Goal: Task Accomplishment & Management: Manage account settings

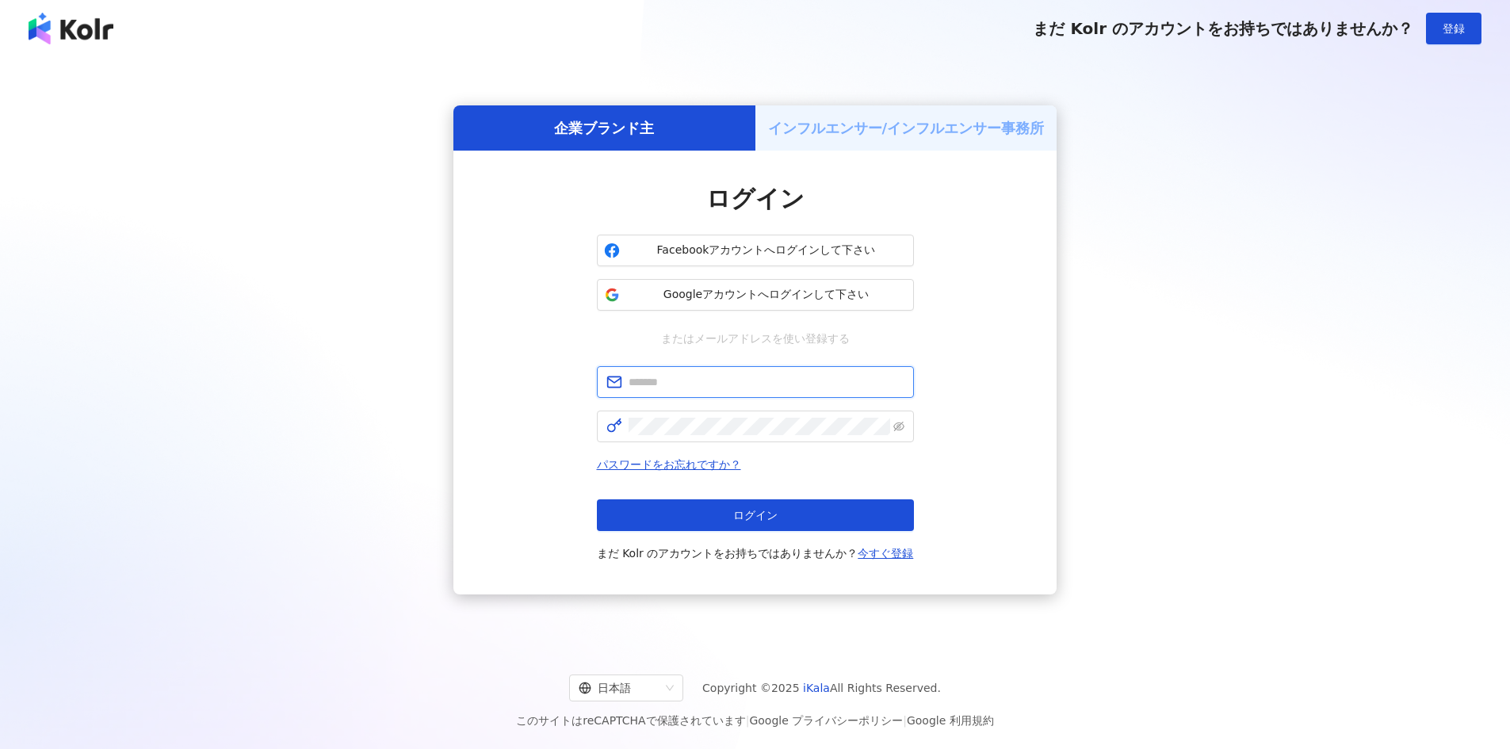
click at [762, 381] on input "text" at bounding box center [767, 381] width 276 height 17
type input "**********"
click at [741, 443] on div "**********" at bounding box center [755, 464] width 317 height 197
click button "ログイン" at bounding box center [755, 515] width 317 height 32
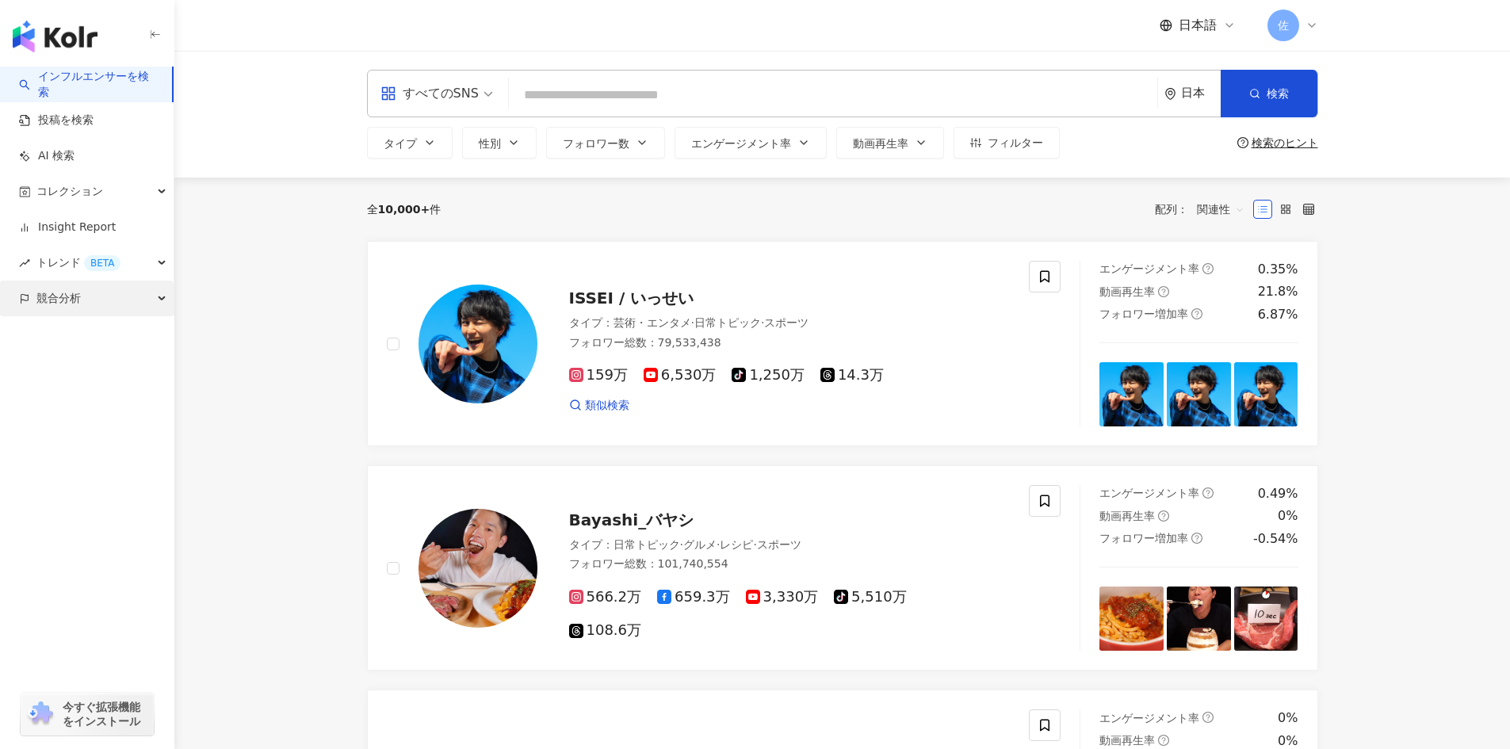
click at [86, 302] on div "競合分析" at bounding box center [87, 299] width 174 height 36
click at [116, 333] on link "アカウント分析" at bounding box center [77, 335] width 78 height 16
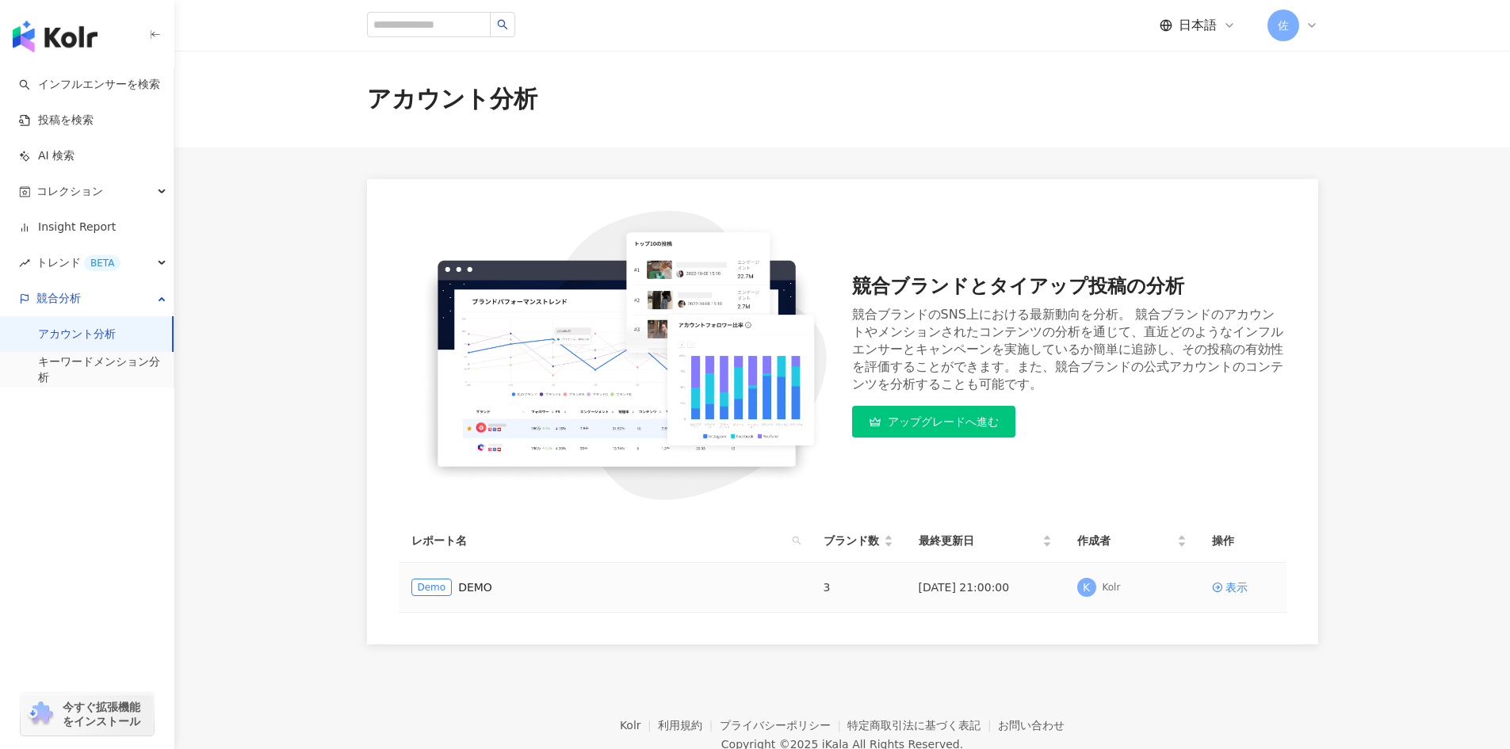
click at [537, 583] on div "Demo DEMO" at bounding box center [604, 587] width 387 height 17
click at [447, 578] on td "Demo DEMO" at bounding box center [605, 588] width 412 height 50
click at [468, 587] on link "DEMO" at bounding box center [475, 587] width 34 height 17
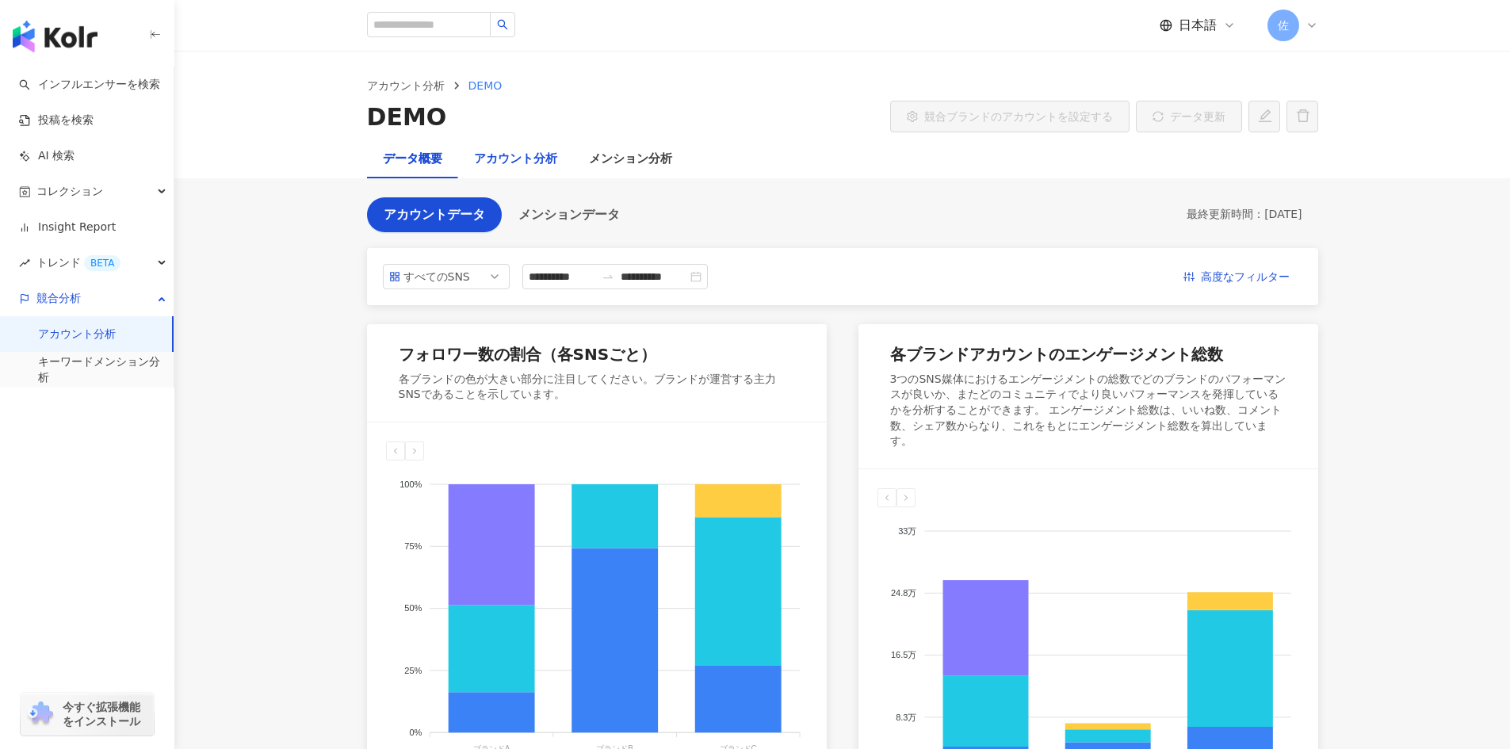
click at [537, 152] on div "アカウント分析" at bounding box center [515, 159] width 83 height 19
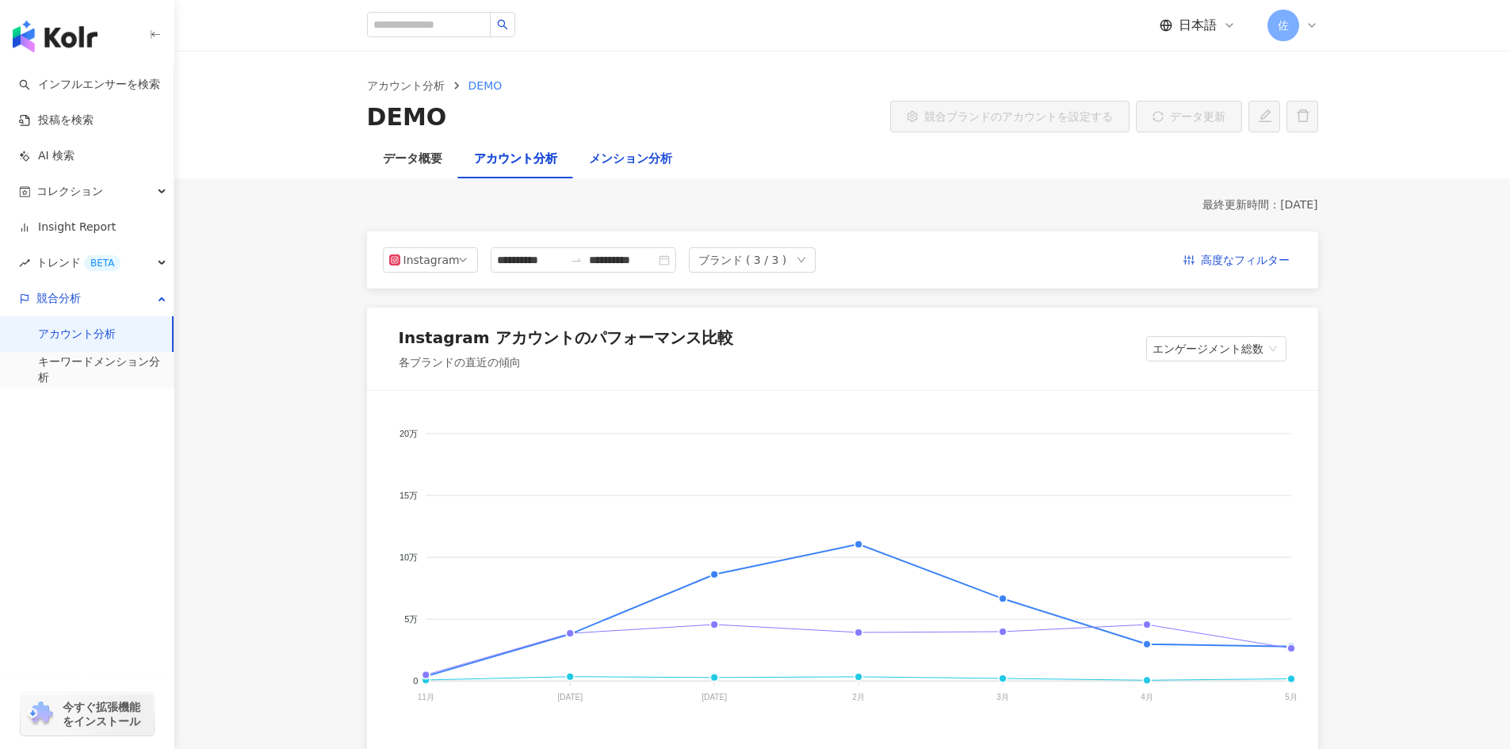
click at [630, 155] on div "メンション分析" at bounding box center [630, 159] width 83 height 19
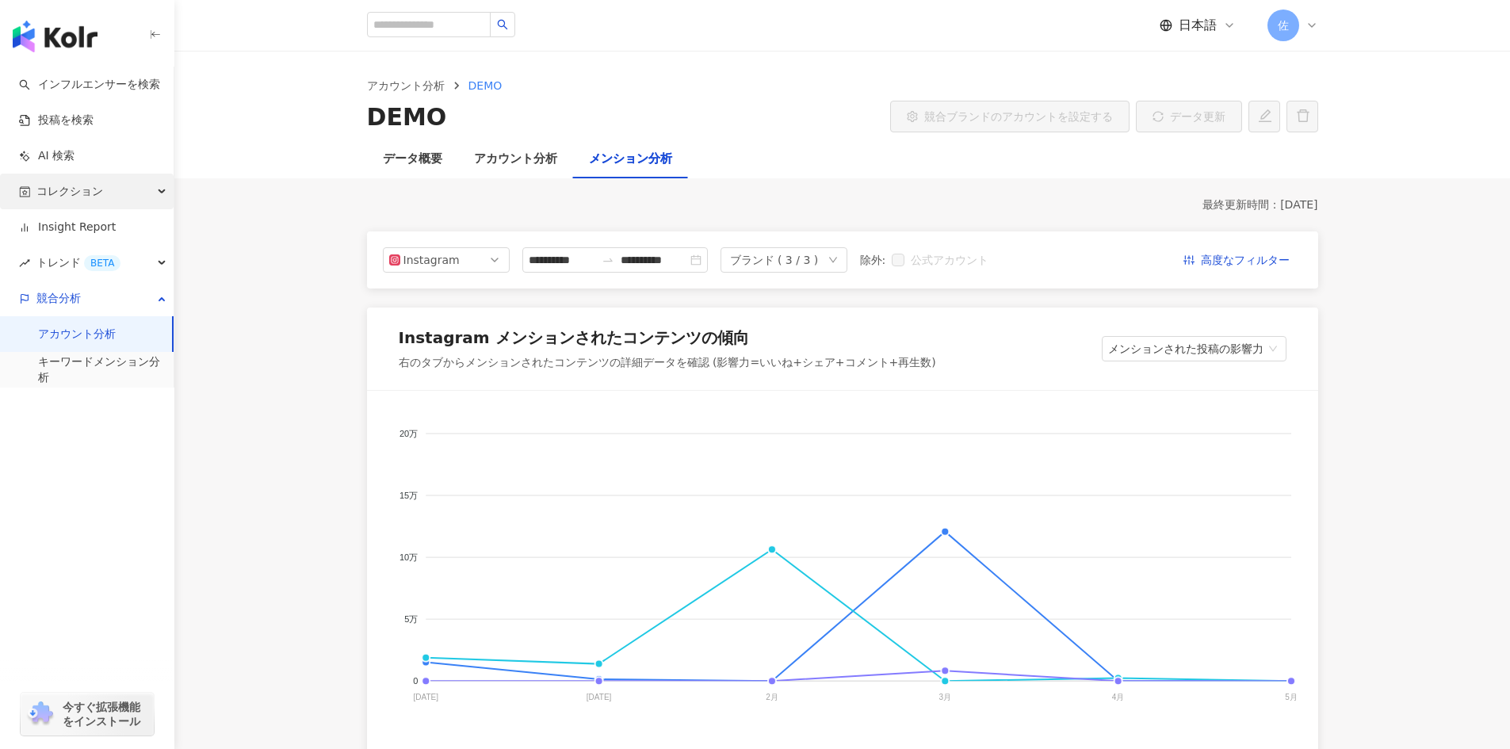
click at [110, 197] on div "コレクション" at bounding box center [87, 192] width 174 height 36
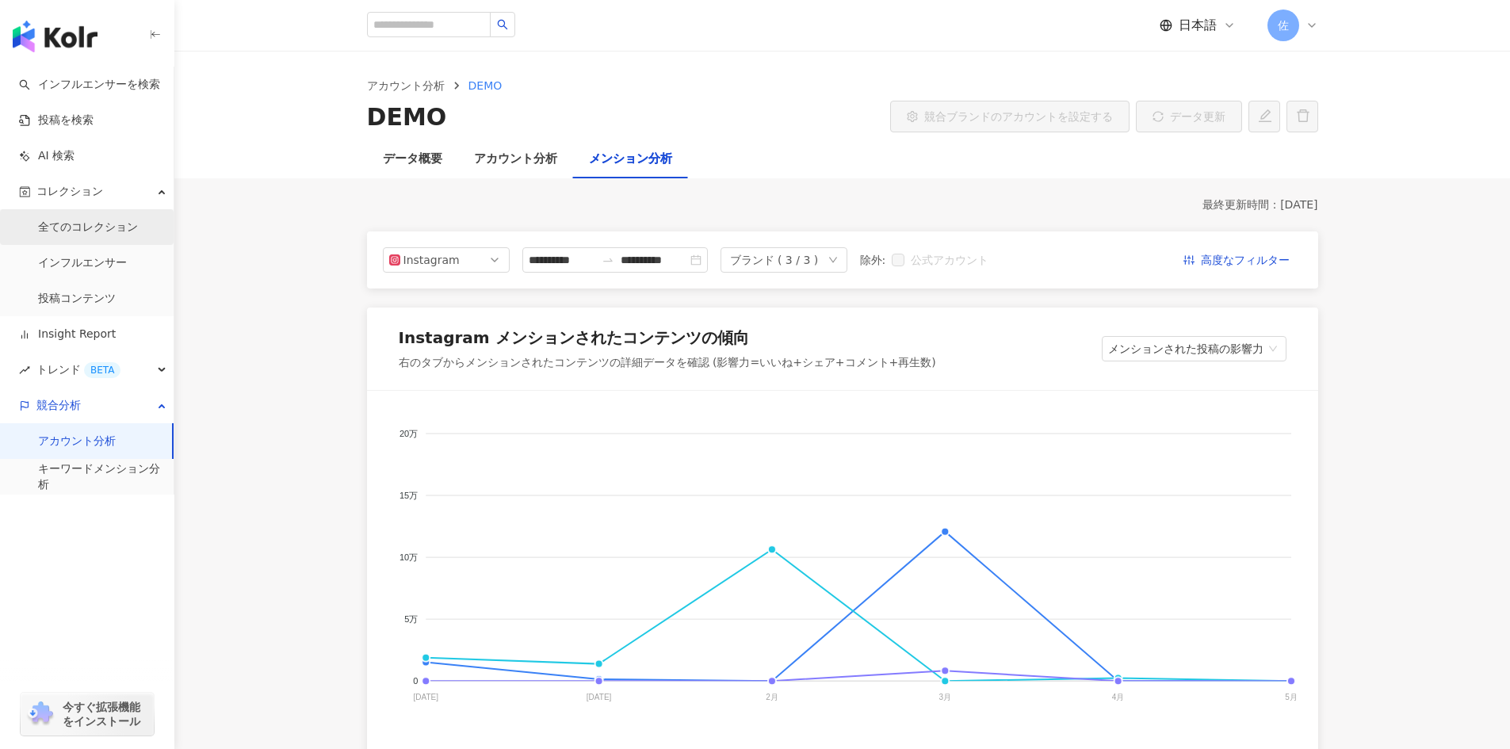
click at [109, 228] on link "全てのコレクション" at bounding box center [88, 228] width 100 height 16
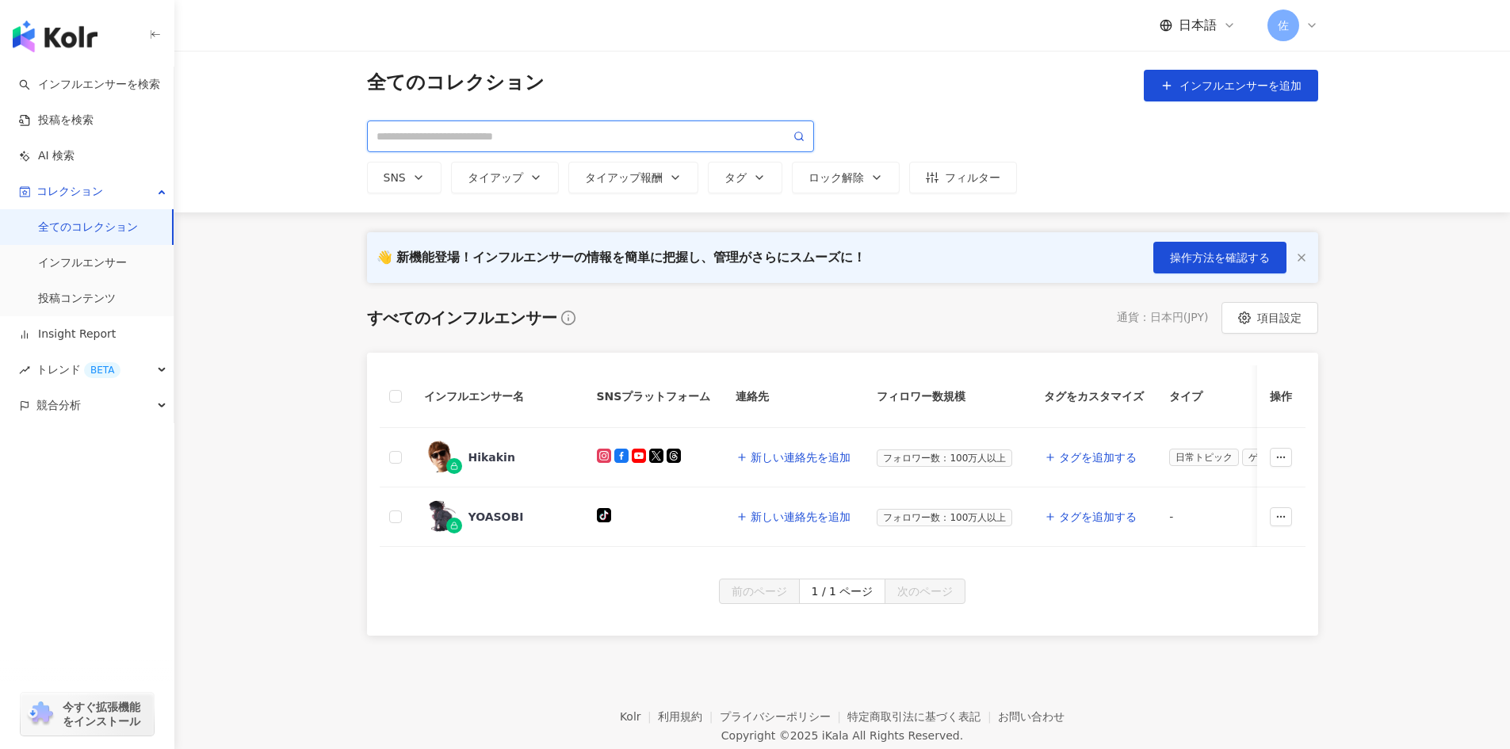
click at [573, 132] on input "search" at bounding box center [584, 136] width 414 height 17
type input "*"
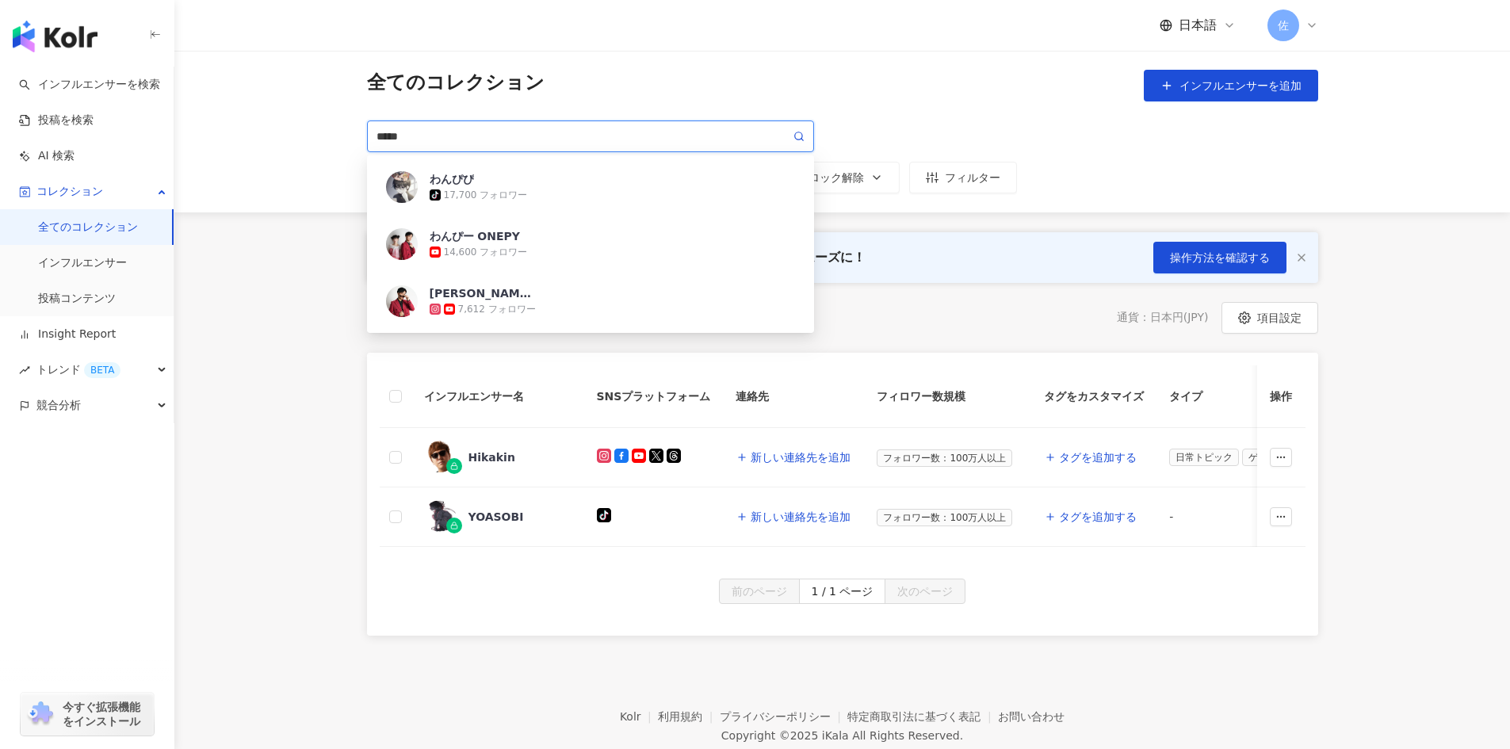
type input "*****"
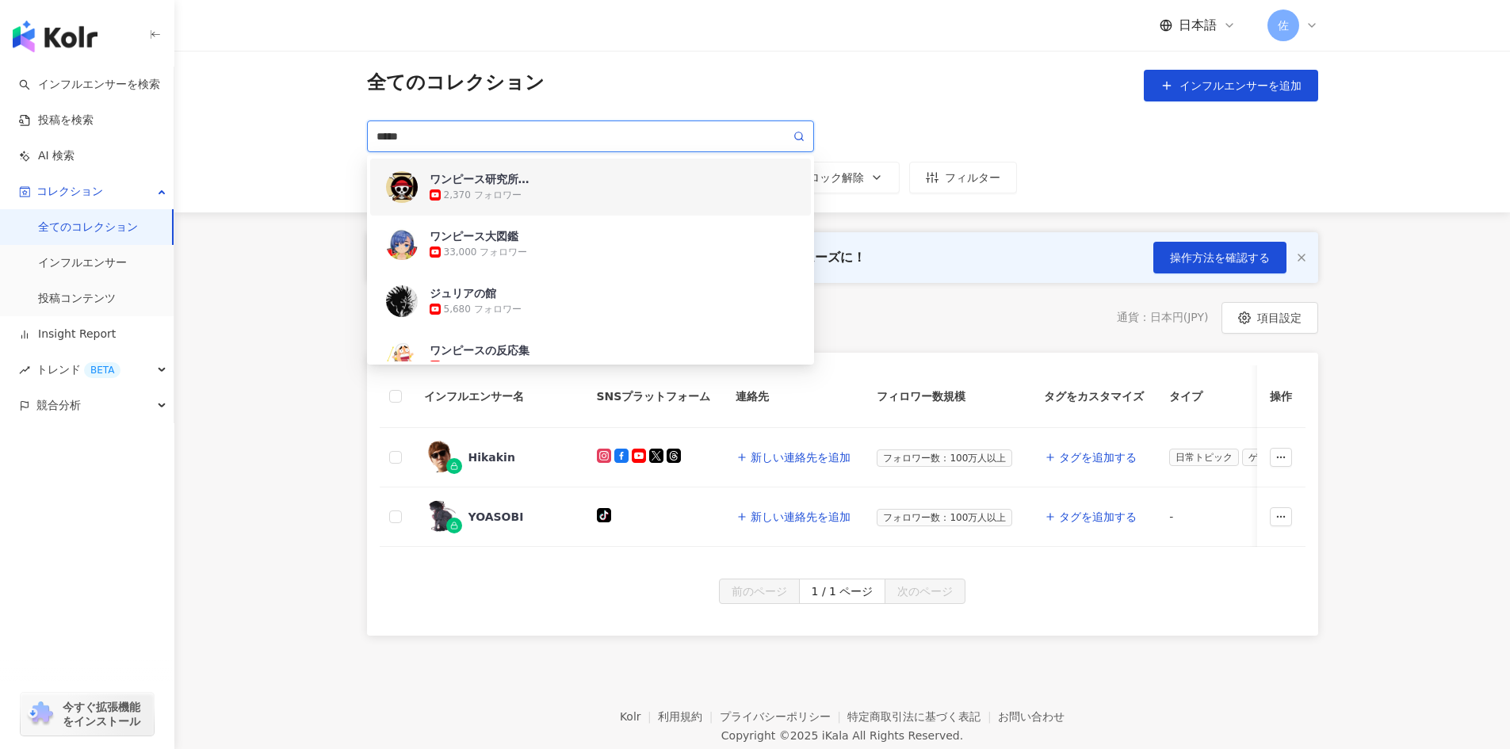
drag, startPoint x: 471, startPoint y: 135, endPoint x: 327, endPoint y: 113, distance: 145.1
click at [327, 113] on div "全てのコレクション インフルエンサーを追加 ***** SNS タイアップ タイアップ報酬 タグ ロック解除 フィルター 1d1c8699-2aba-435c…" at bounding box center [842, 132] width 1336 height 162
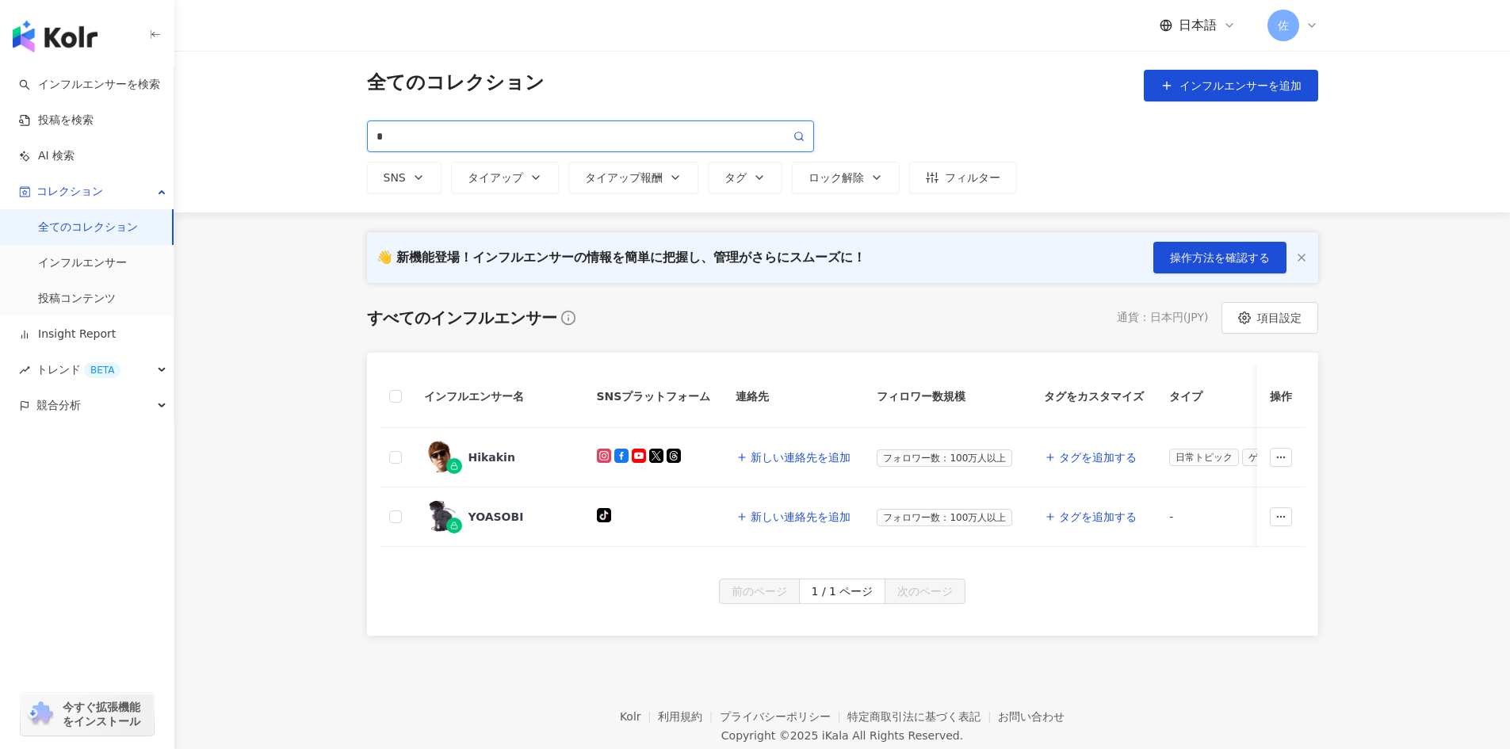
type input "*"
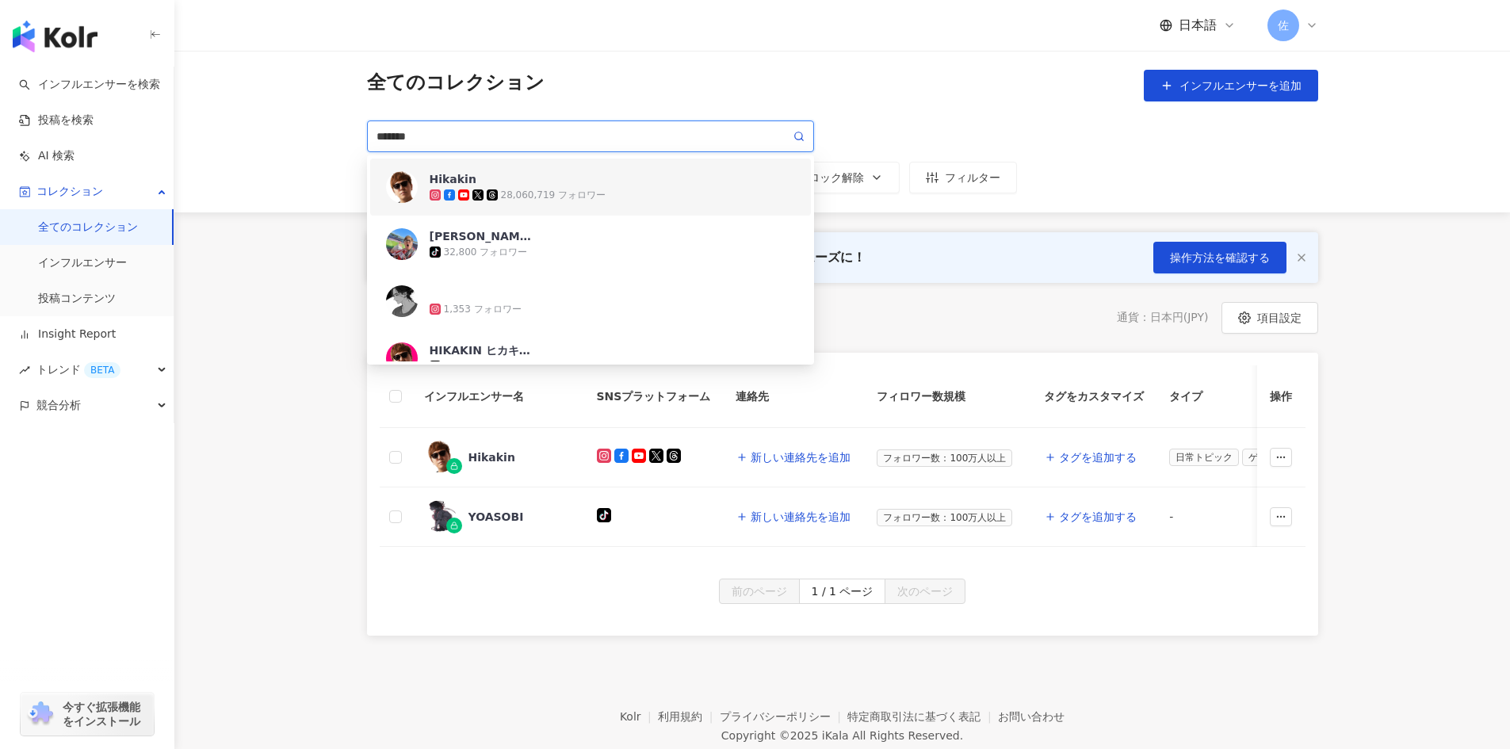
drag, startPoint x: 458, startPoint y: 136, endPoint x: 320, endPoint y: 126, distance: 138.3
click at [320, 126] on div "全てのコレクション インフルエンサーを追加 ******* SNS タイアップ タイアップ報酬 タグ ロック解除 フィルター 2bdc55ce-38dc-49…" at bounding box center [842, 132] width 1336 height 162
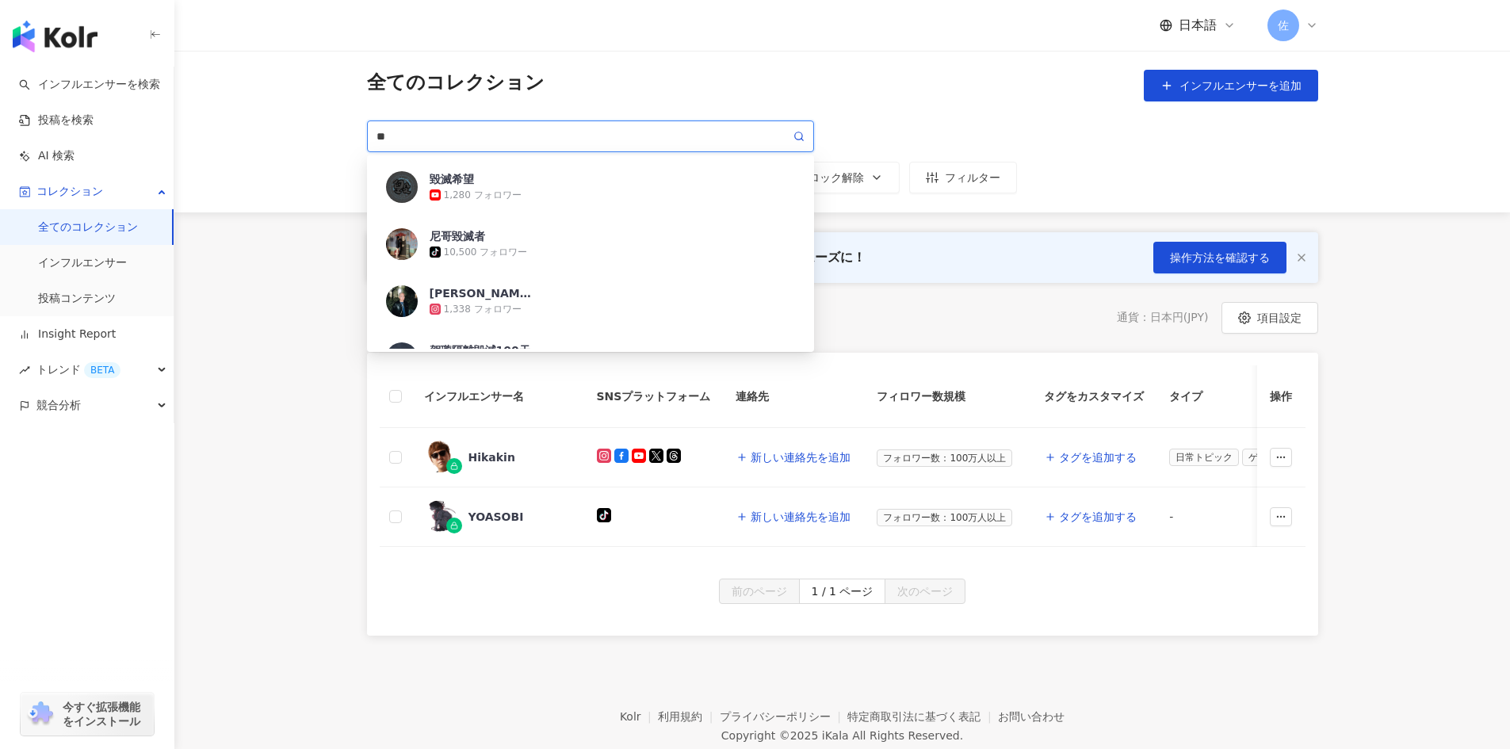
type input "*"
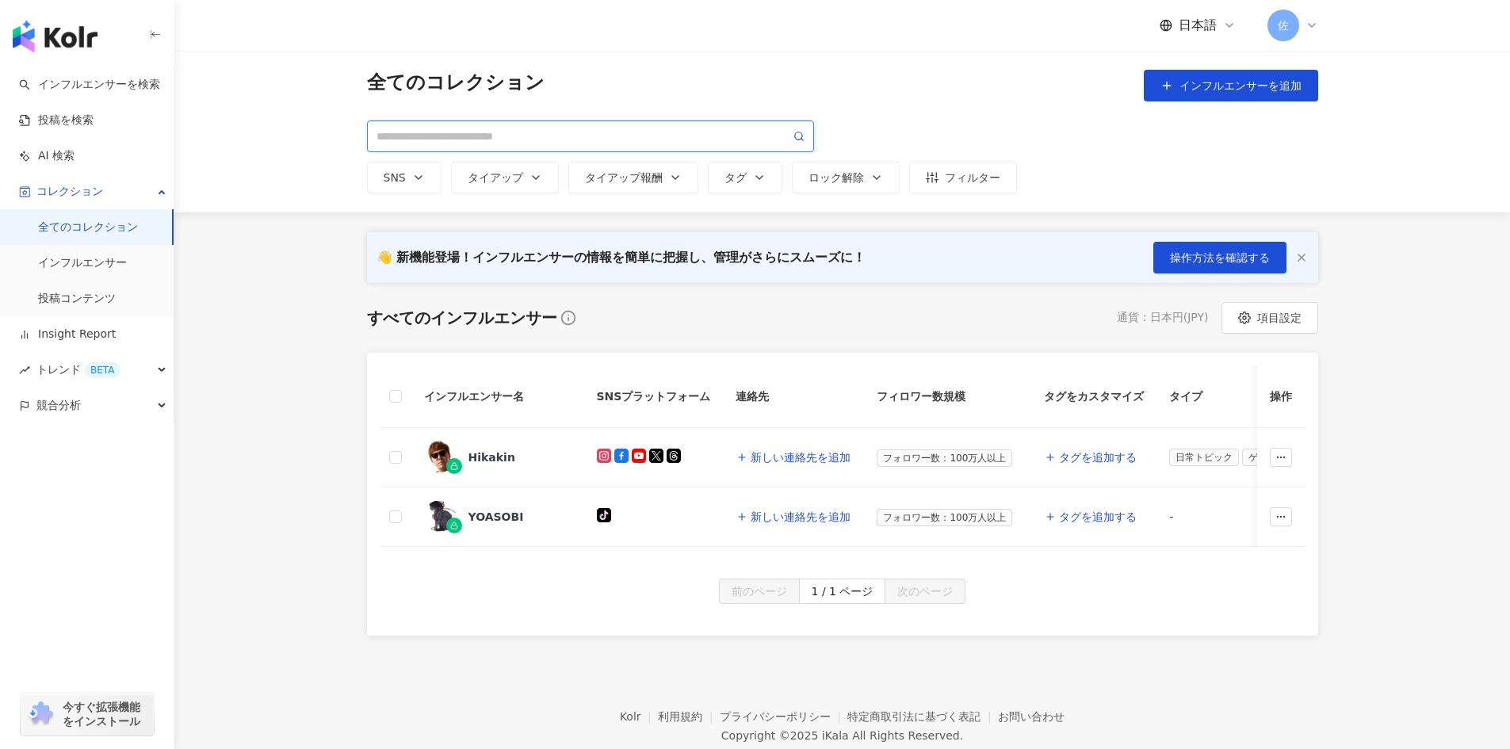
type input "*"
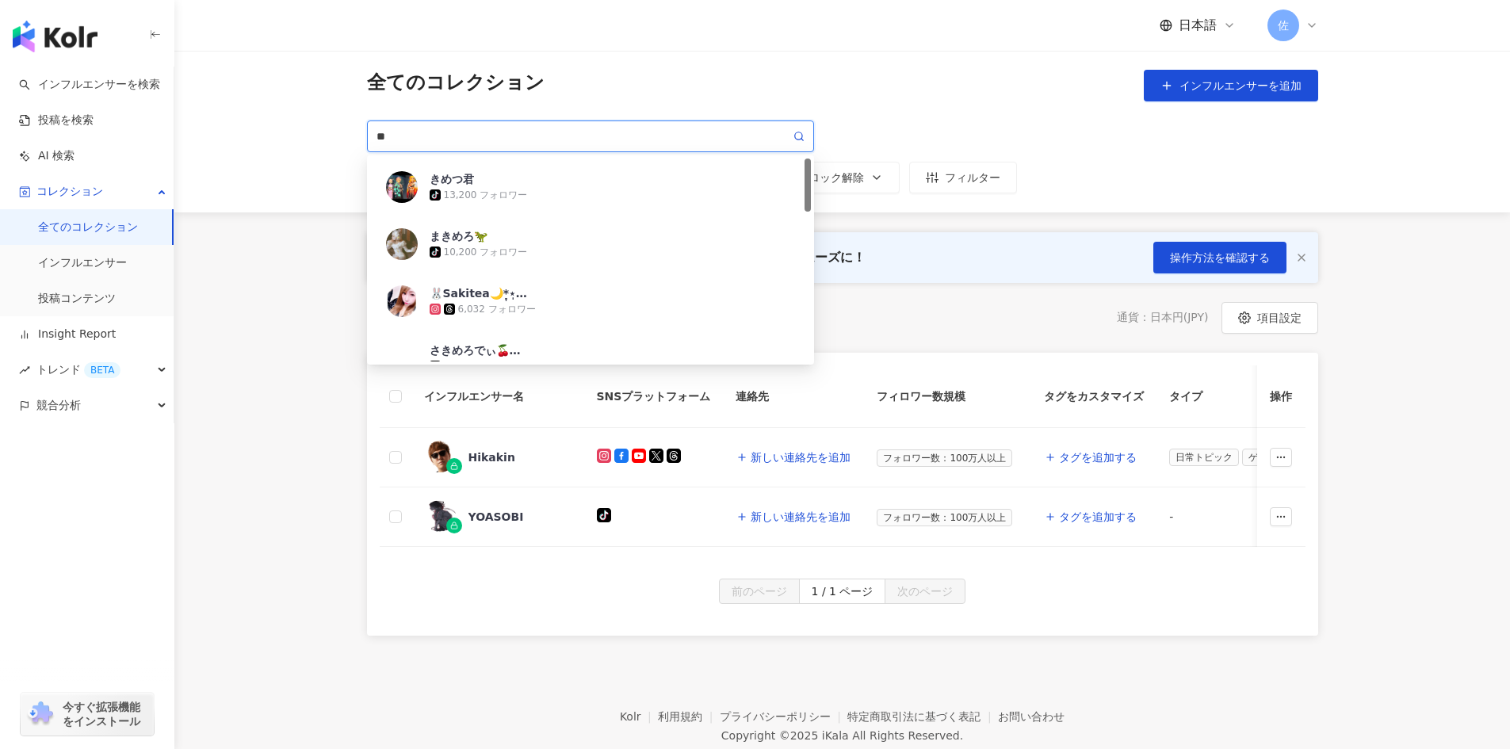
type input "*"
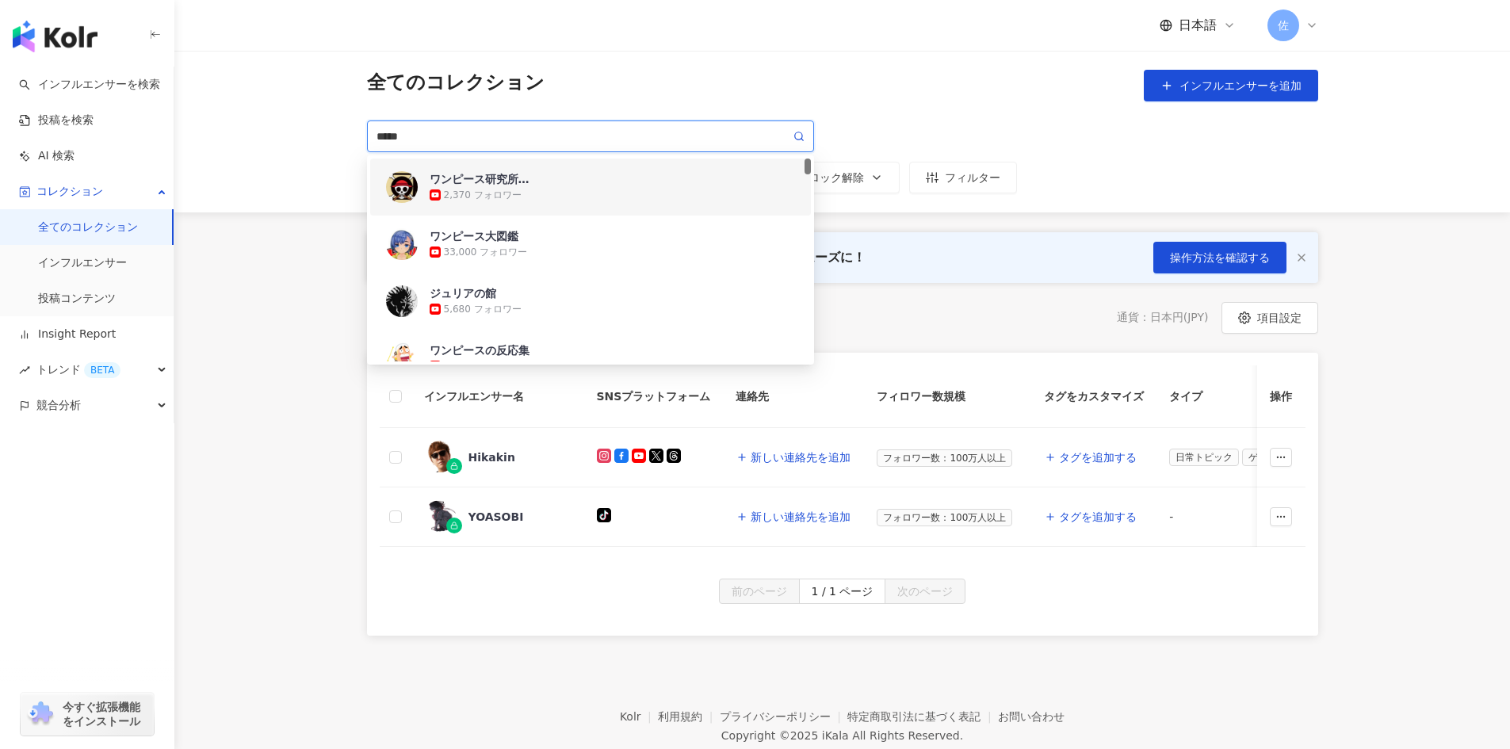
click at [446, 130] on input "*****" at bounding box center [584, 136] width 414 height 17
type input "*****"
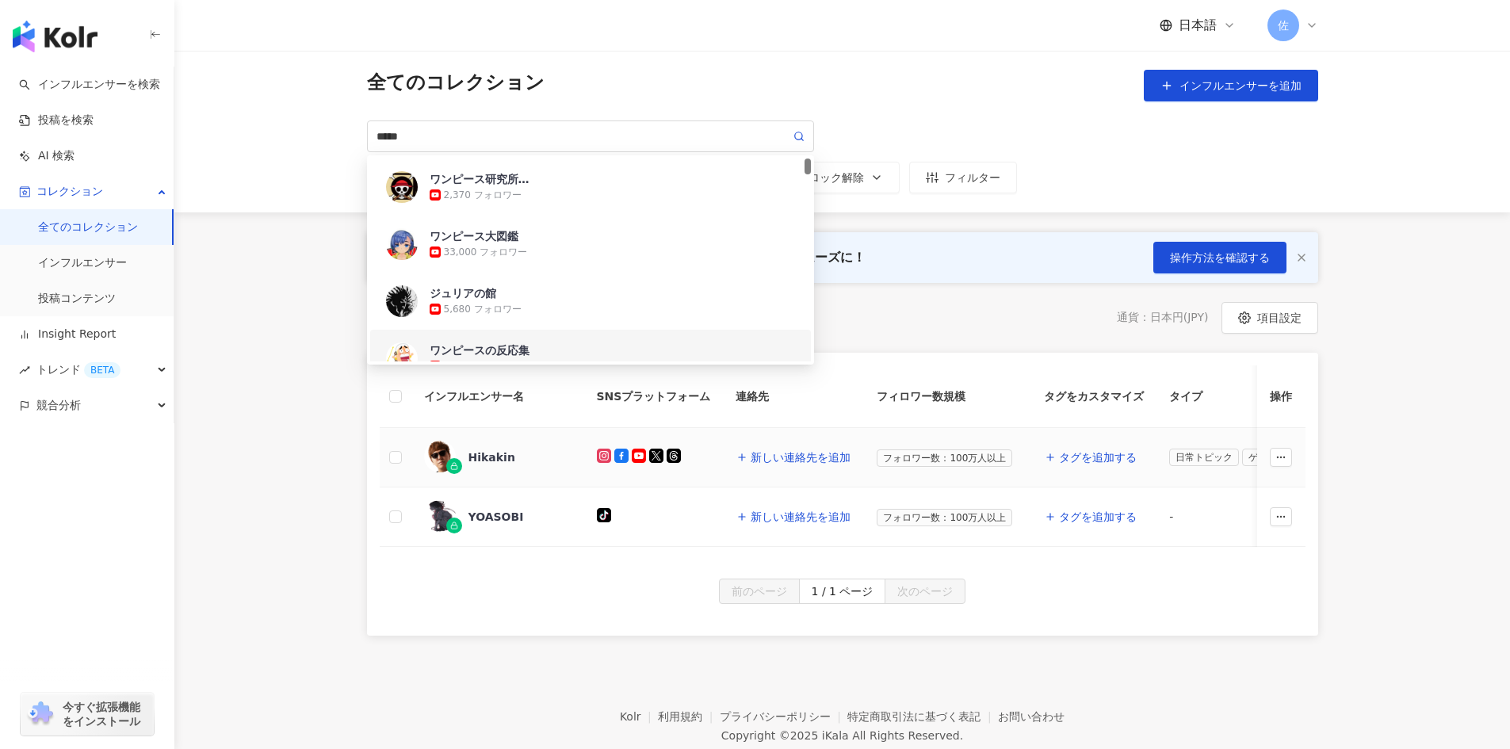
click at [494, 449] on div "Hikakin" at bounding box center [492, 457] width 47 height 16
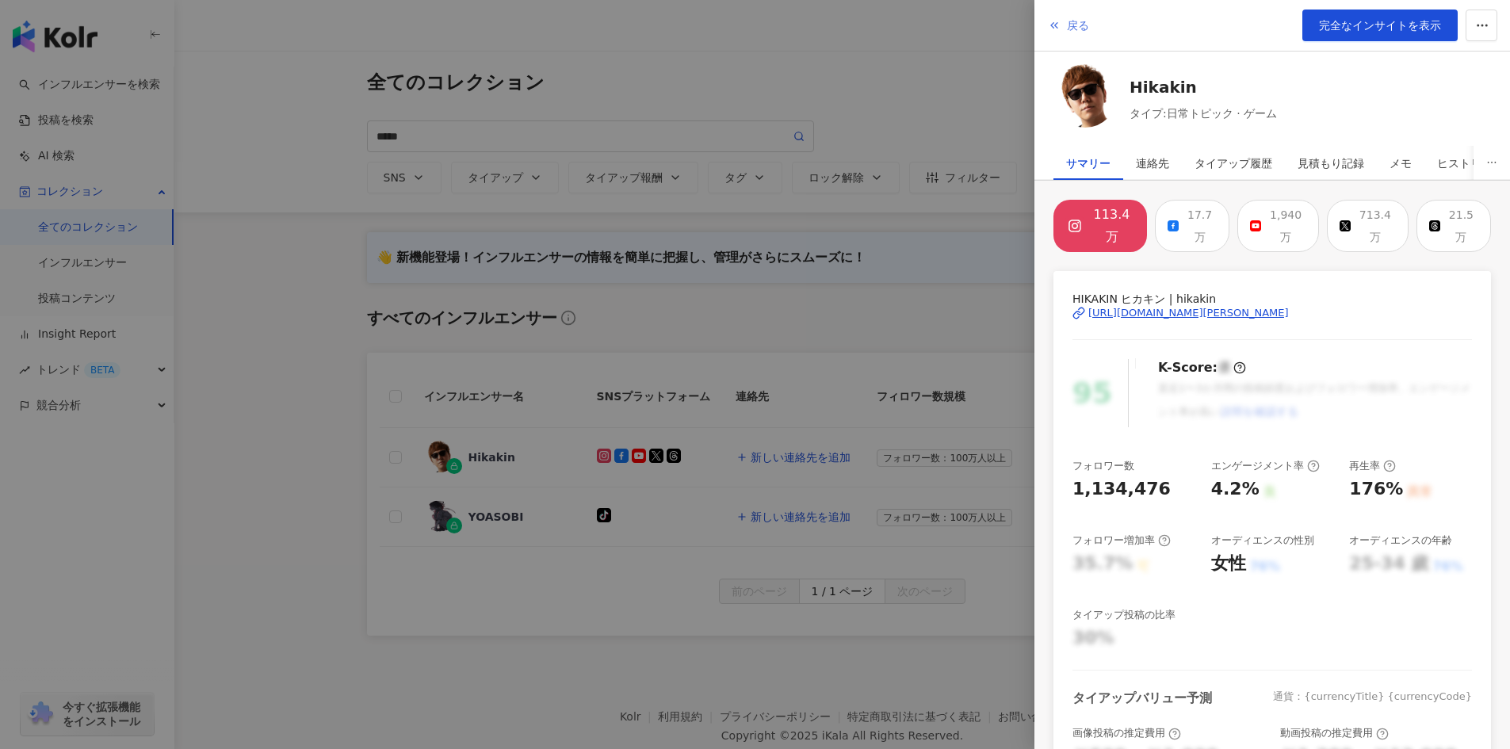
click at [1079, 28] on span "戻る" at bounding box center [1078, 25] width 22 height 13
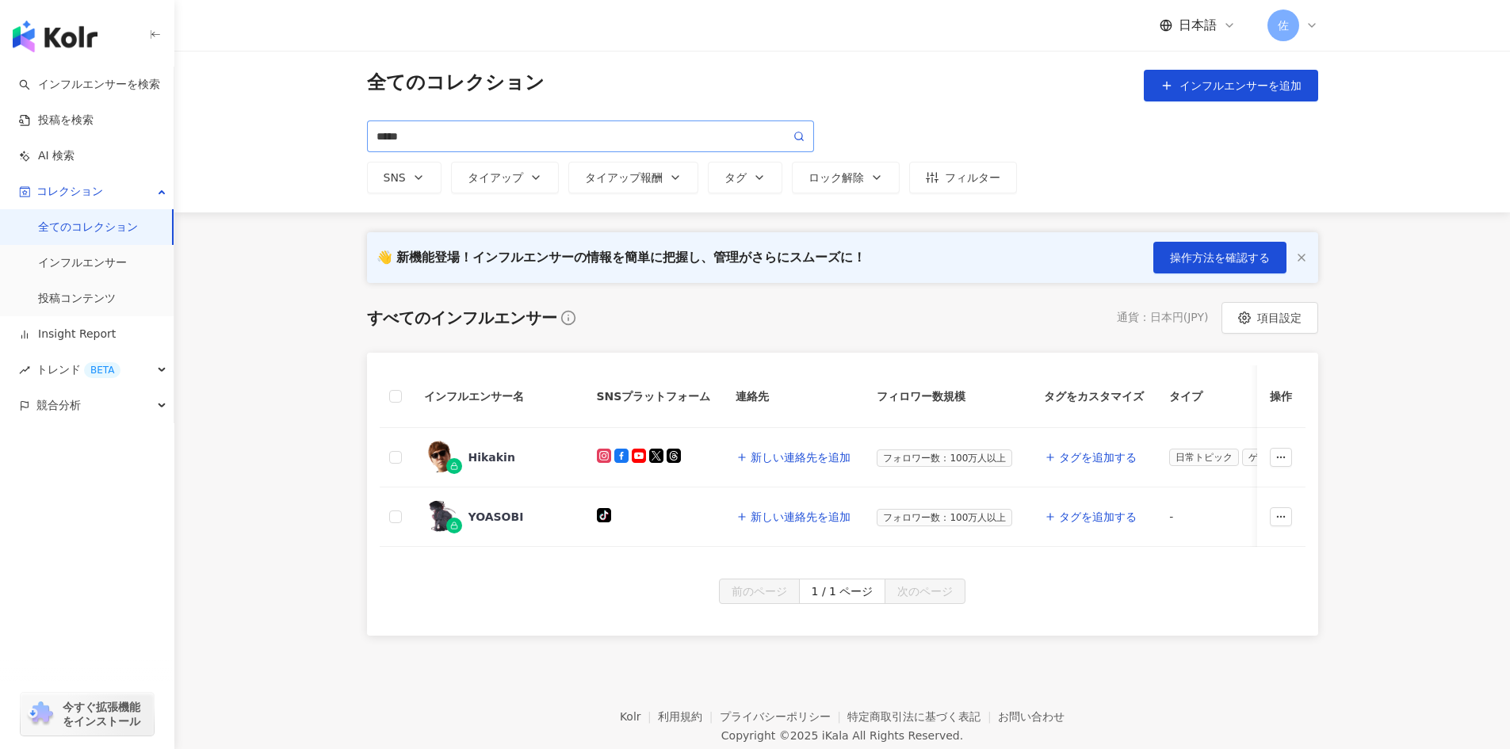
click at [471, 127] on span "*****" at bounding box center [590, 136] width 447 height 32
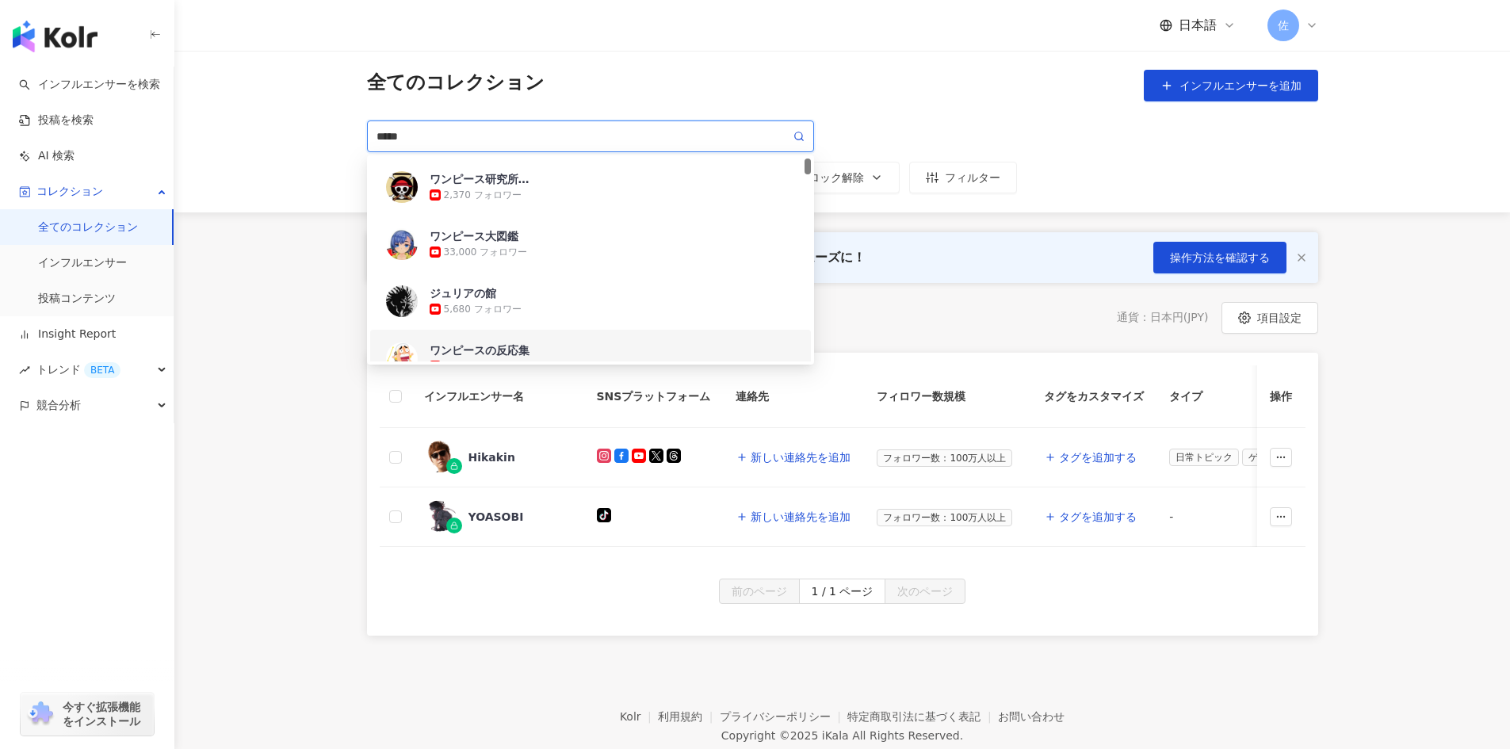
click at [474, 130] on input "*****" at bounding box center [584, 136] width 414 height 17
drag, startPoint x: 457, startPoint y: 135, endPoint x: 343, endPoint y: 130, distance: 113.5
click at [343, 130] on div "全てのコレクション インフルエンサーを追加 ***** SNS タイアップ タイアップ報酬 タグ ロック解除 フィルター 1d1c8699-2aba-435c…" at bounding box center [842, 132] width 1015 height 124
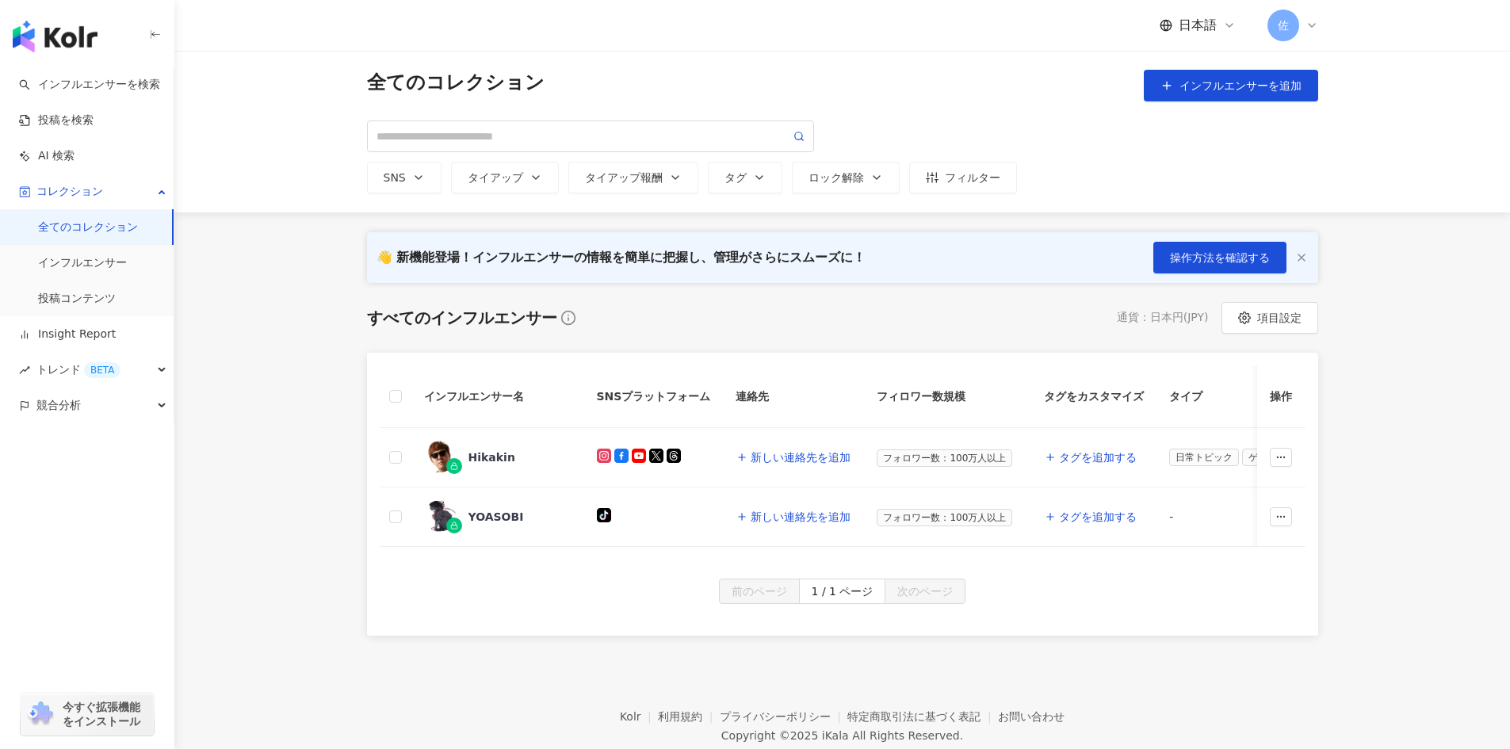
click at [582, 82] on div "全てのコレクション インフルエンサーを追加" at bounding box center [842, 86] width 951 height 32
click at [117, 266] on link "インフルエンサー" at bounding box center [82, 263] width 89 height 16
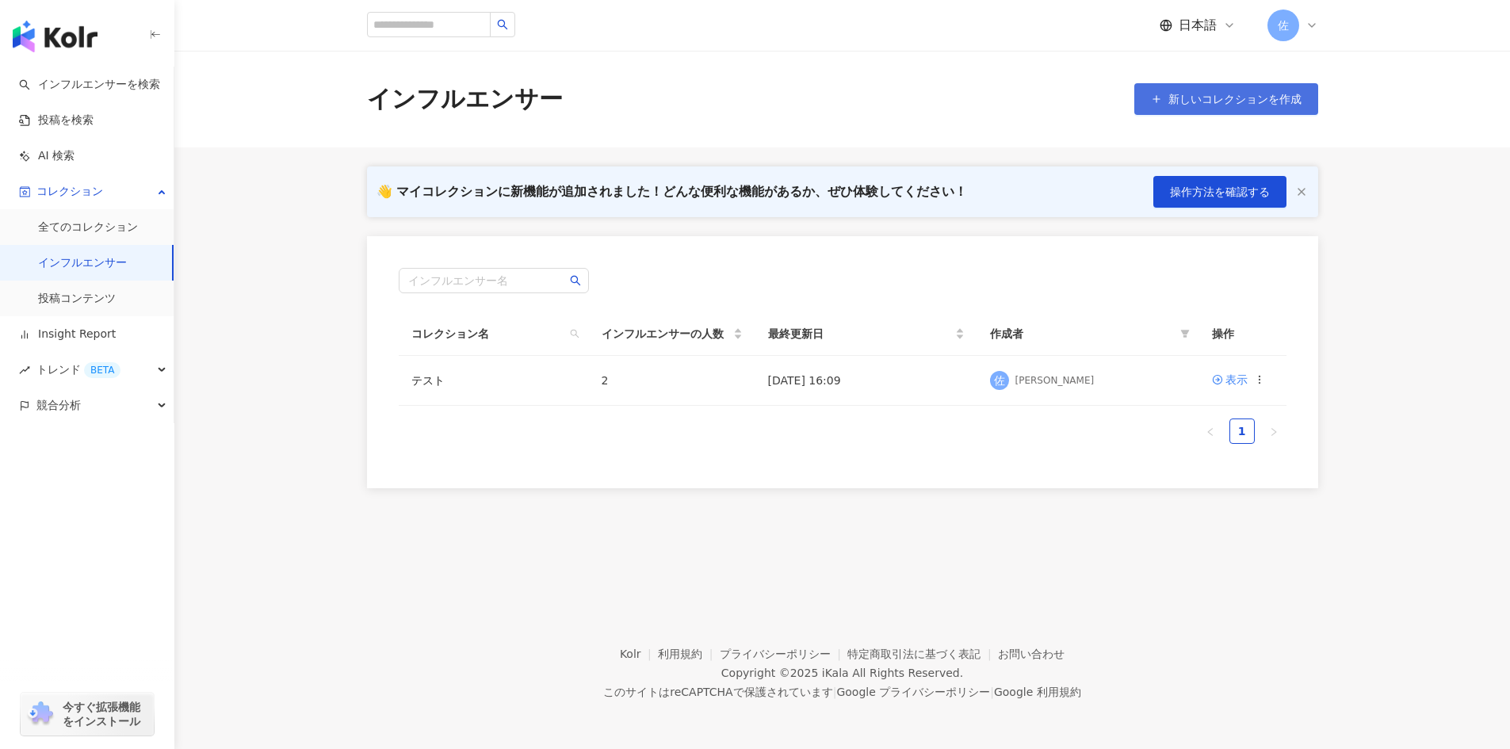
click at [1192, 105] on span "新しいコレクションを作成" at bounding box center [1235, 99] width 133 height 13
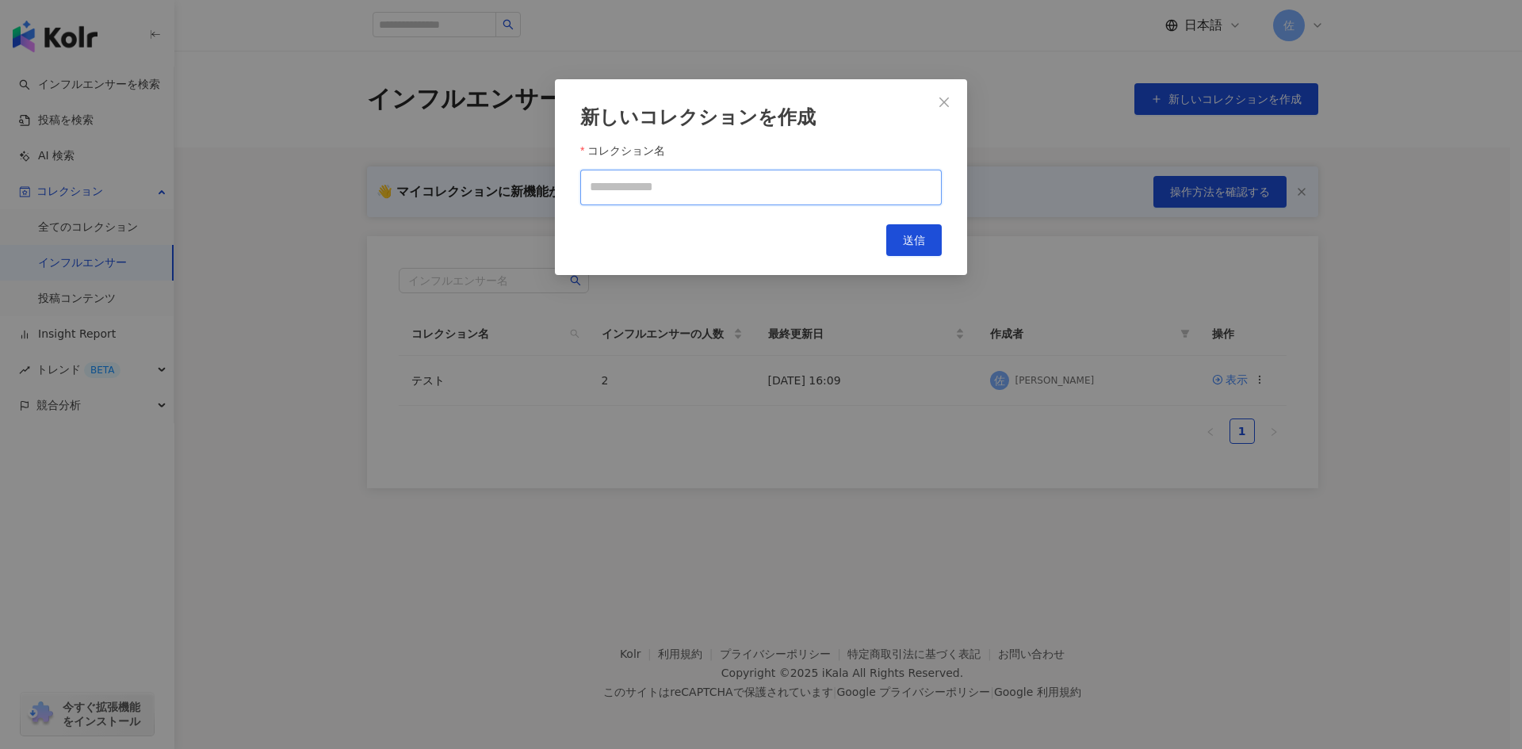
click at [731, 189] on input "コレクション名" at bounding box center [760, 188] width 361 height 36
type input "****"
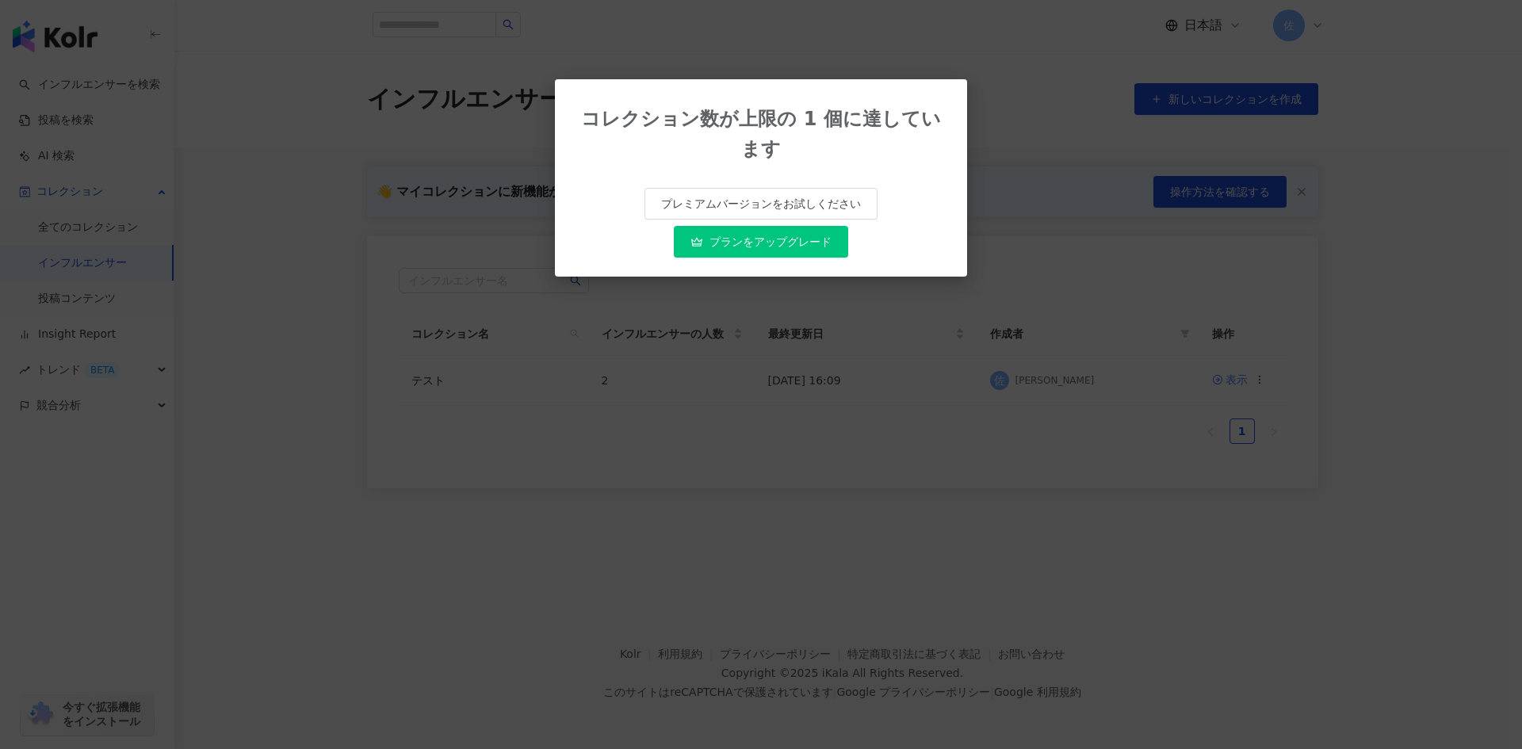
click at [1008, 172] on div "コレクション数が上限の 1 個に達しています プレミアムバージョンをお試しください プランをアップグレード" at bounding box center [761, 374] width 1522 height 749
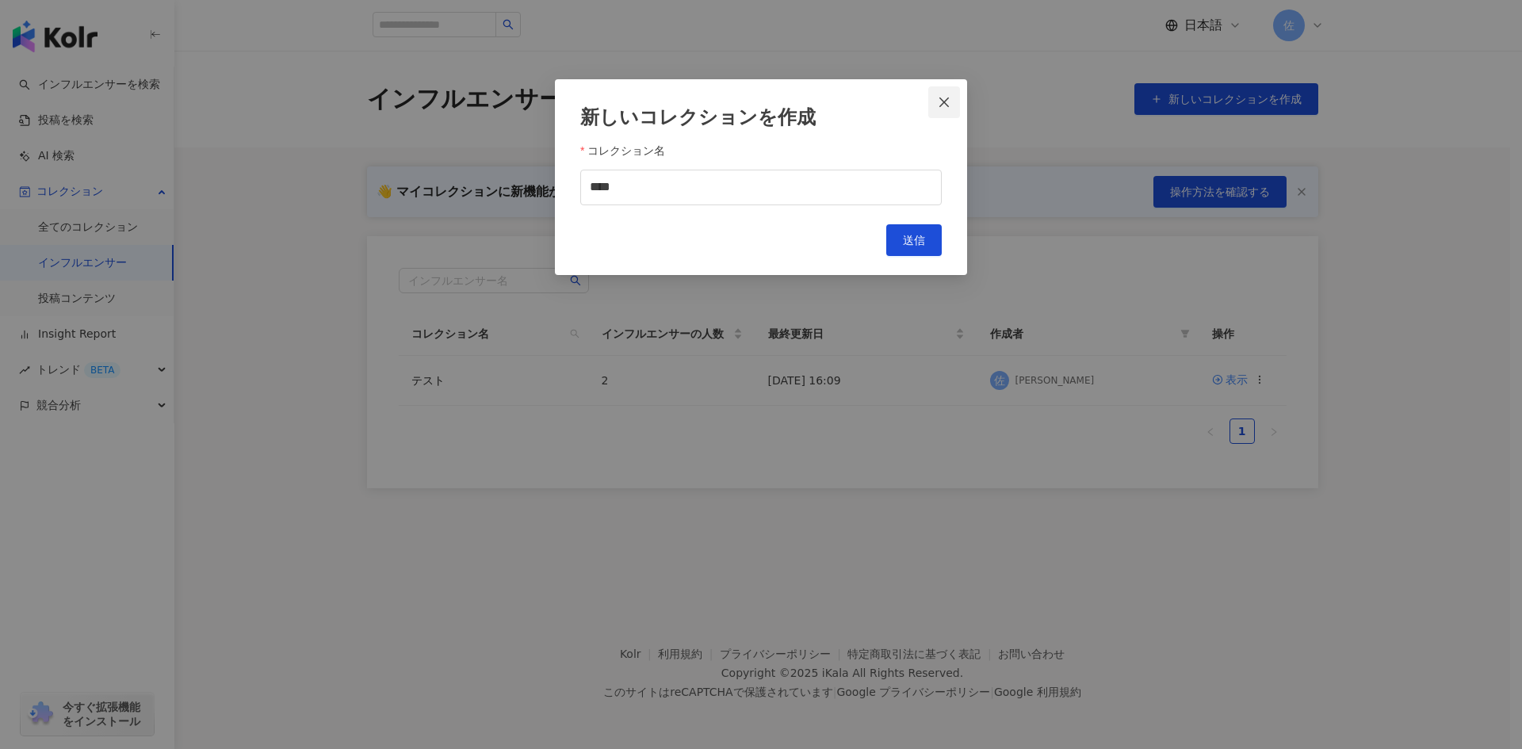
click at [952, 105] on span "Close" at bounding box center [944, 102] width 32 height 13
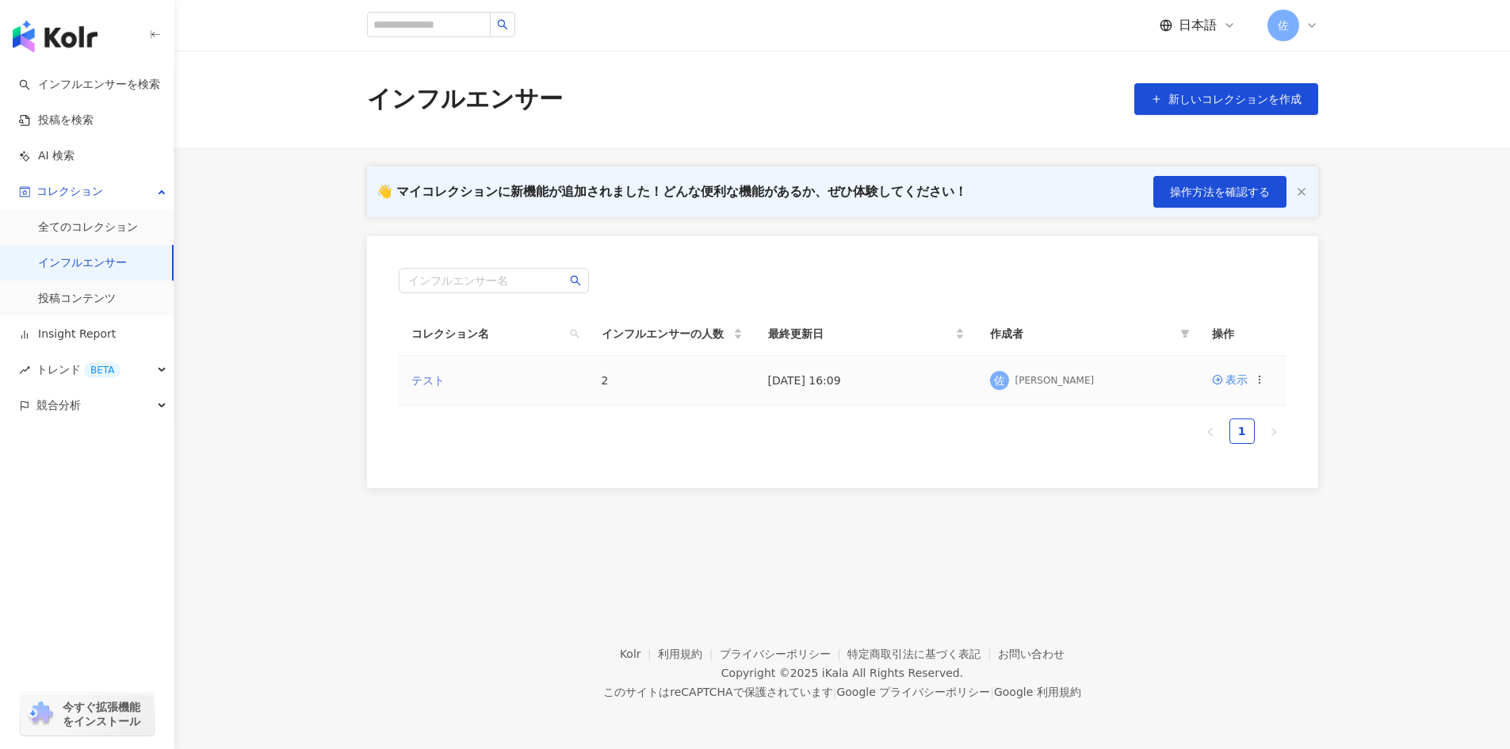
click at [430, 379] on link "テスト" at bounding box center [427, 380] width 33 height 13
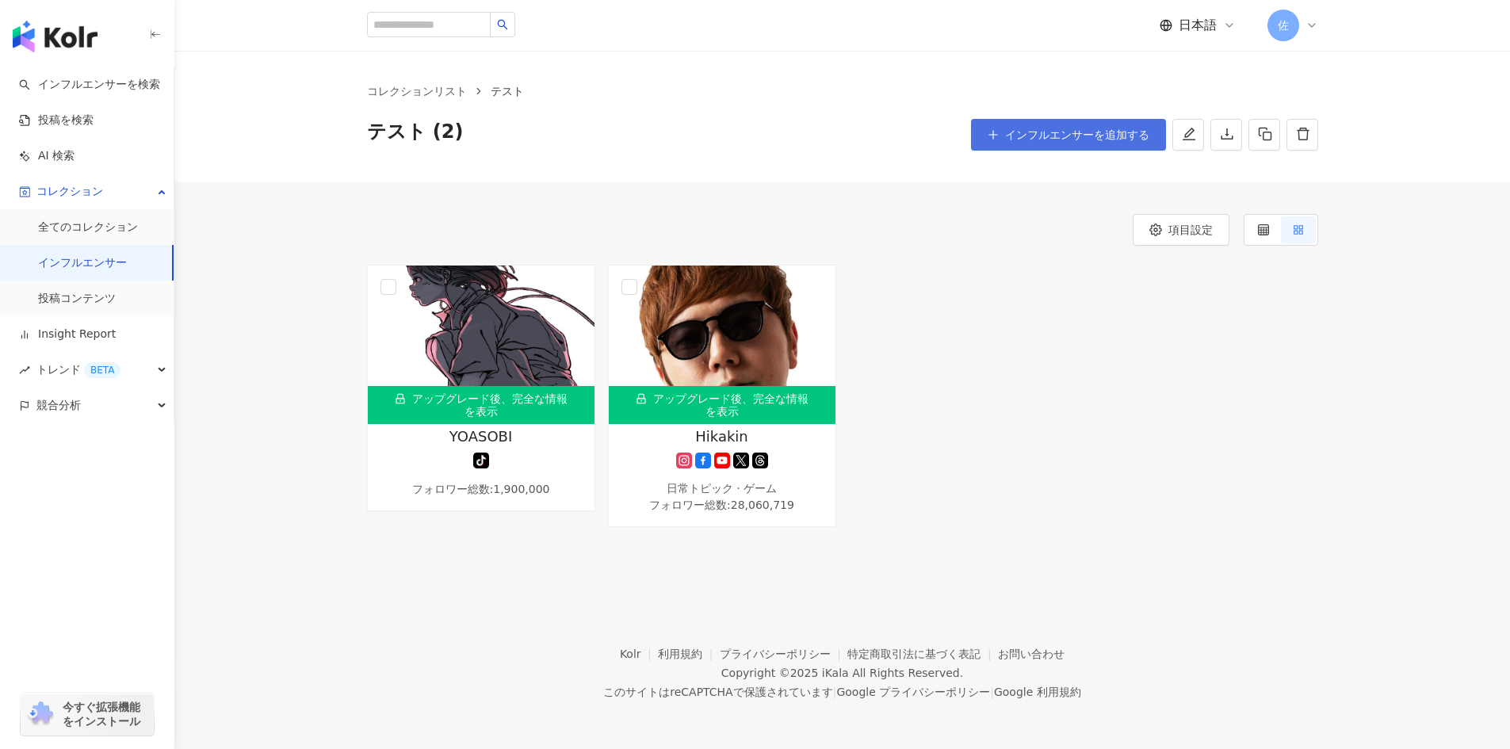
click at [993, 135] on icon "plus" at bounding box center [993, 134] width 9 height 1
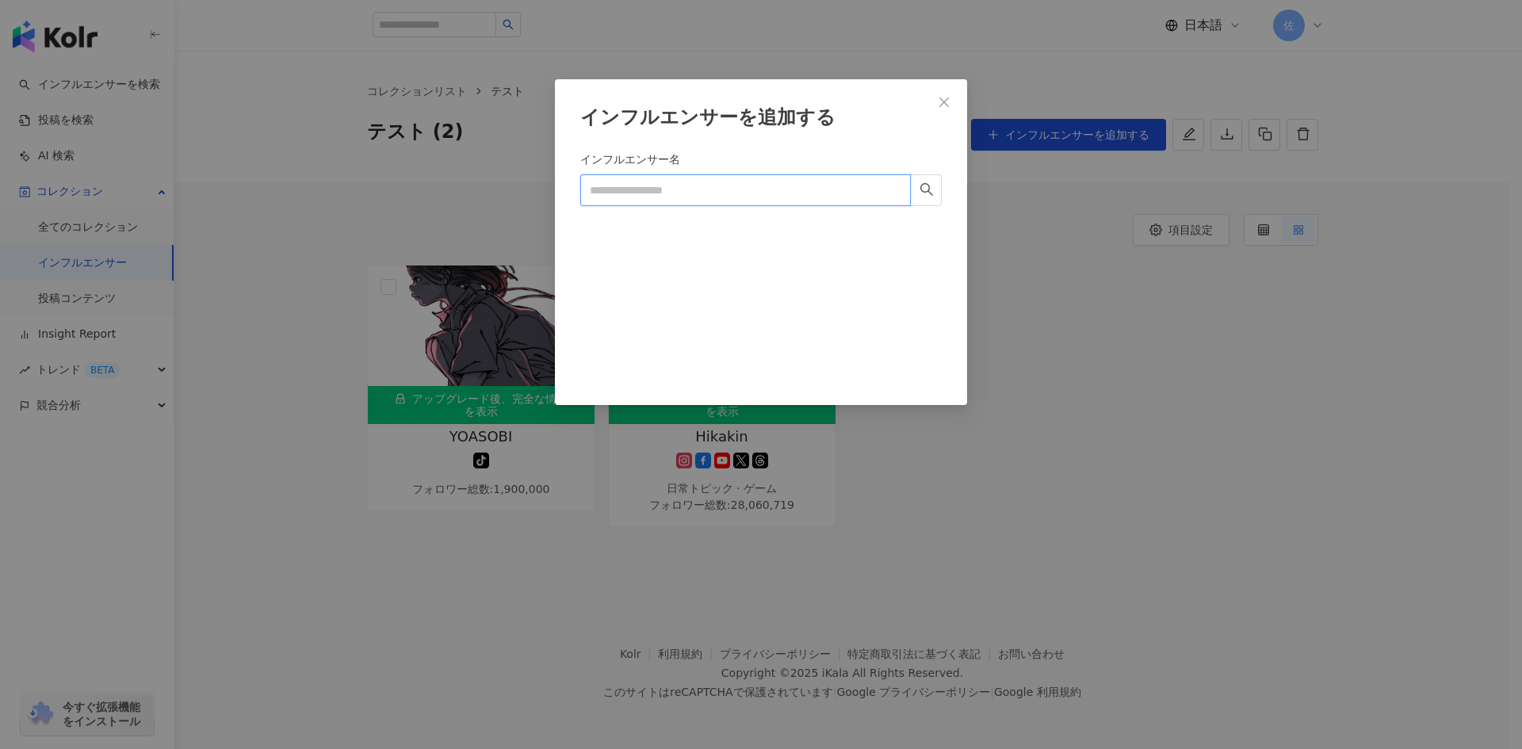
click at [664, 188] on input "インフルエンサー名" at bounding box center [745, 190] width 331 height 32
type input "*"
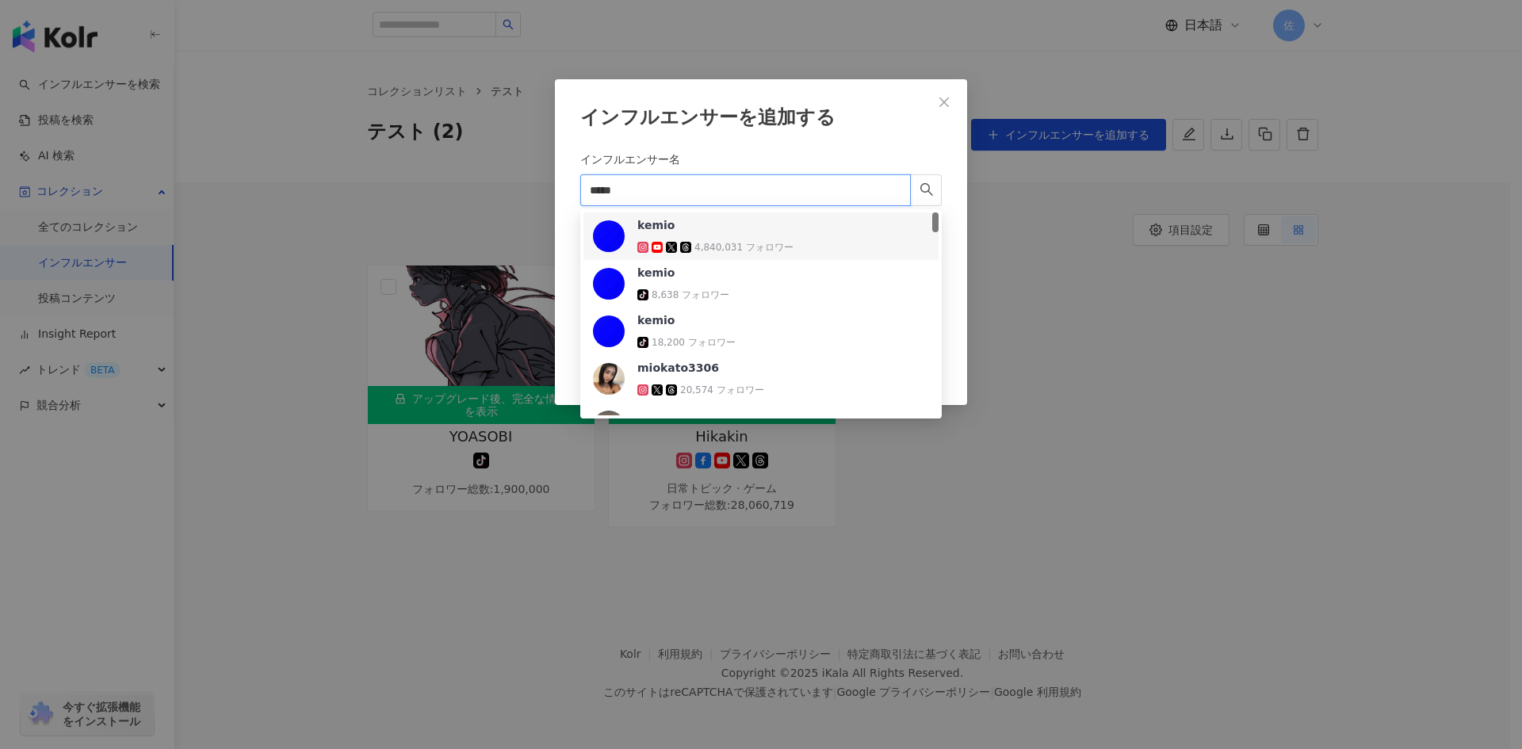
drag, startPoint x: 646, startPoint y: 191, endPoint x: 569, endPoint y: 186, distance: 77.1
click at [569, 186] on div "インフルエンサーを追加する インフルエンサー名 ***** キャンセル 追加" at bounding box center [761, 242] width 412 height 326
paste input "search"
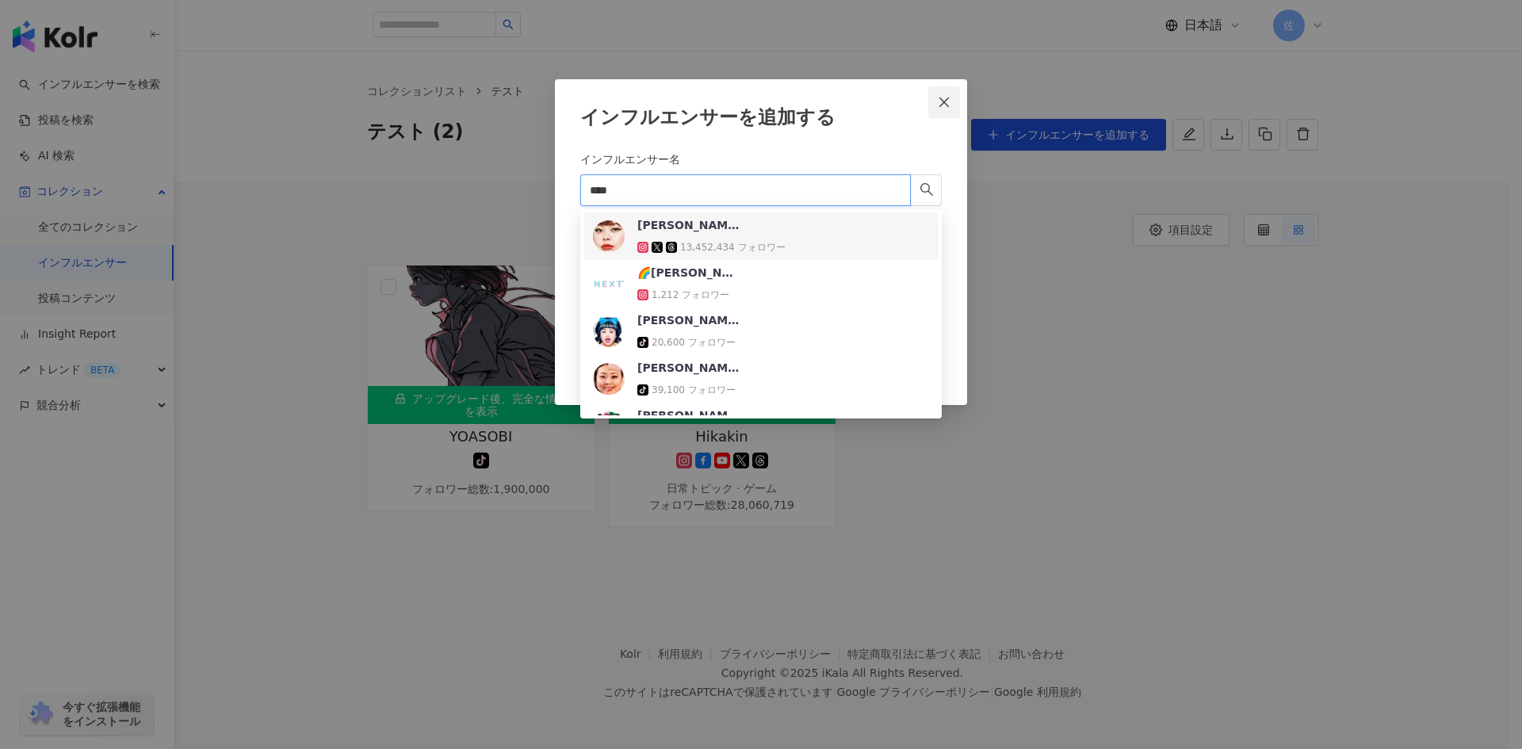
type input "****"
click at [952, 105] on span "Close" at bounding box center [944, 102] width 32 height 13
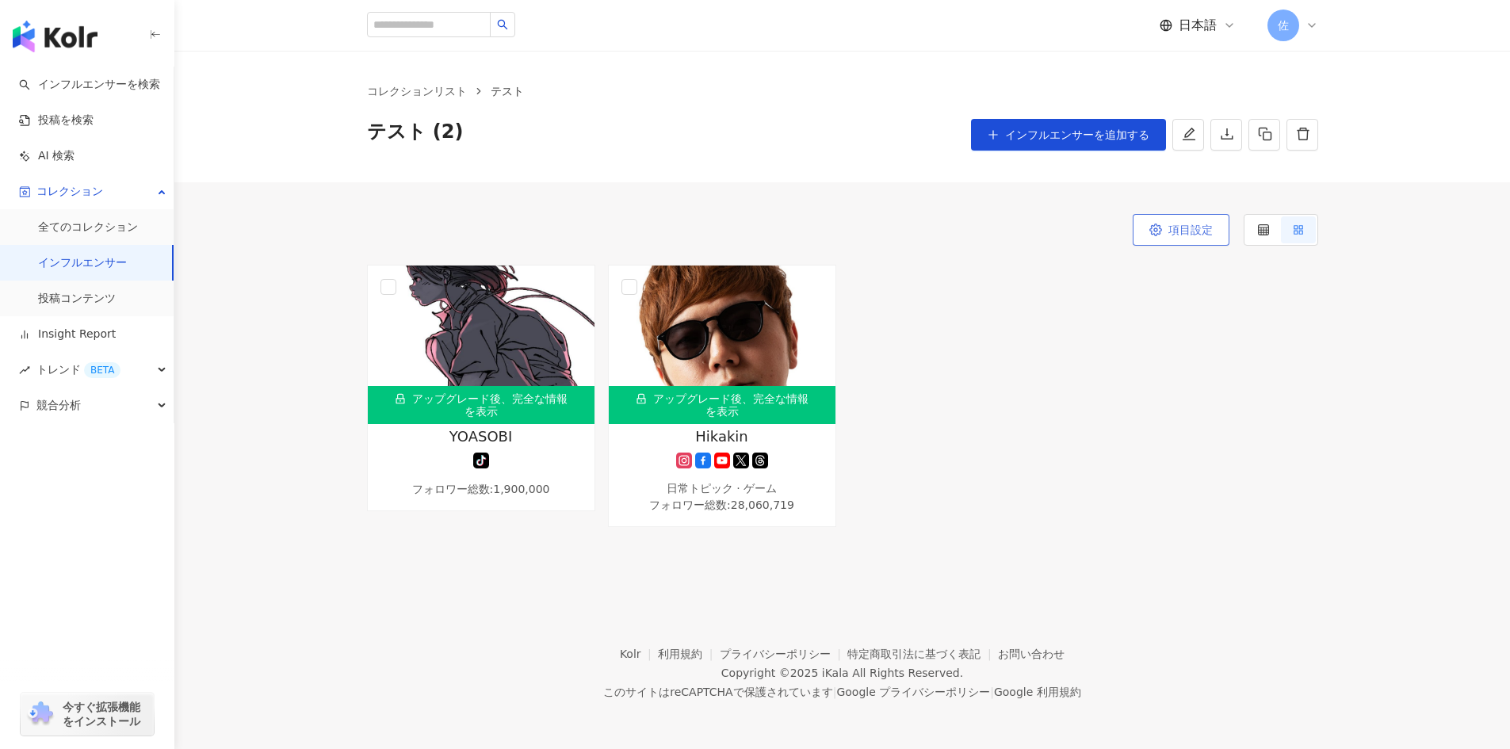
click at [1147, 229] on button "項目設定" at bounding box center [1181, 230] width 97 height 32
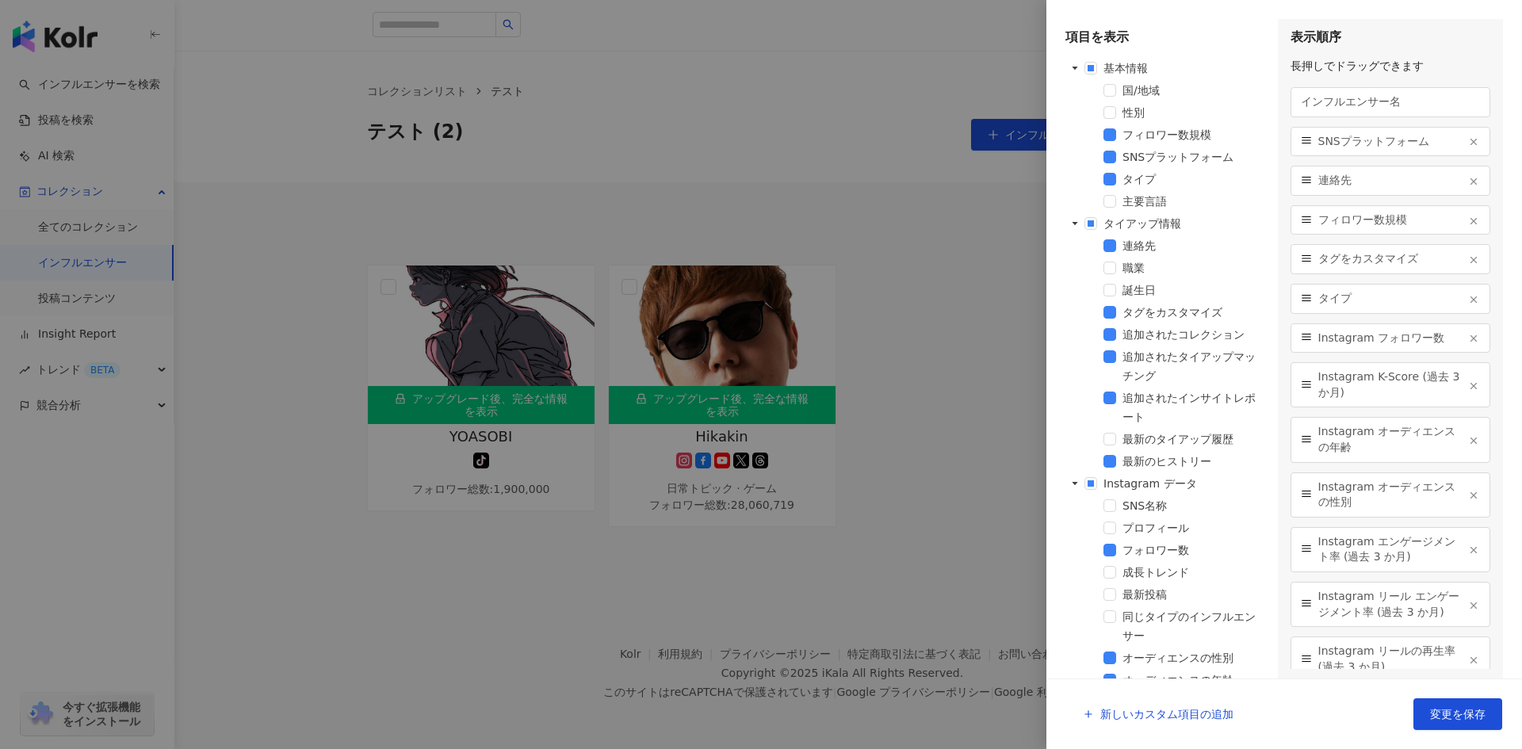
click at [985, 235] on div at bounding box center [761, 374] width 1522 height 749
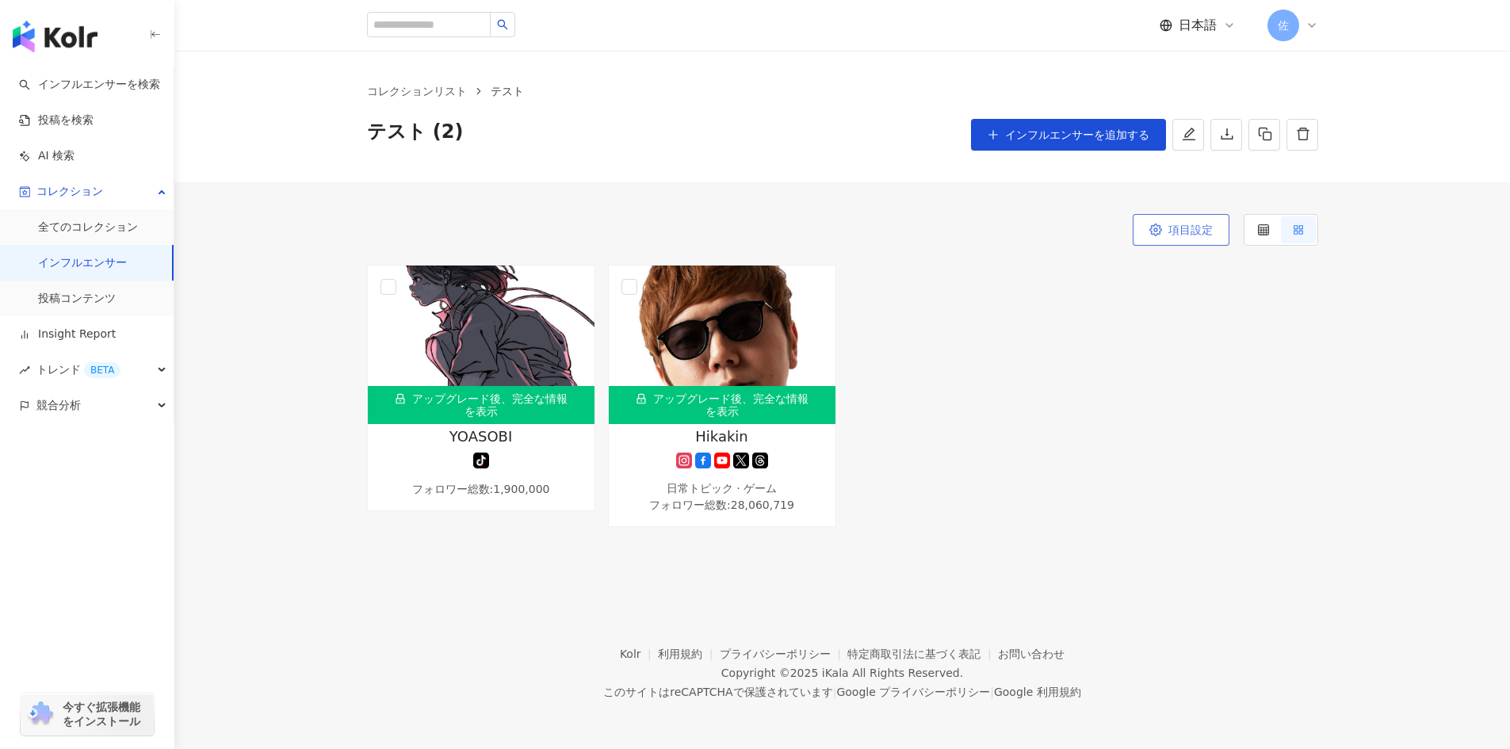
click at [1158, 230] on icon "button" at bounding box center [1156, 230] width 13 height 13
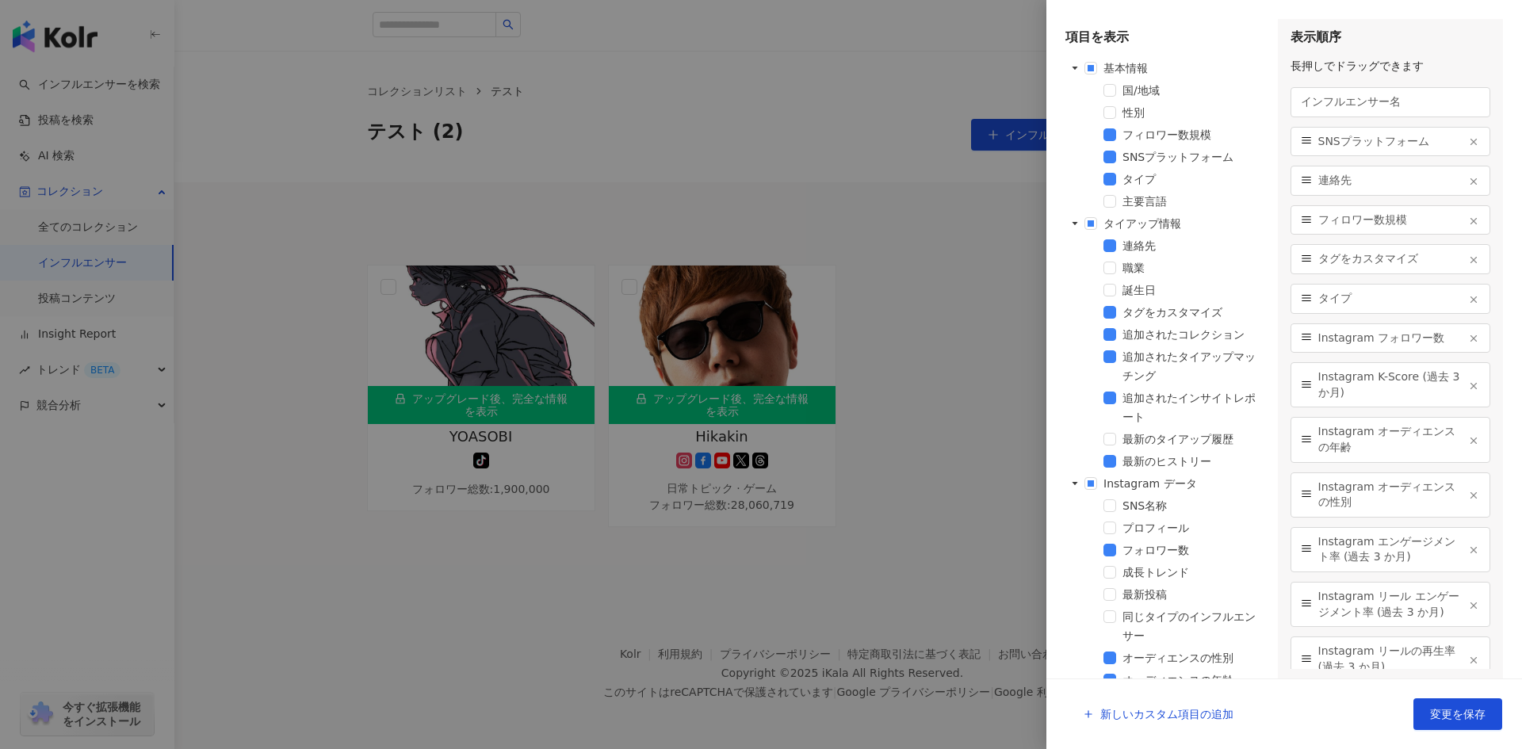
click at [907, 223] on div at bounding box center [761, 374] width 1522 height 749
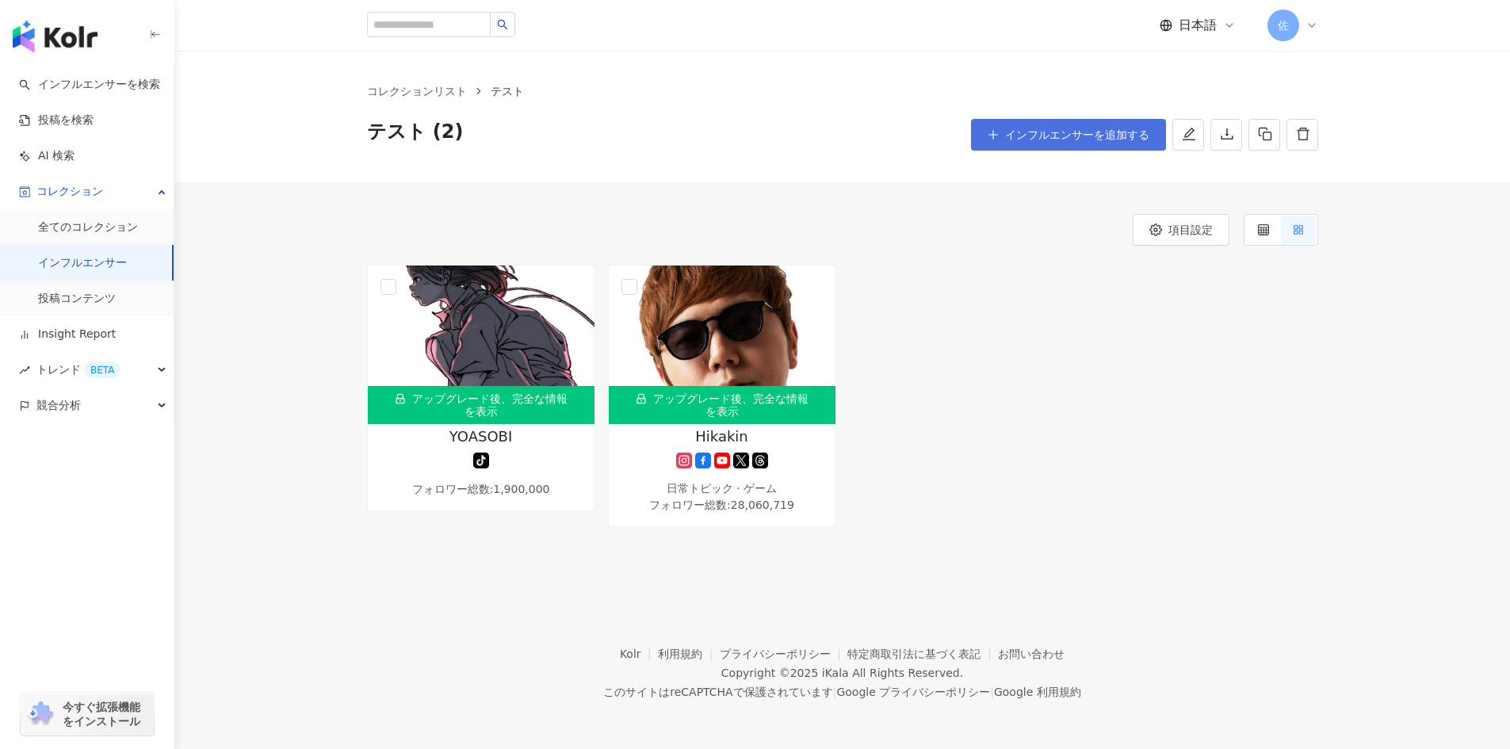
click at [1046, 138] on span "インフルエンサーを追加する" at bounding box center [1077, 134] width 144 height 13
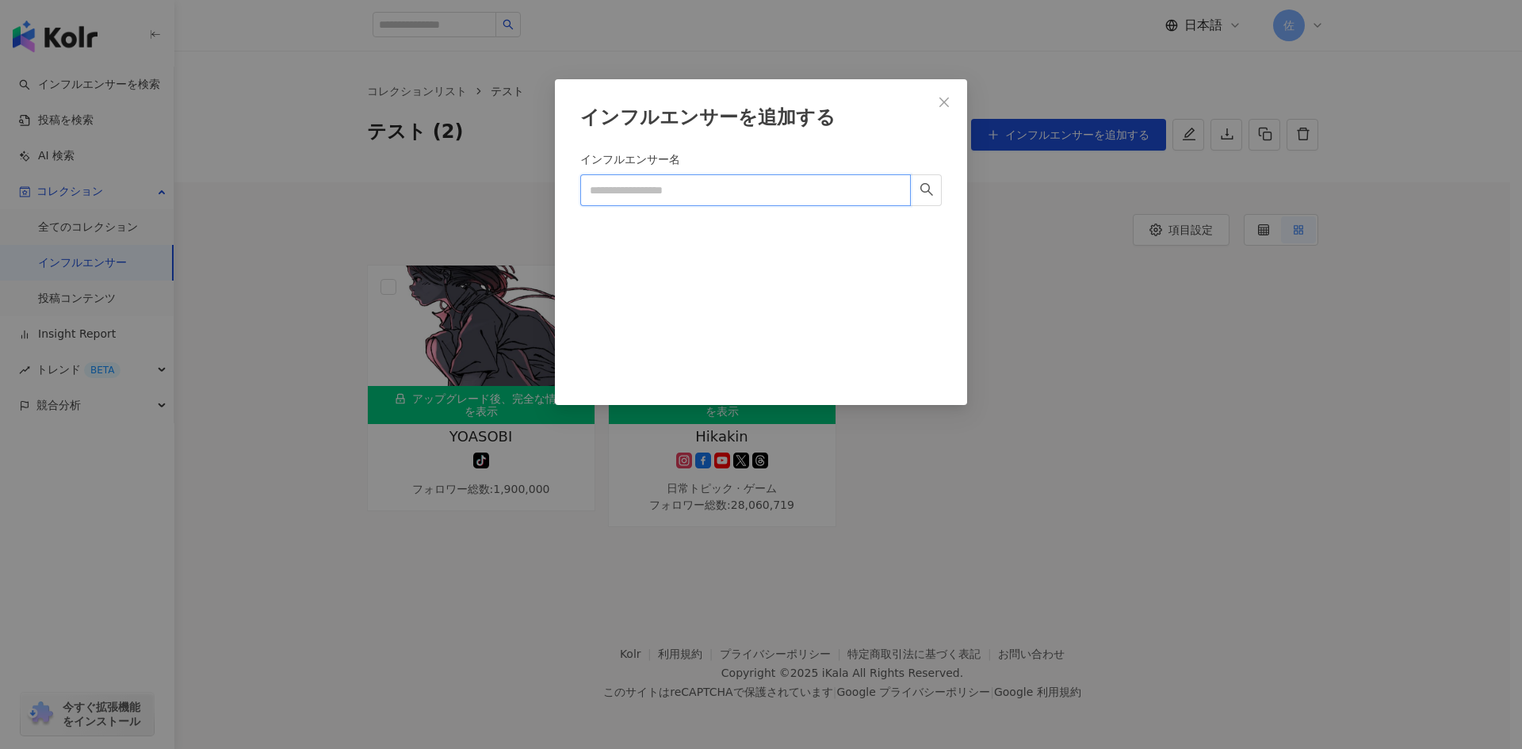
click at [657, 192] on input "インフルエンサー名" at bounding box center [745, 190] width 331 height 32
paste input "****"
type input "****"
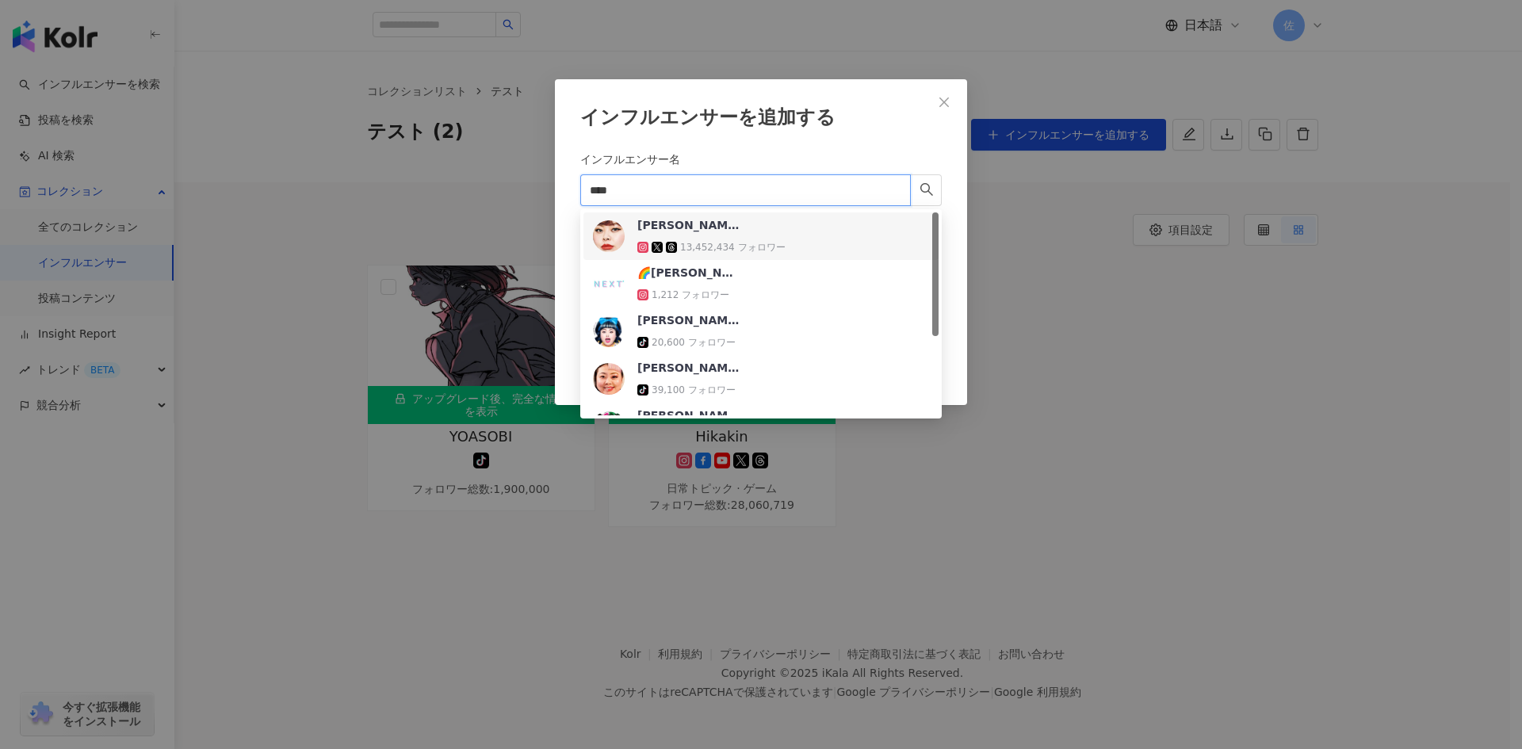
click at [661, 223] on div "[PERSON_NAME]" at bounding box center [688, 225] width 103 height 16
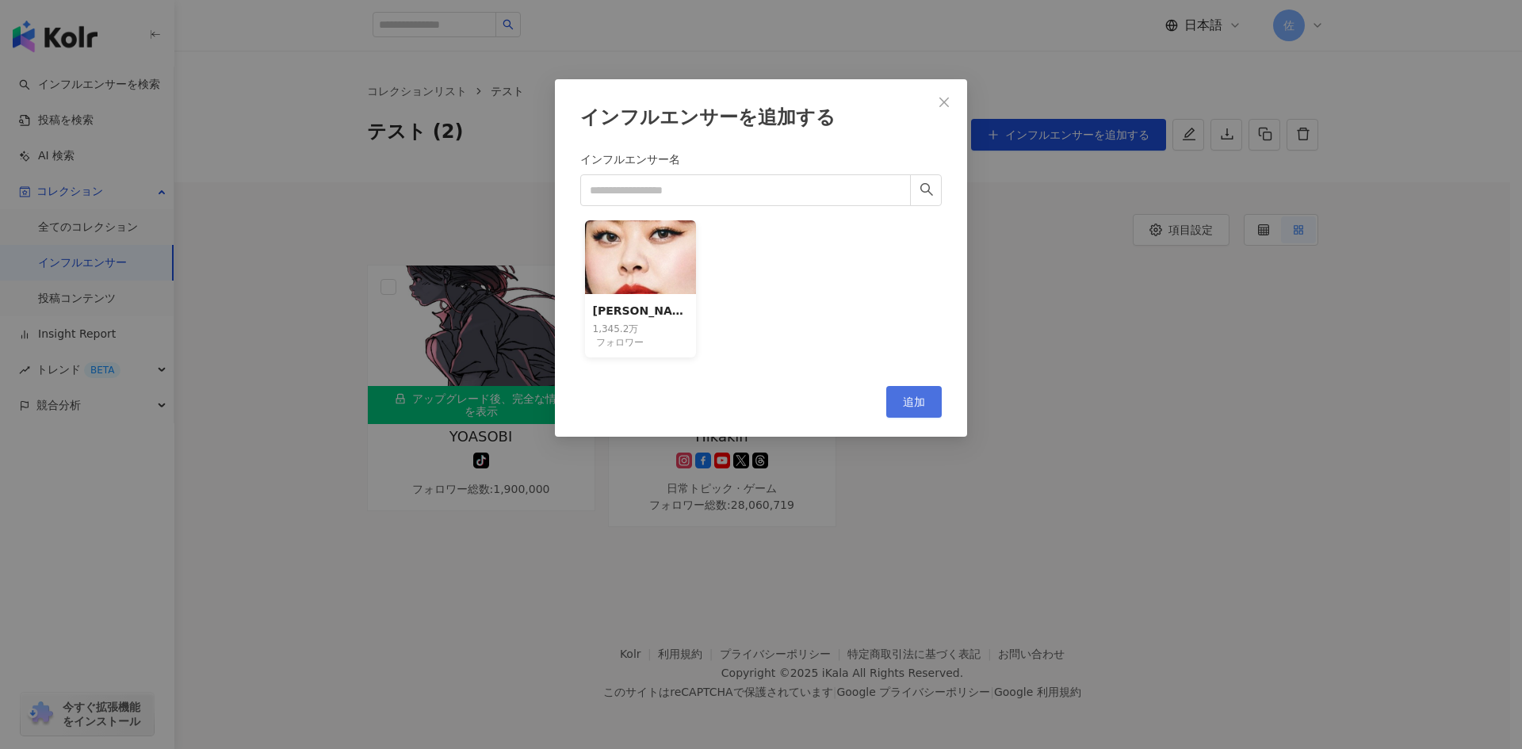
click at [912, 402] on span "追加" at bounding box center [914, 402] width 22 height 13
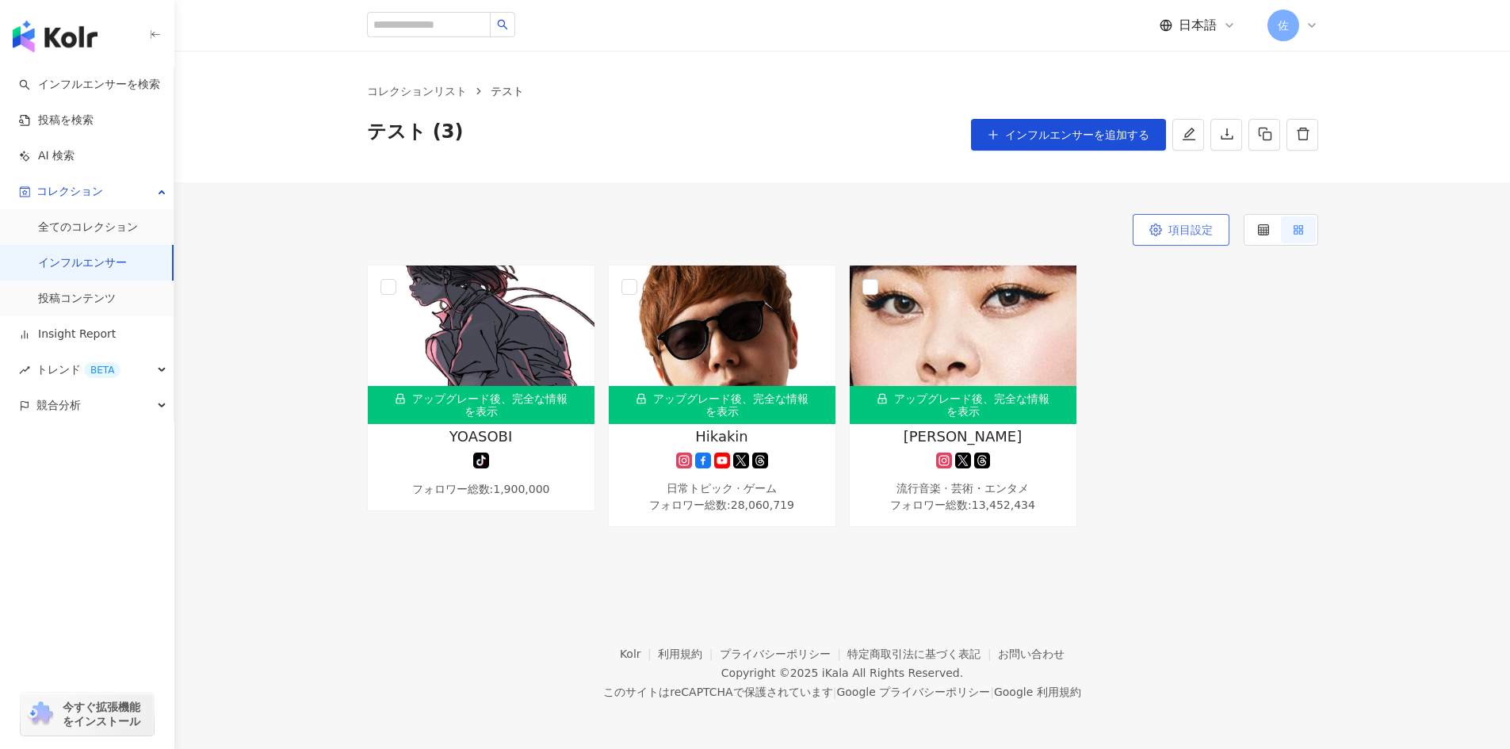
click at [1162, 229] on button "項目設定" at bounding box center [1181, 230] width 97 height 32
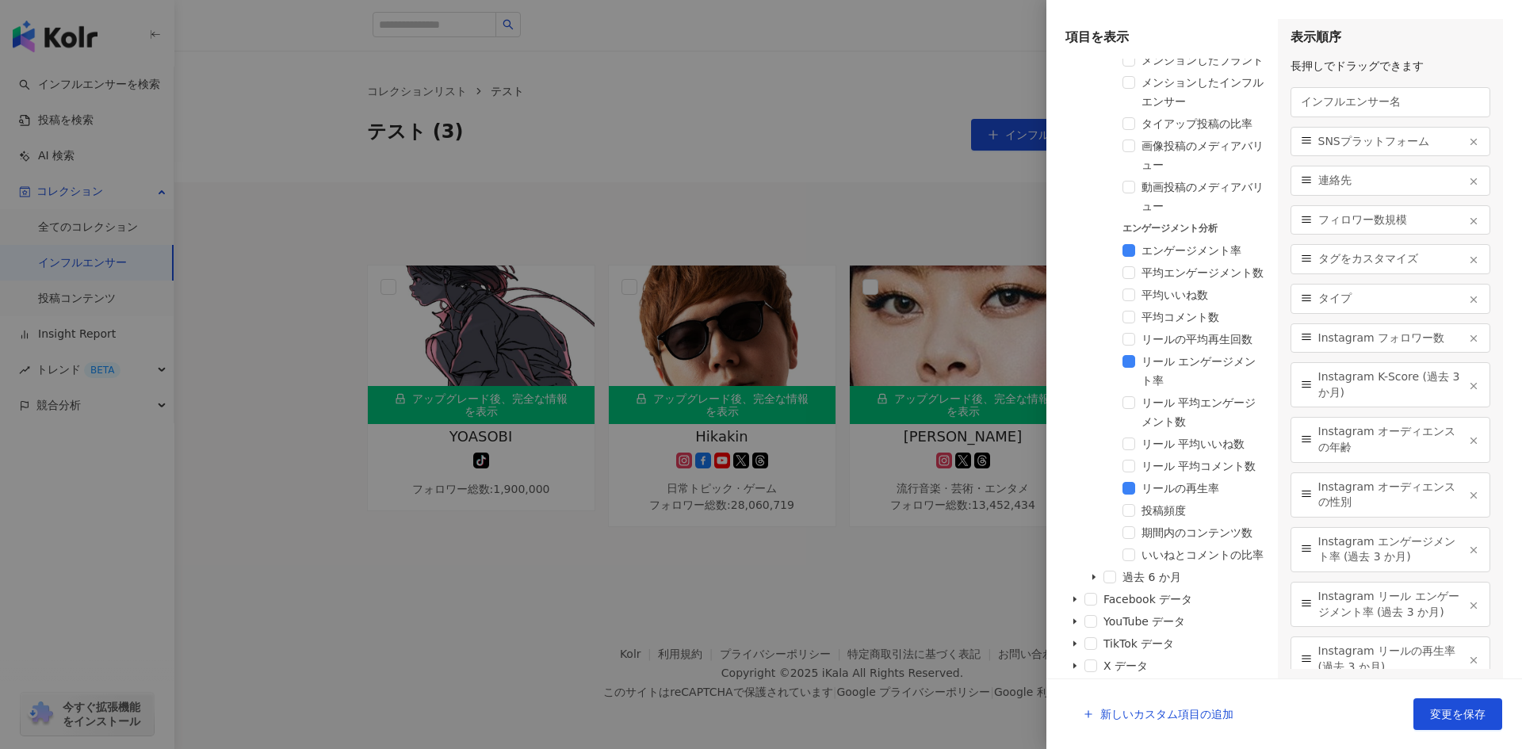
scroll to position [1064, 0]
click at [1078, 605] on span at bounding box center [1074, 599] width 19 height 19
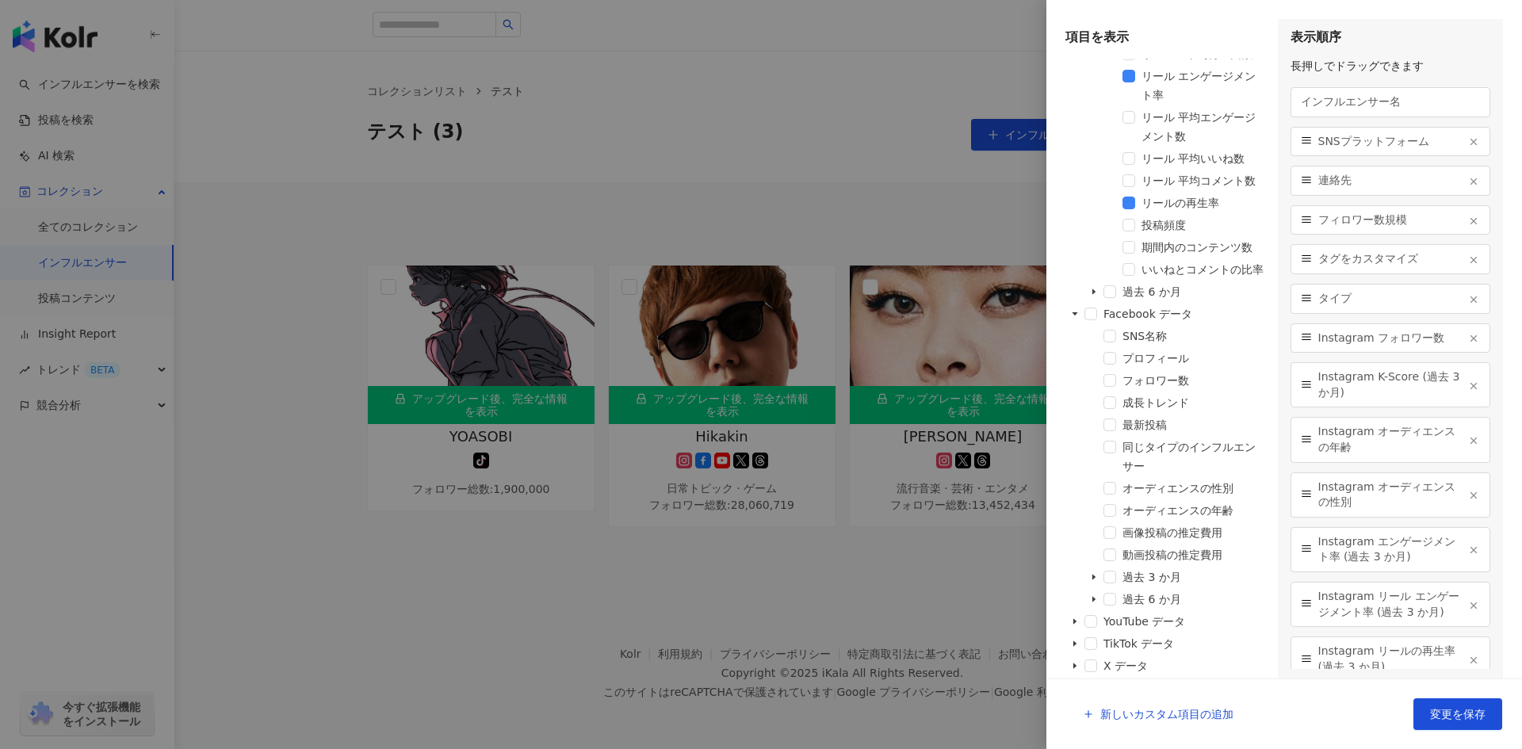
scroll to position [1349, 0]
click at [824, 136] on div at bounding box center [761, 374] width 1522 height 749
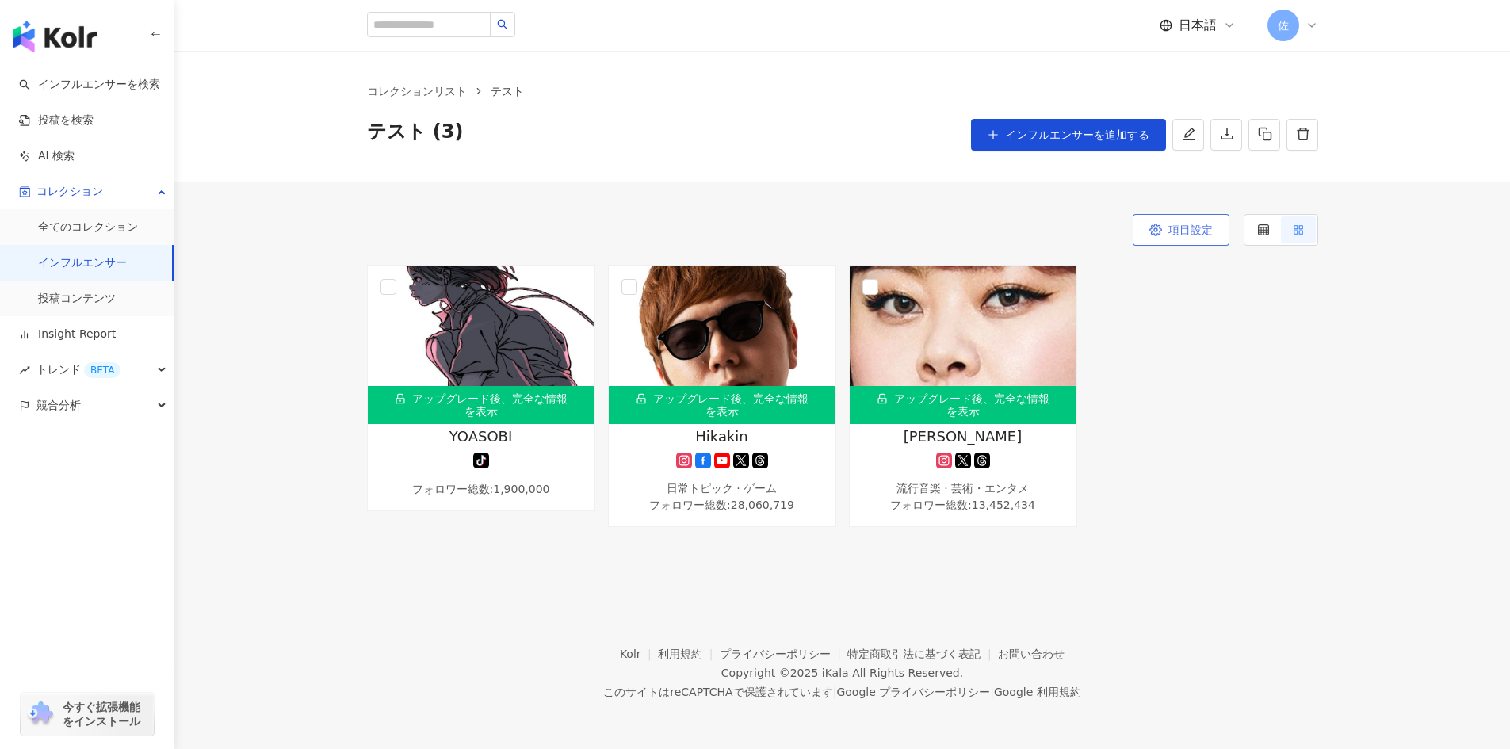
click at [1203, 233] on span "項目設定" at bounding box center [1191, 230] width 44 height 13
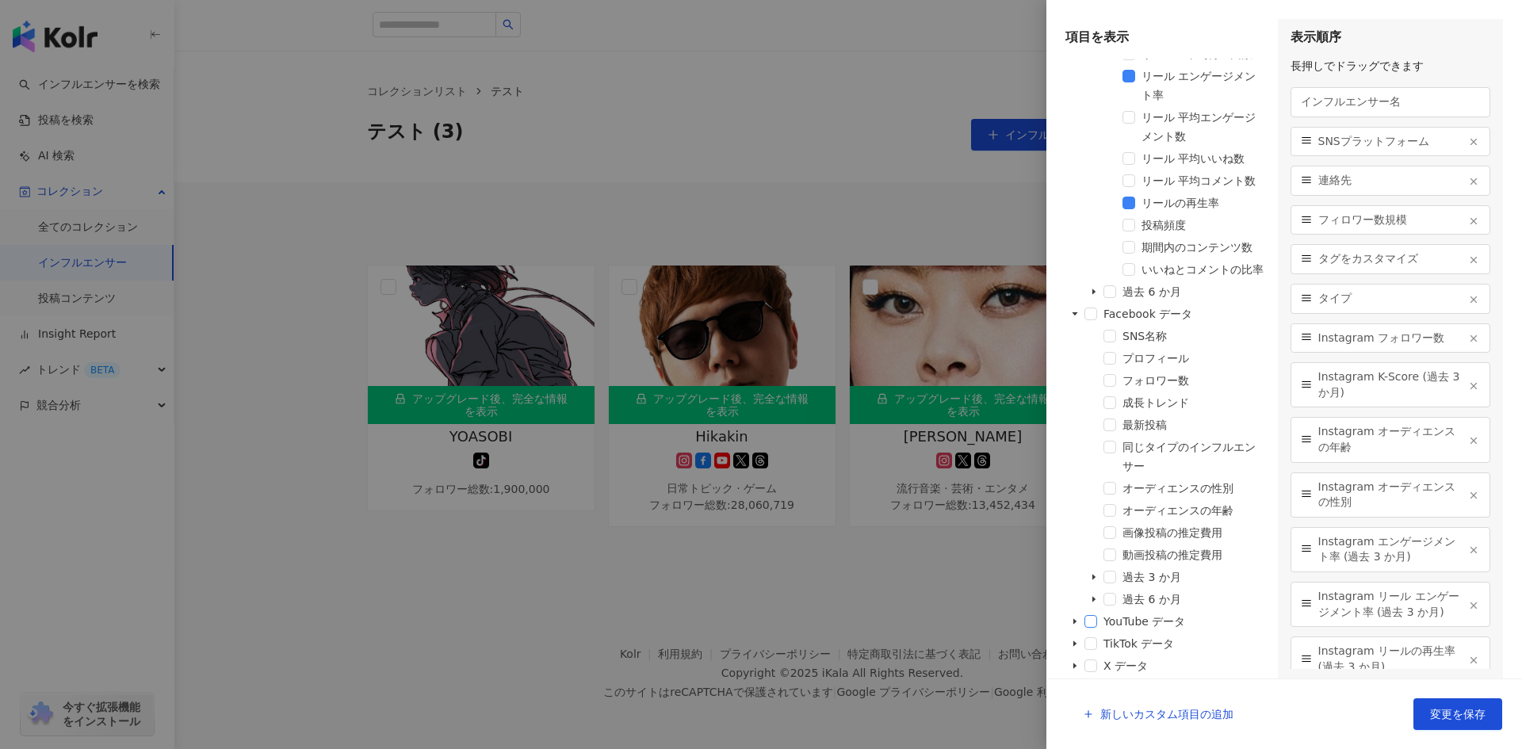
click at [1091, 624] on span at bounding box center [1090, 621] width 13 height 13
click at [1077, 624] on icon "caret-down" at bounding box center [1075, 622] width 8 height 8
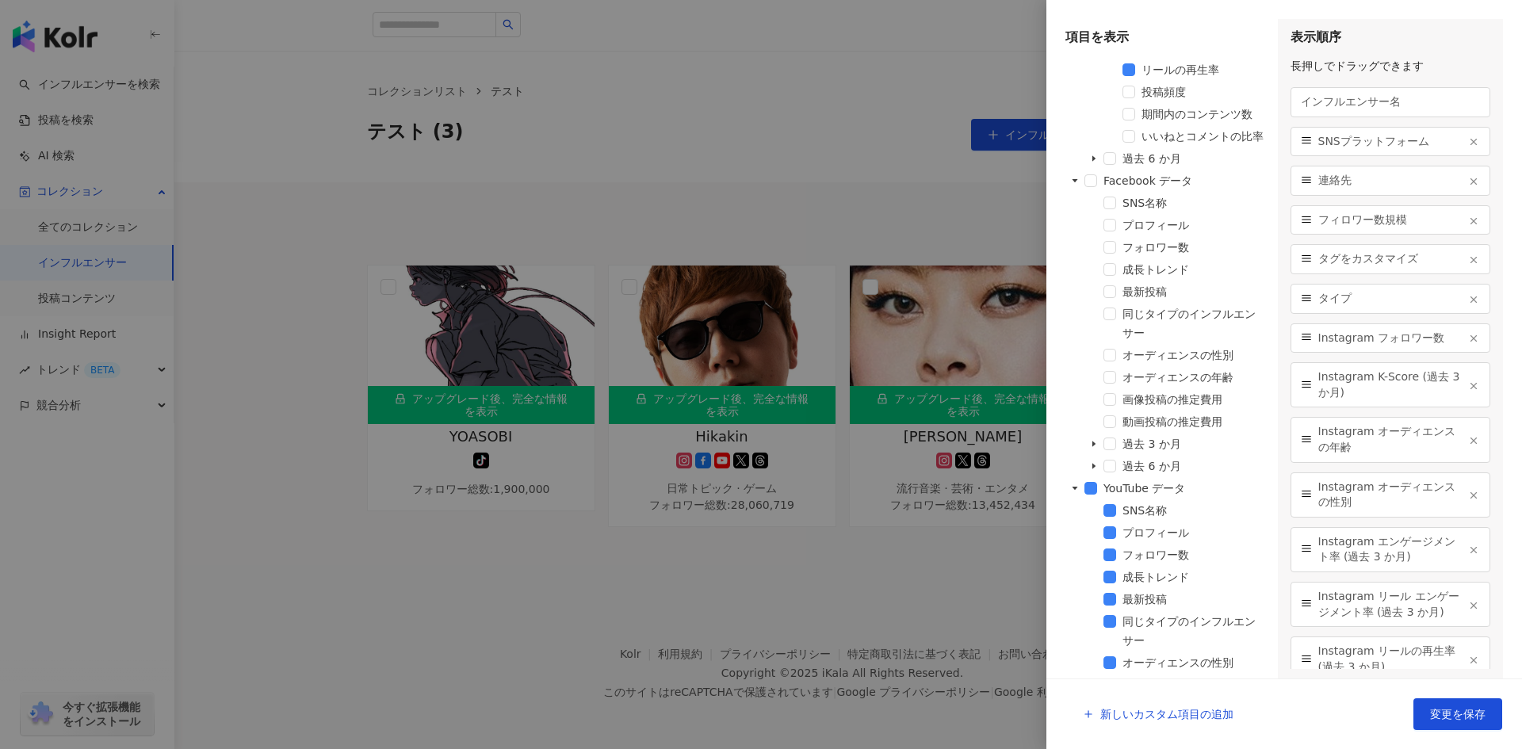
scroll to position [1676, 0]
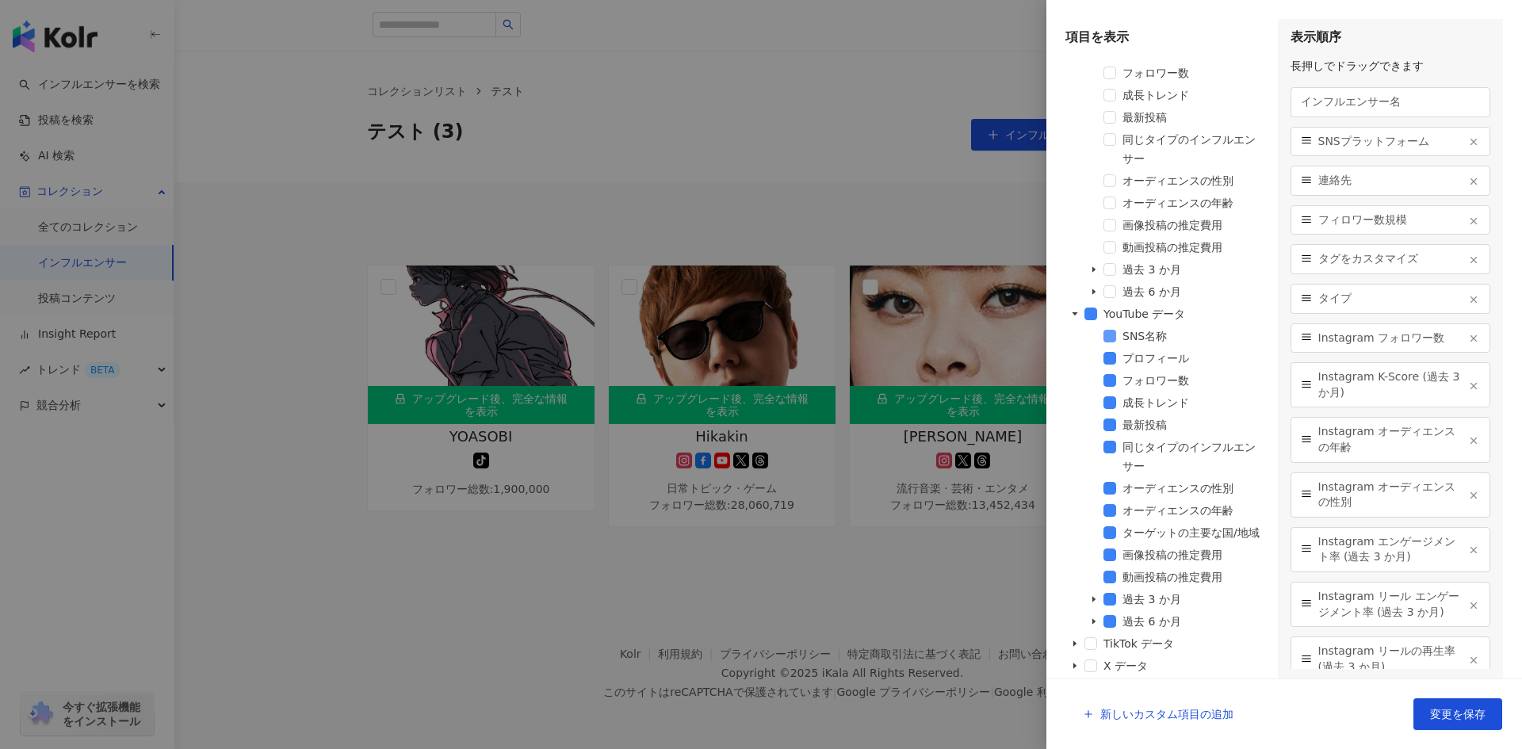
click at [1111, 330] on span at bounding box center [1110, 336] width 13 height 13
click at [1111, 352] on span at bounding box center [1110, 358] width 13 height 13
click at [1111, 396] on span at bounding box center [1110, 402] width 13 height 13
click at [1111, 419] on span at bounding box center [1110, 425] width 13 height 13
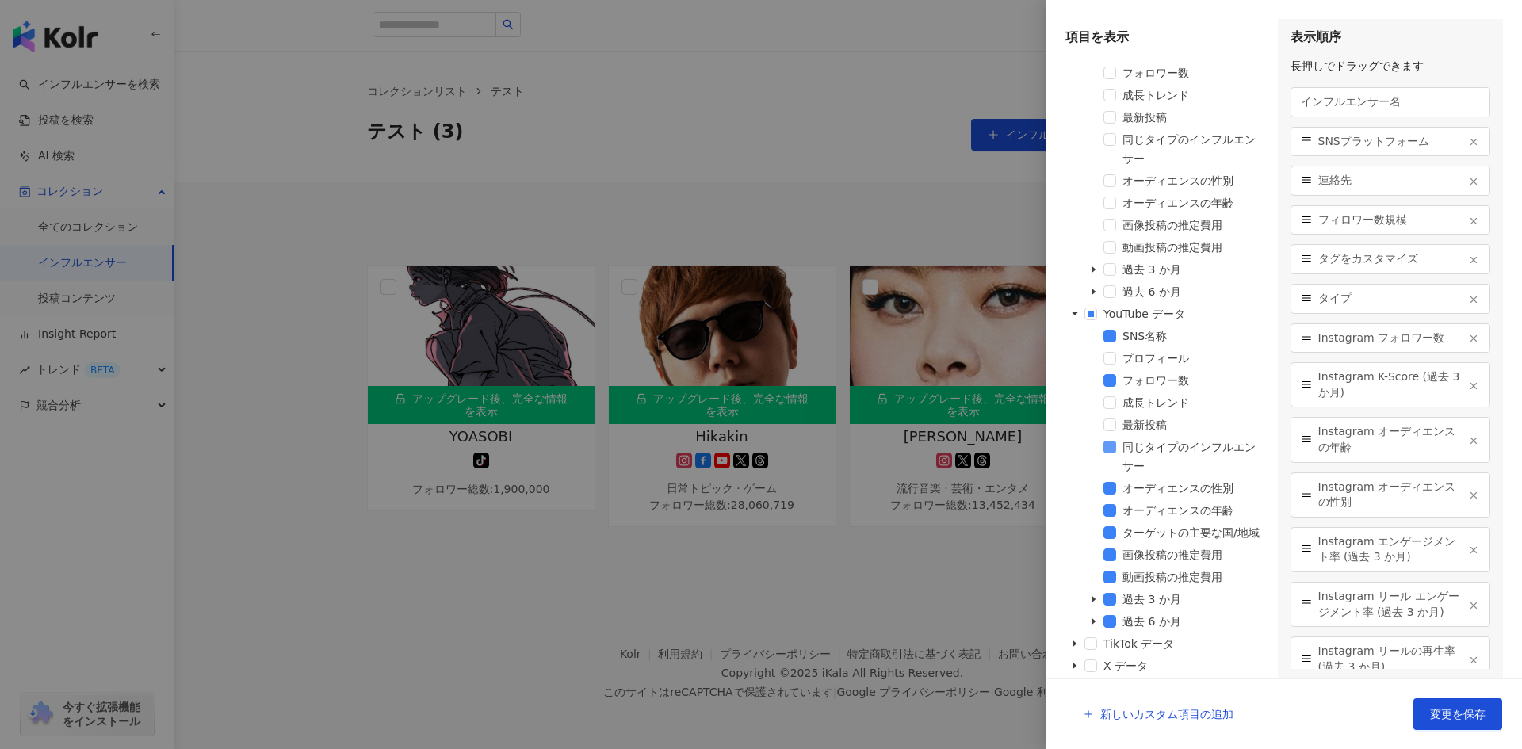
click at [1111, 441] on span at bounding box center [1110, 447] width 13 height 13
click at [1115, 482] on span at bounding box center [1110, 488] width 13 height 13
click at [1111, 504] on span at bounding box center [1110, 510] width 13 height 13
click at [1111, 526] on span at bounding box center [1110, 532] width 13 height 13
click at [1111, 553] on span at bounding box center [1110, 555] width 13 height 13
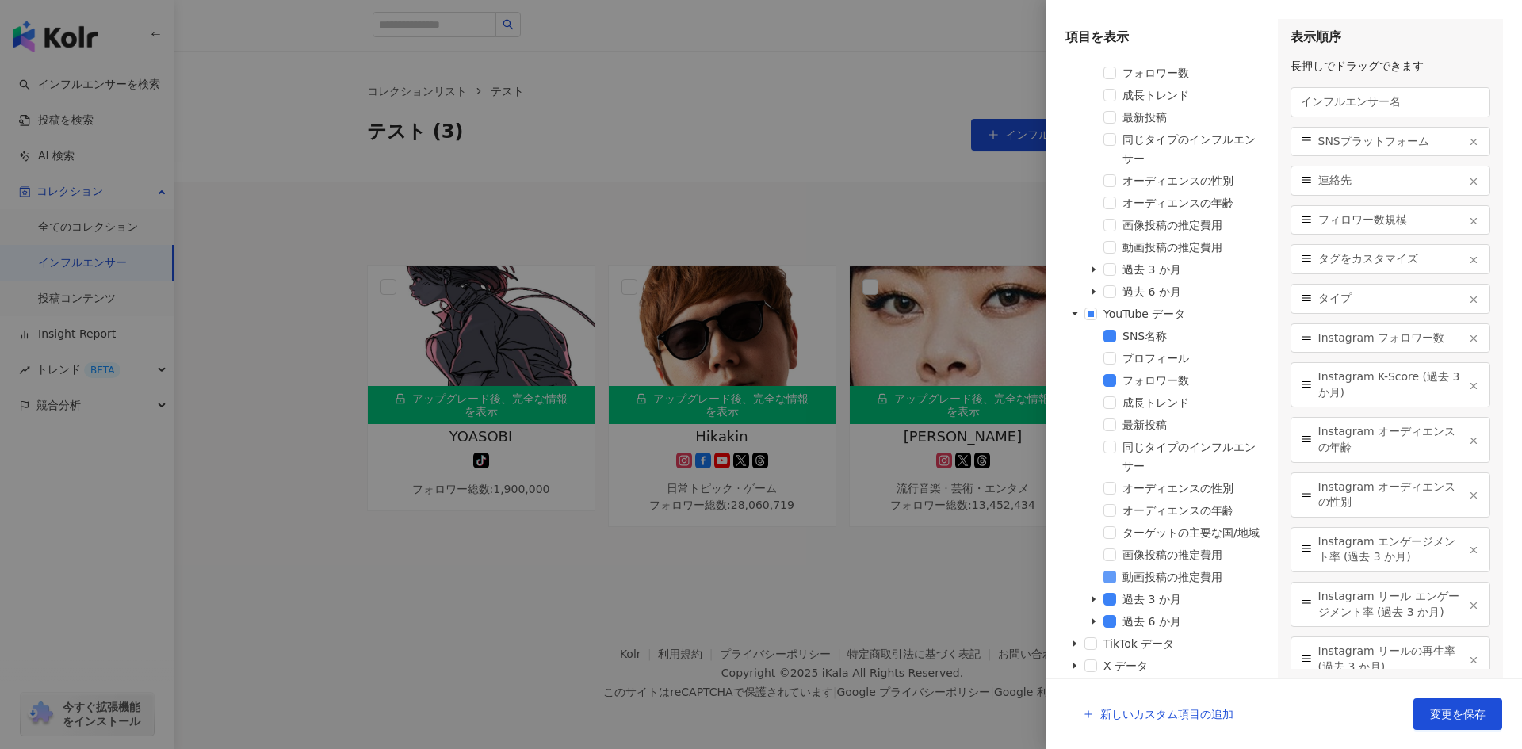
click at [1108, 579] on span at bounding box center [1110, 577] width 13 height 13
click at [1108, 595] on span at bounding box center [1110, 599] width 13 height 13
click at [1115, 624] on span at bounding box center [1110, 621] width 13 height 13
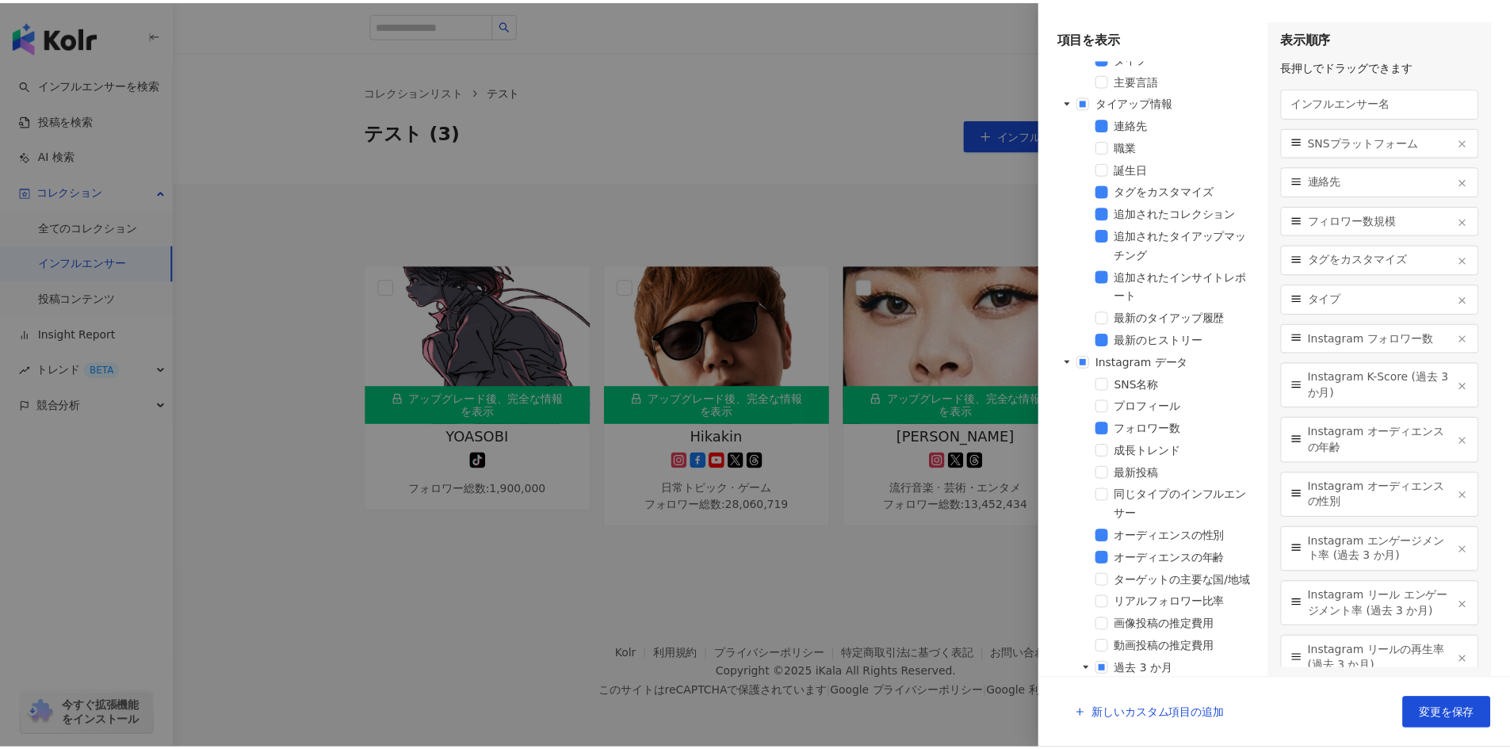
scroll to position [0, 0]
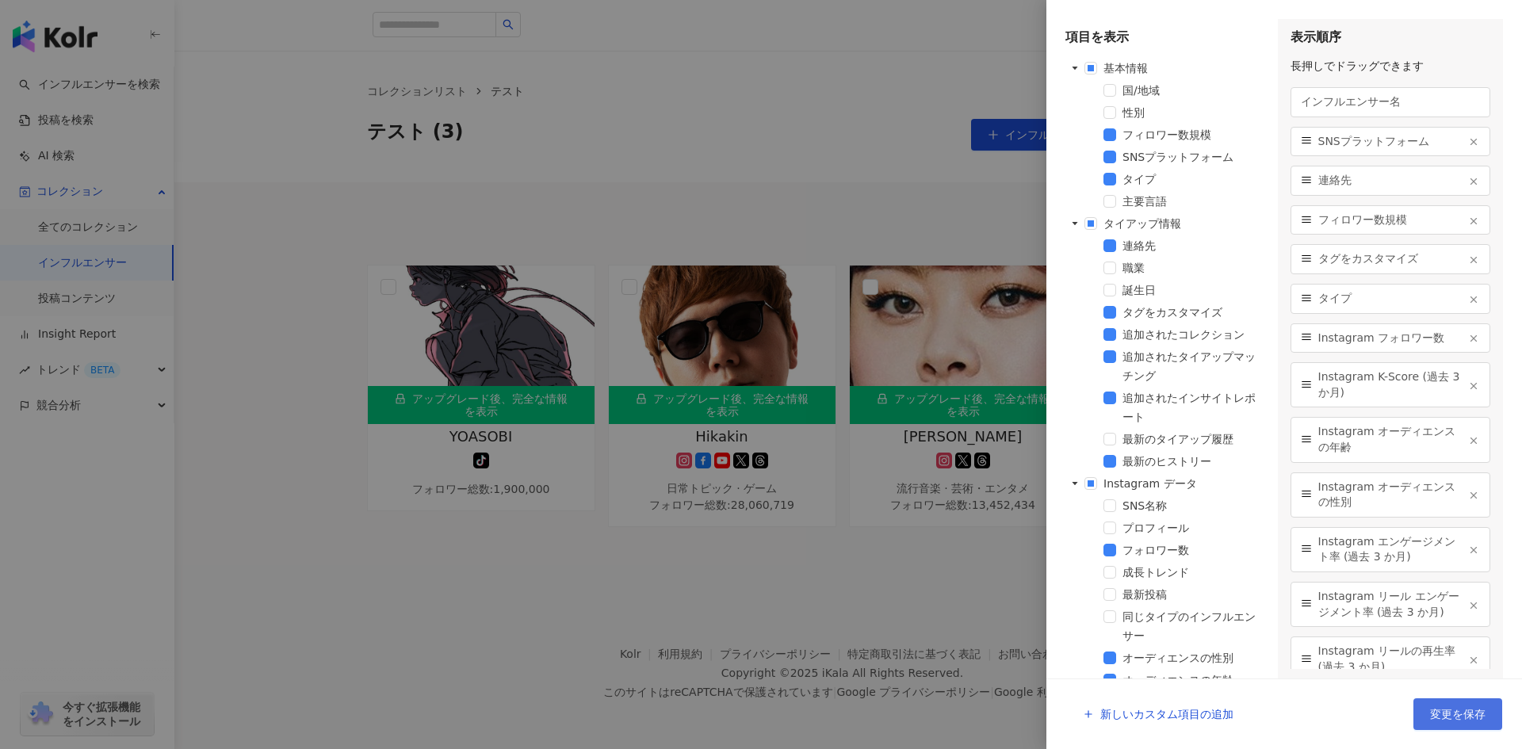
click at [1468, 708] on span "変更を保存" at bounding box center [1457, 714] width 55 height 13
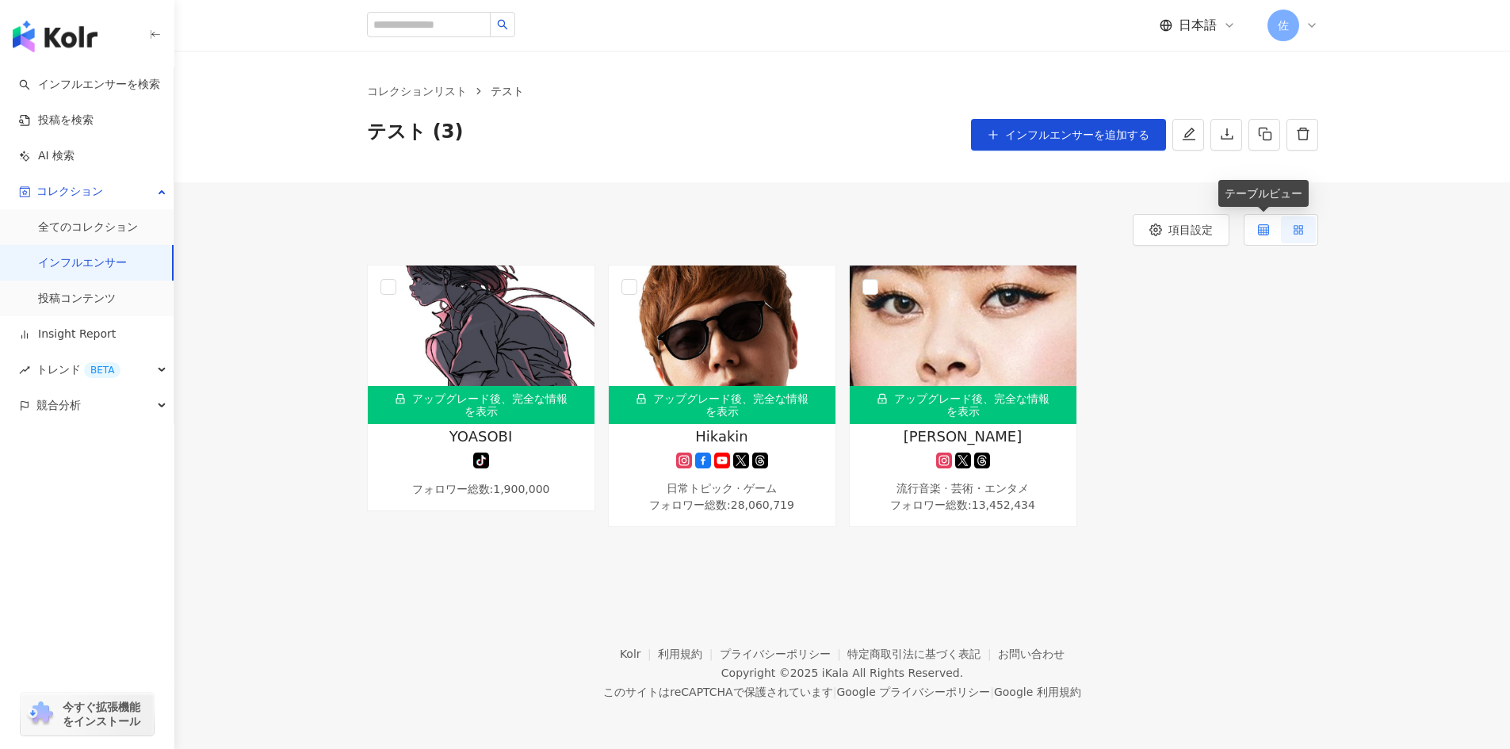
click at [1270, 227] on label at bounding box center [1263, 229] width 35 height 27
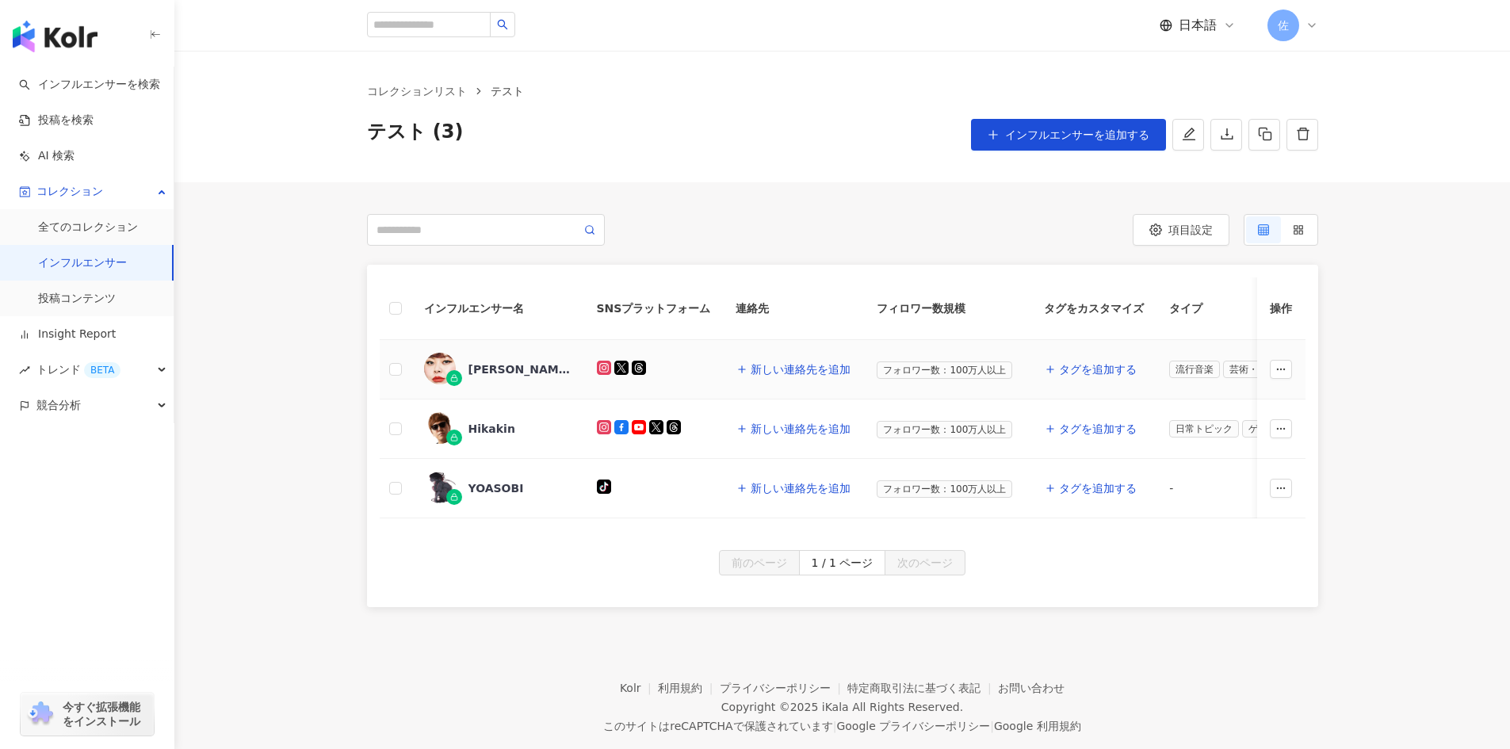
click at [501, 371] on div "[PERSON_NAME]" at bounding box center [520, 369] width 103 height 16
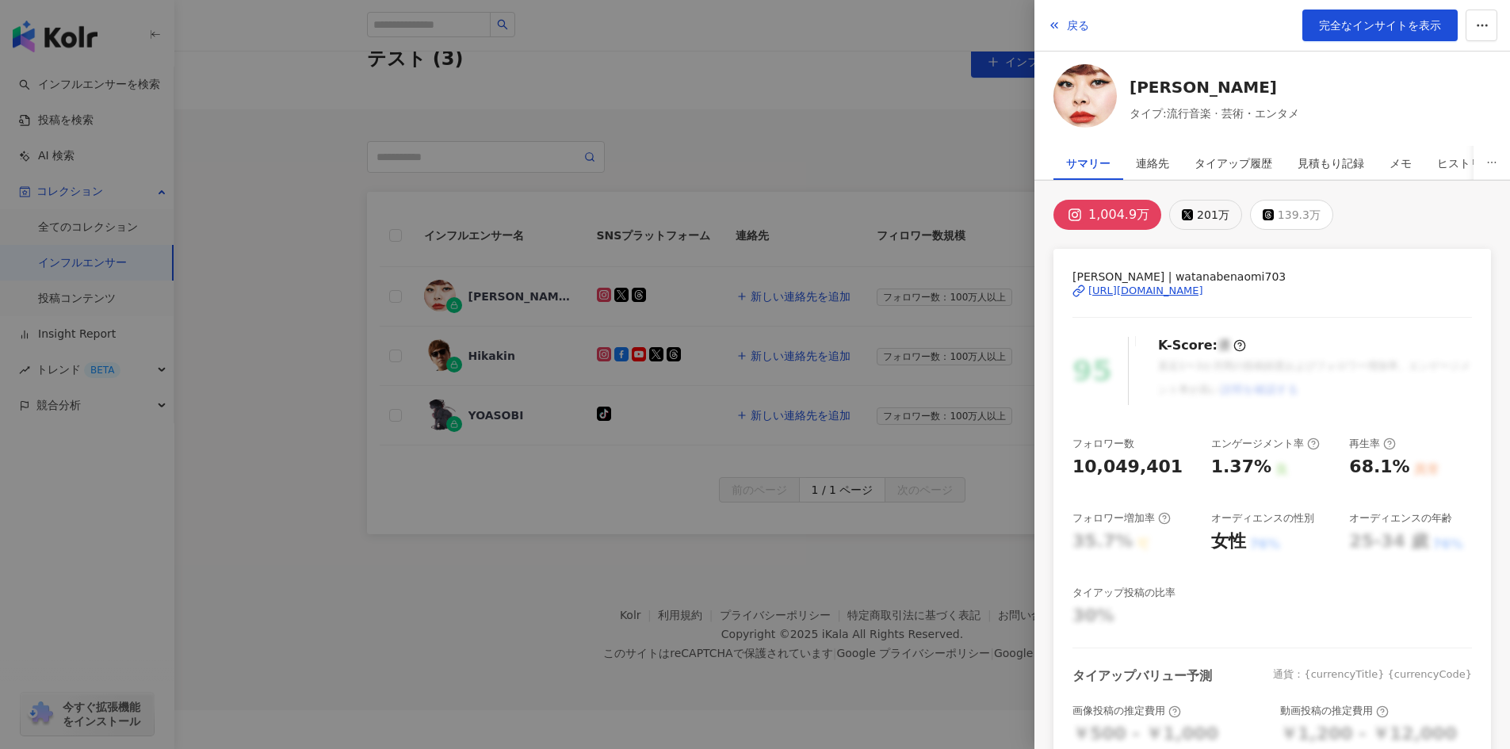
click at [1213, 224] on div "201万" at bounding box center [1213, 215] width 33 height 22
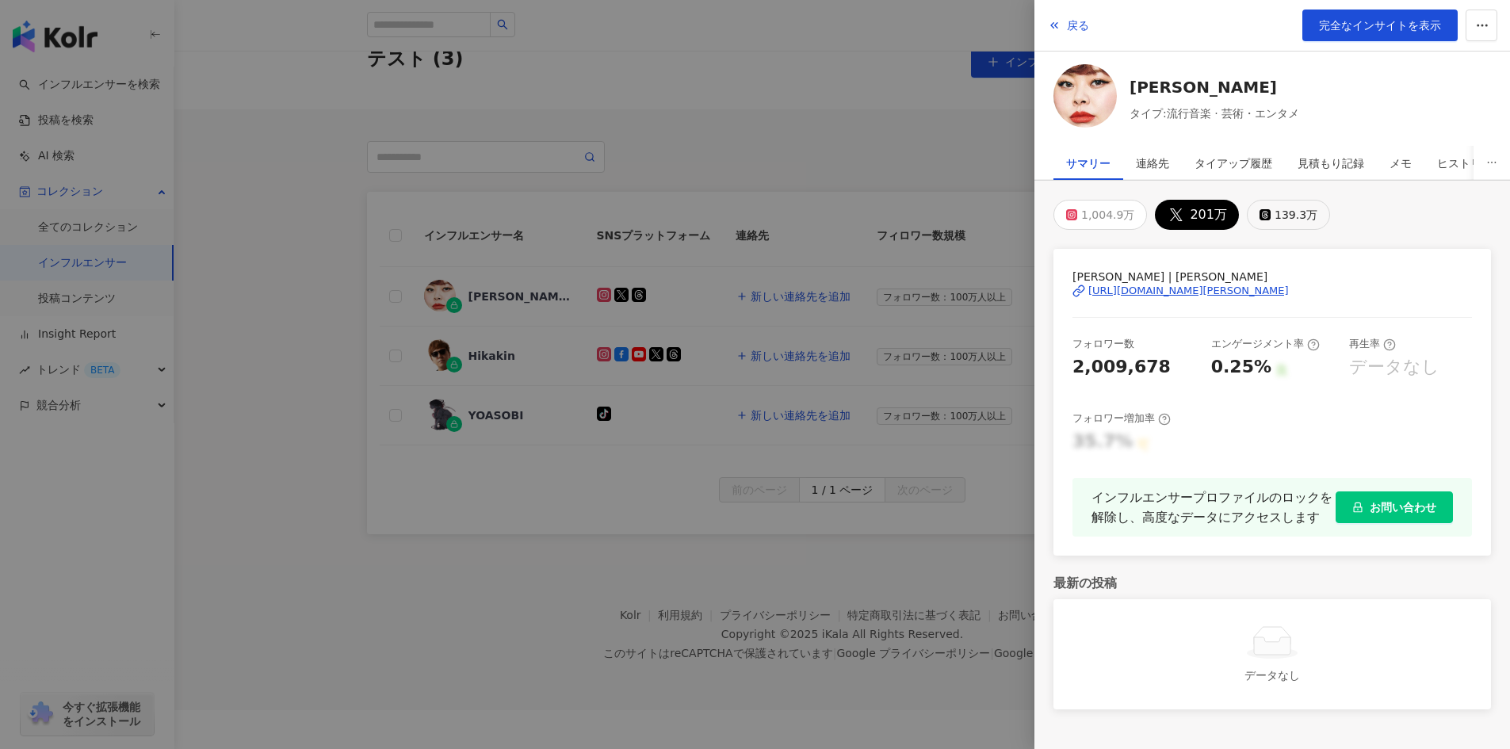
click at [1275, 219] on div "139.3万" at bounding box center [1296, 215] width 43 height 22
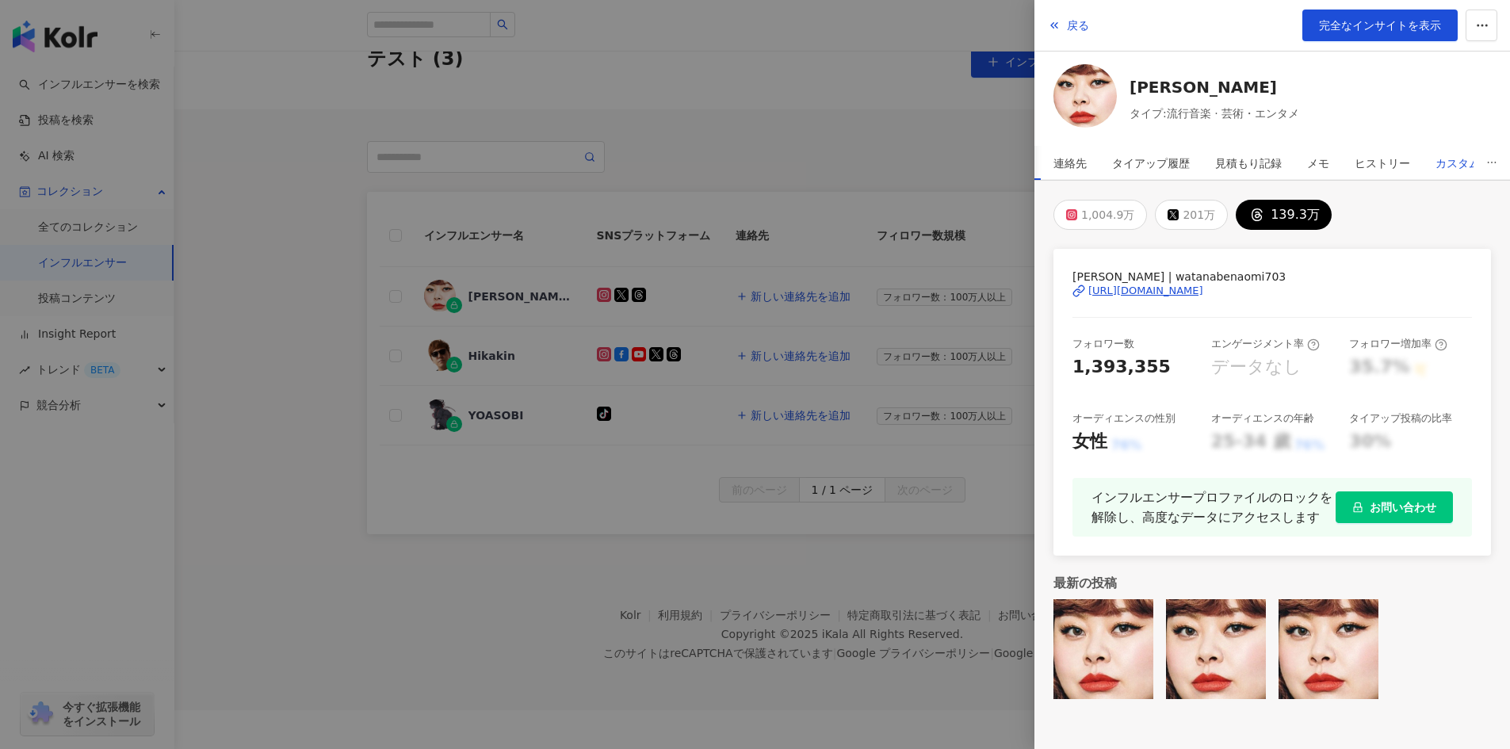
click at [1461, 164] on div "カスタム" at bounding box center [1458, 163] width 44 height 32
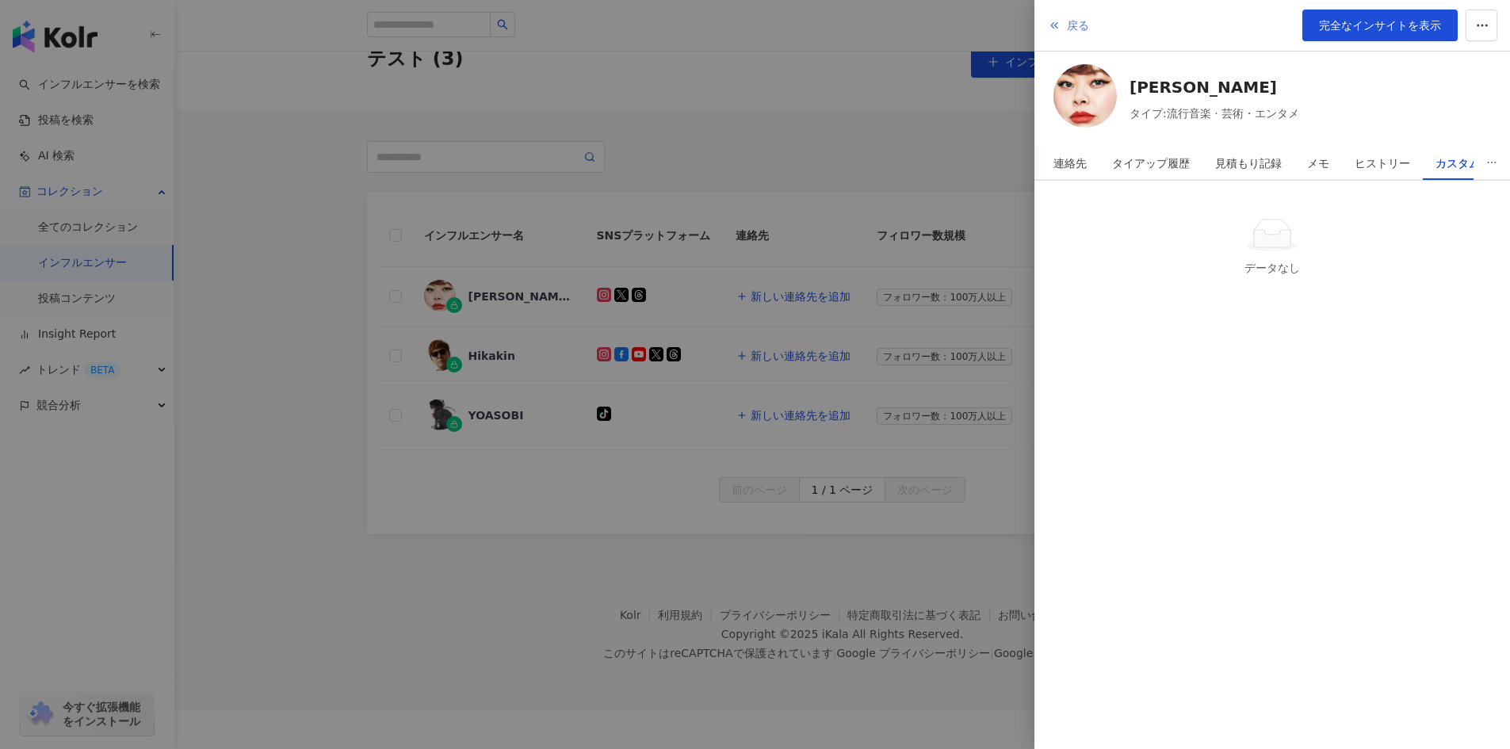
click at [1063, 23] on button "戻る" at bounding box center [1068, 26] width 43 height 32
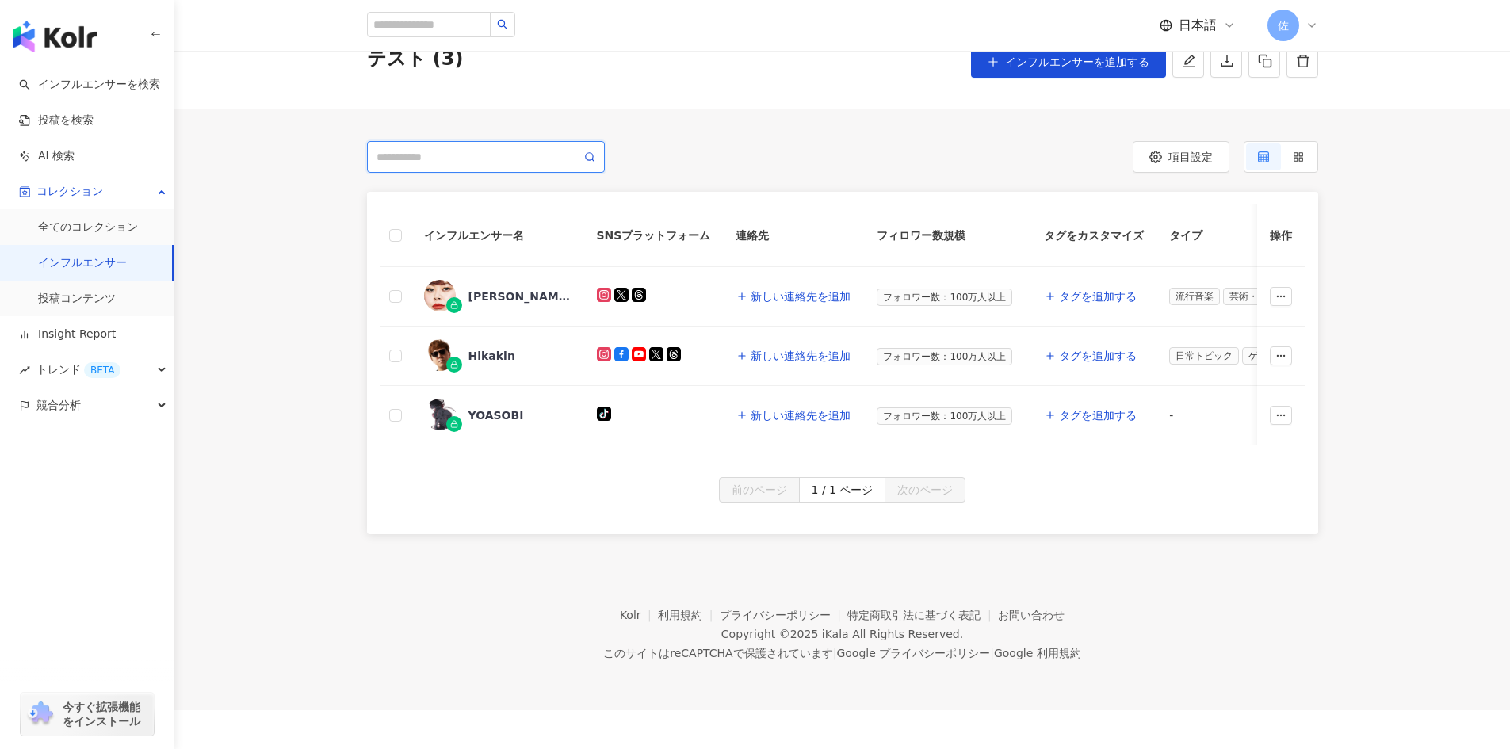
click at [475, 161] on input "search" at bounding box center [479, 156] width 205 height 17
type input "*"
paste input "****"
type input "****"
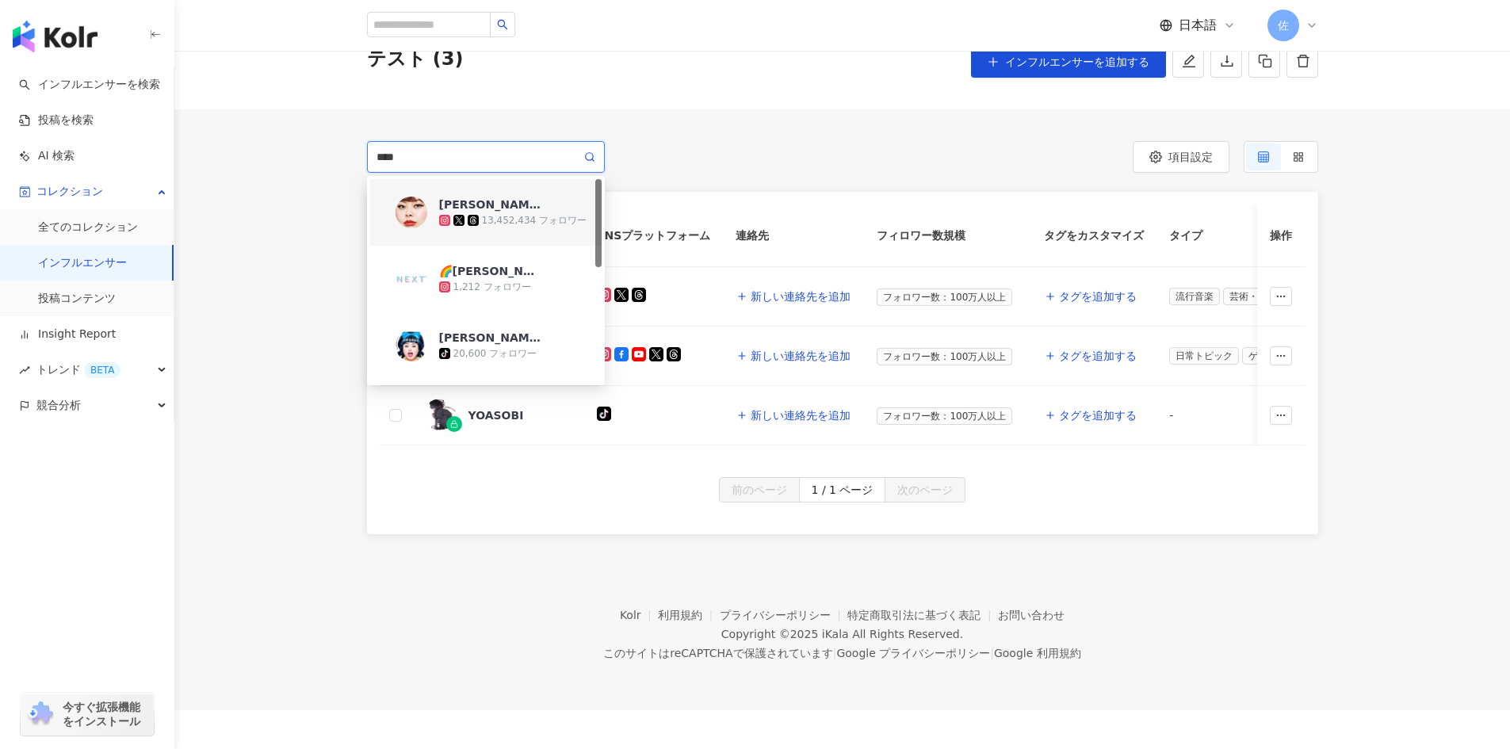
click at [473, 210] on div "[PERSON_NAME]" at bounding box center [490, 205] width 103 height 16
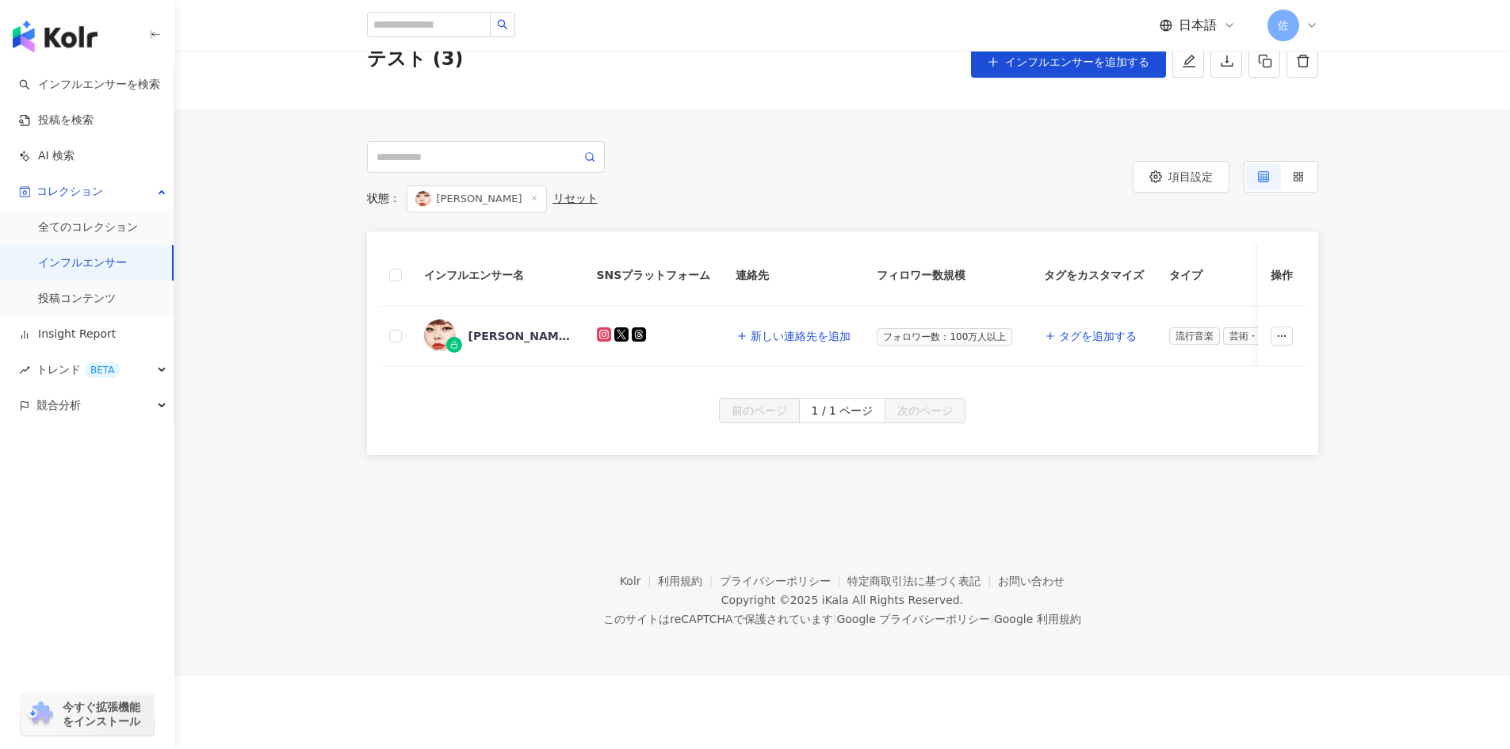
click at [553, 200] on div "リセット" at bounding box center [575, 199] width 44 height 14
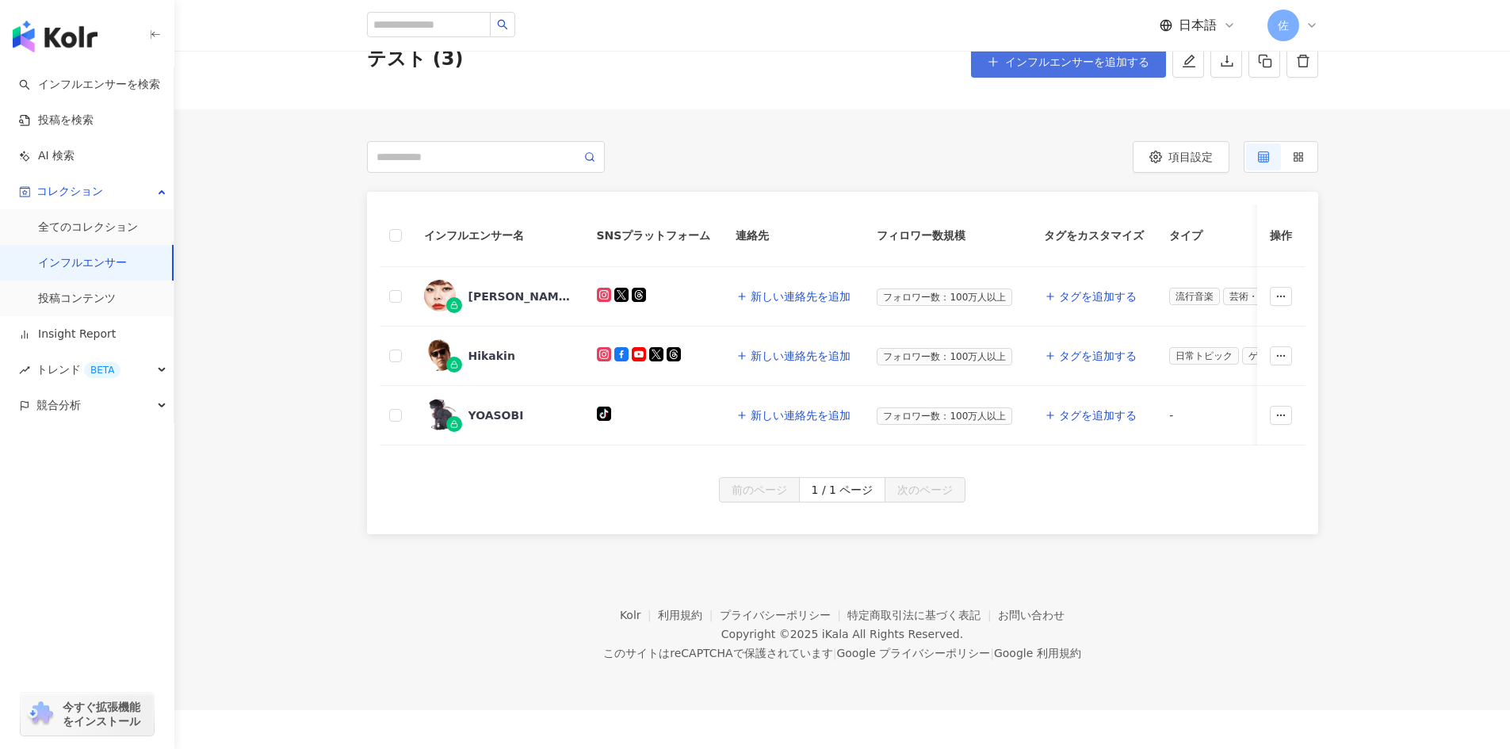
click at [1056, 73] on button "インフルエンサーを追加する" at bounding box center [1068, 62] width 195 height 32
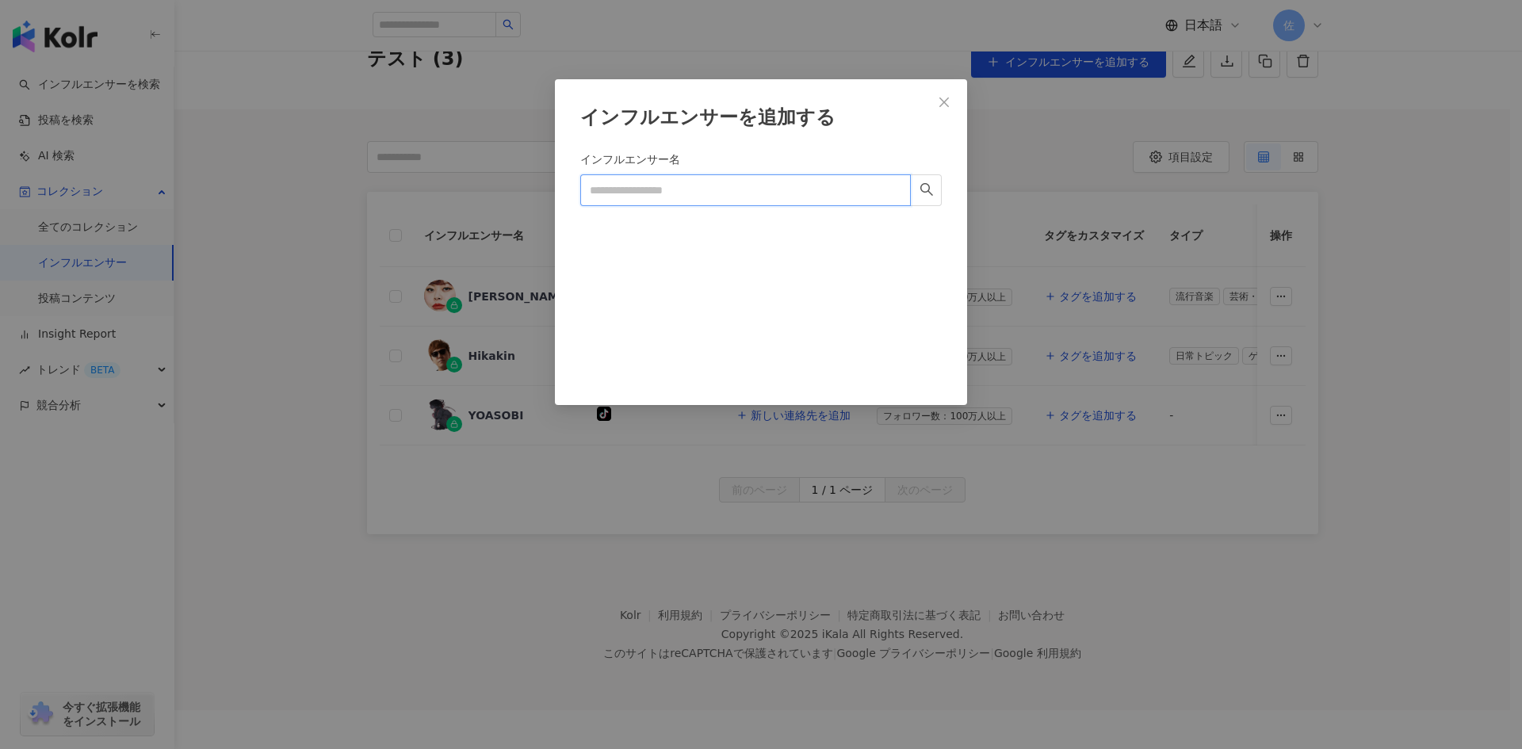
click at [705, 186] on input "インフルエンサー名" at bounding box center [745, 190] width 331 height 32
paste input "****"
type input "****"
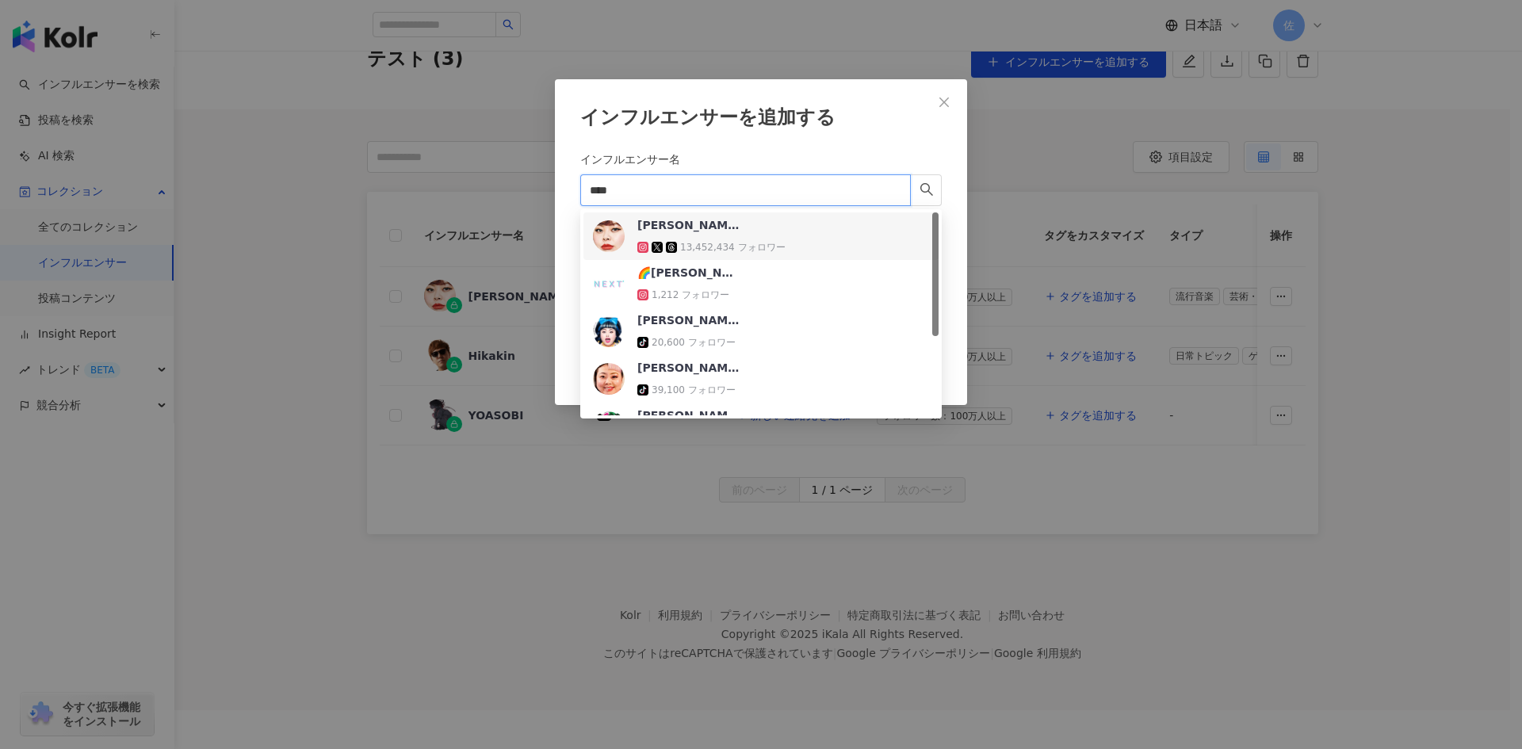
click at [672, 243] on icon at bounding box center [671, 247] width 11 height 11
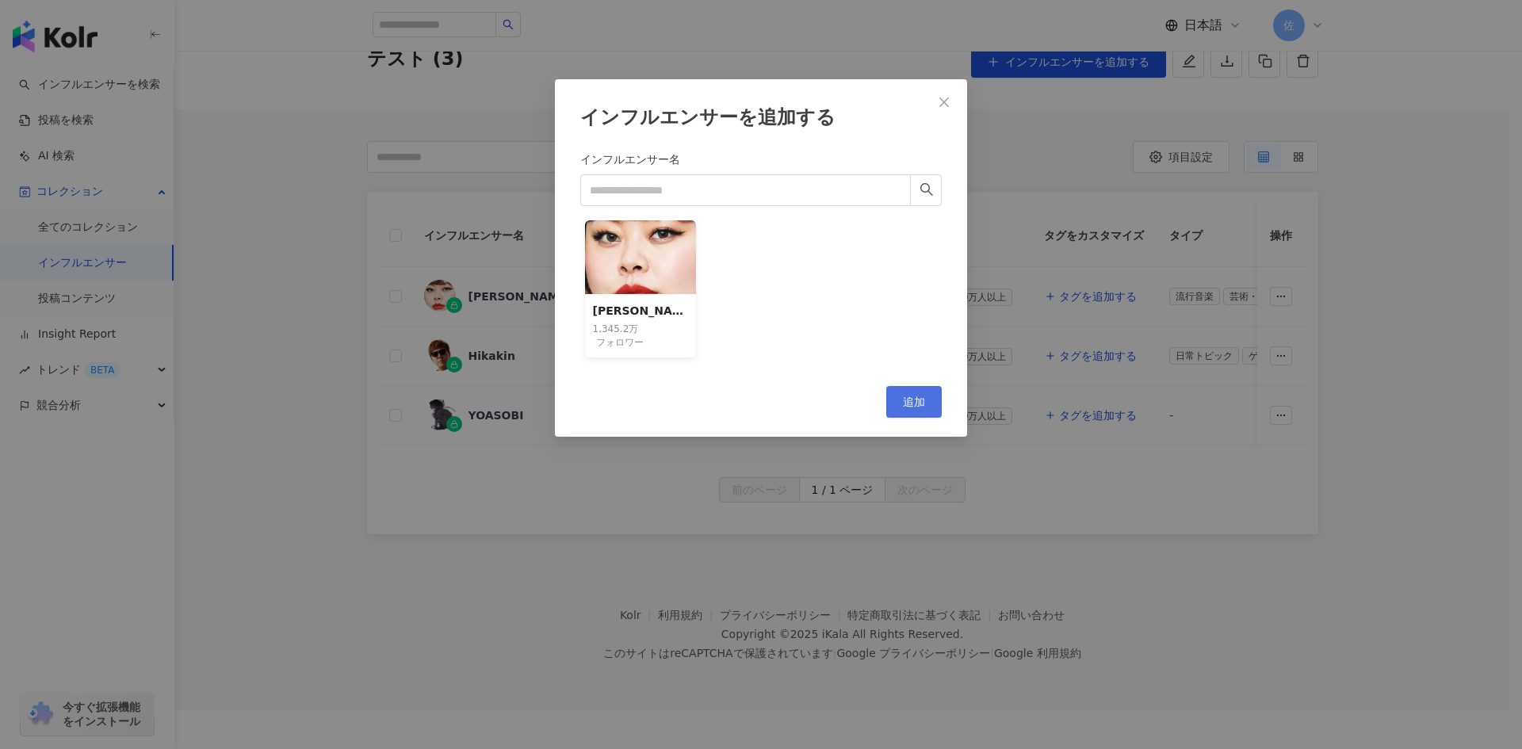
click at [917, 406] on span "追加" at bounding box center [914, 402] width 22 height 13
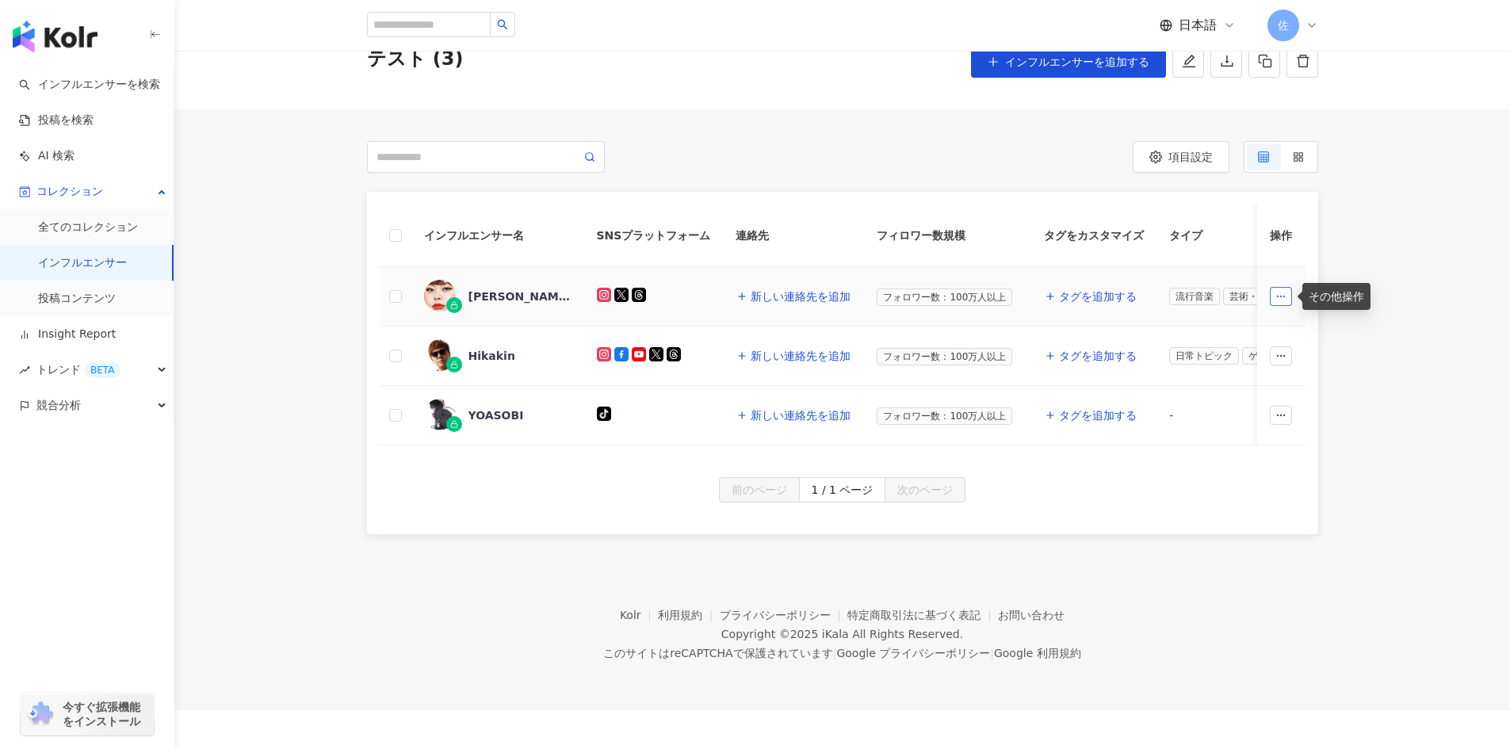
click at [1283, 293] on icon "button" at bounding box center [1281, 296] width 11 height 11
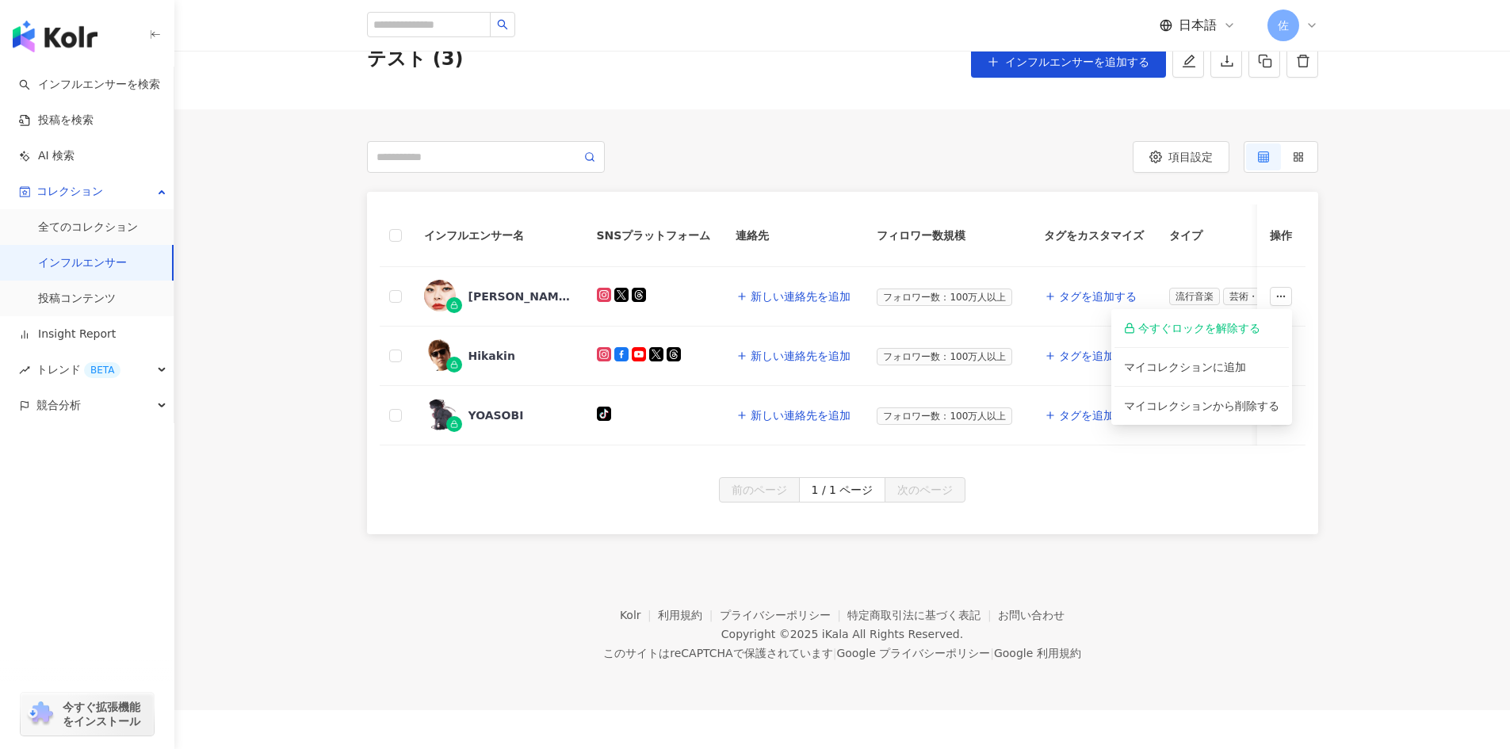
click at [572, 492] on div "前のページ 1 / 1 ページ 次のページ" at bounding box center [843, 489] width 926 height 25
click at [499, 295] on div "[PERSON_NAME]" at bounding box center [520, 297] width 103 height 16
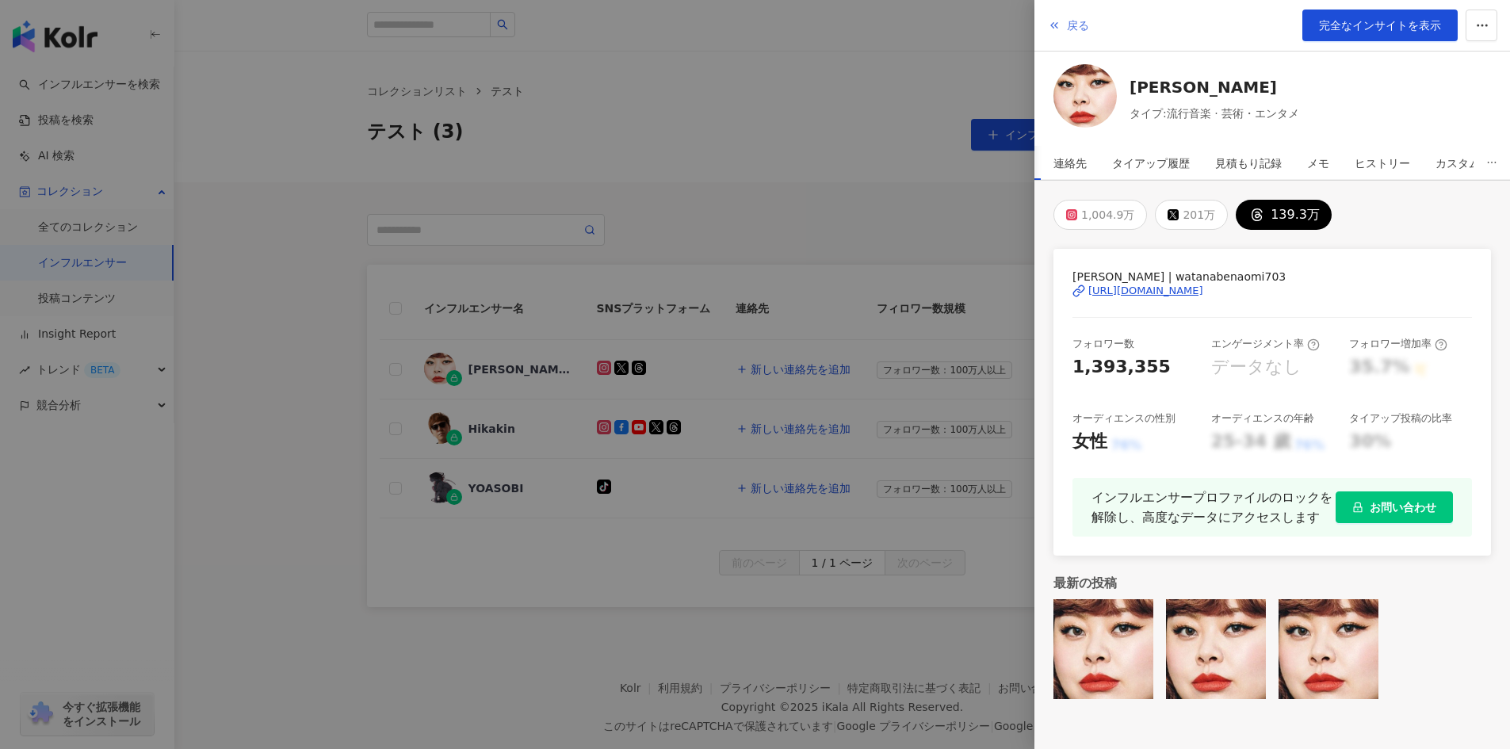
click at [1078, 23] on span "戻る" at bounding box center [1078, 25] width 22 height 13
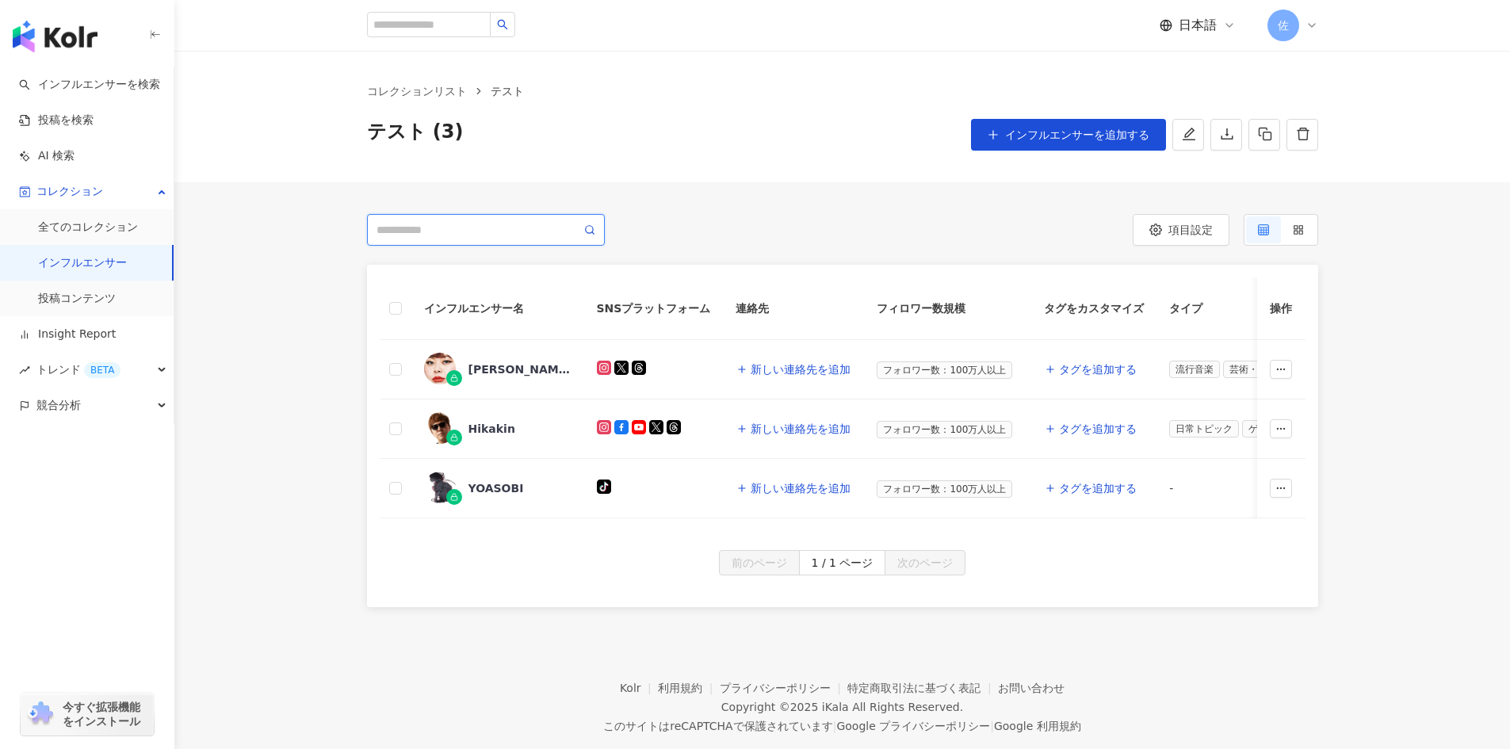
click at [538, 228] on input "search" at bounding box center [479, 229] width 205 height 17
type input "*******"
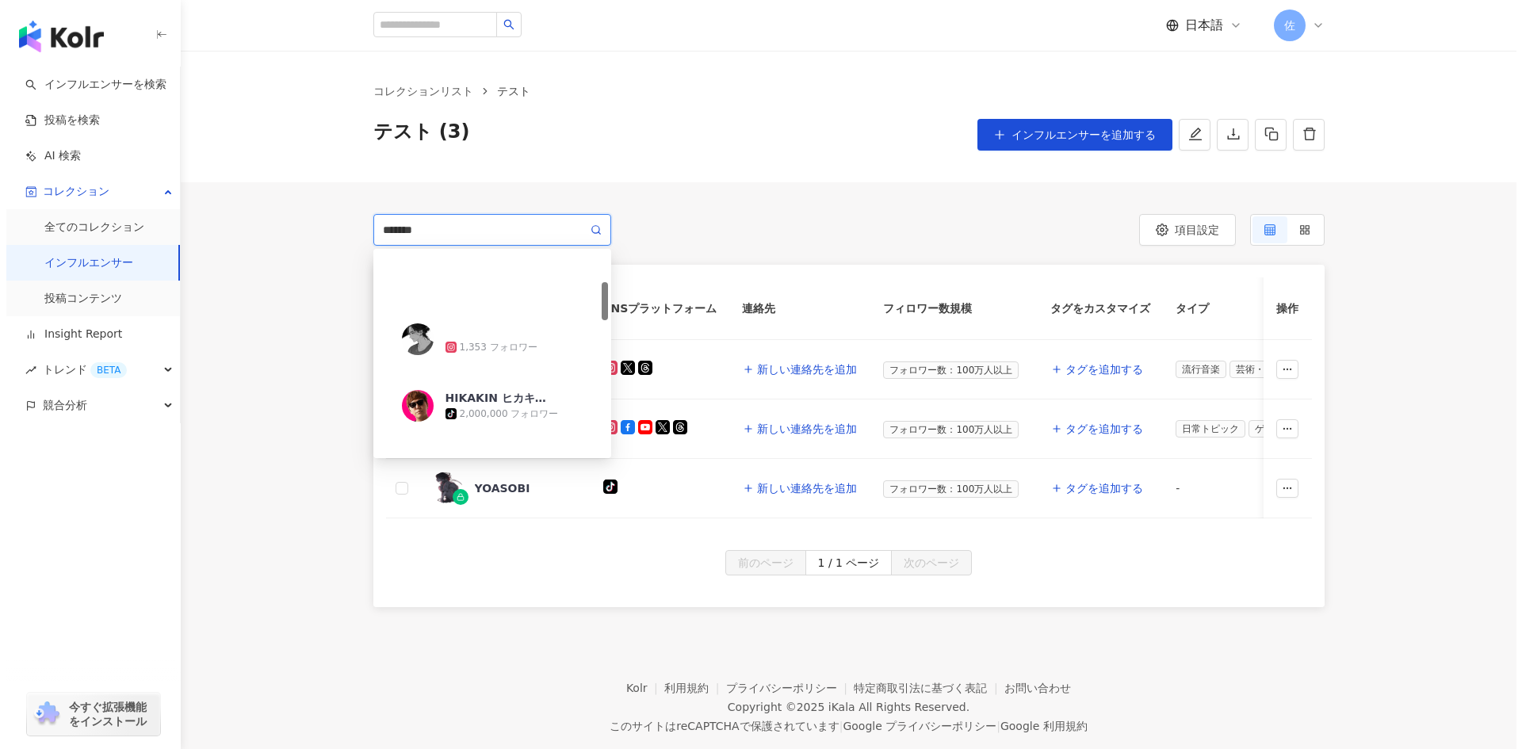
scroll to position [159, 0]
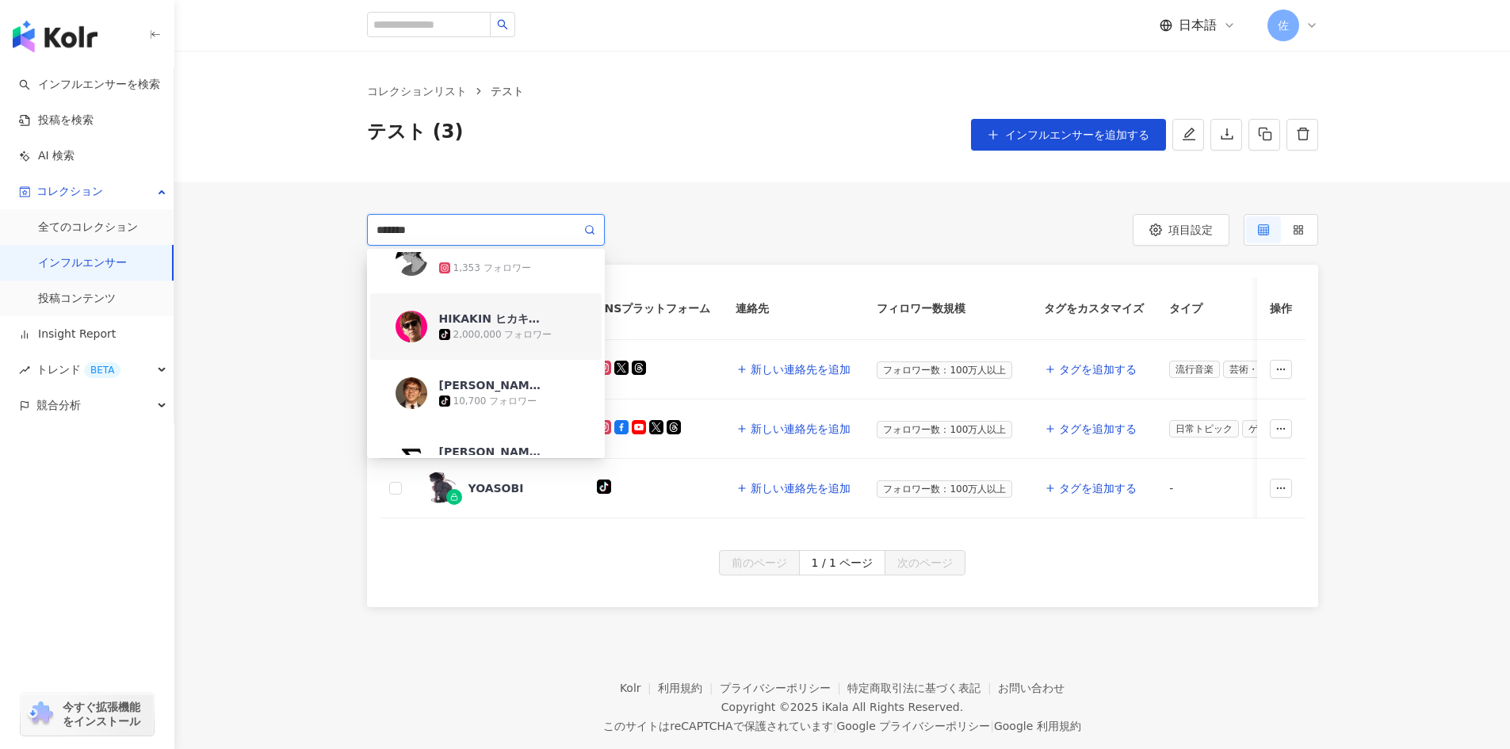
click at [495, 326] on div "[PERSON_NAME] ヒカキン公式" at bounding box center [490, 319] width 103 height 16
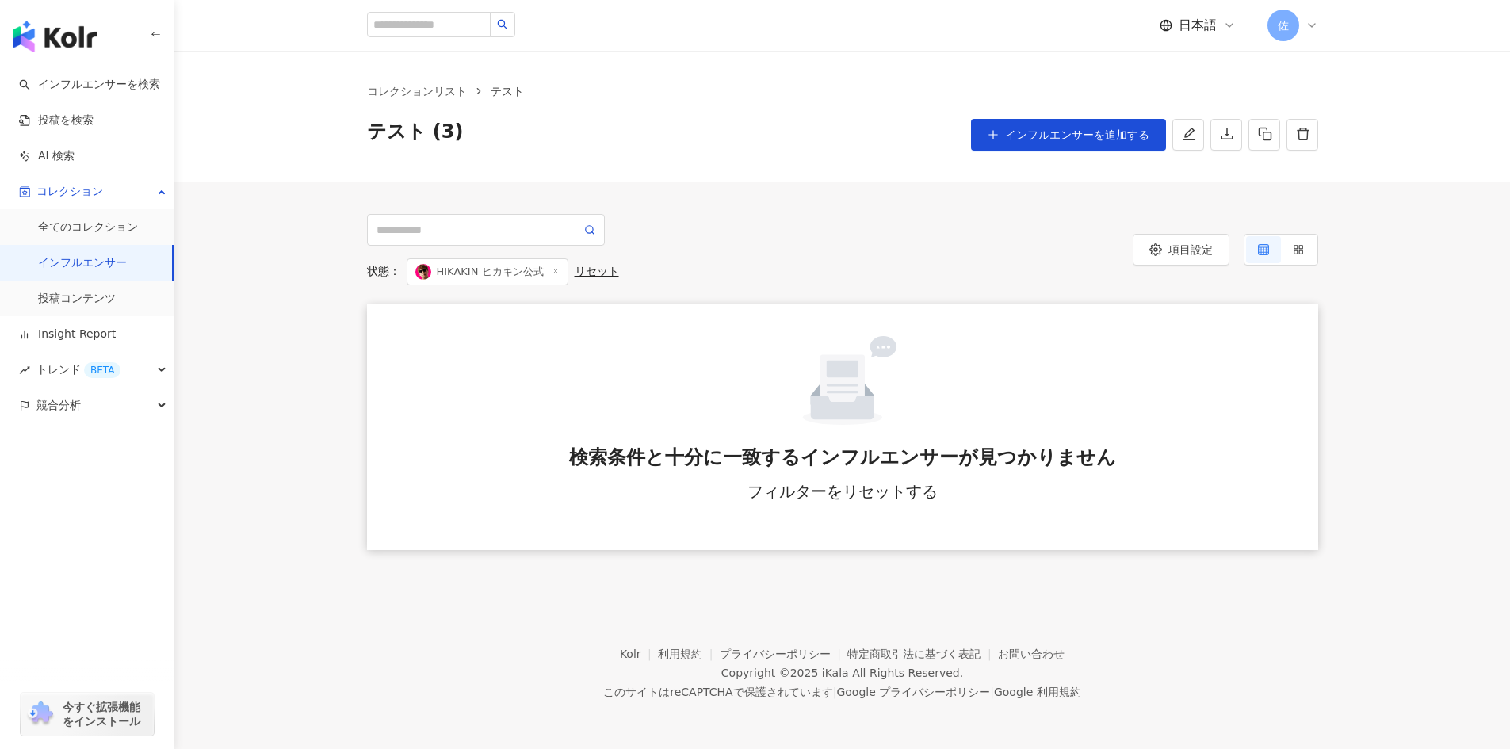
click at [593, 269] on div "リセット" at bounding box center [597, 272] width 44 height 14
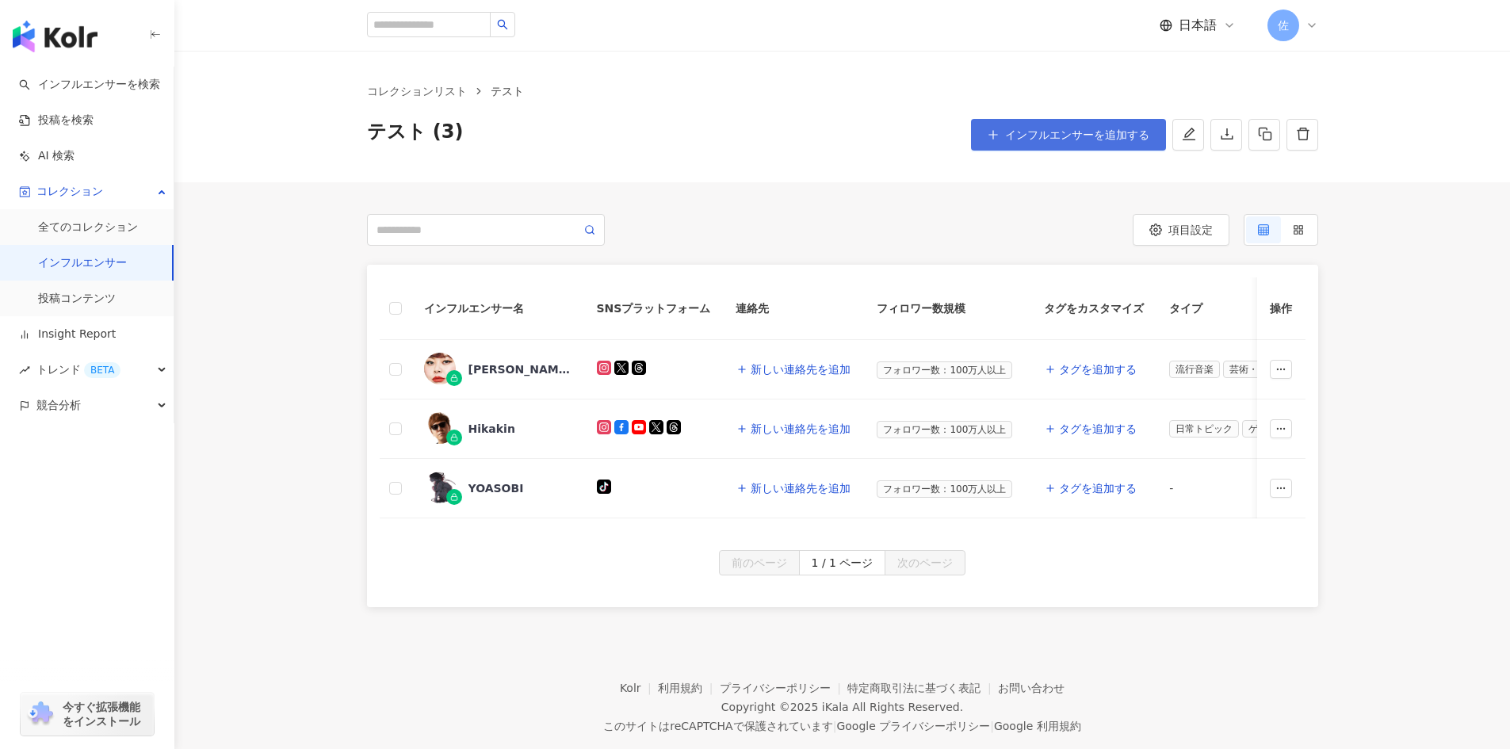
click at [1035, 128] on span "インフルエンサーを追加する" at bounding box center [1077, 134] width 144 height 13
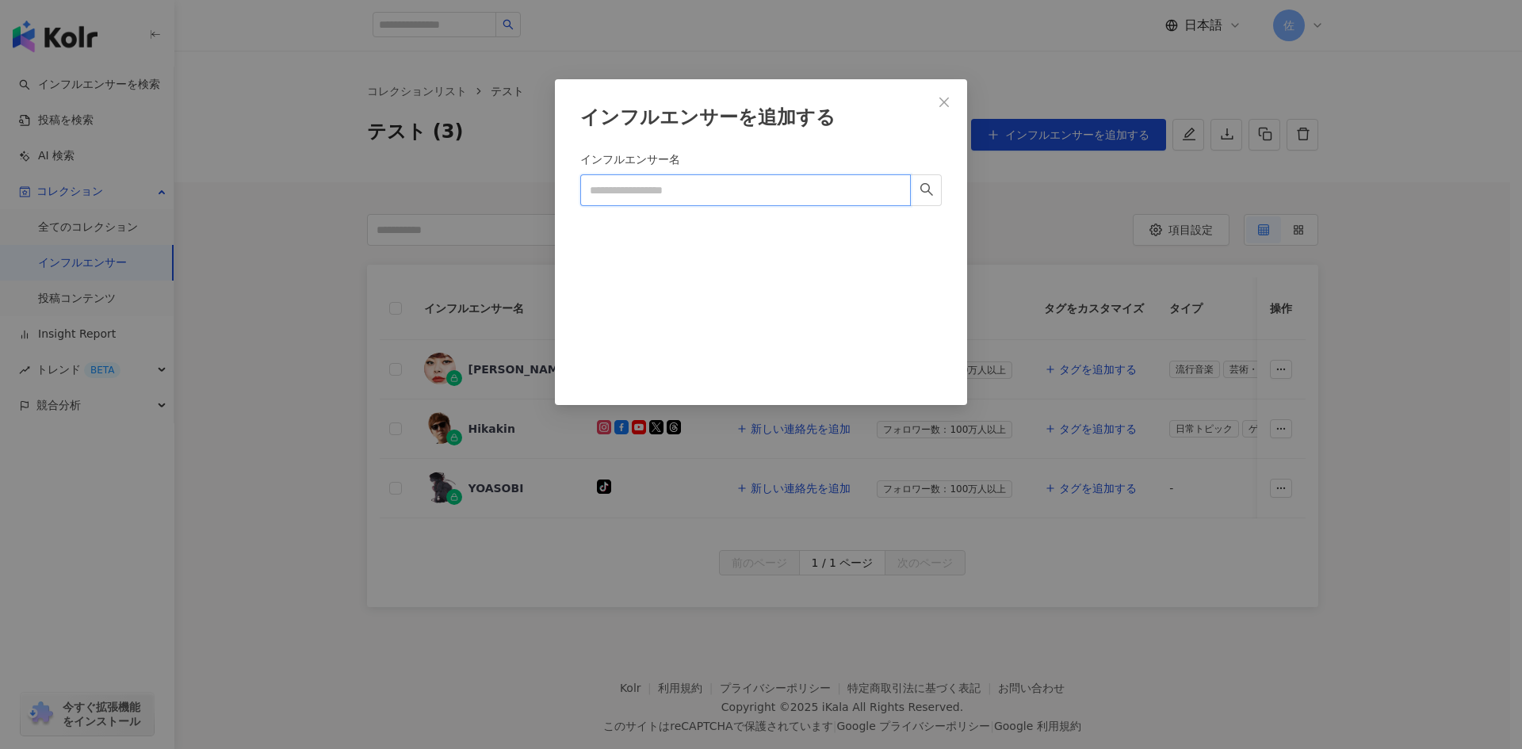
click at [696, 186] on input "インフルエンサー名" at bounding box center [745, 190] width 331 height 32
type input "*******"
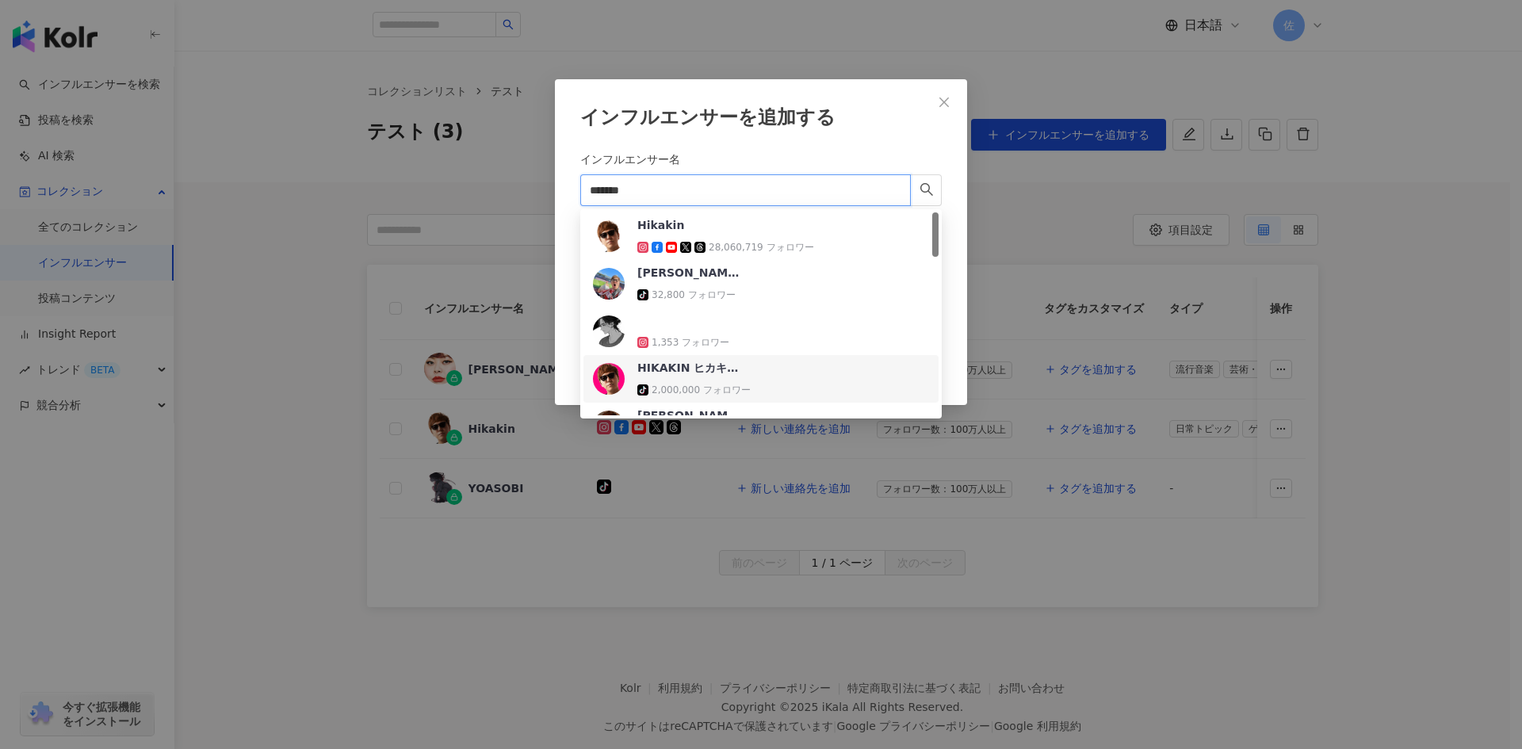
scroll to position [159, 0]
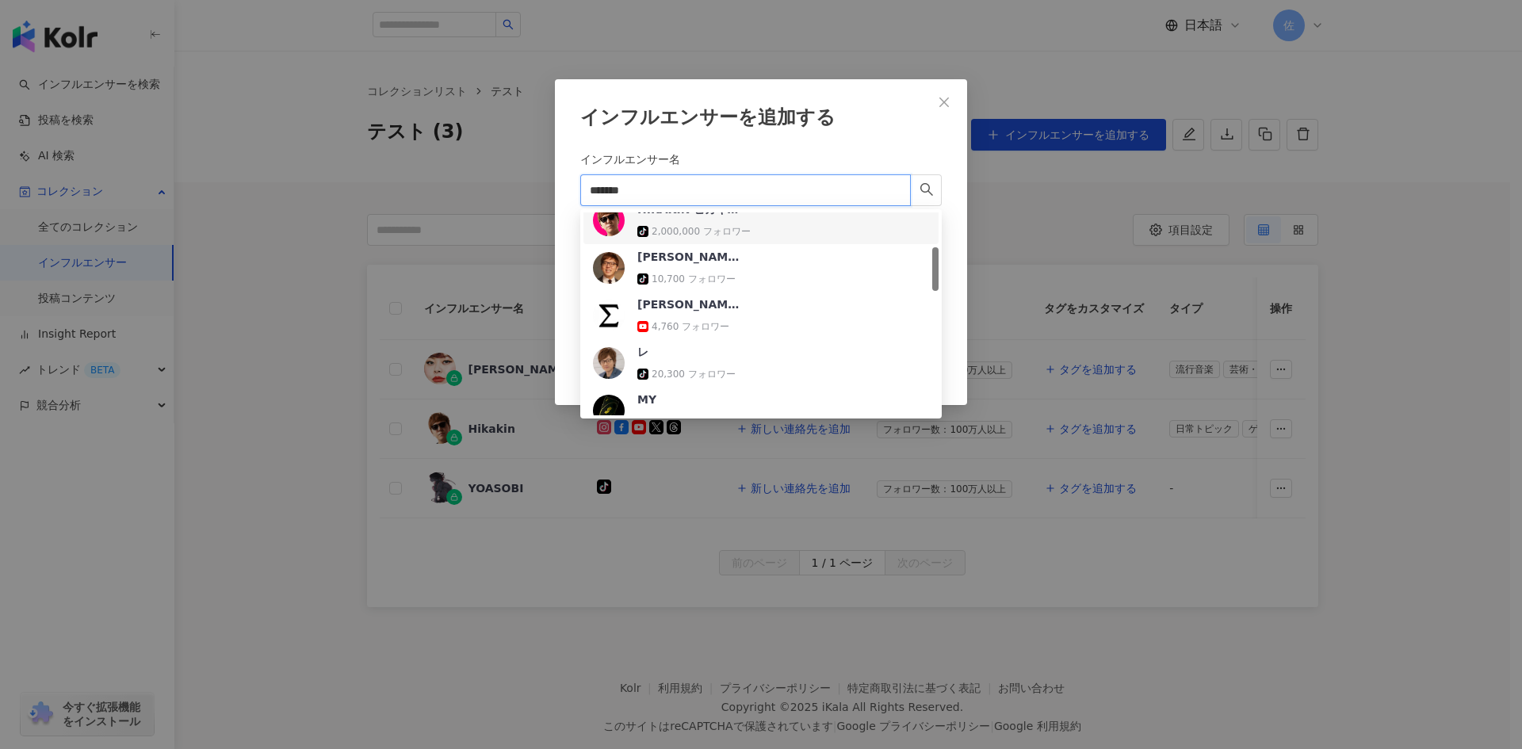
click at [720, 227] on div "2,000,000 フォロワー" at bounding box center [701, 231] width 99 height 13
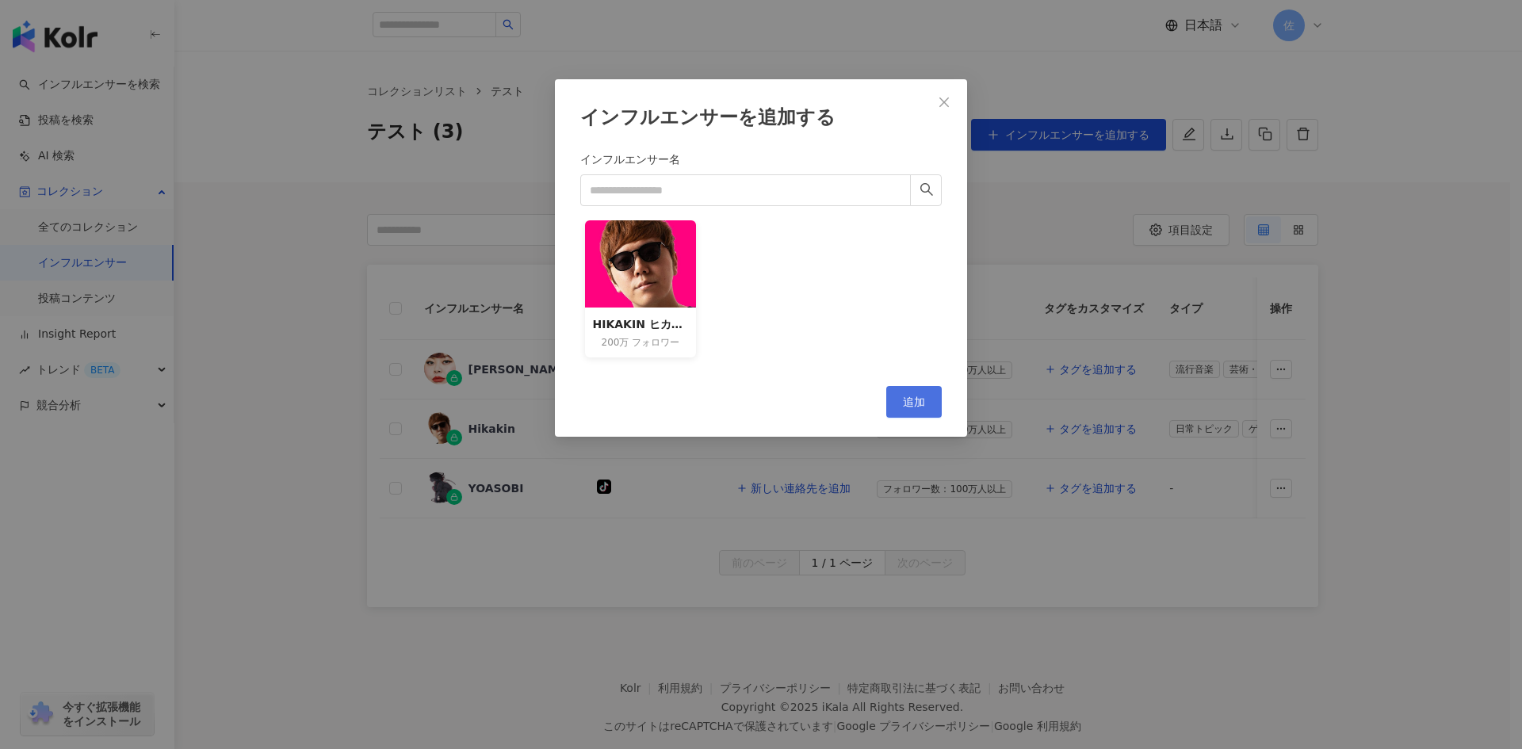
click at [917, 401] on span "追加" at bounding box center [914, 402] width 22 height 13
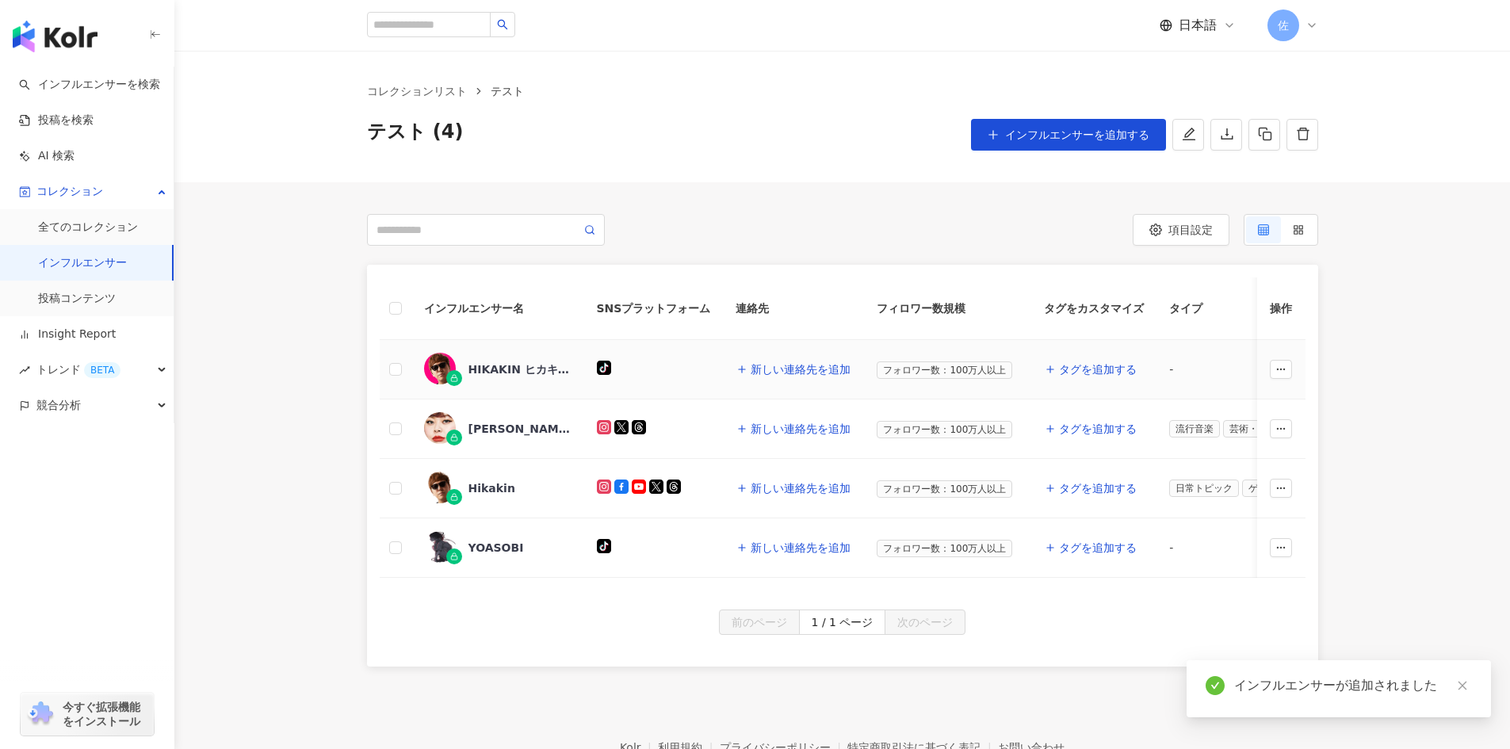
click at [506, 363] on div "[PERSON_NAME] ヒカキン公式" at bounding box center [520, 369] width 103 height 16
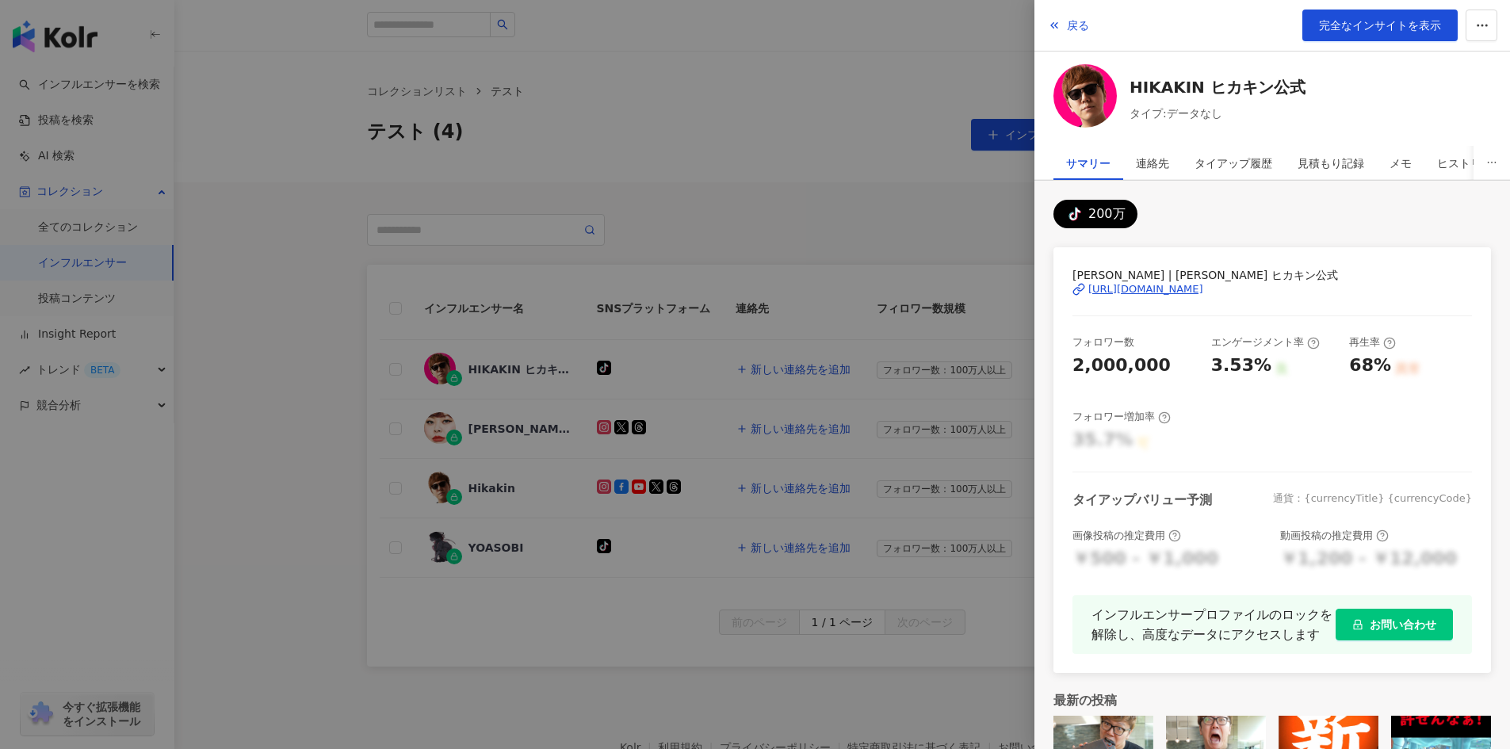
click at [1147, 288] on div "https://www.tiktok.com/@78800564488" at bounding box center [1145, 289] width 115 height 14
click at [1069, 28] on span "戻る" at bounding box center [1078, 25] width 22 height 13
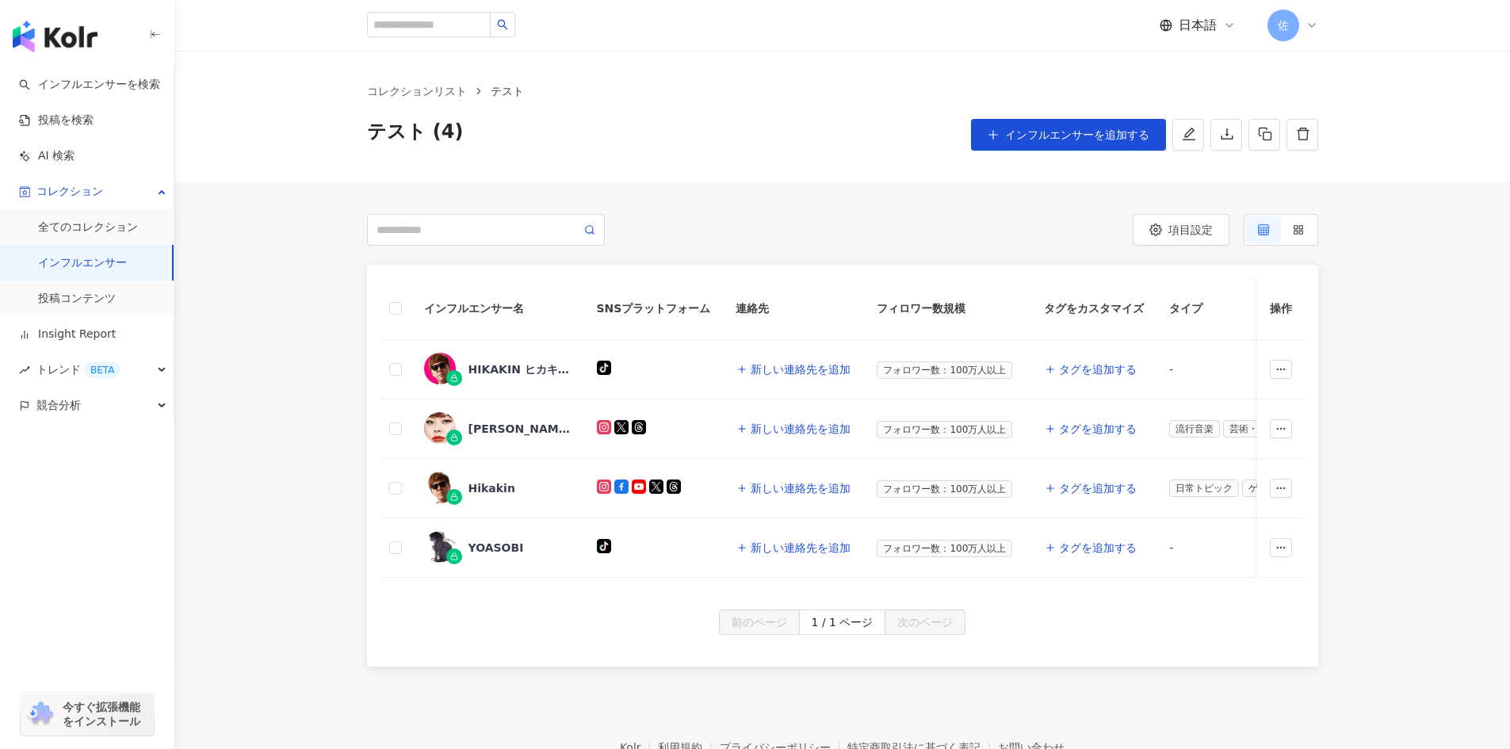
click at [703, 135] on div "テスト (4) インフルエンサーを追加する" at bounding box center [842, 135] width 951 height 32
click at [1195, 230] on span "項目設定" at bounding box center [1191, 230] width 44 height 13
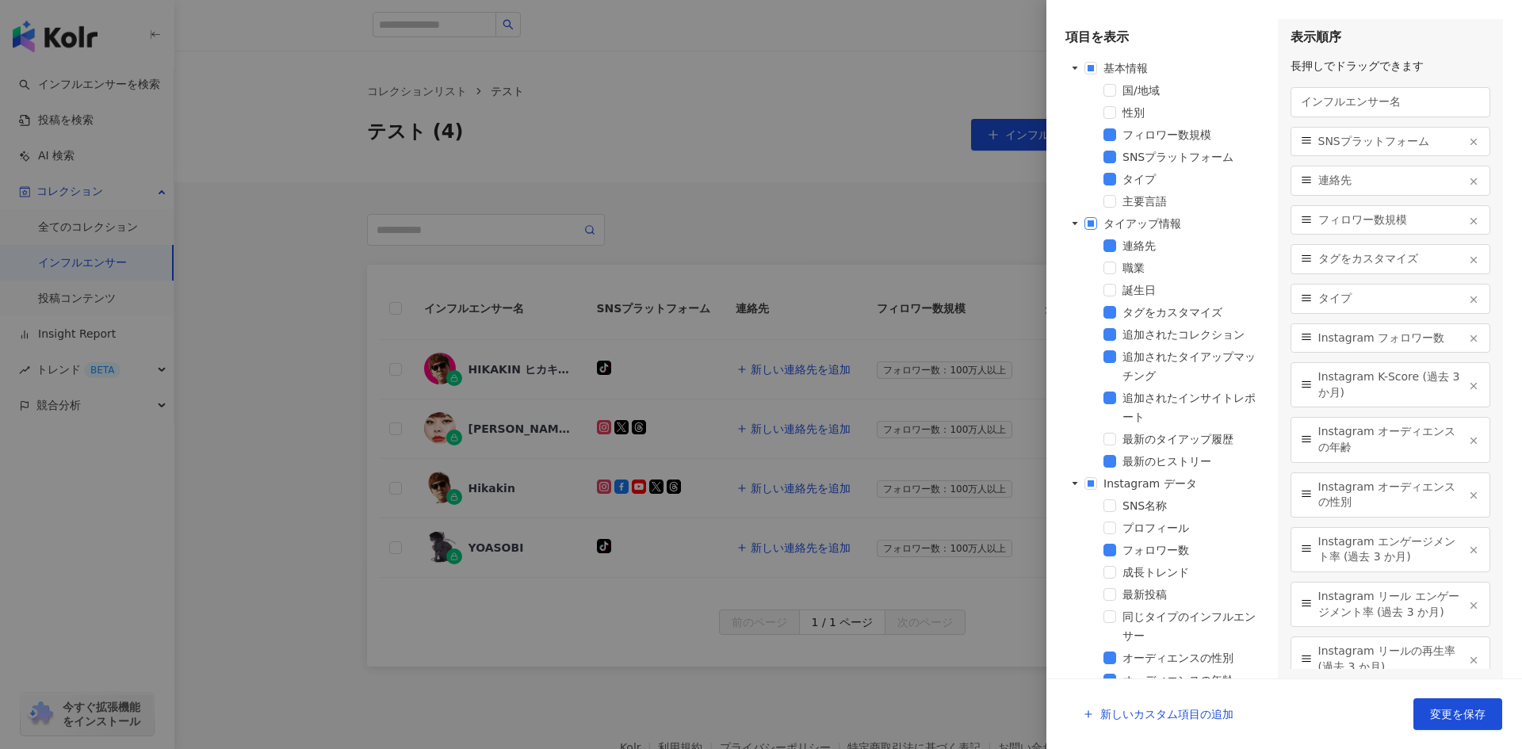
click at [1086, 223] on span at bounding box center [1090, 223] width 13 height 13
click at [1093, 223] on span at bounding box center [1090, 223] width 13 height 13
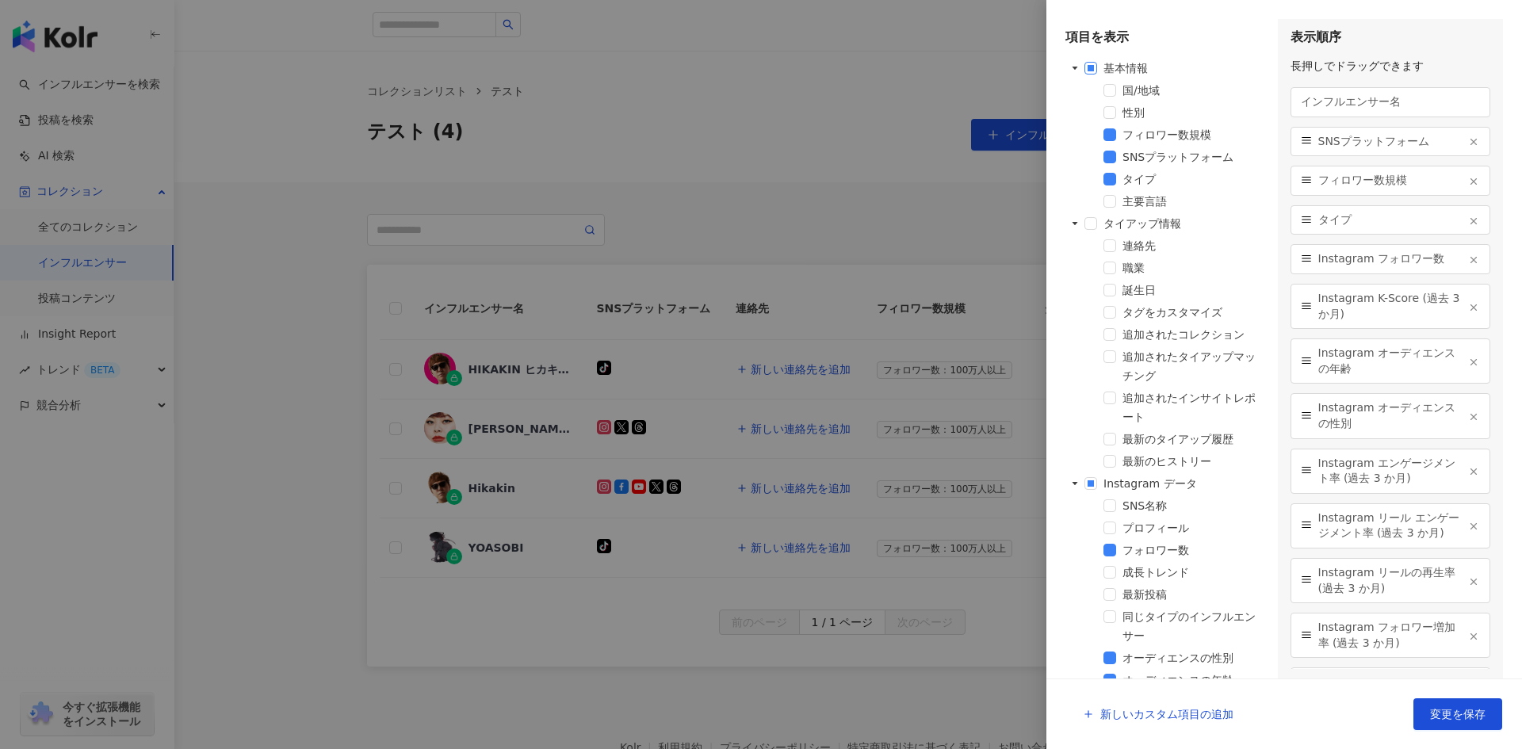
click at [1092, 72] on span at bounding box center [1090, 68] width 13 height 13
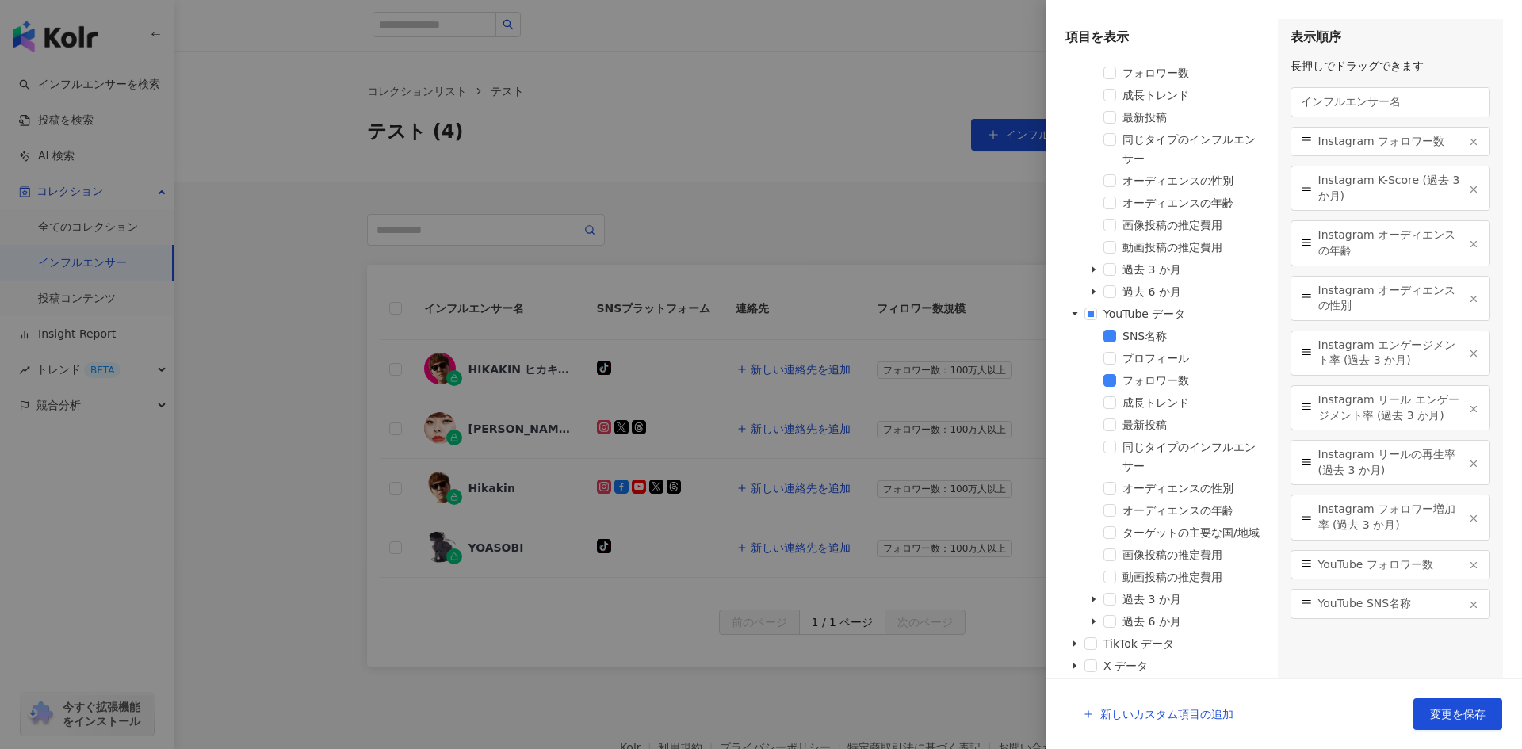
scroll to position [1676, 0]
click at [1462, 718] on span "変更を保存" at bounding box center [1457, 714] width 55 height 13
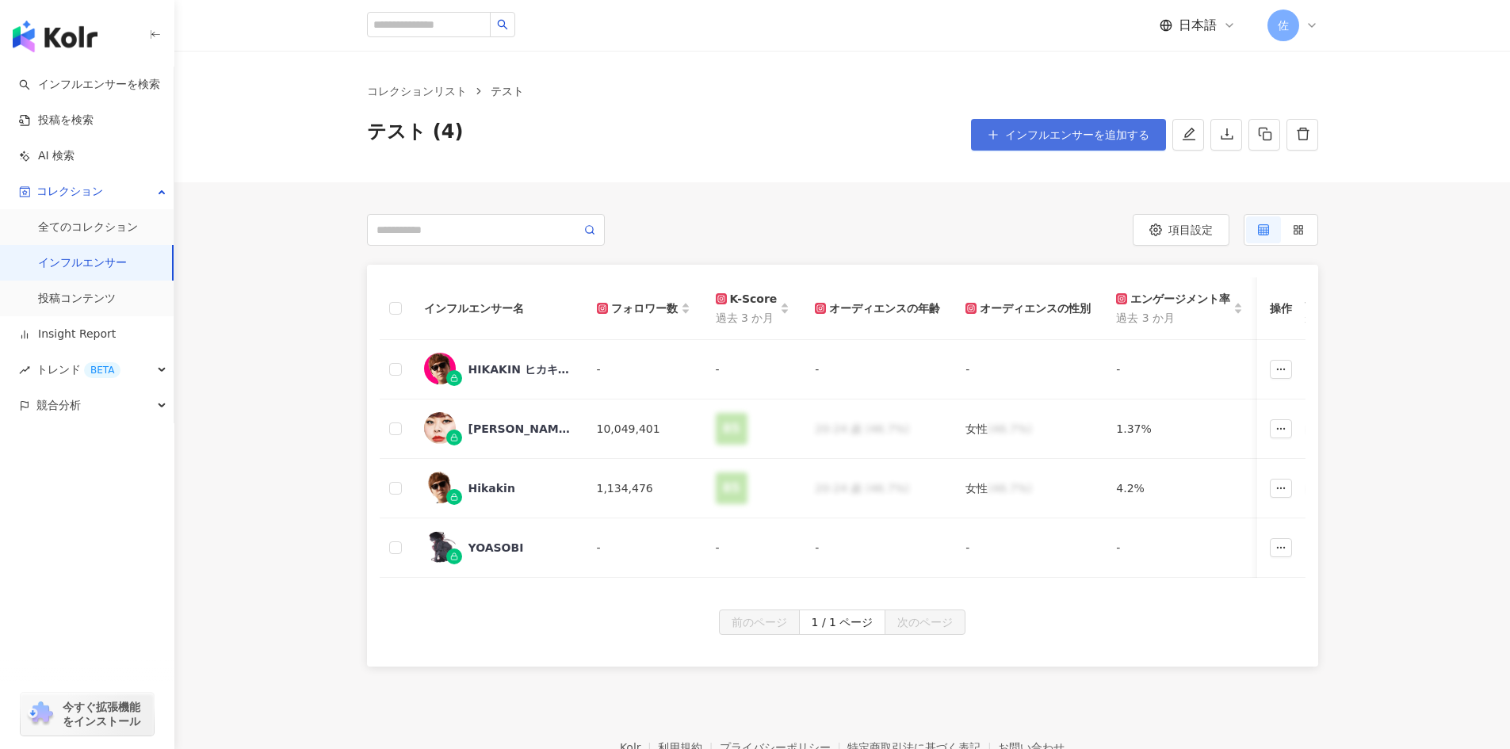
click at [1050, 133] on span "インフルエンサーを追加する" at bounding box center [1077, 134] width 144 height 13
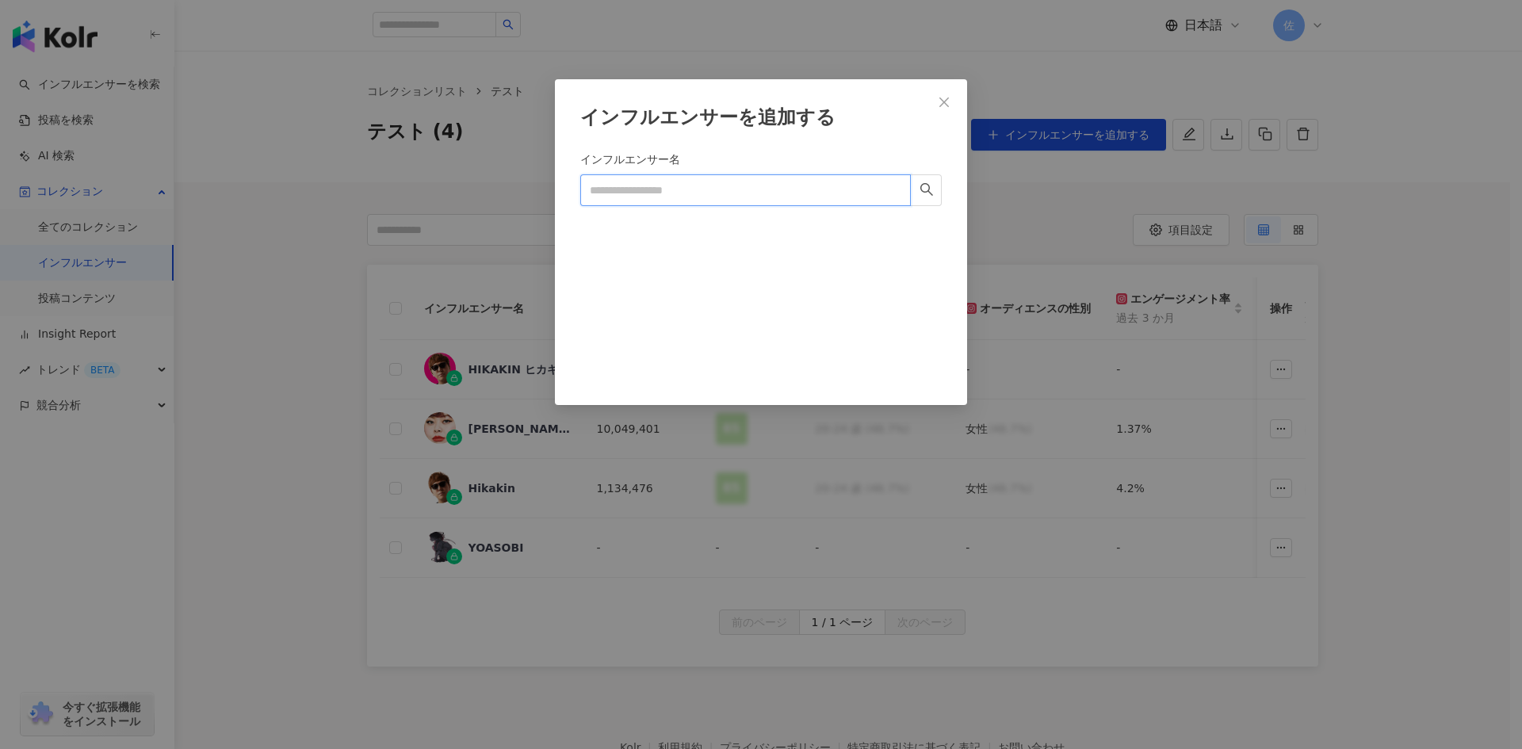
click at [730, 189] on input "インフルエンサー名" at bounding box center [745, 190] width 331 height 32
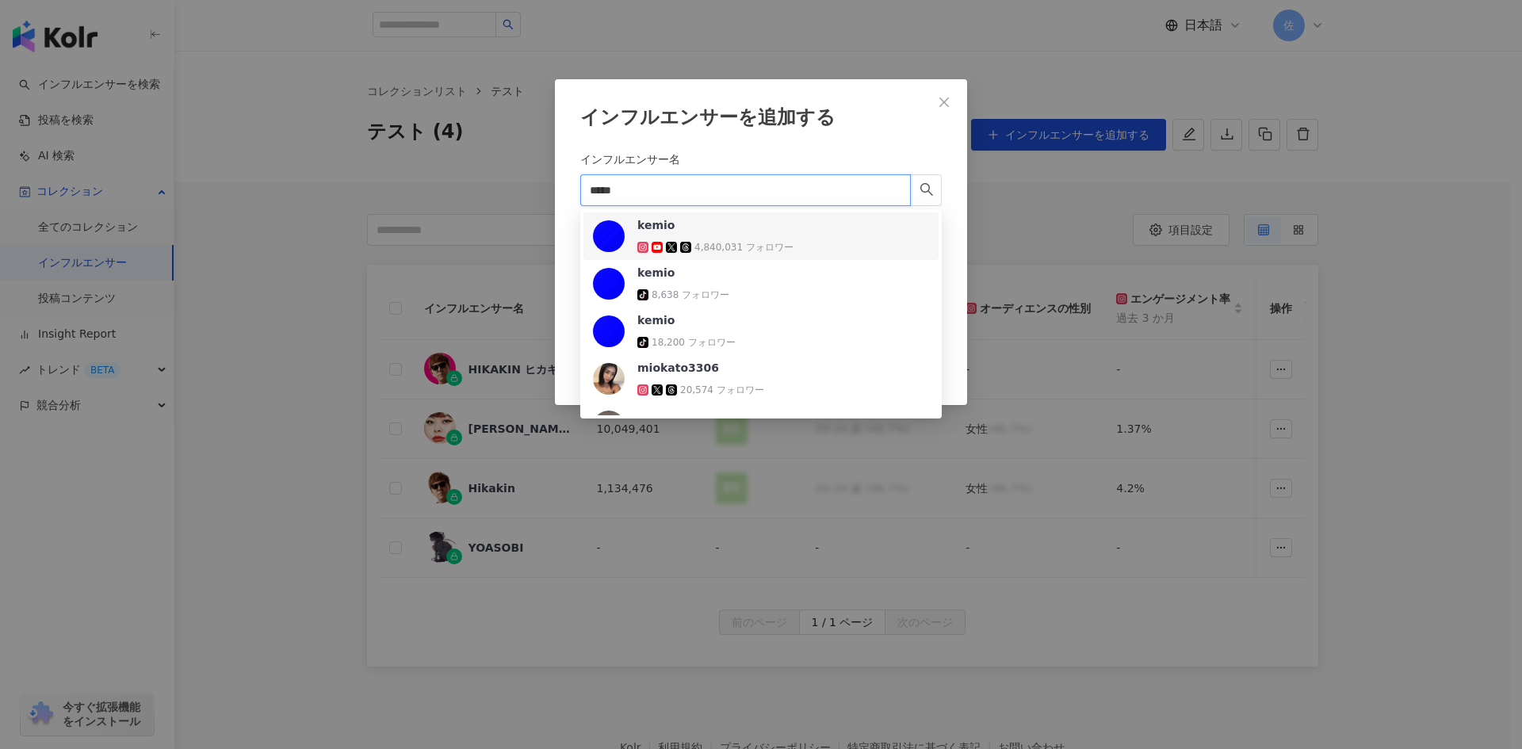
type input "*****"
click at [458, 167] on div "インフルエンサーを追加する インフルエンサー名 ***** キャンセル 追加" at bounding box center [761, 374] width 1522 height 749
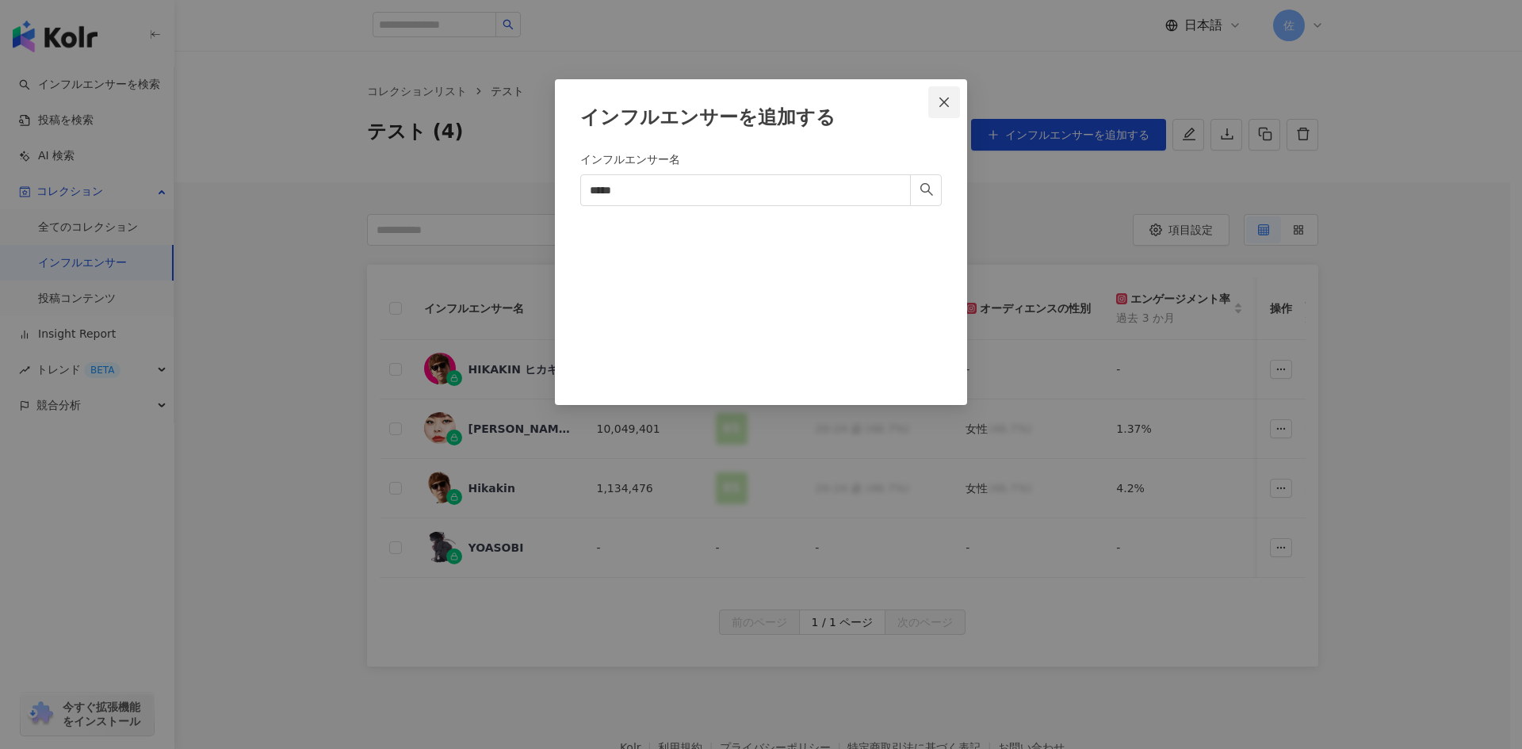
click at [939, 101] on icon "close" at bounding box center [944, 102] width 13 height 13
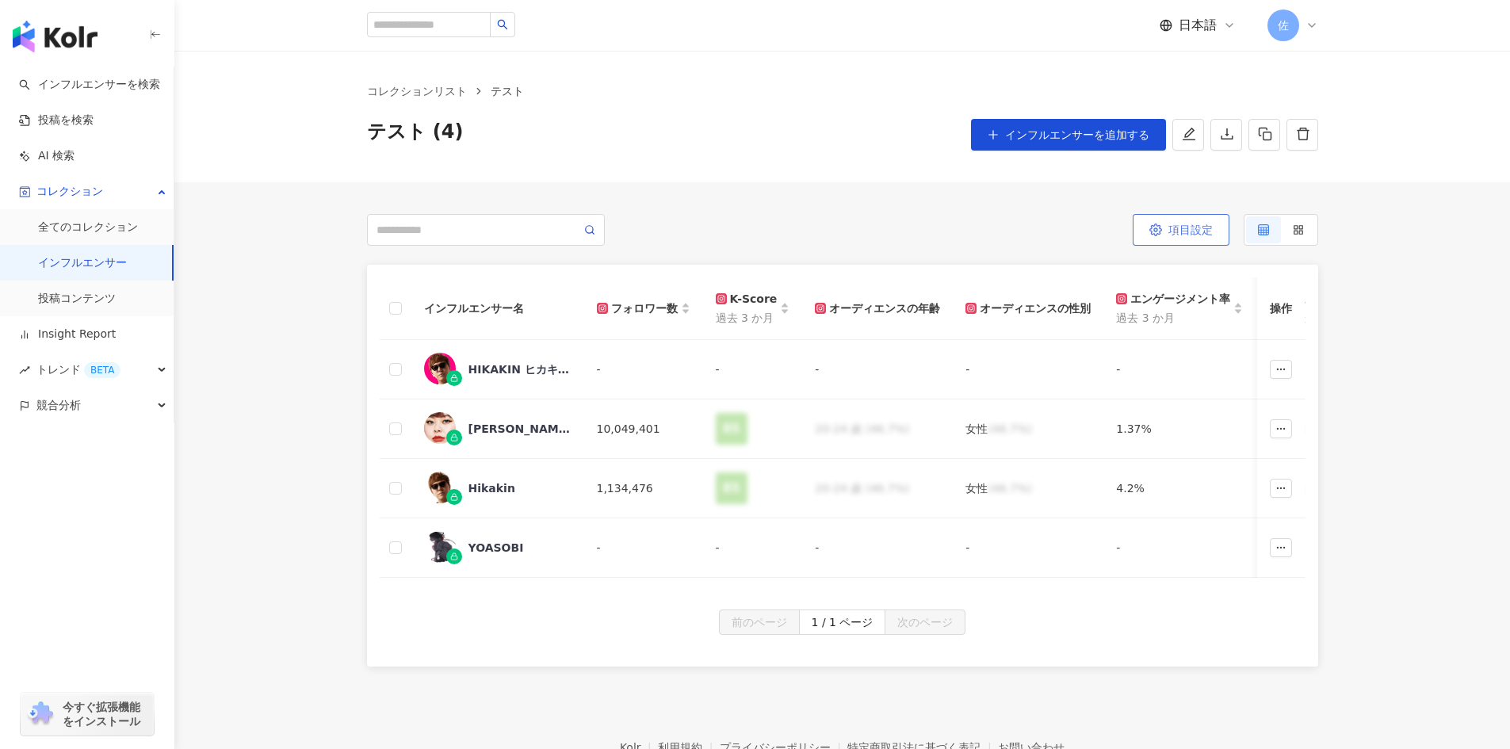
click at [1164, 237] on button "項目設定" at bounding box center [1181, 230] width 97 height 32
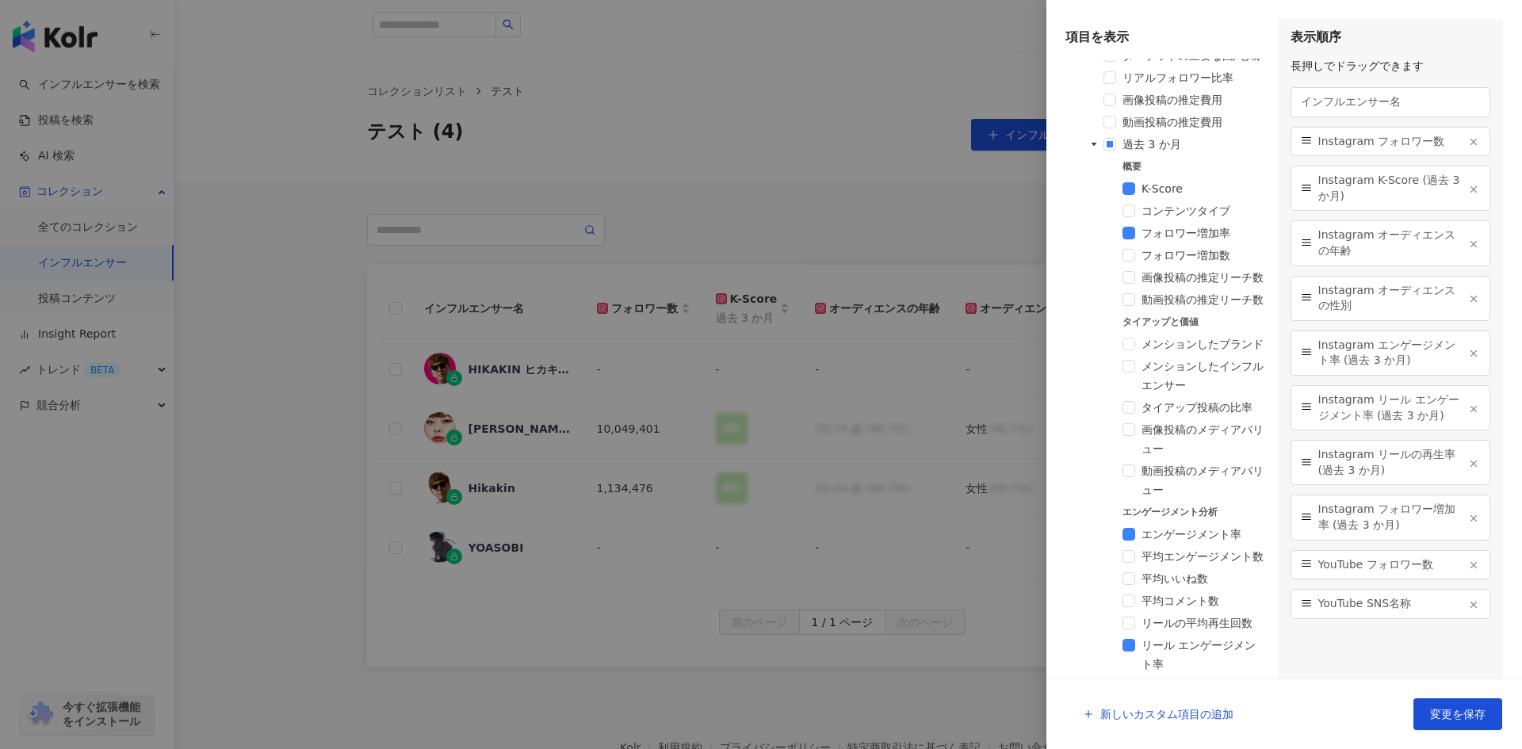
scroll to position [645, 0]
click at [1107, 152] on span at bounding box center [1110, 146] width 13 height 13
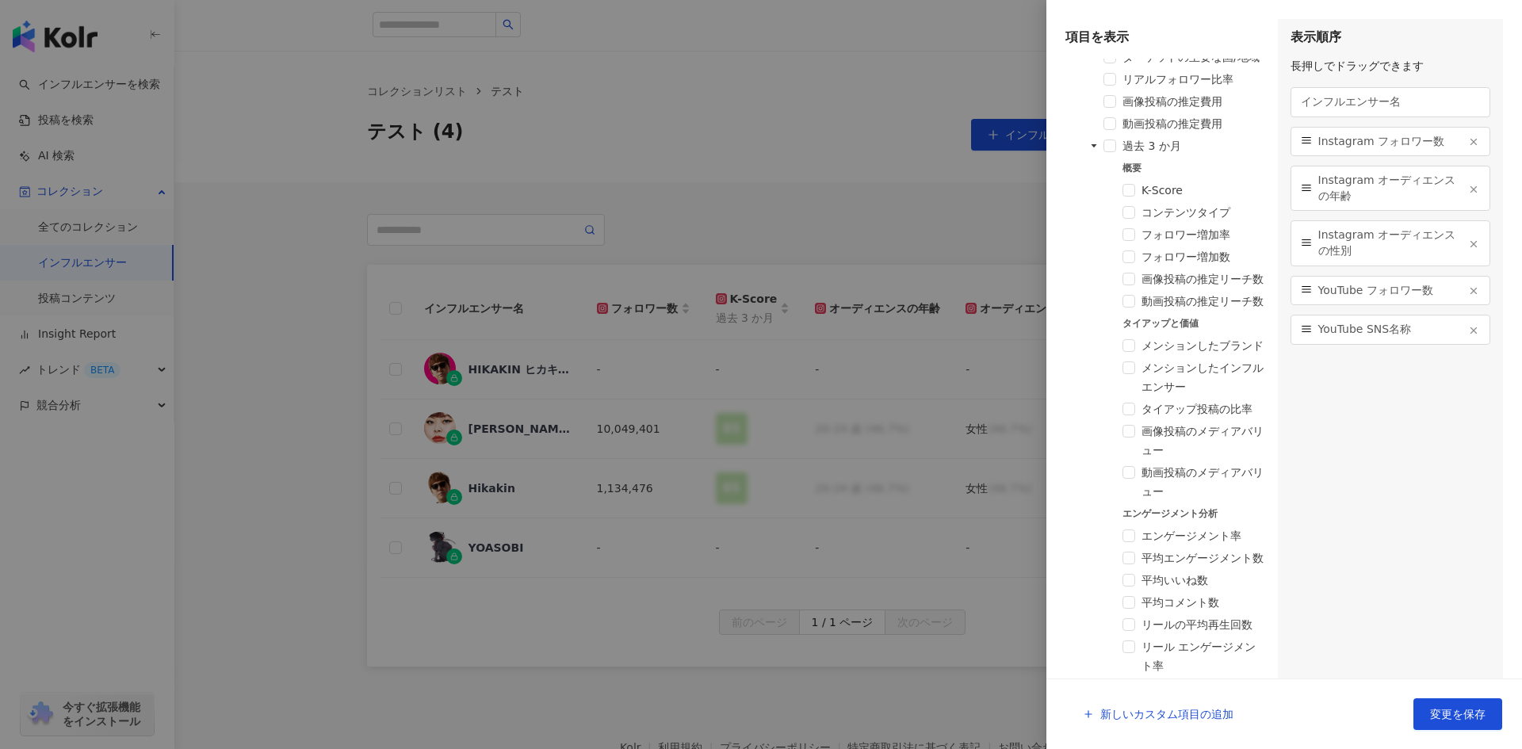
scroll to position [407, 0]
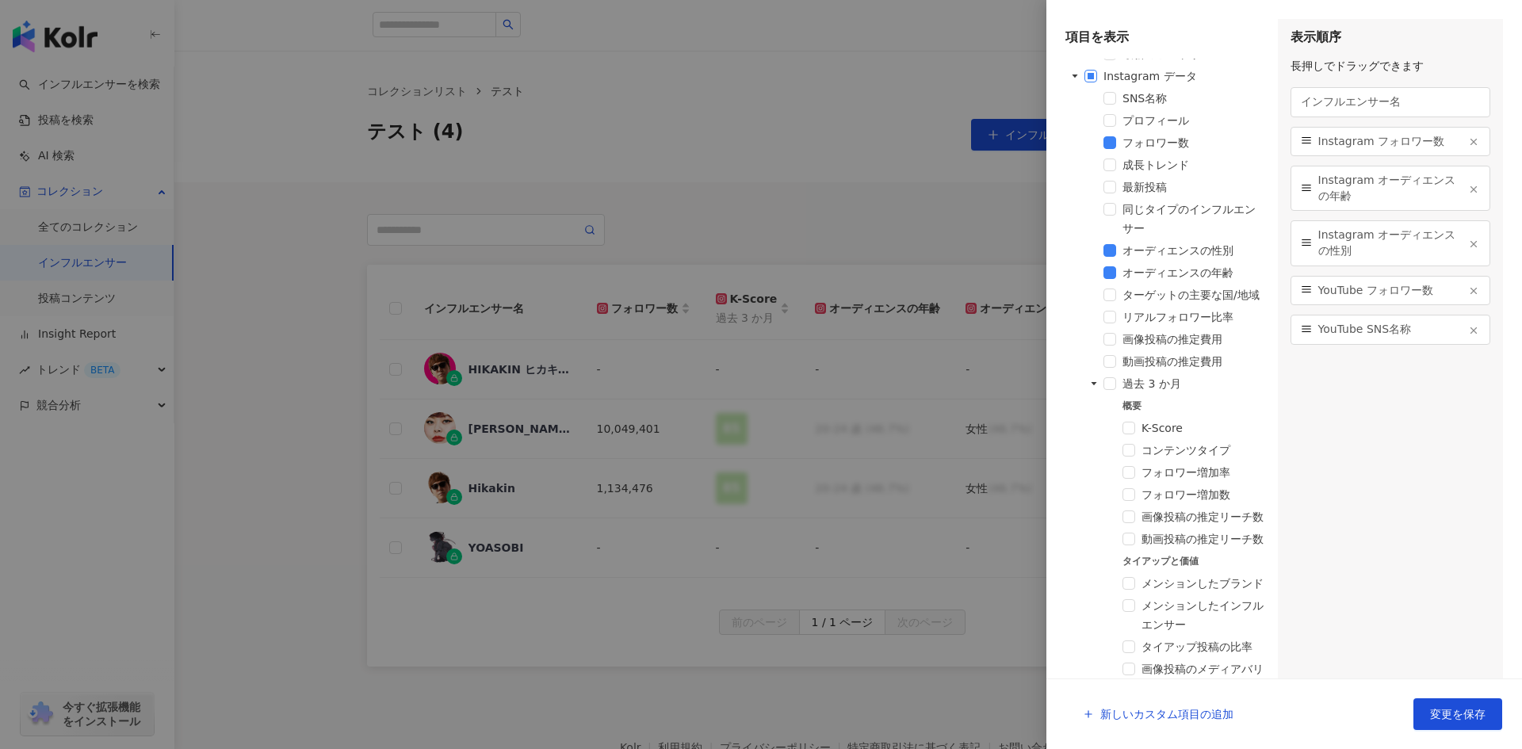
click at [1090, 75] on span at bounding box center [1090, 76] width 13 height 13
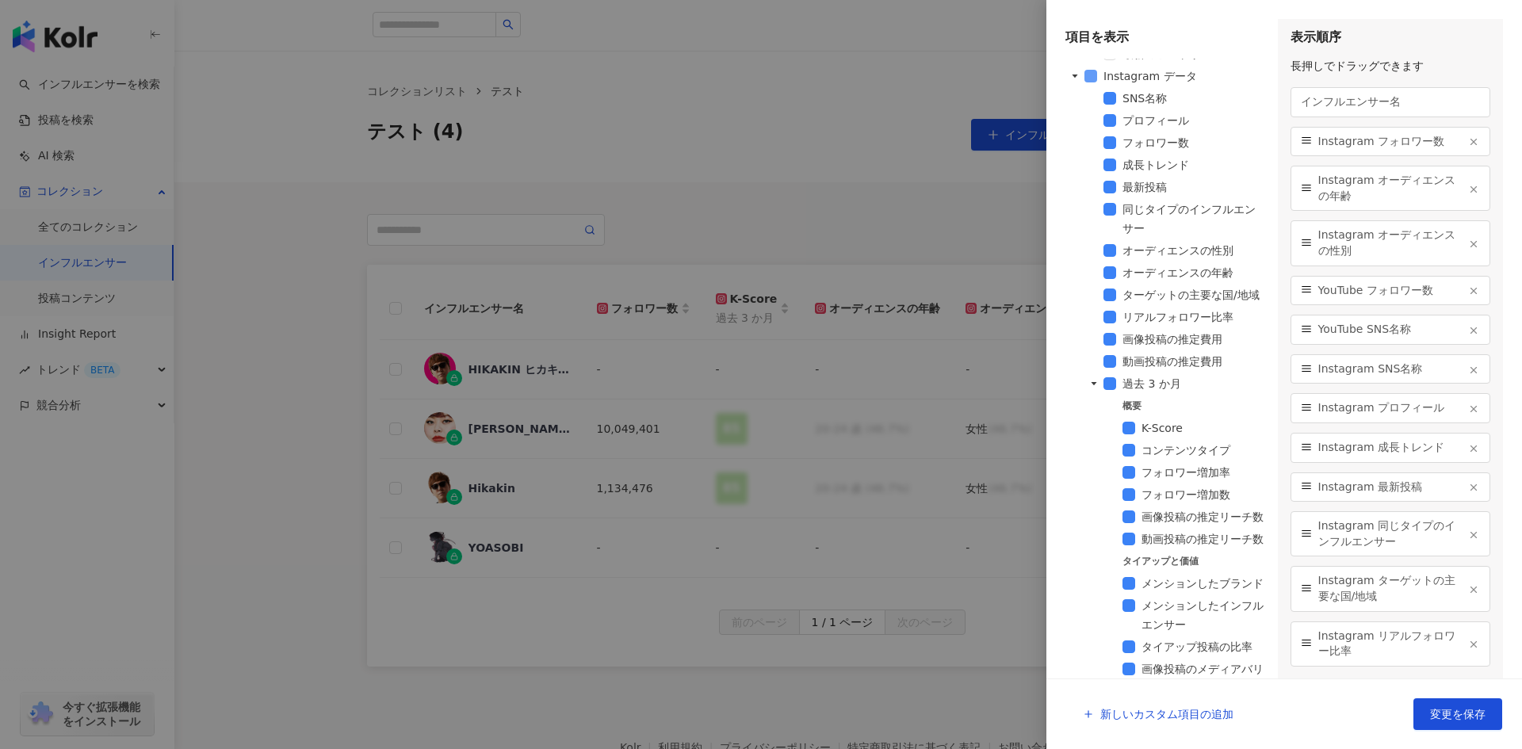
click at [1090, 75] on span at bounding box center [1090, 76] width 13 height 13
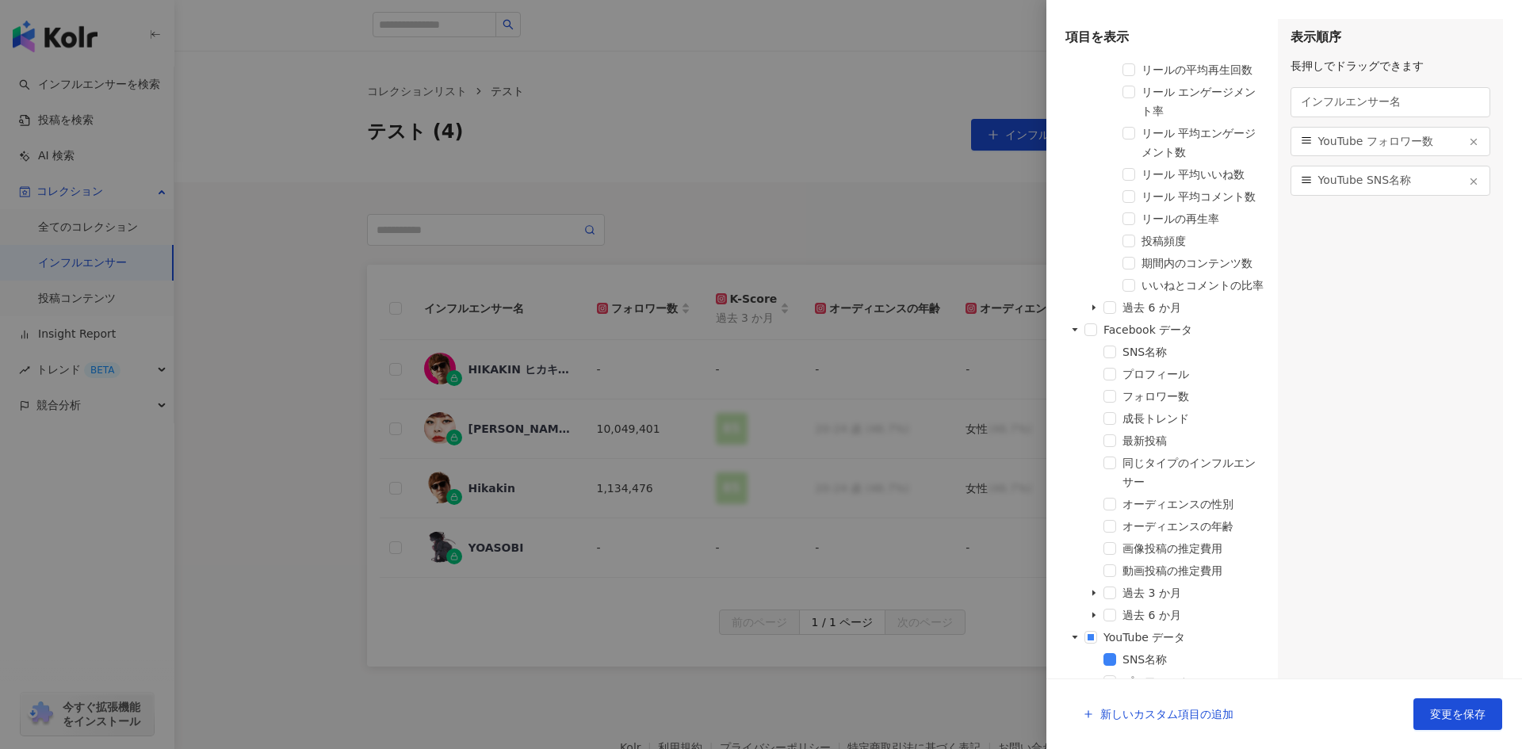
scroll to position [1517, 0]
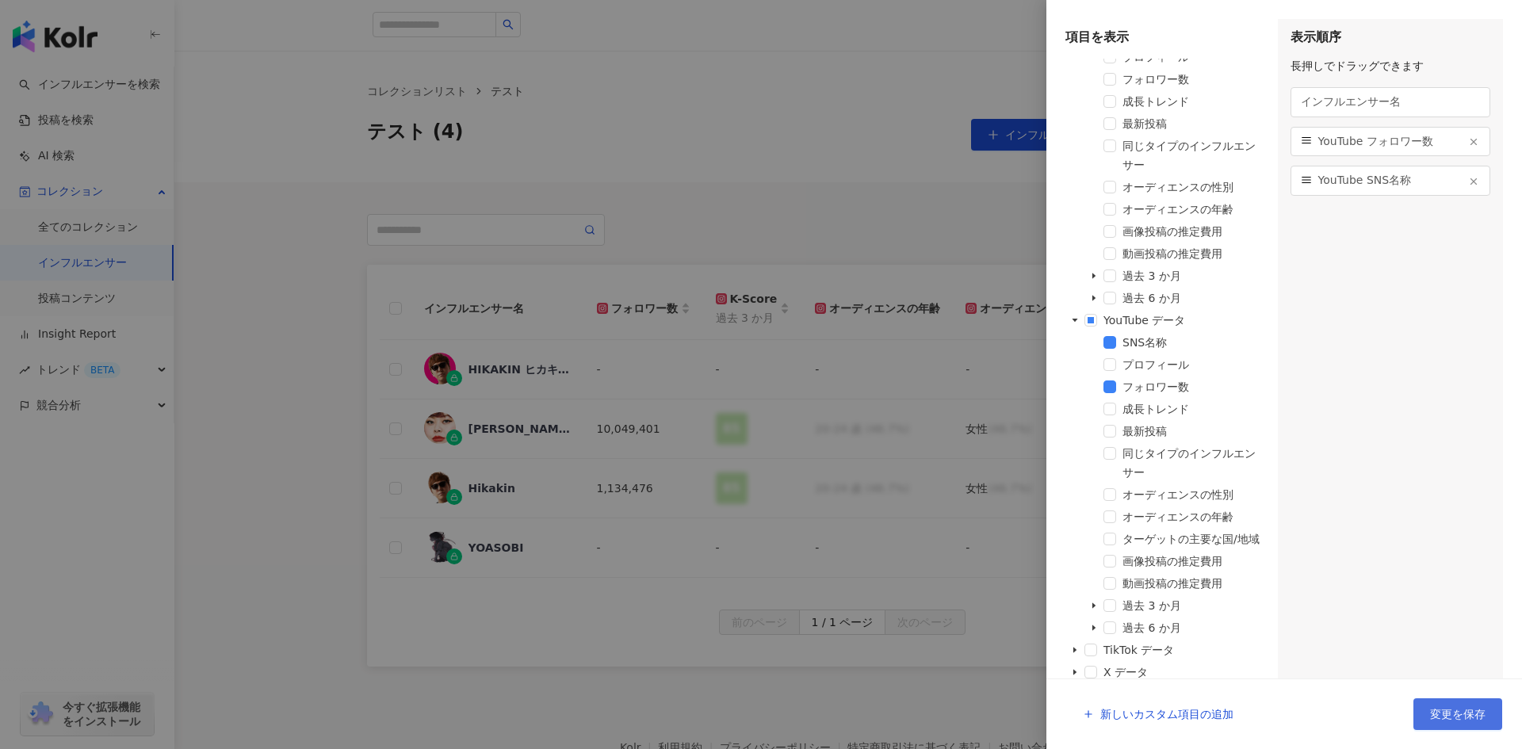
click at [1480, 701] on button "変更を保存" at bounding box center [1457, 714] width 89 height 32
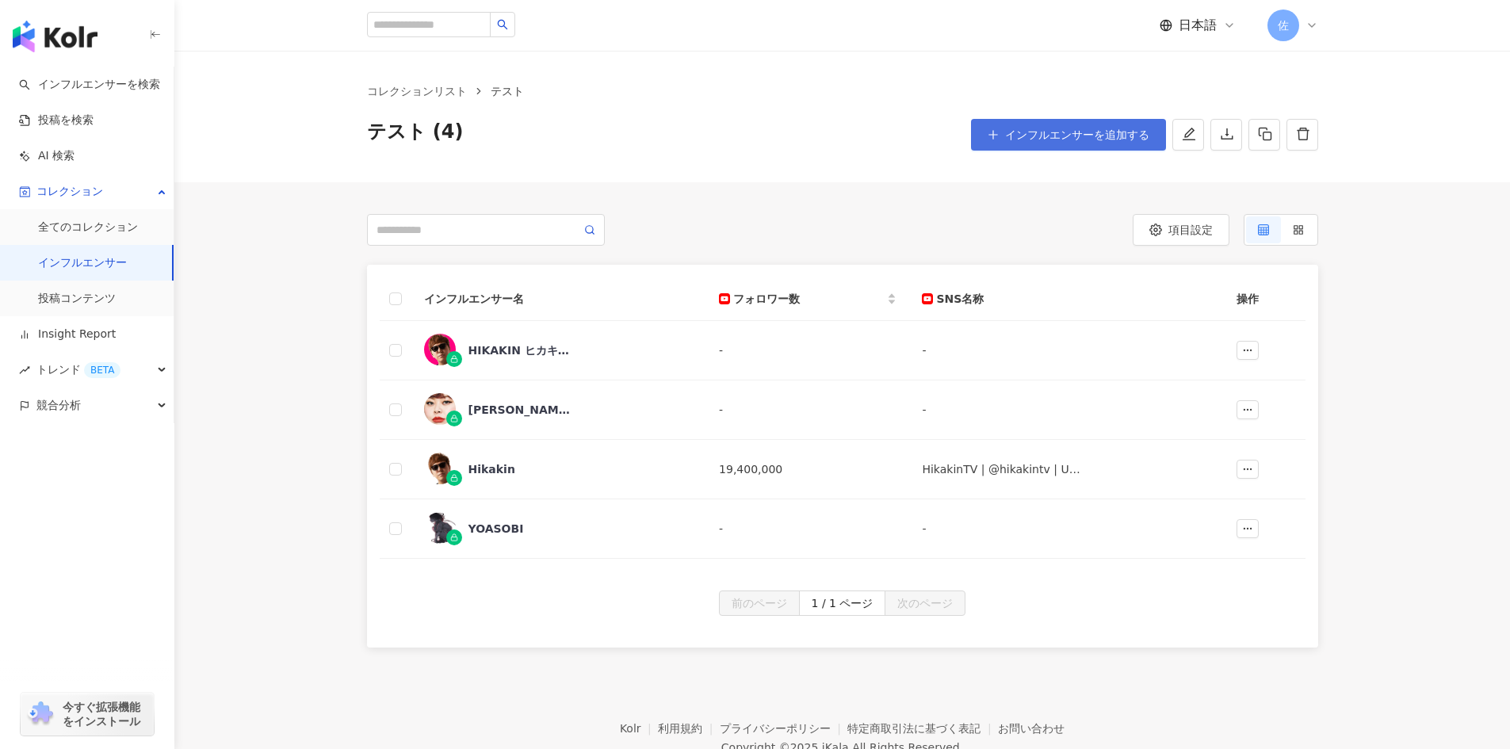
click at [1060, 141] on span "インフルエンサーを追加する" at bounding box center [1077, 134] width 144 height 13
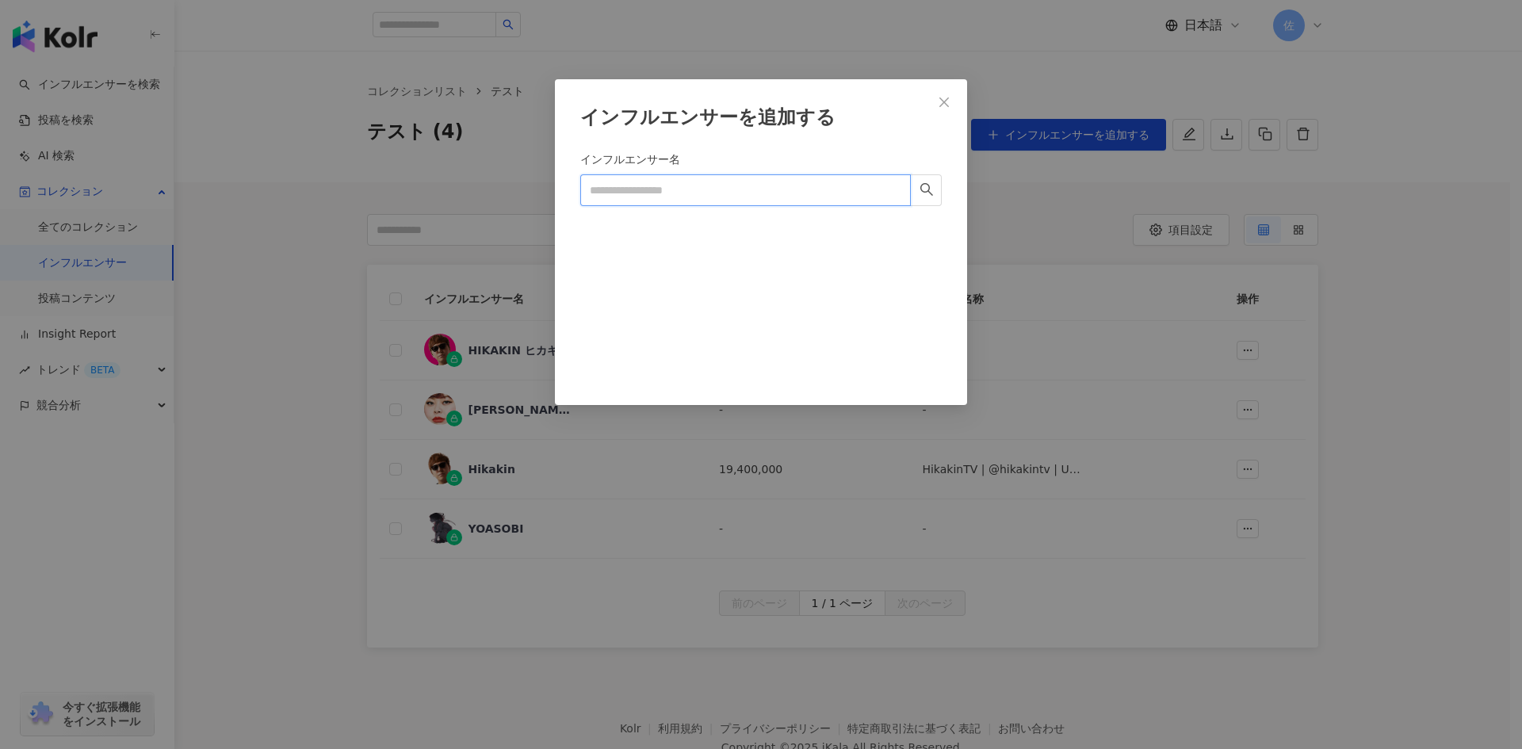
click at [775, 197] on input "インフルエンサー名" at bounding box center [745, 190] width 331 height 32
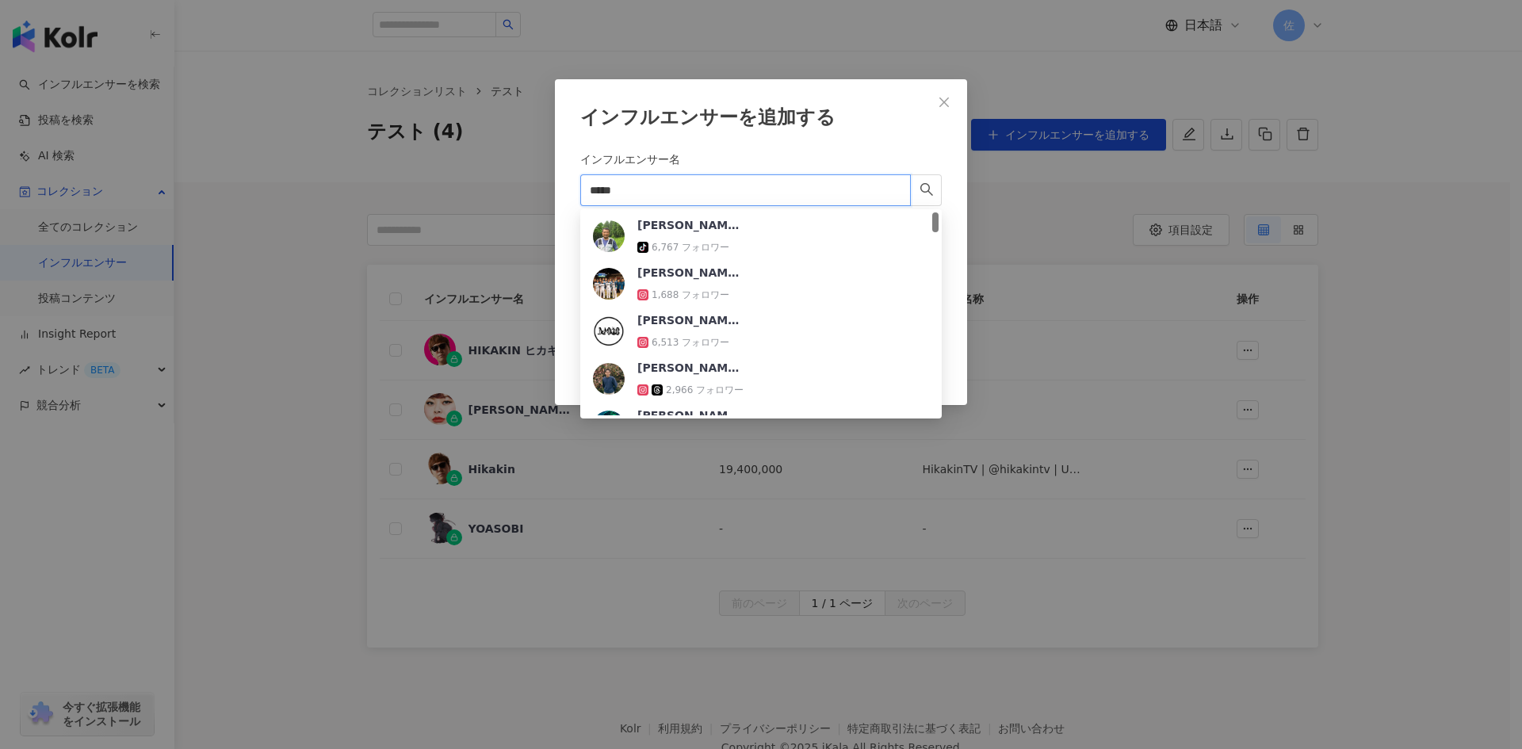
type input "****"
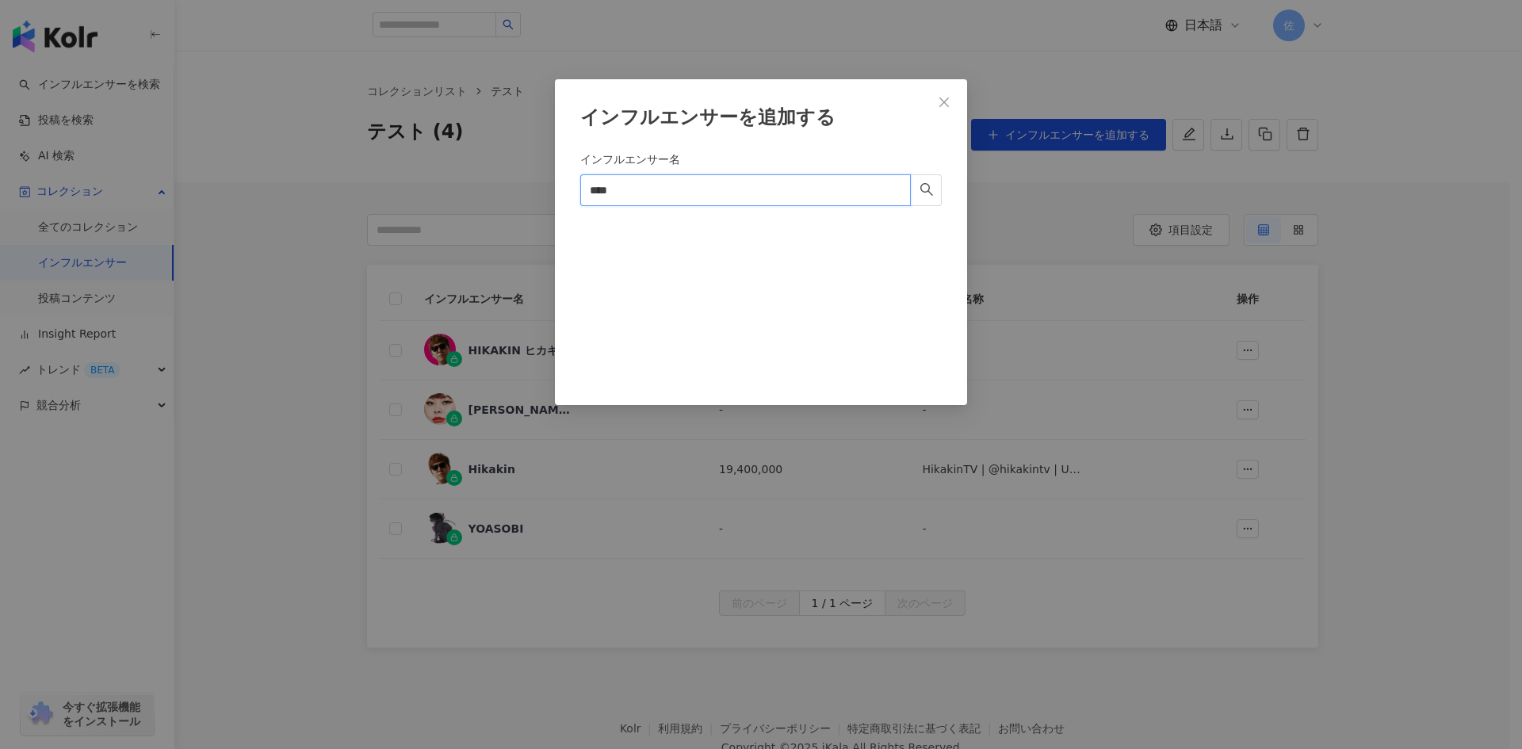
drag, startPoint x: 651, startPoint y: 190, endPoint x: 541, endPoint y: 185, distance: 109.5
click at [541, 185] on div "インフルエンサーを追加する インフルエンサー名 渡部直美 **** キャンセル 追加" at bounding box center [761, 374] width 1522 height 749
click at [681, 187] on input "インフルエンサー名" at bounding box center [745, 190] width 331 height 32
paste input "****"
type input "****"
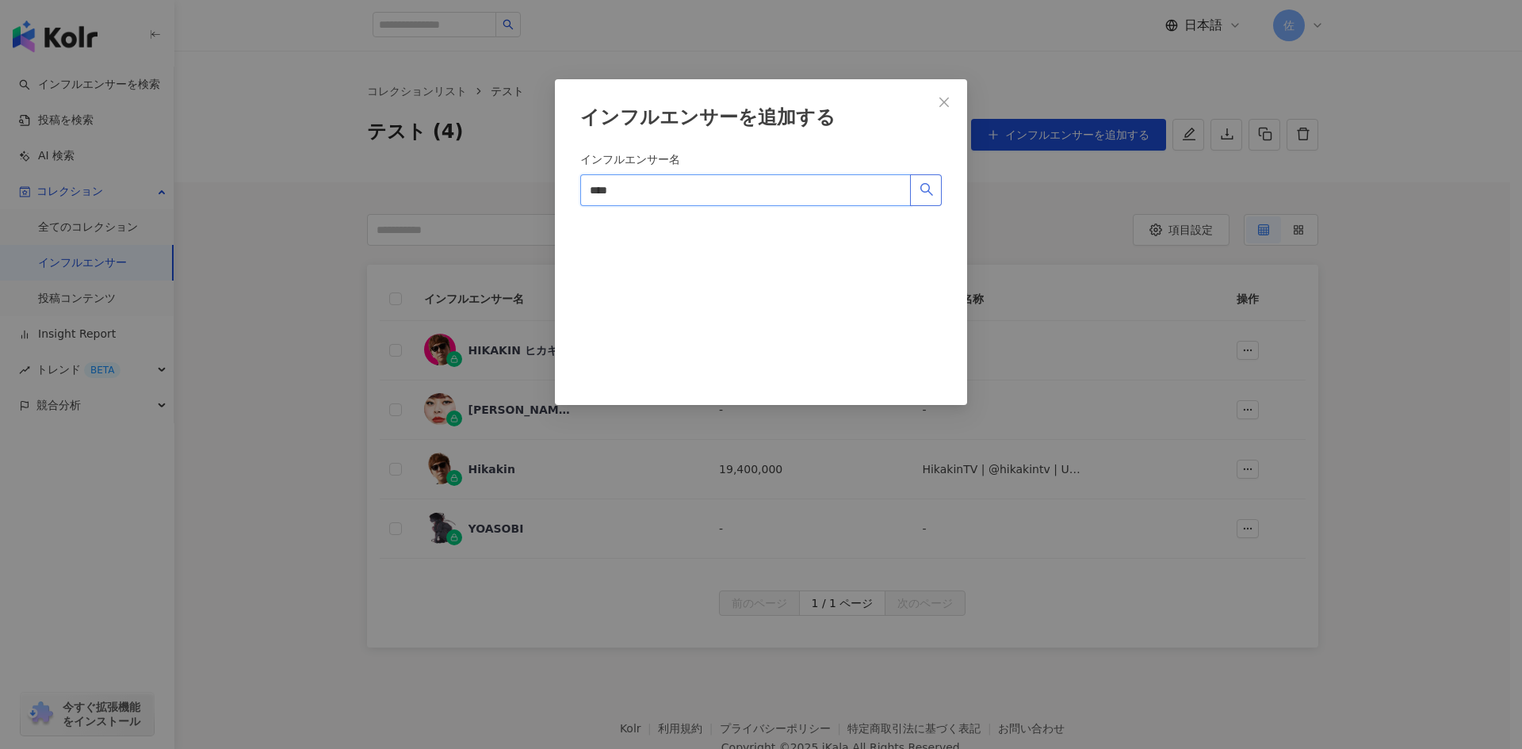
click at [934, 186] on button "button" at bounding box center [926, 190] width 32 height 32
drag, startPoint x: 658, startPoint y: 194, endPoint x: 561, endPoint y: 178, distance: 98.0
click at [561, 178] on div "インフルエンサーを追加する インフルエンサー名 渡部直美 **** キャンセル 追加" at bounding box center [761, 242] width 412 height 326
click at [943, 99] on icon "close" at bounding box center [944, 102] width 13 height 13
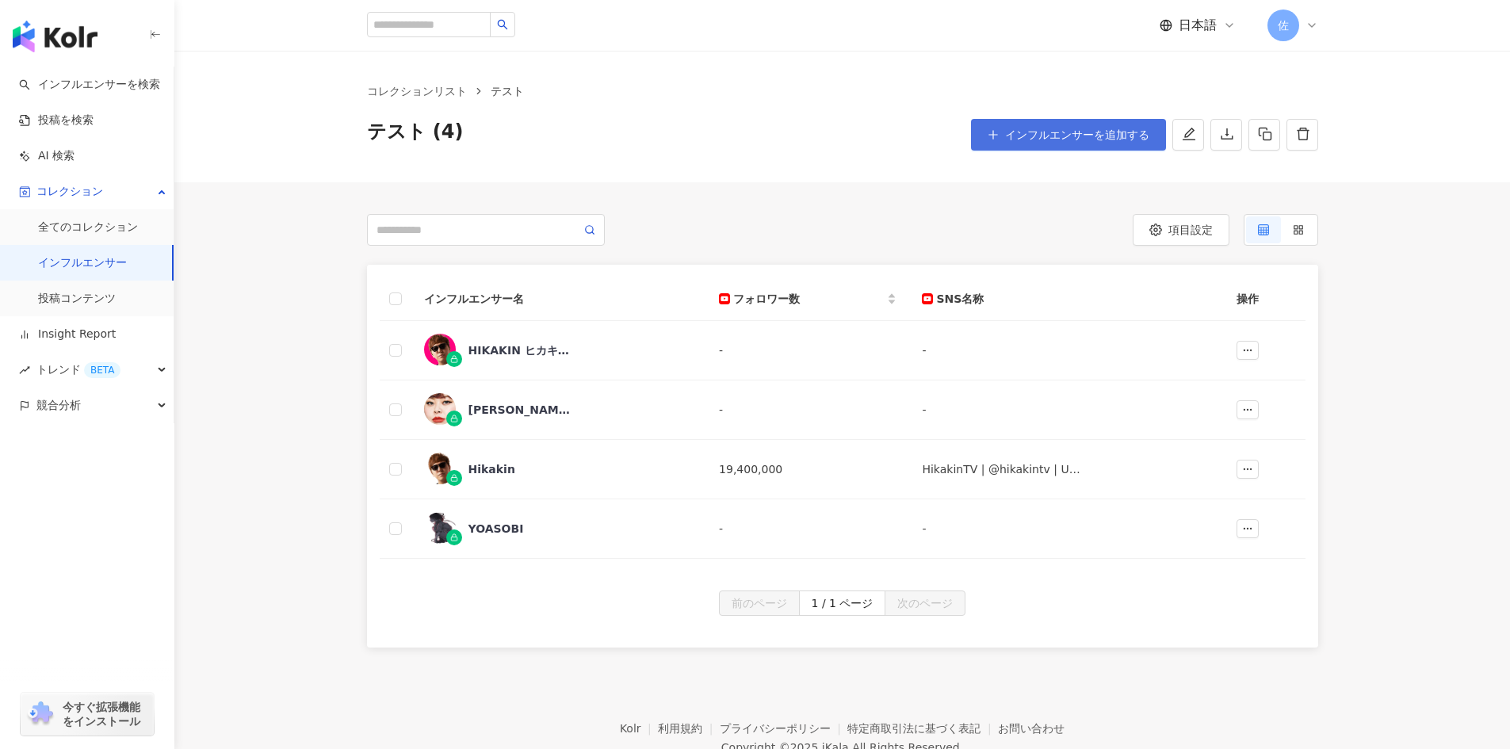
click at [1030, 132] on span "インフルエンサーを追加する" at bounding box center [1077, 134] width 144 height 13
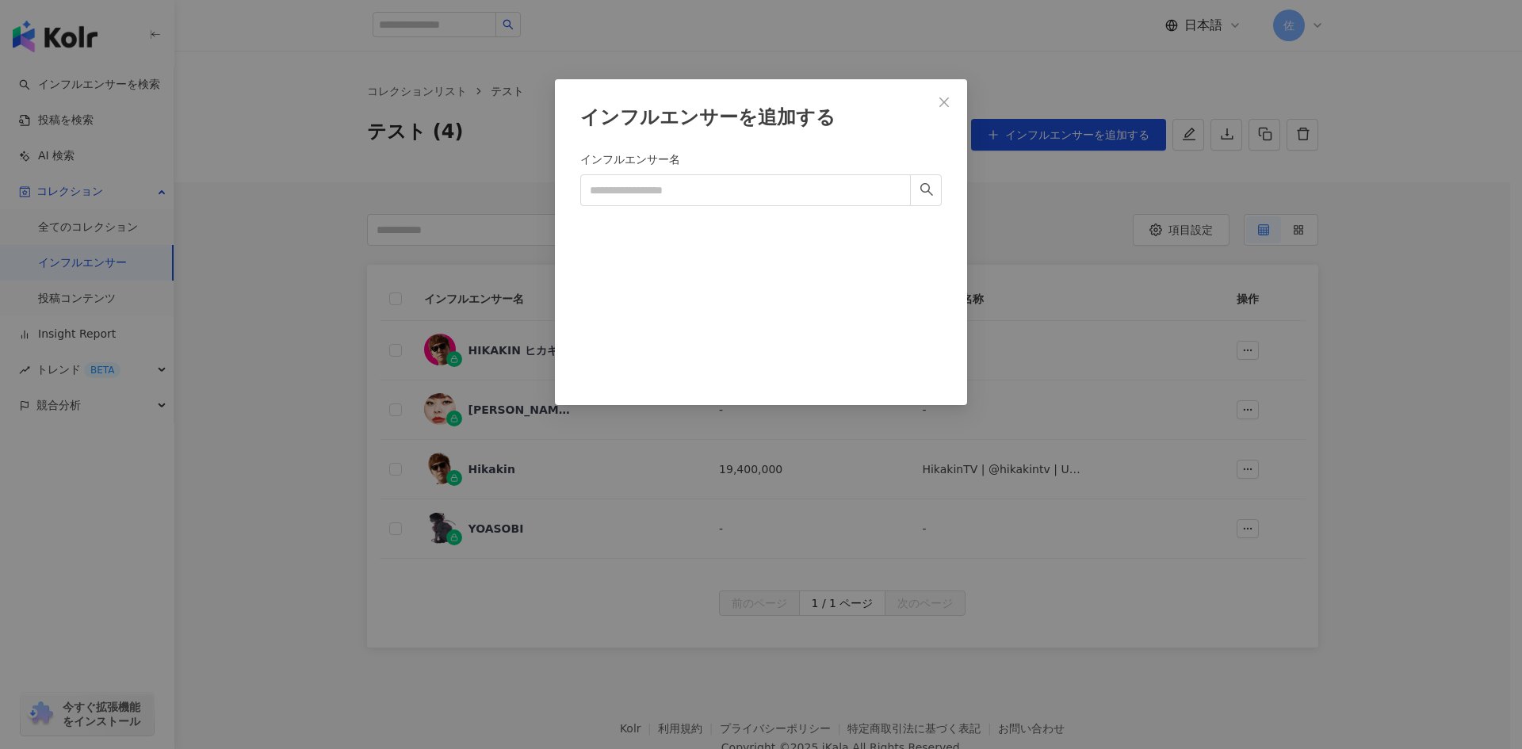
click at [737, 209] on form "インフルエンサー名" at bounding box center [760, 259] width 361 height 216
click at [737, 200] on input "インフルエンサー名" at bounding box center [745, 190] width 331 height 32
paste input "****"
click at [604, 187] on input "****" at bounding box center [745, 190] width 331 height 32
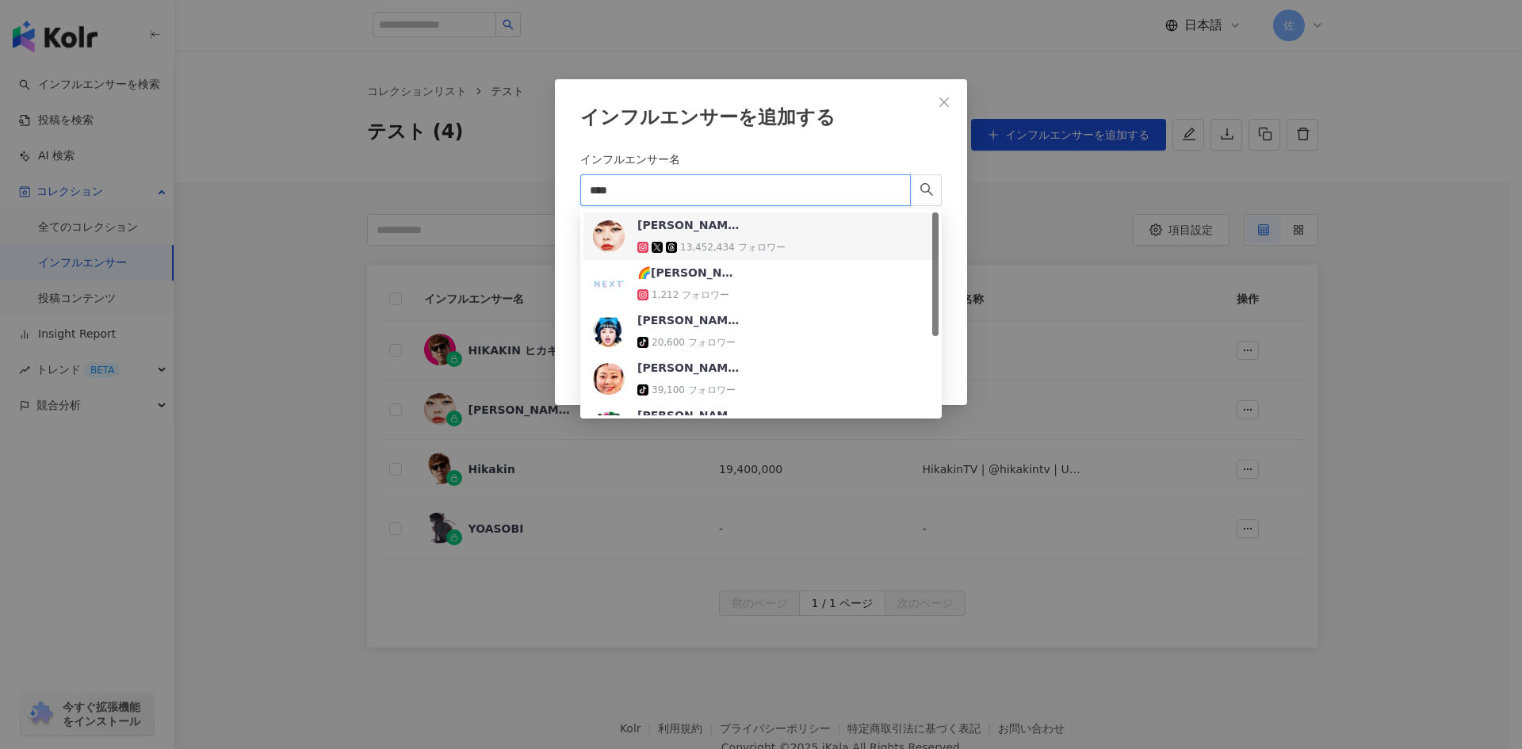
type input "****"
click at [944, 97] on icon "close" at bounding box center [944, 102] width 13 height 13
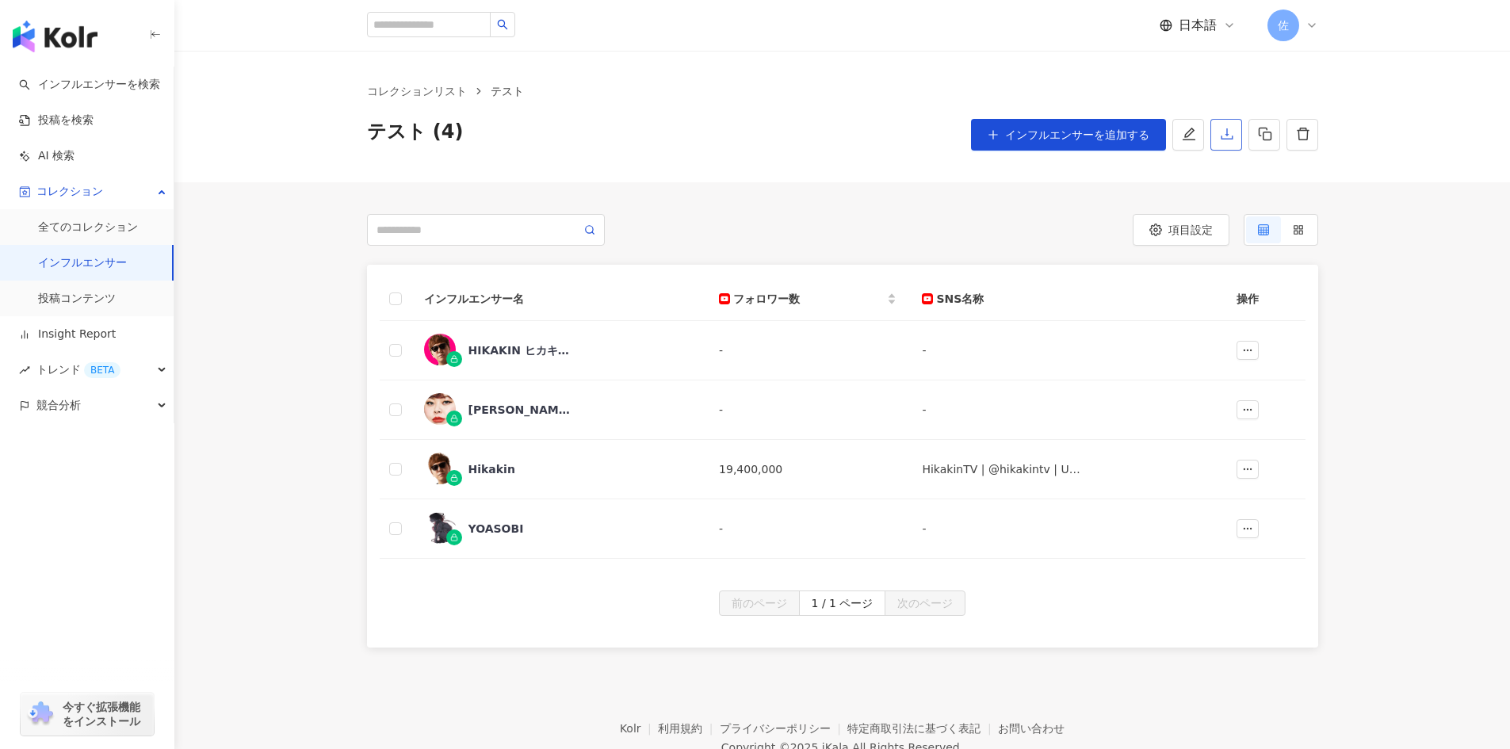
click at [1229, 137] on icon "download" at bounding box center [1227, 134] width 14 height 14
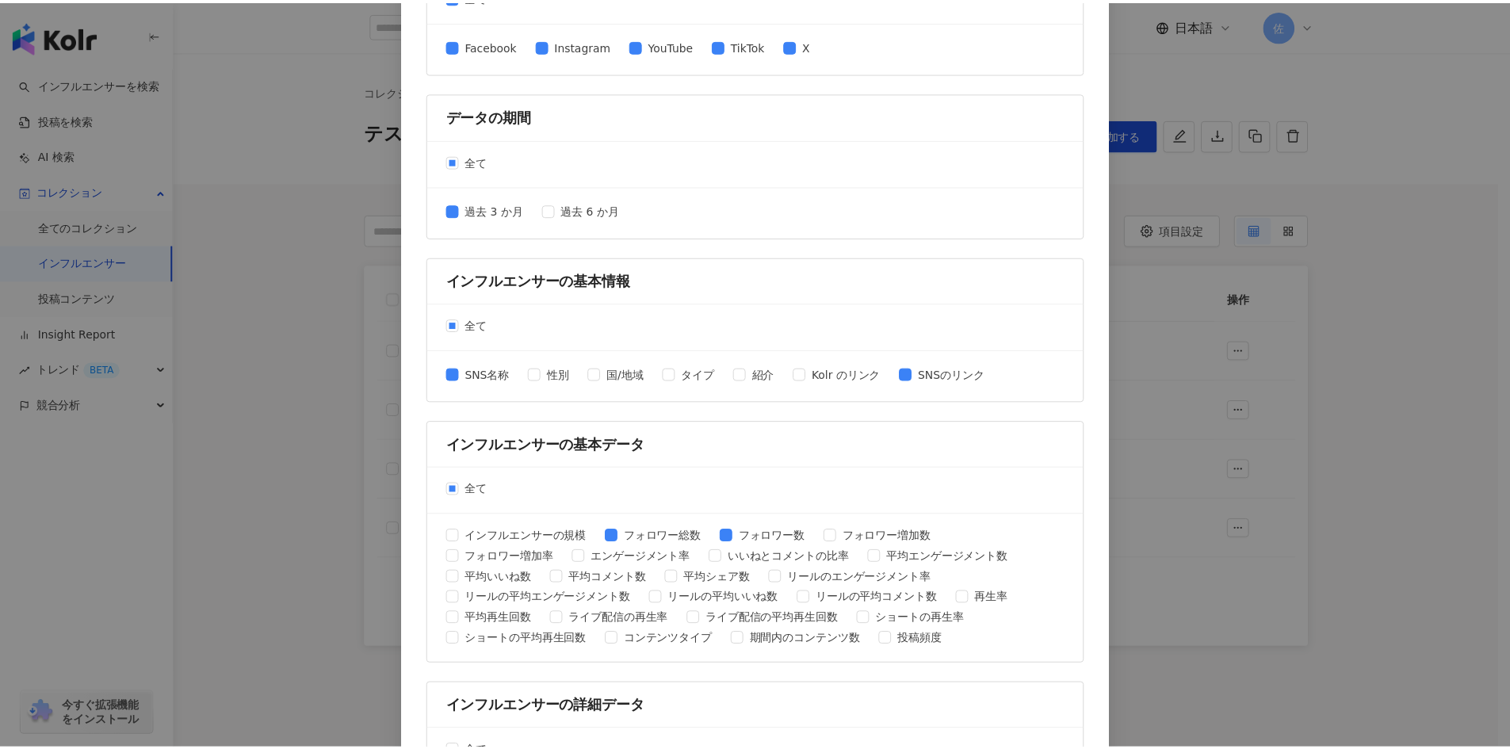
scroll to position [0, 0]
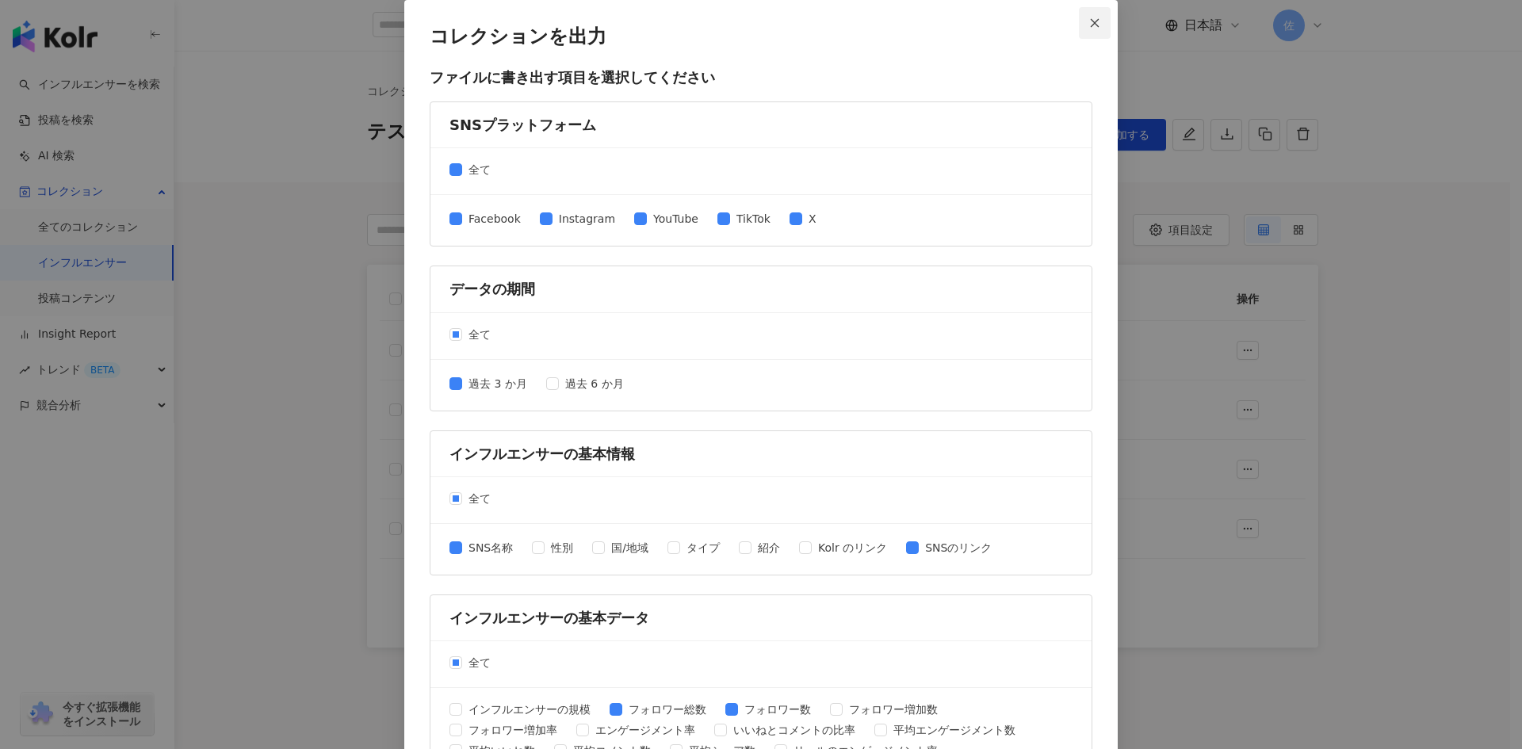
click at [1095, 19] on span "Close" at bounding box center [1095, 22] width 32 height 11
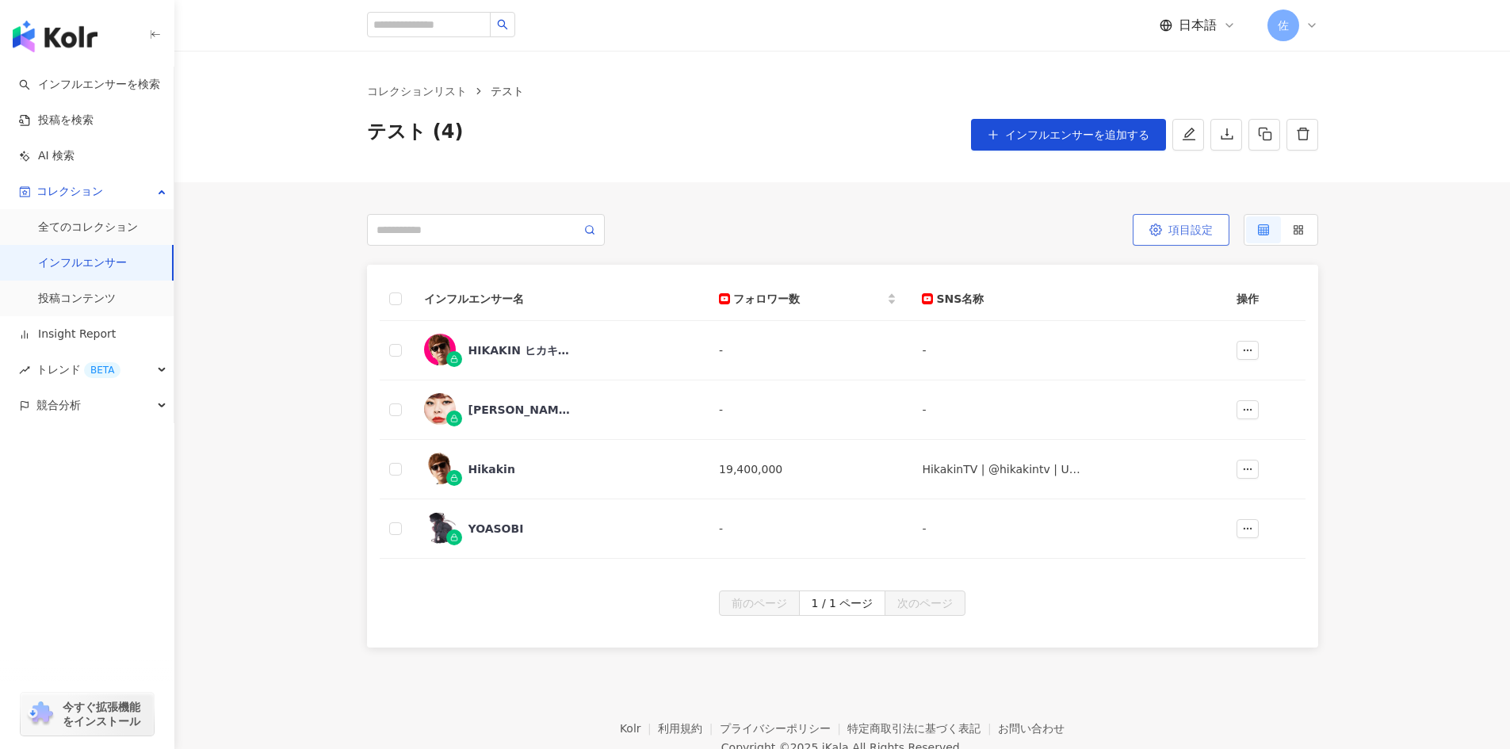
click at [1189, 229] on span "項目設定" at bounding box center [1191, 230] width 44 height 13
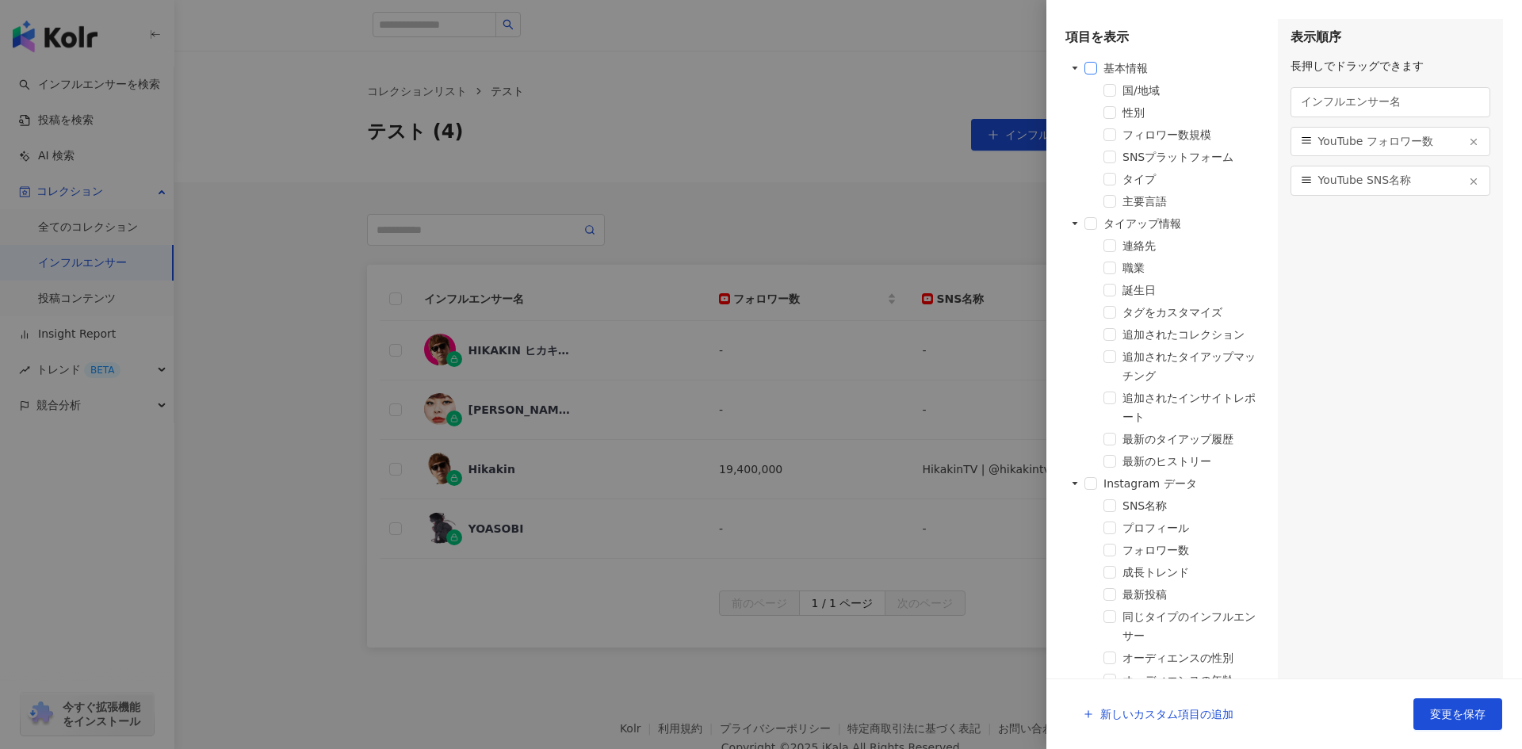
click at [1092, 66] on span at bounding box center [1090, 68] width 13 height 13
click at [1091, 221] on span at bounding box center [1090, 223] width 13 height 13
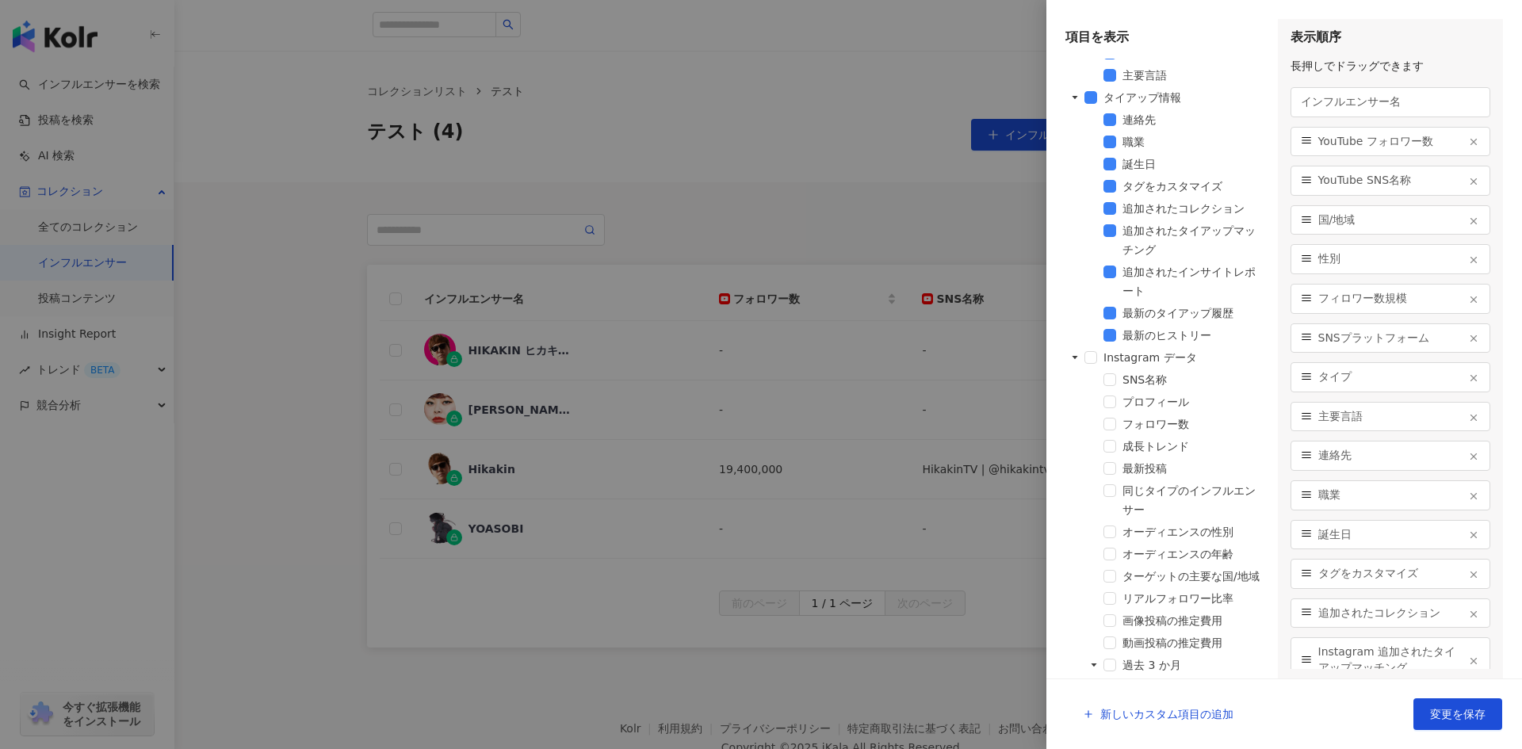
scroll to position [159, 0]
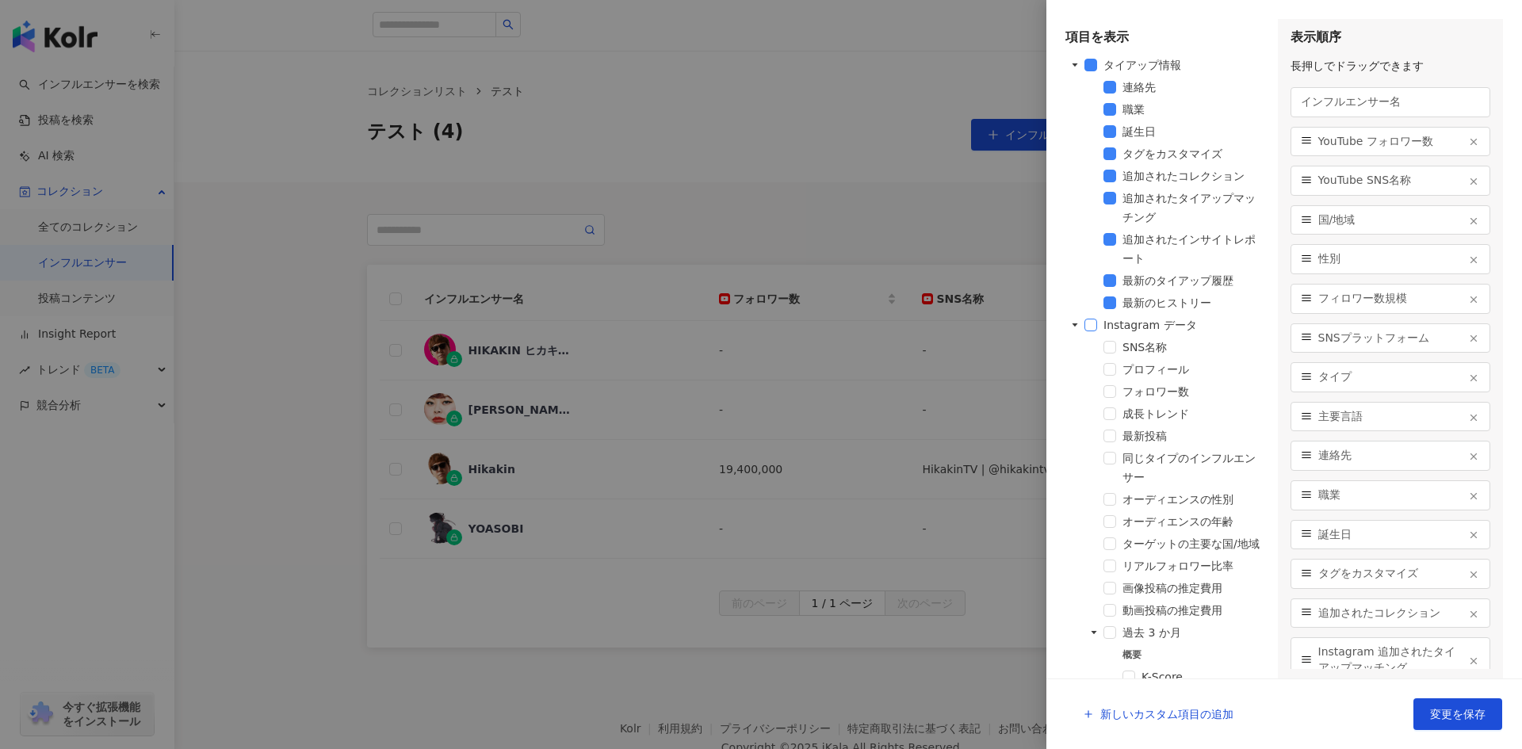
click at [1091, 323] on span at bounding box center [1090, 325] width 13 height 13
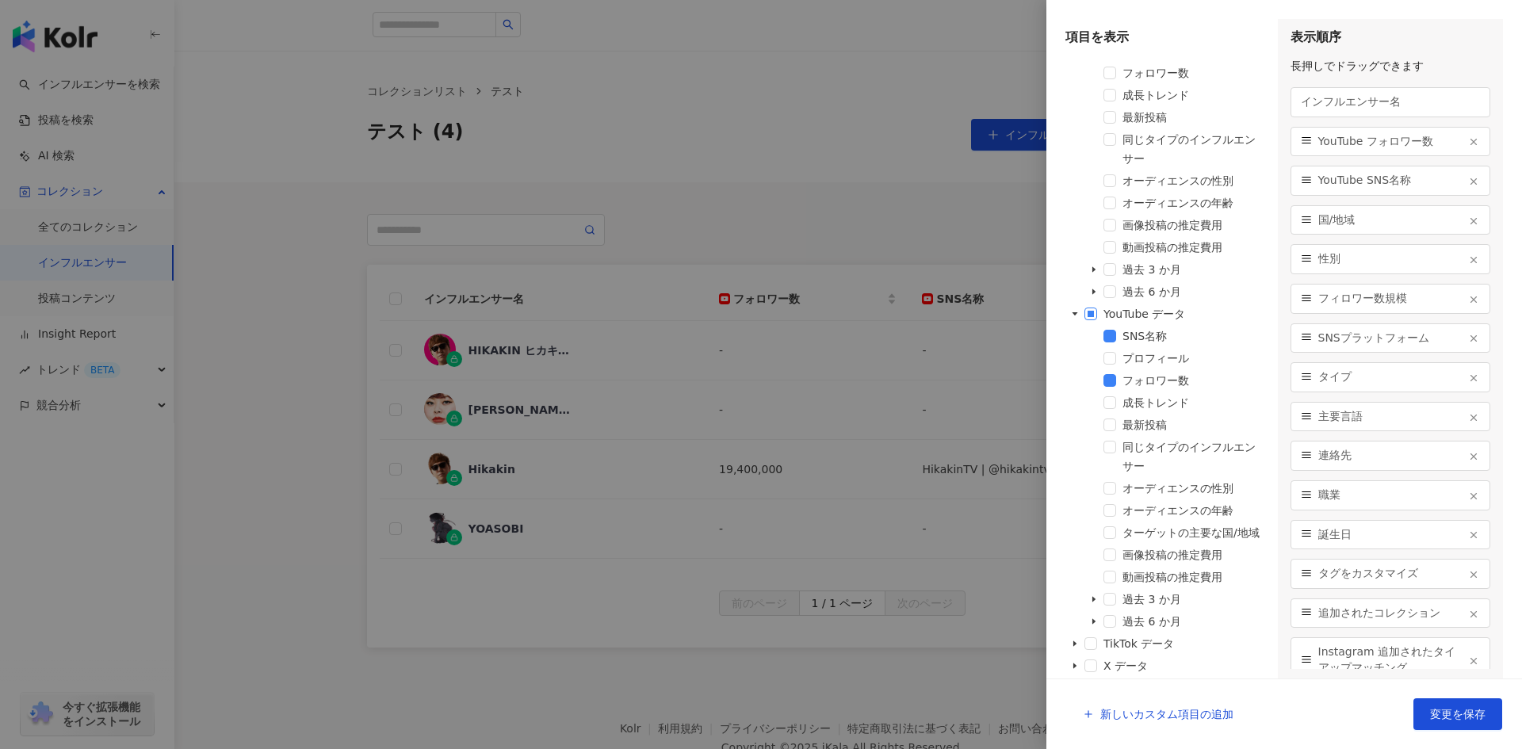
scroll to position [1676, 0]
click at [1092, 308] on span at bounding box center [1090, 314] width 13 height 13
click at [1091, 308] on span at bounding box center [1090, 314] width 13 height 13
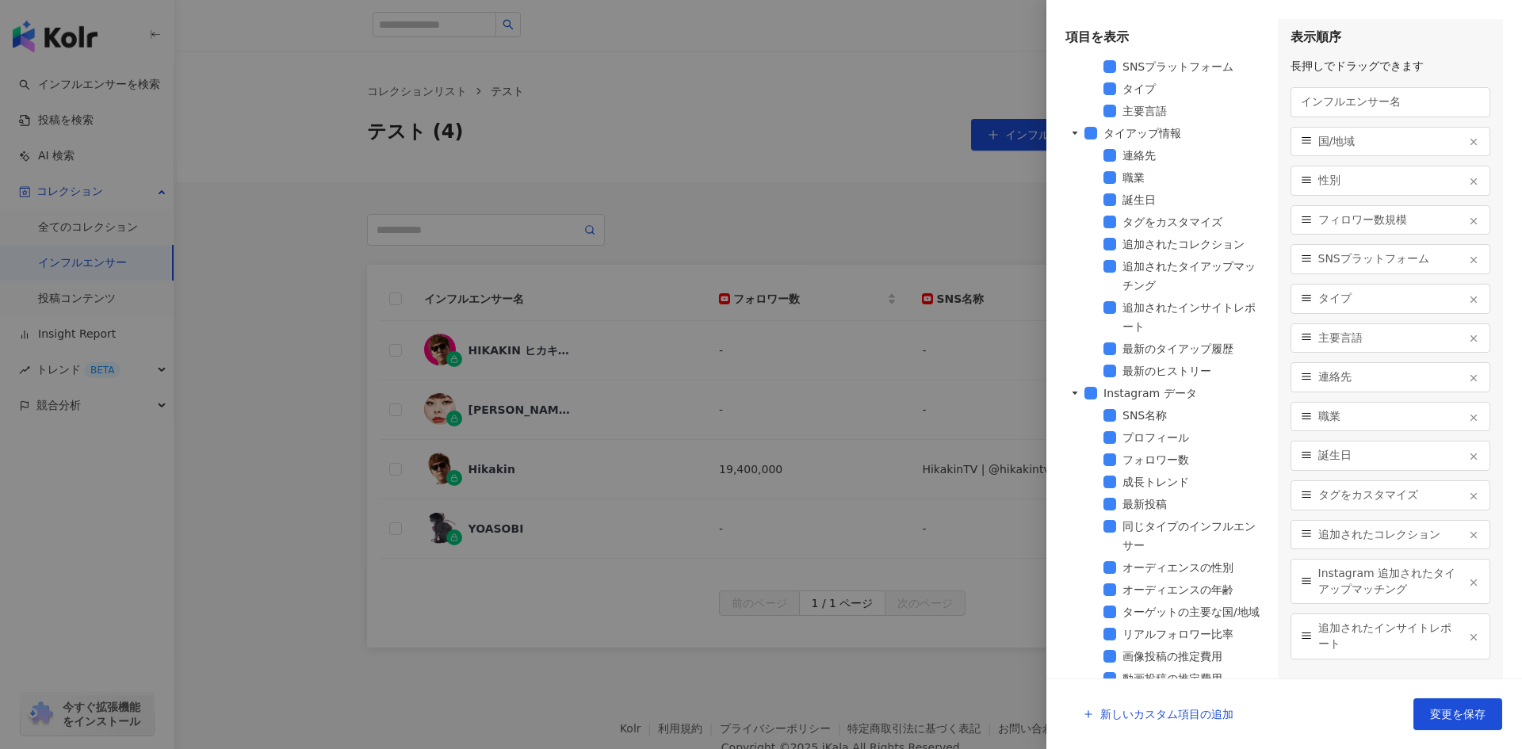
scroll to position [0, 0]
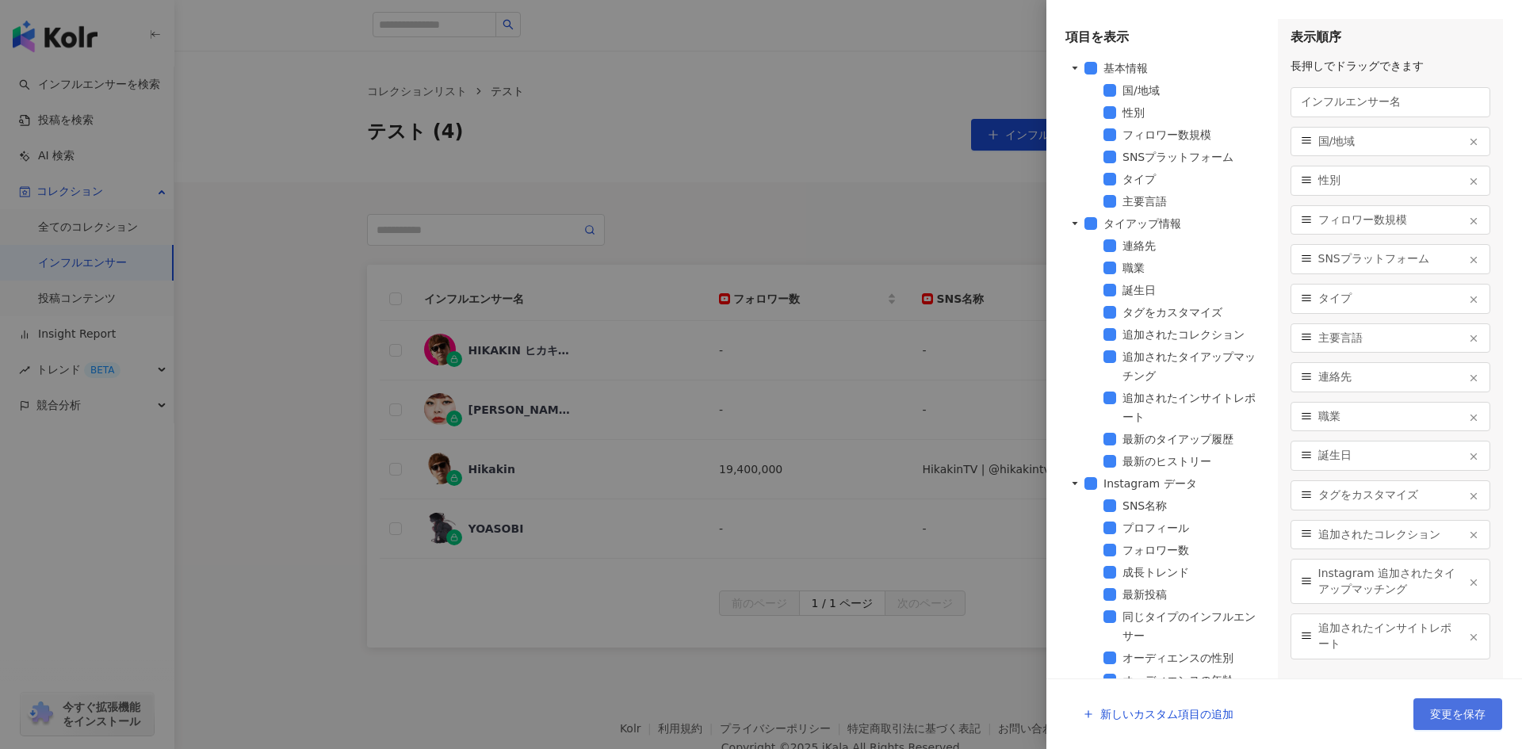
click at [1452, 719] on span "変更を保存" at bounding box center [1457, 714] width 55 height 13
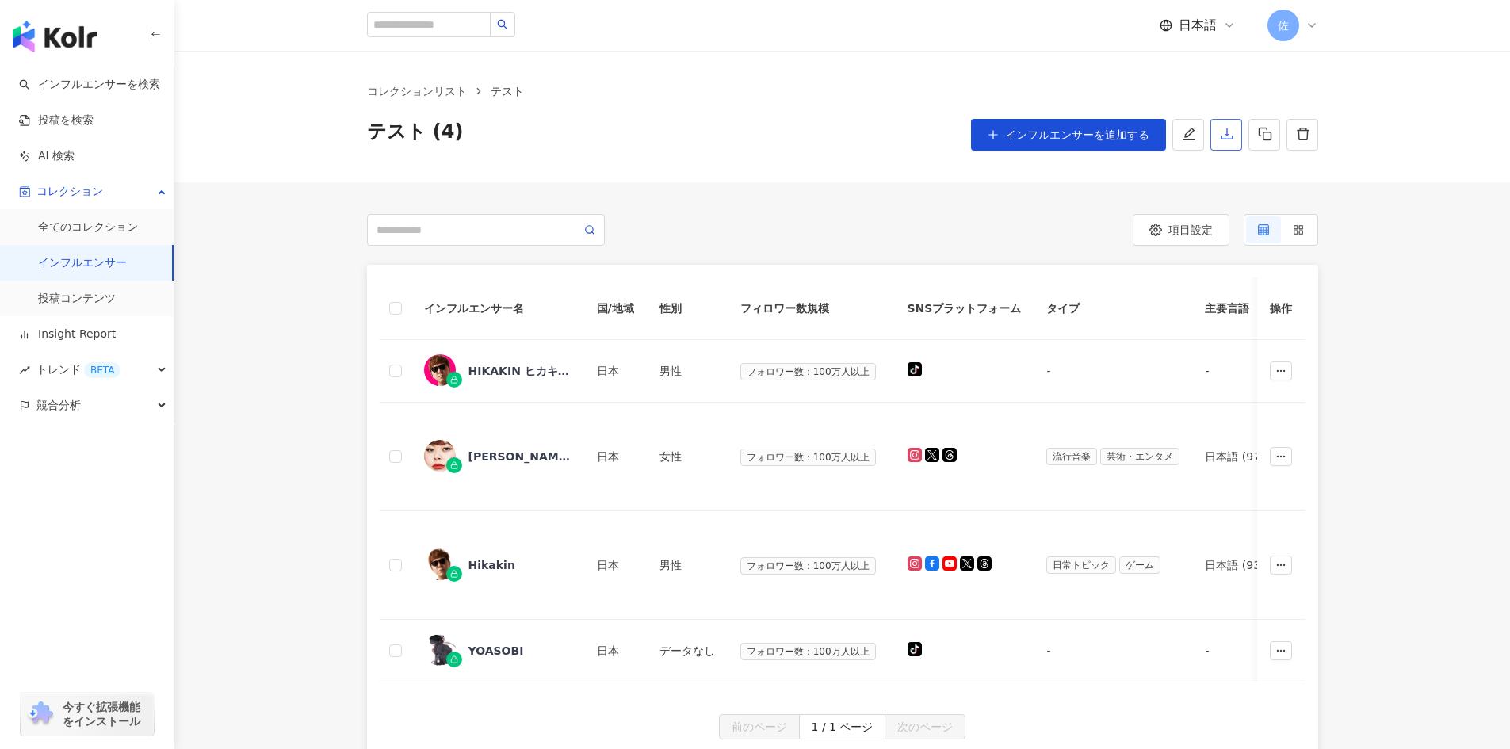
click at [1229, 136] on icon "download" at bounding box center [1227, 134] width 14 height 14
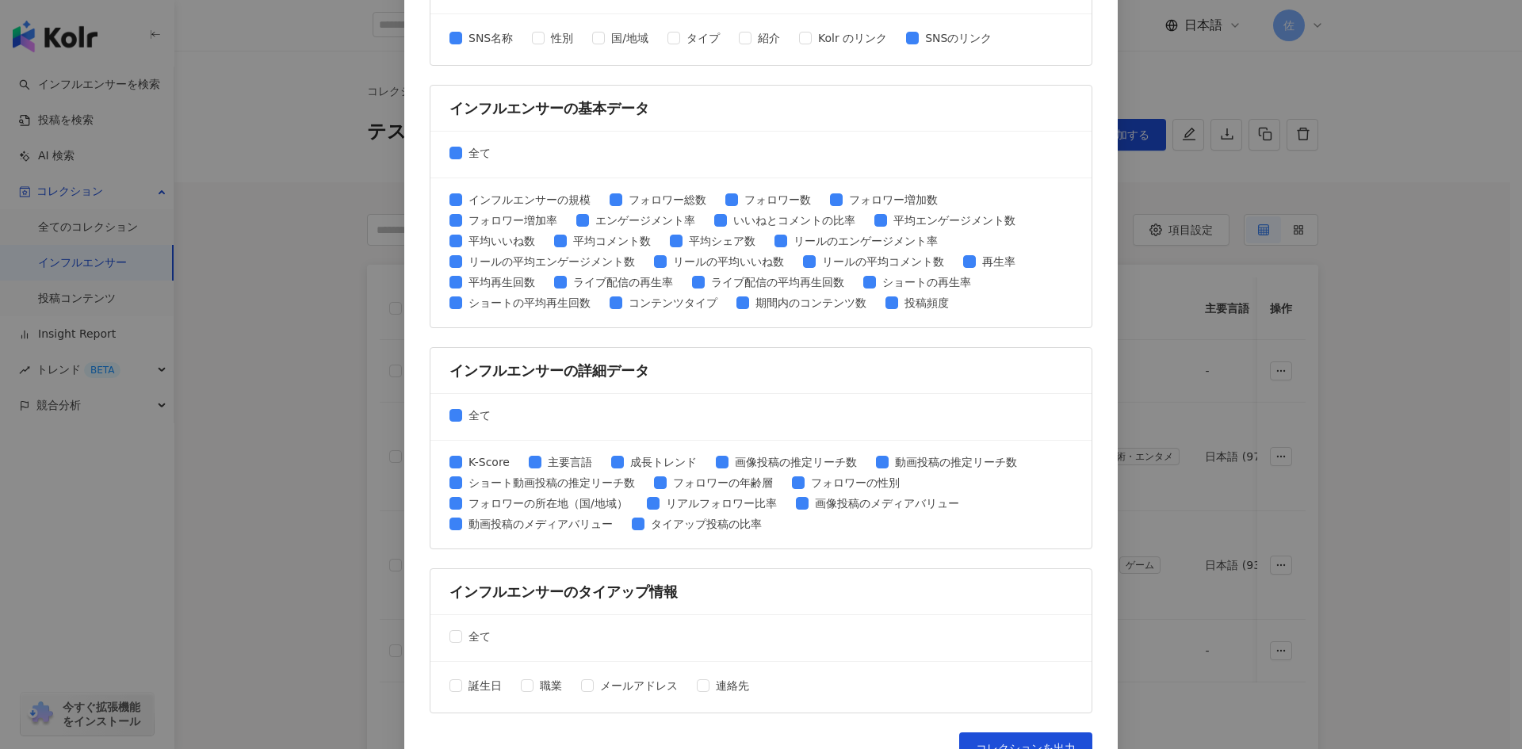
scroll to position [544, 0]
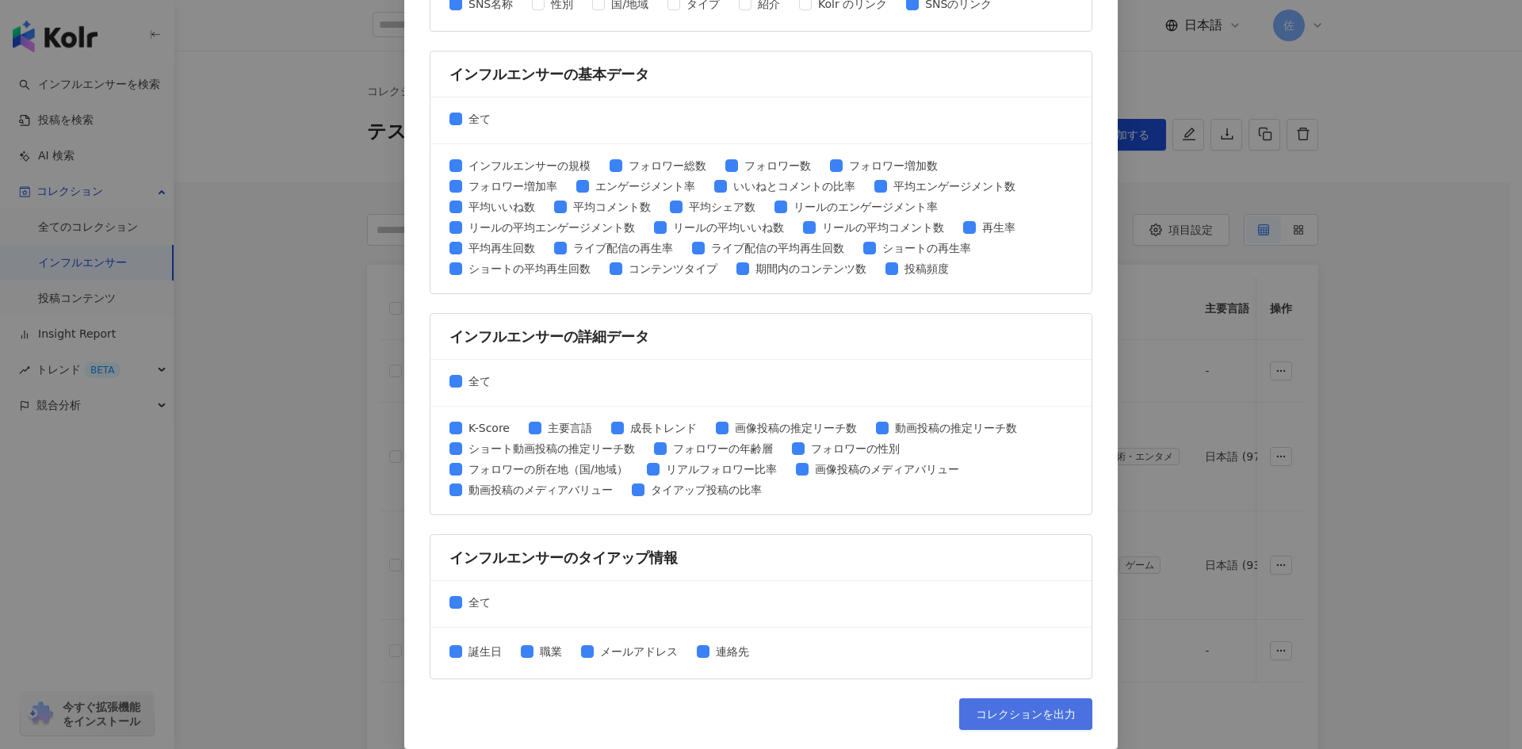
click at [1027, 714] on span "コレクションを出力" at bounding box center [1026, 714] width 100 height 13
click at [1035, 716] on span "コレクションを出力" at bounding box center [1026, 714] width 100 height 13
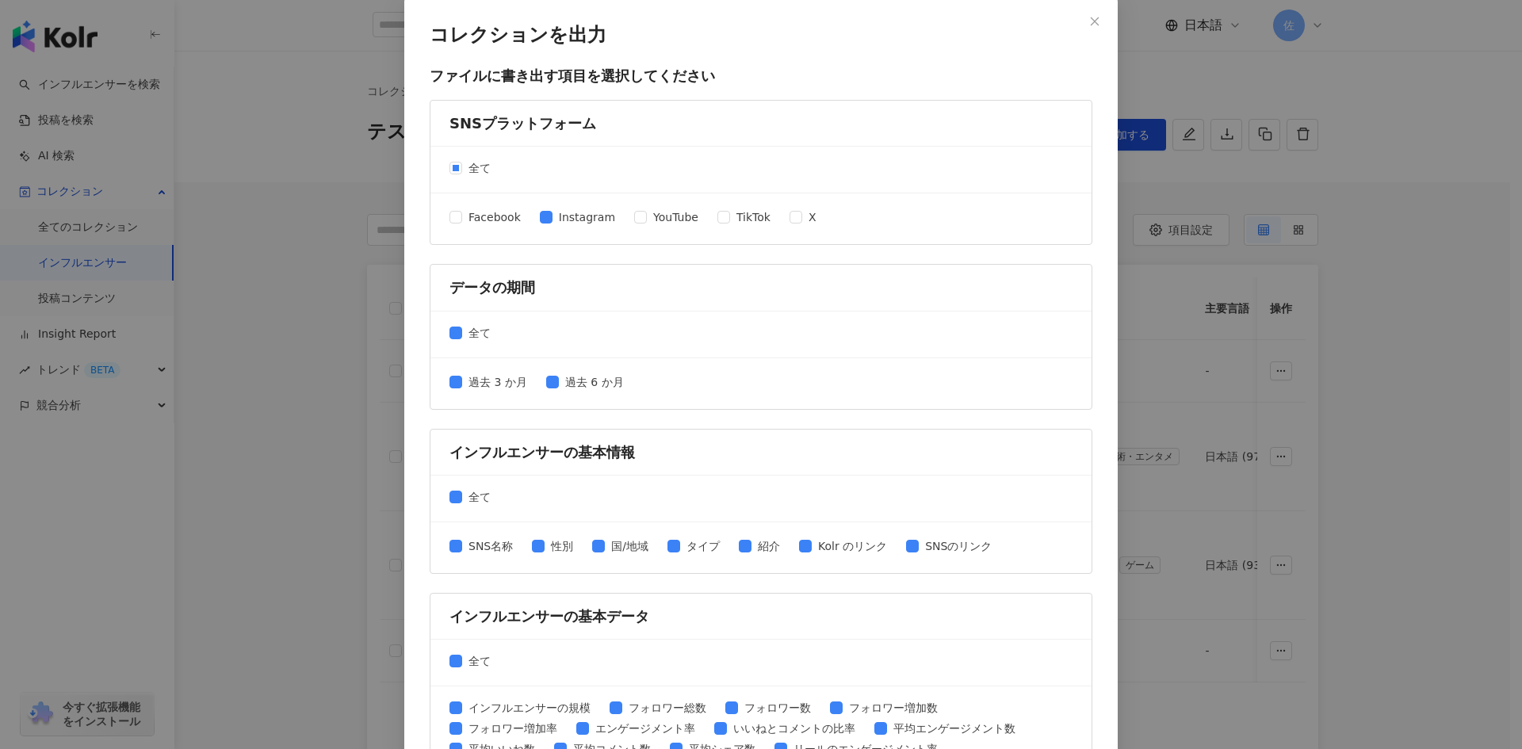
scroll to position [0, 0]
click at [1088, 15] on button "Close" at bounding box center [1095, 23] width 32 height 32
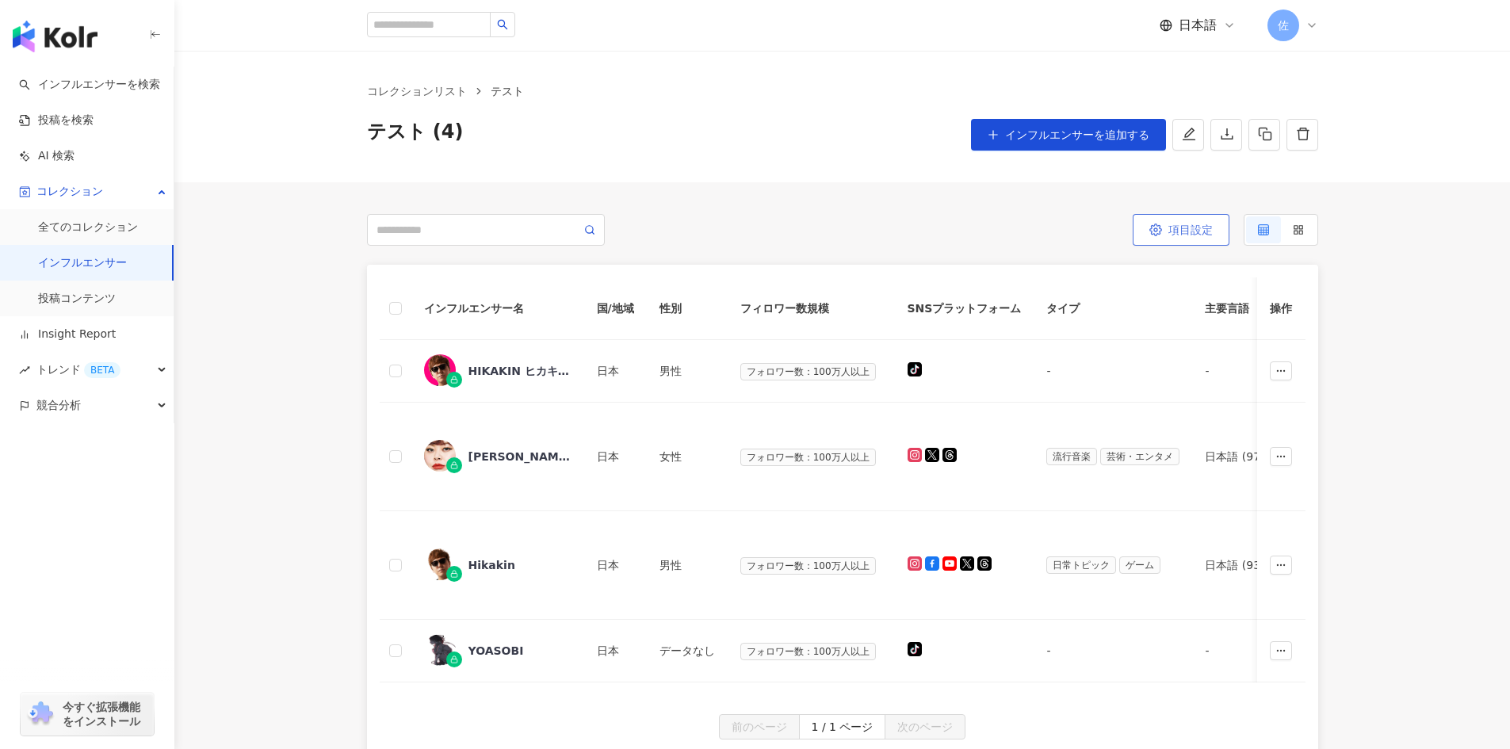
click at [1189, 228] on span "項目設定" at bounding box center [1191, 230] width 44 height 13
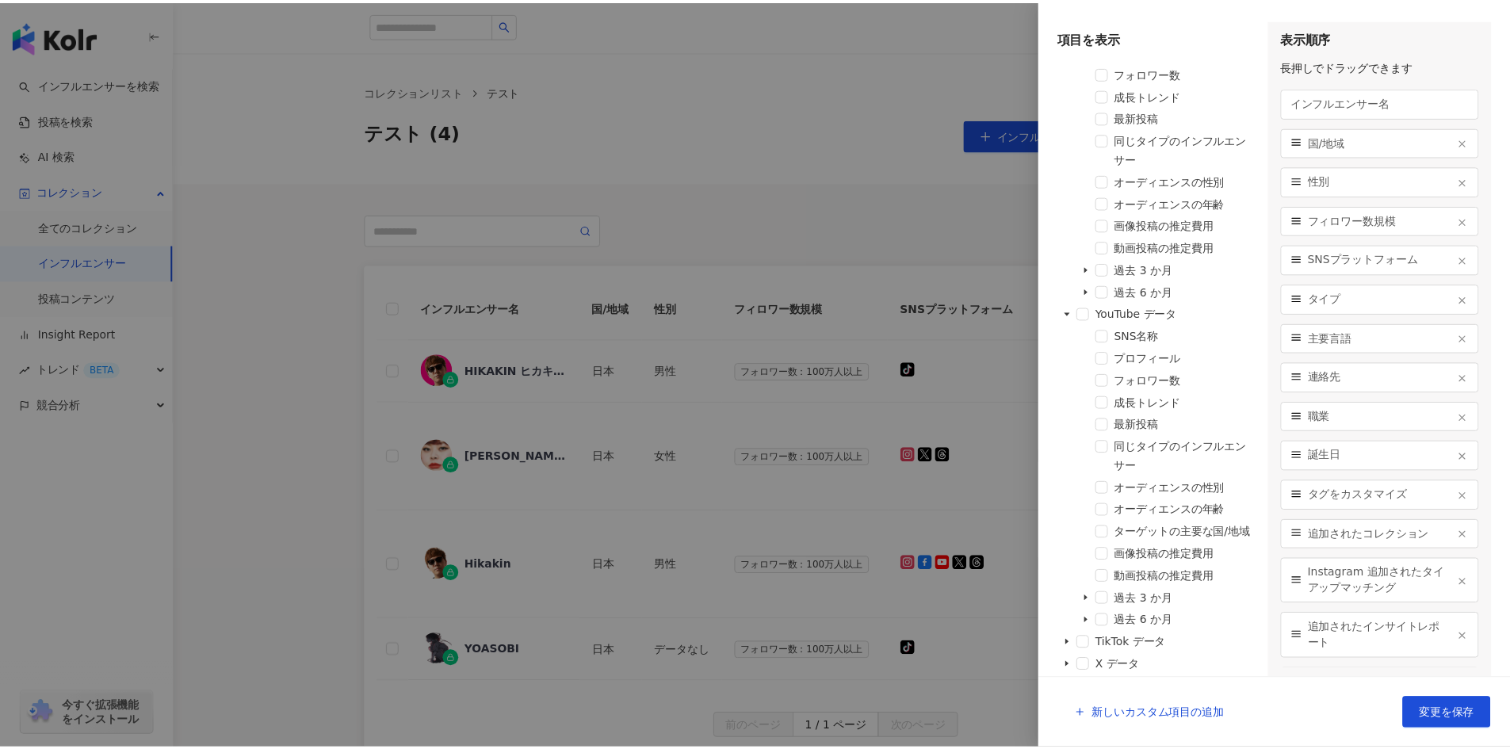
scroll to position [1676, 0]
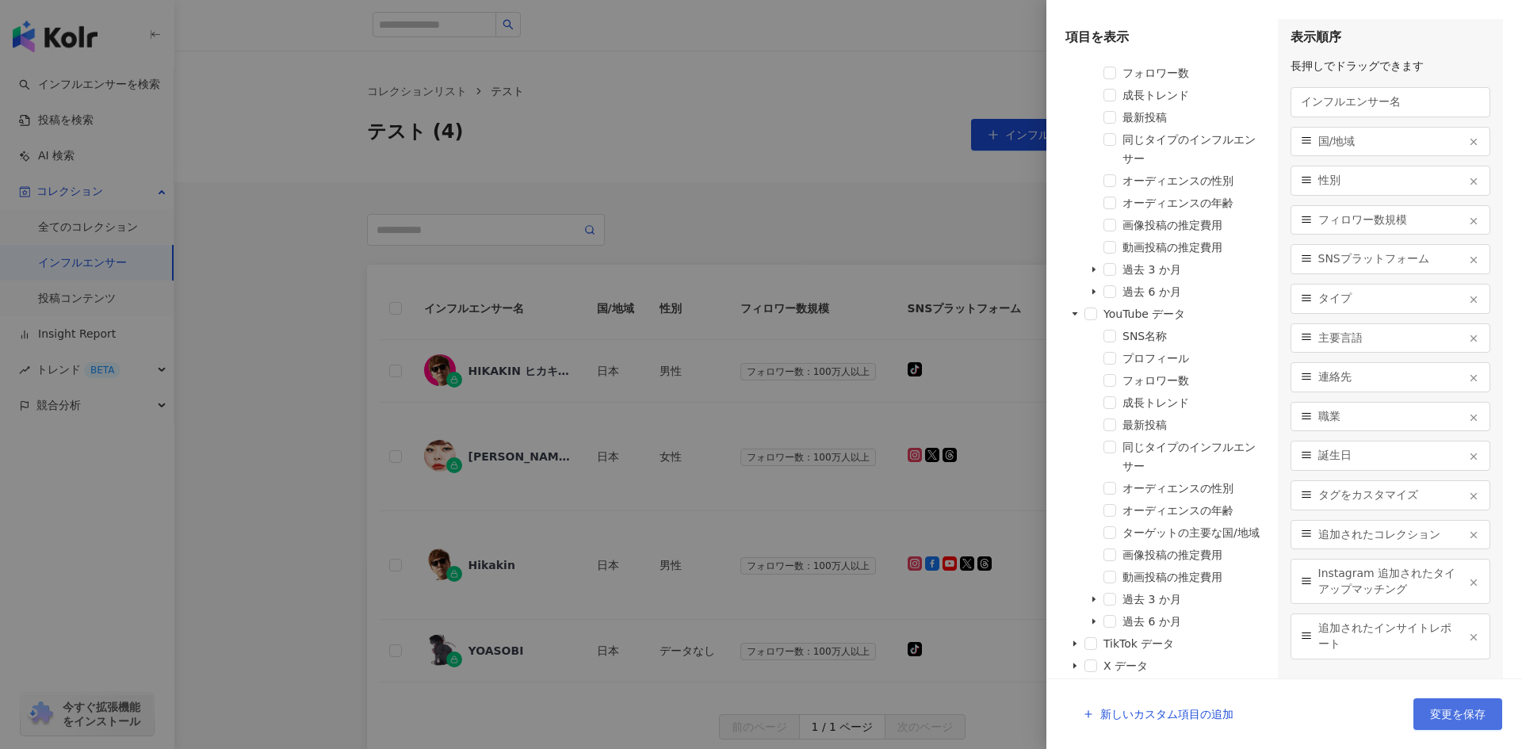
click at [1472, 717] on span "変更を保存" at bounding box center [1457, 714] width 55 height 13
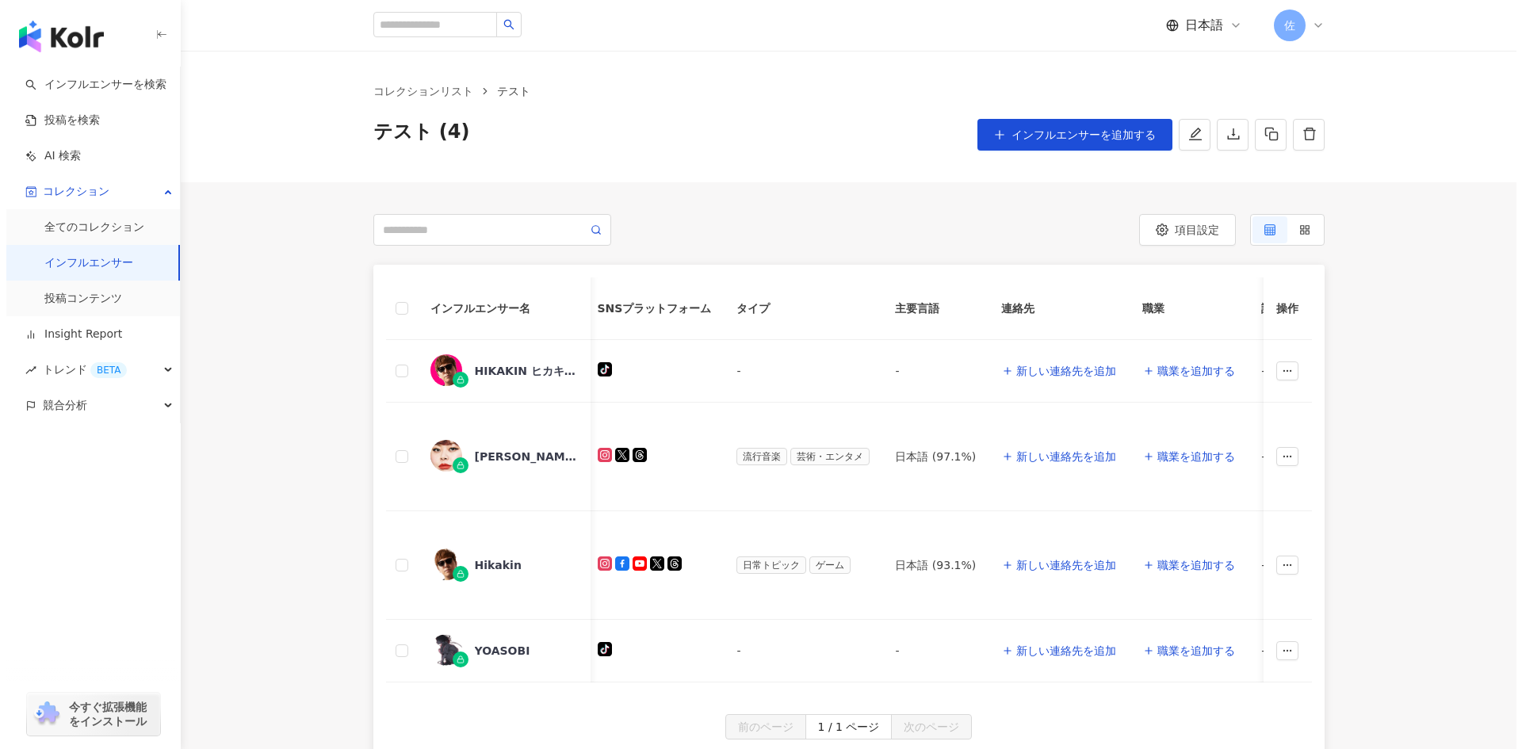
scroll to position [0, 0]
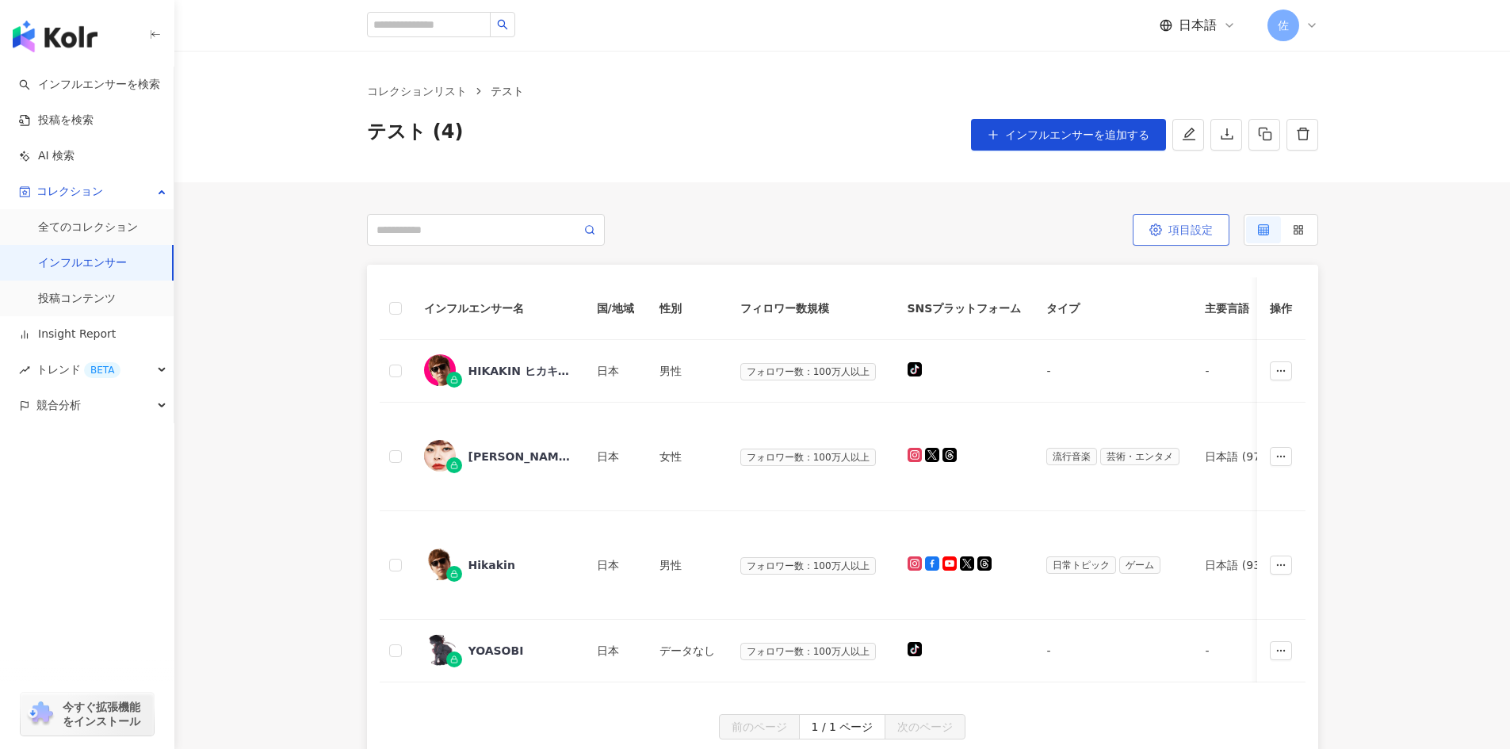
click at [1159, 232] on icon "button" at bounding box center [1156, 230] width 12 height 12
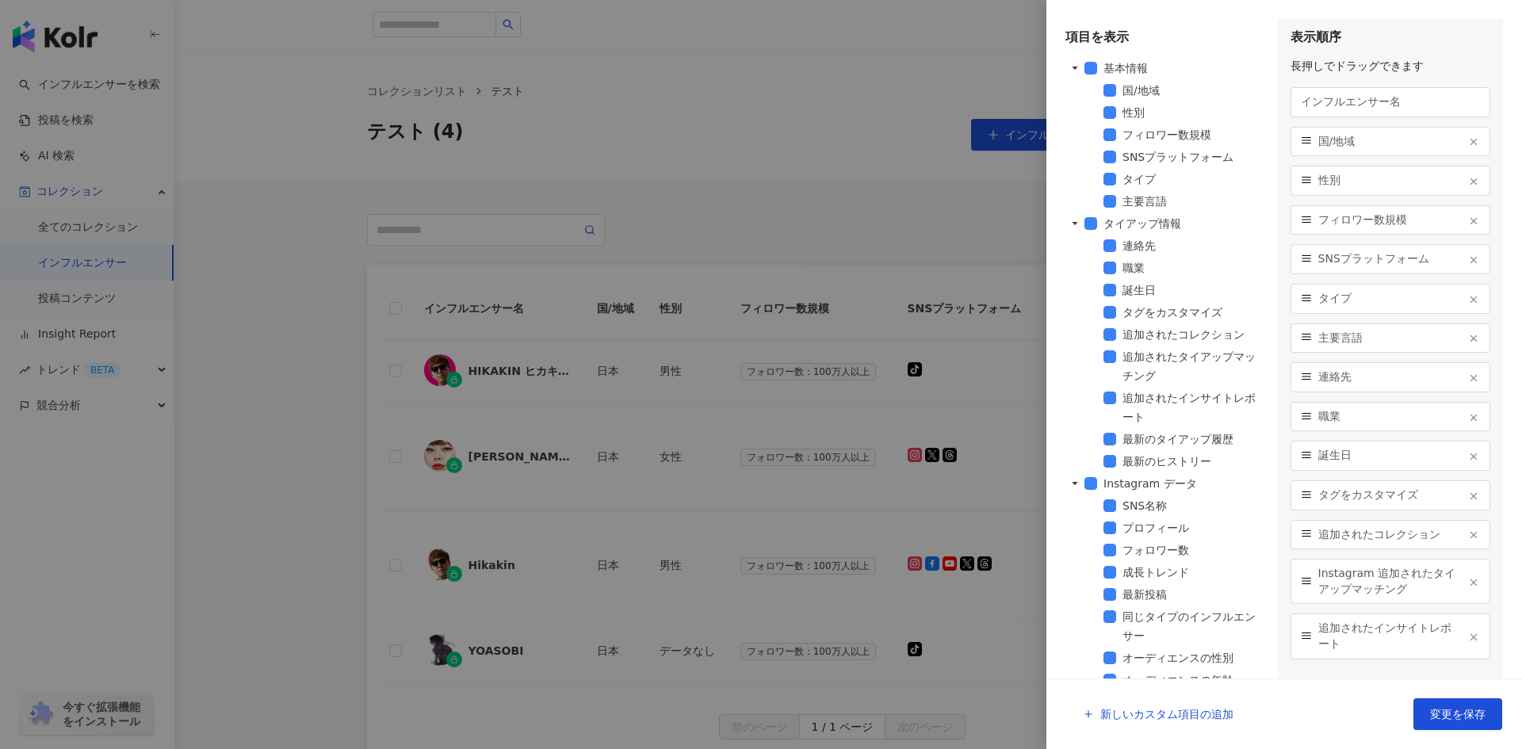
click at [981, 196] on div at bounding box center [761, 374] width 1522 height 749
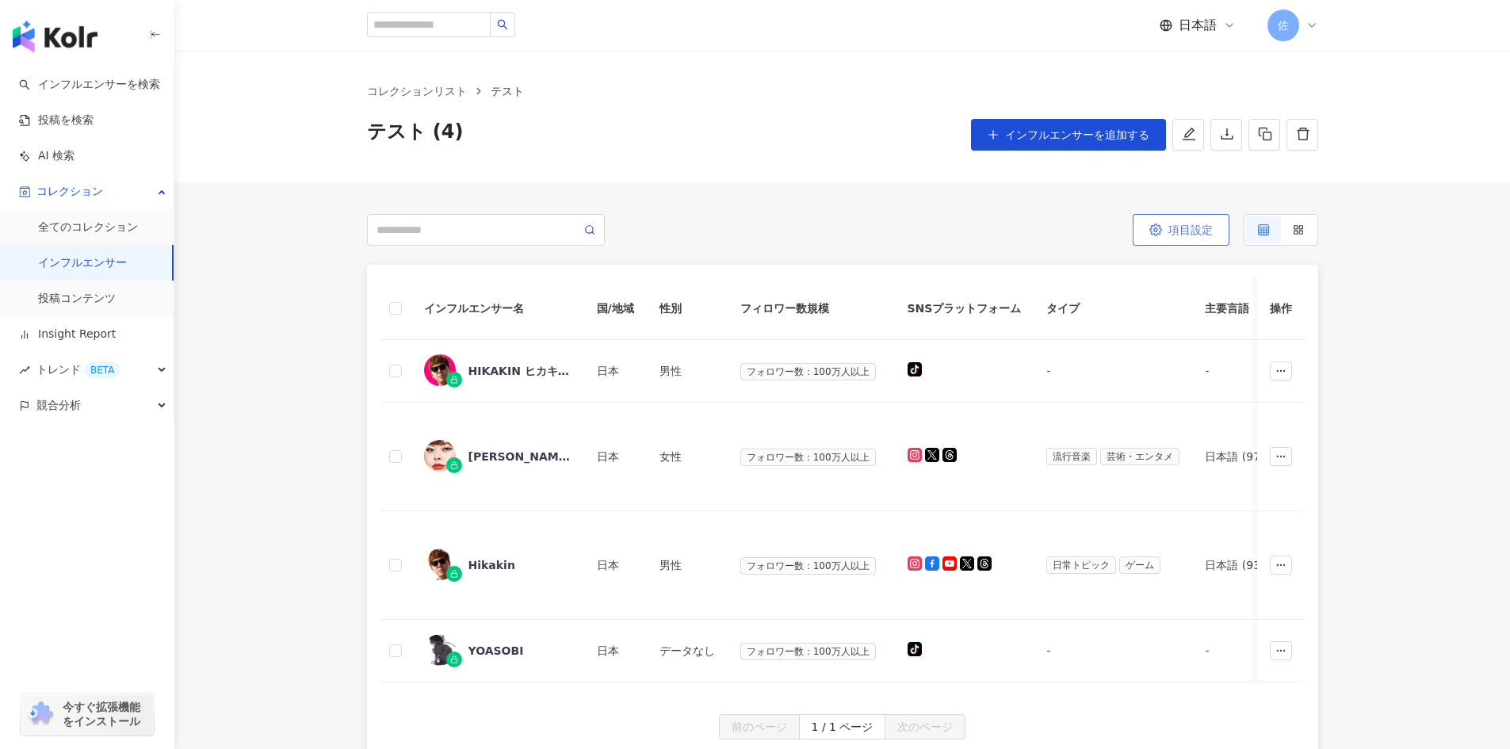
click at [1152, 229] on icon "button" at bounding box center [1156, 230] width 13 height 13
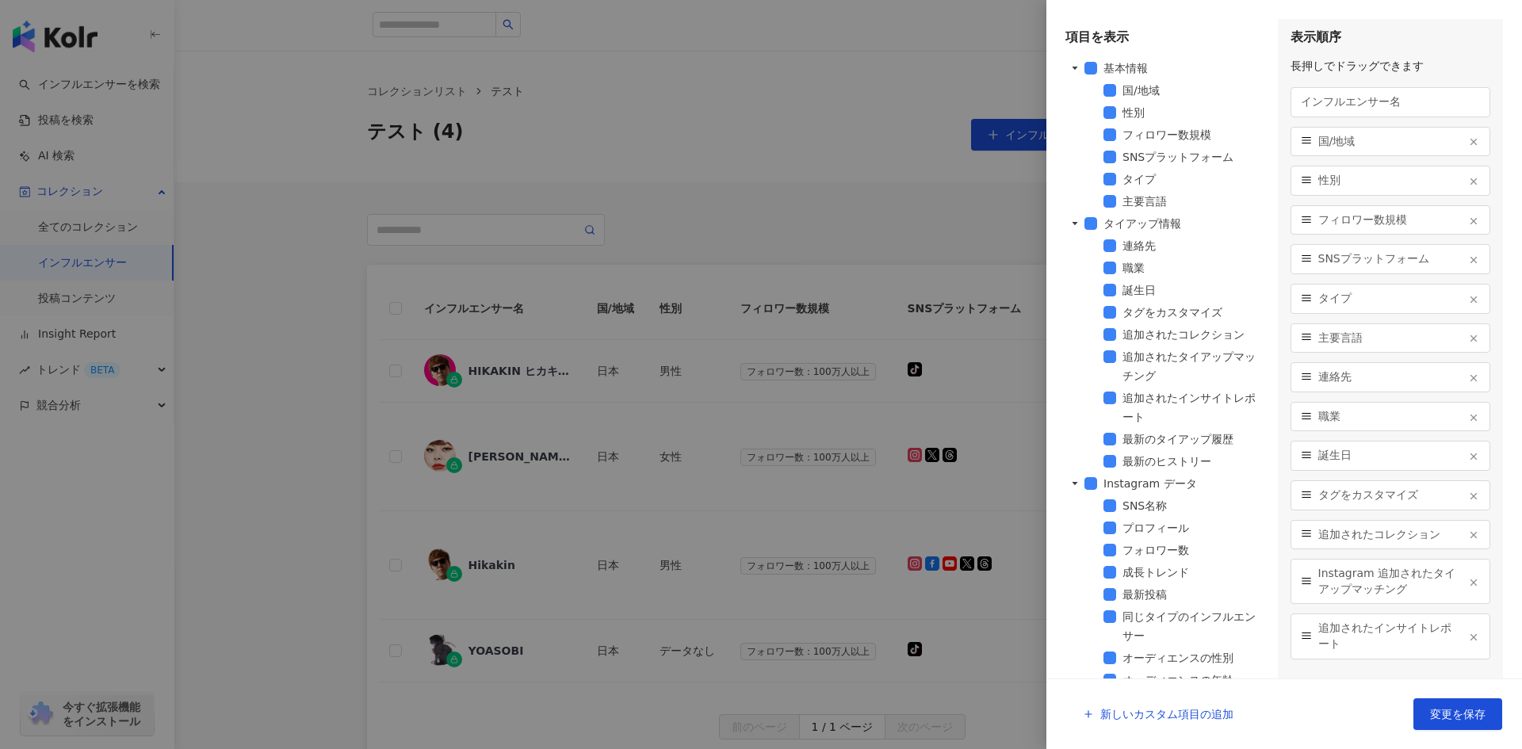
click at [608, 628] on div at bounding box center [761, 374] width 1522 height 749
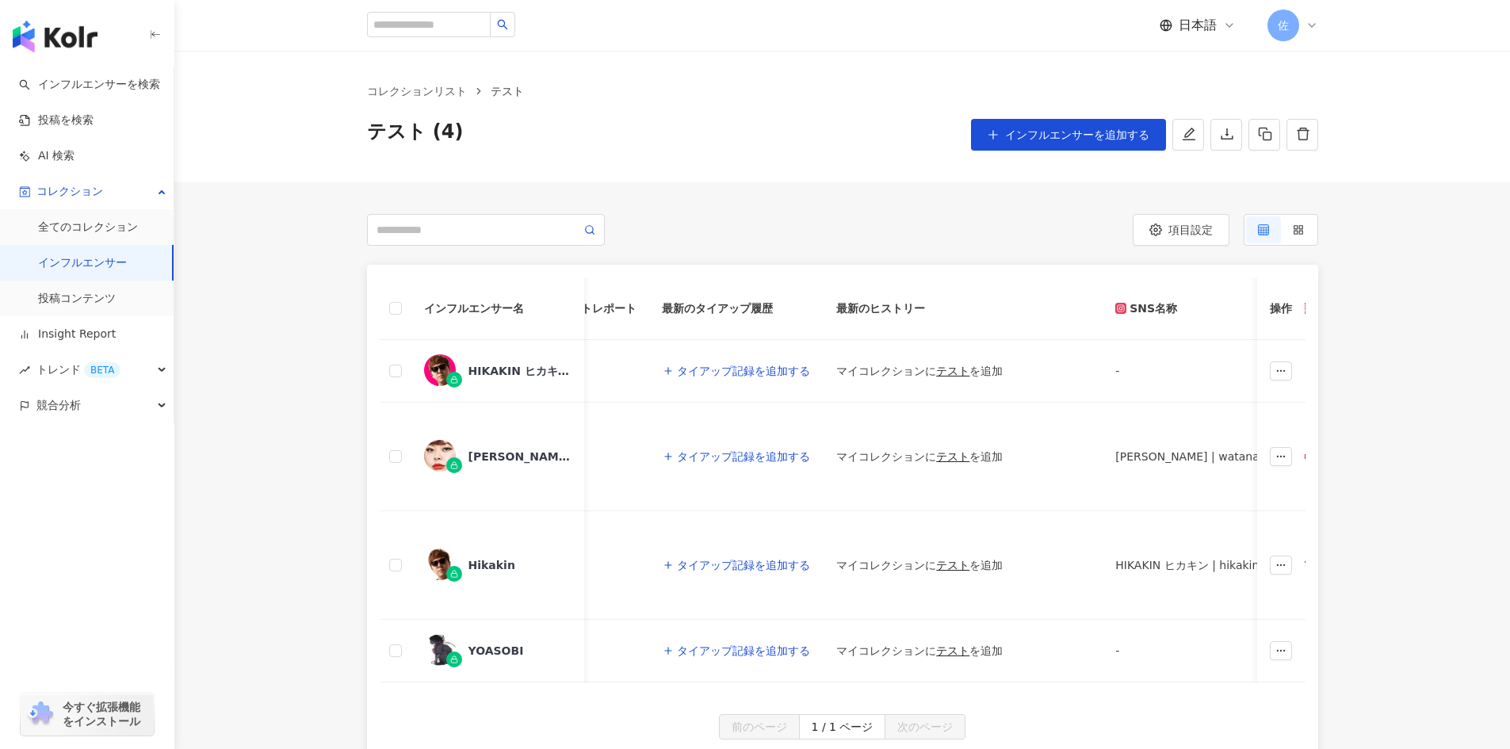
scroll to position [0, 1624]
click at [696, 370] on span "タイアップ記録を追加する" at bounding box center [733, 371] width 133 height 13
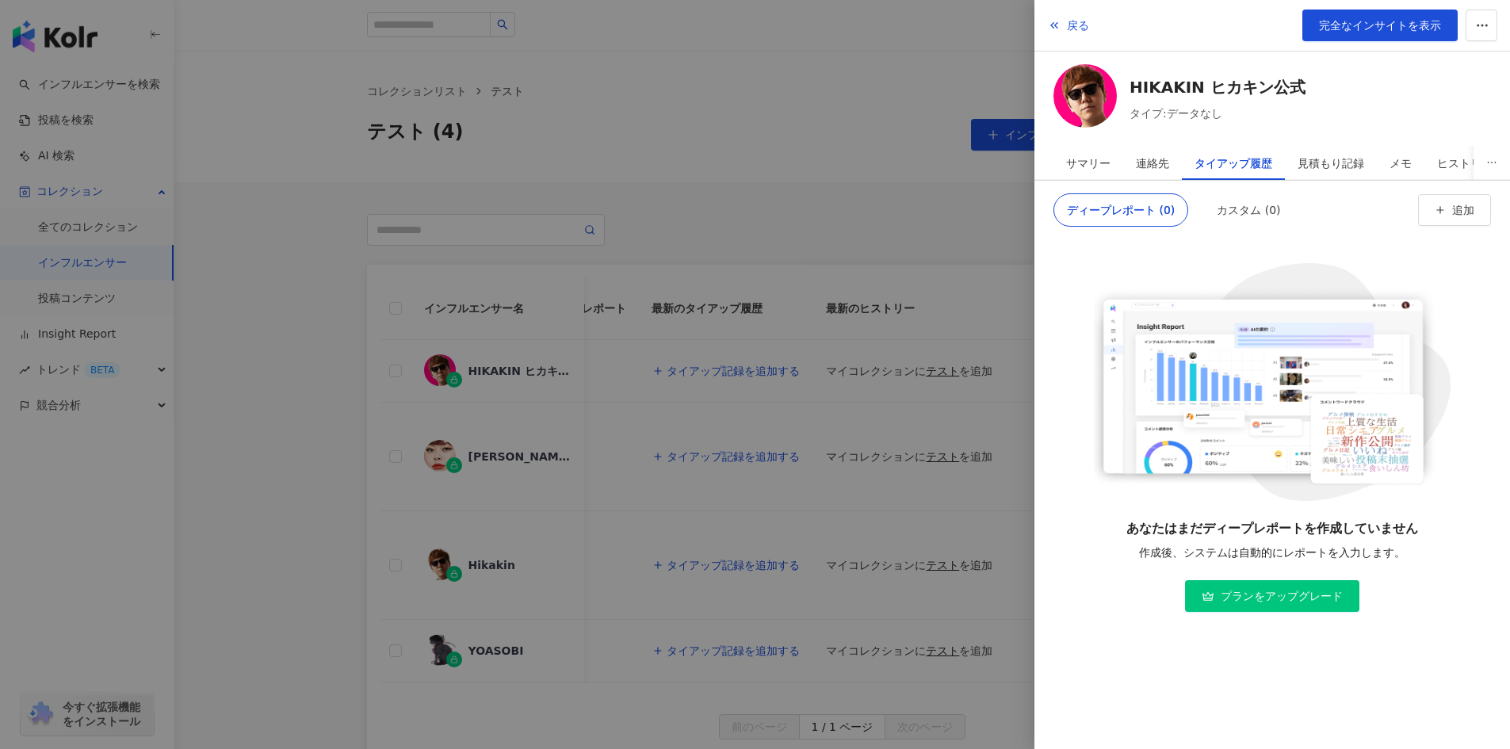
click at [798, 189] on div at bounding box center [755, 374] width 1510 height 749
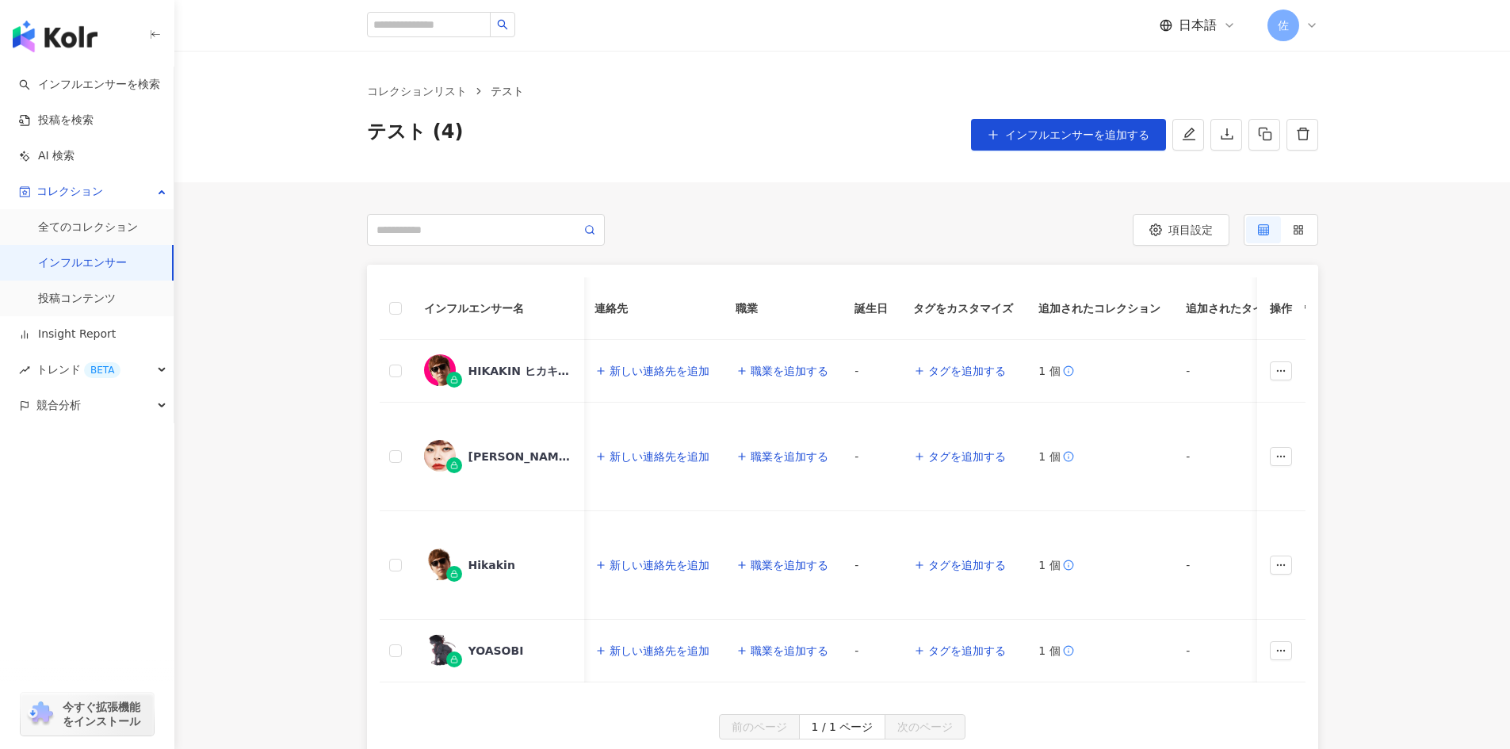
scroll to position [0, 696]
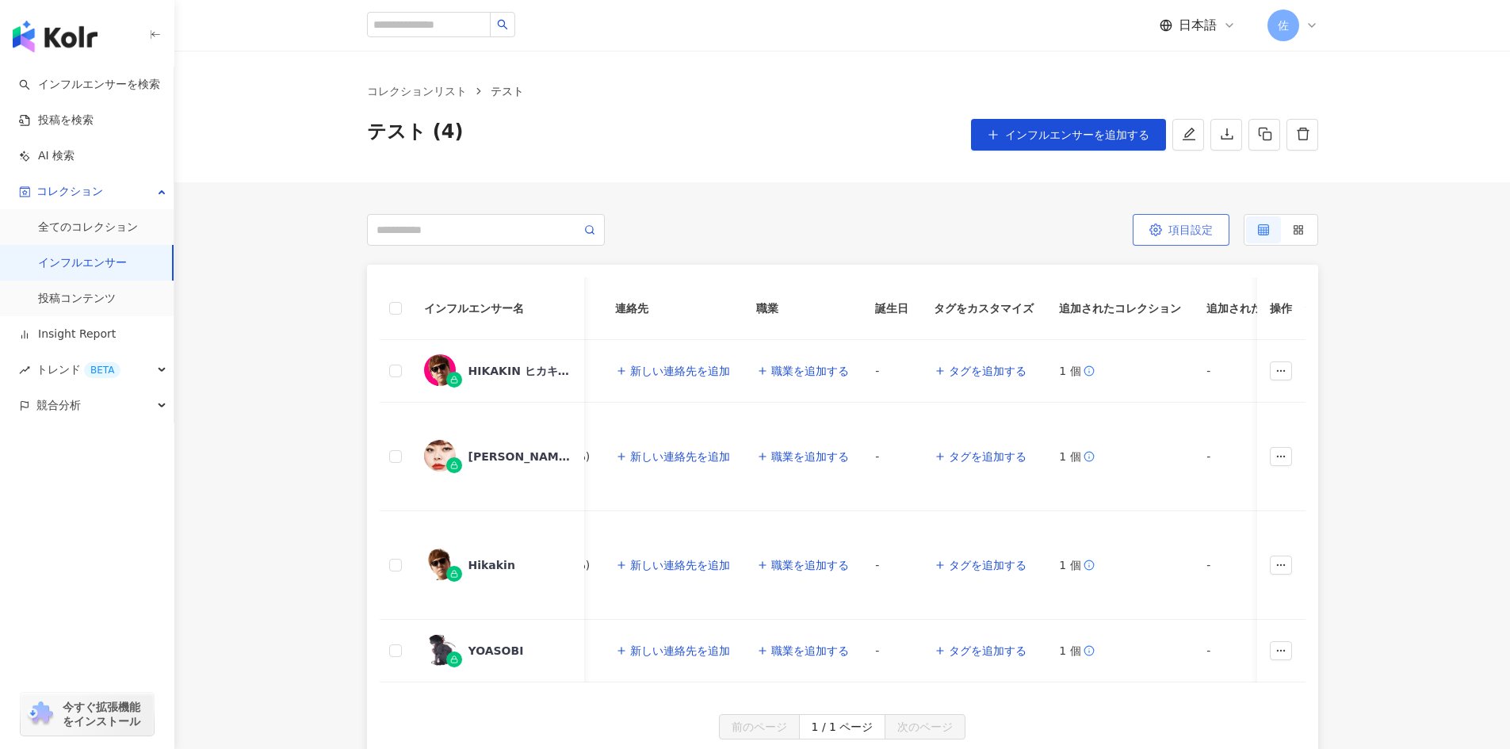
click at [1180, 226] on span "項目設定" at bounding box center [1191, 230] width 44 height 13
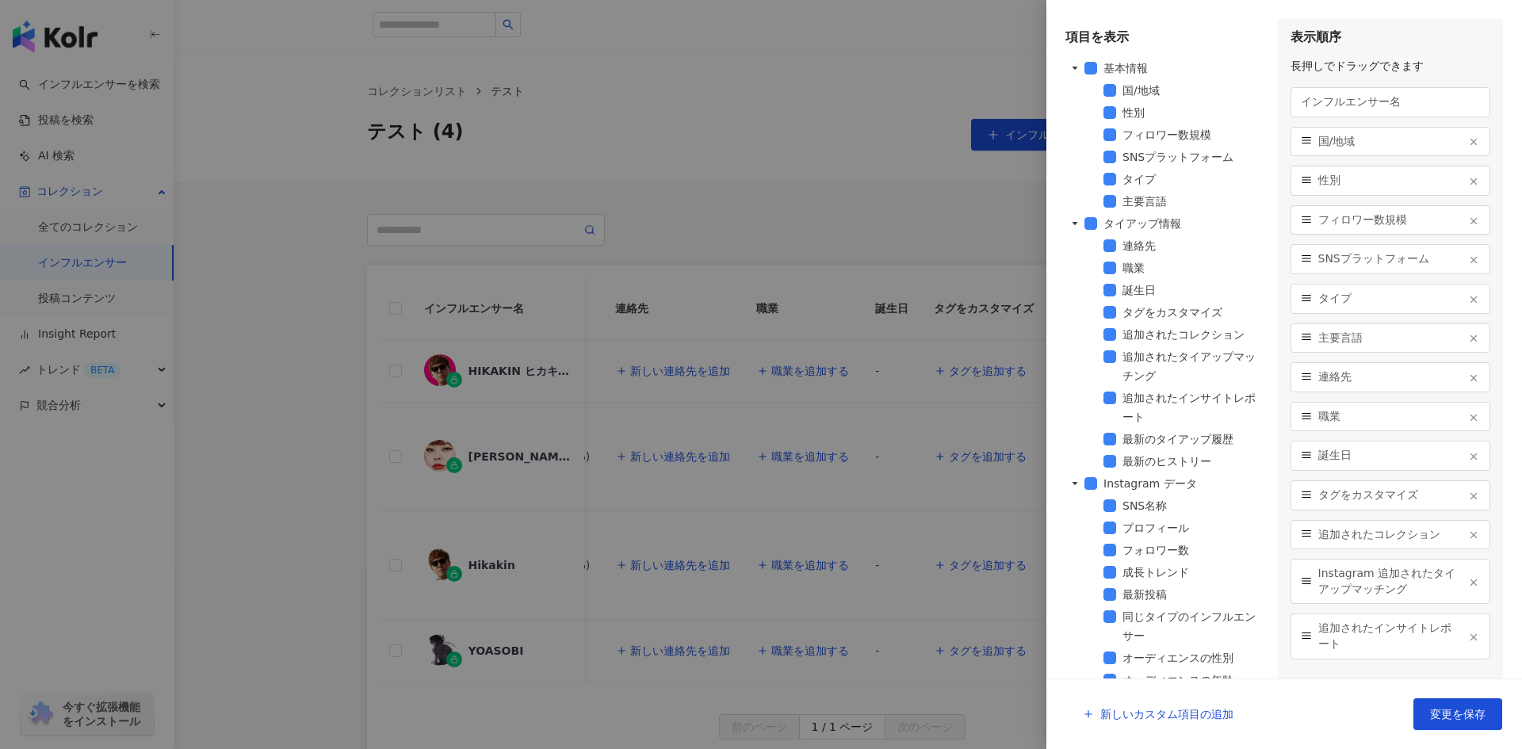
click at [560, 714] on div at bounding box center [761, 374] width 1522 height 749
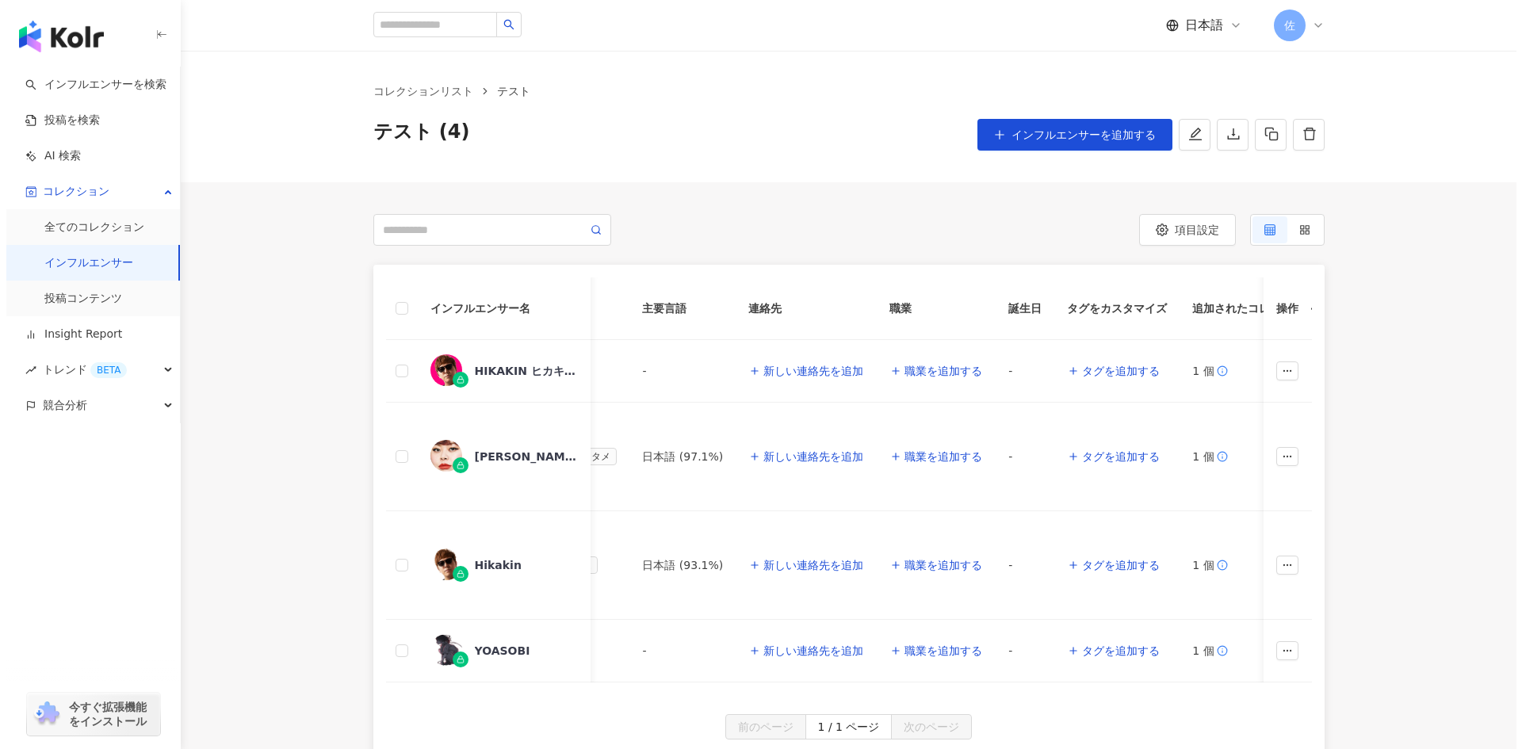
scroll to position [0, 433]
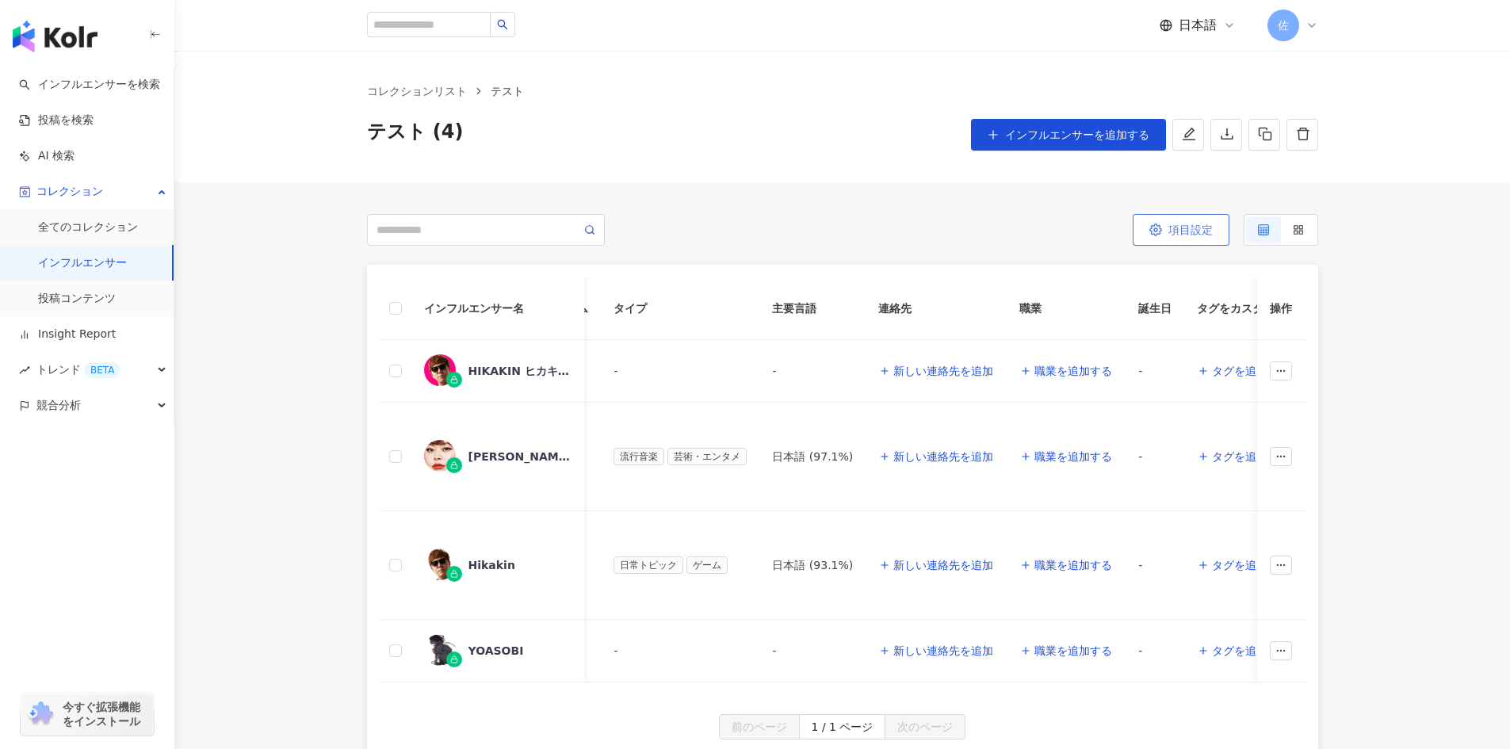
click at [1197, 229] on span "項目設定" at bounding box center [1191, 230] width 44 height 13
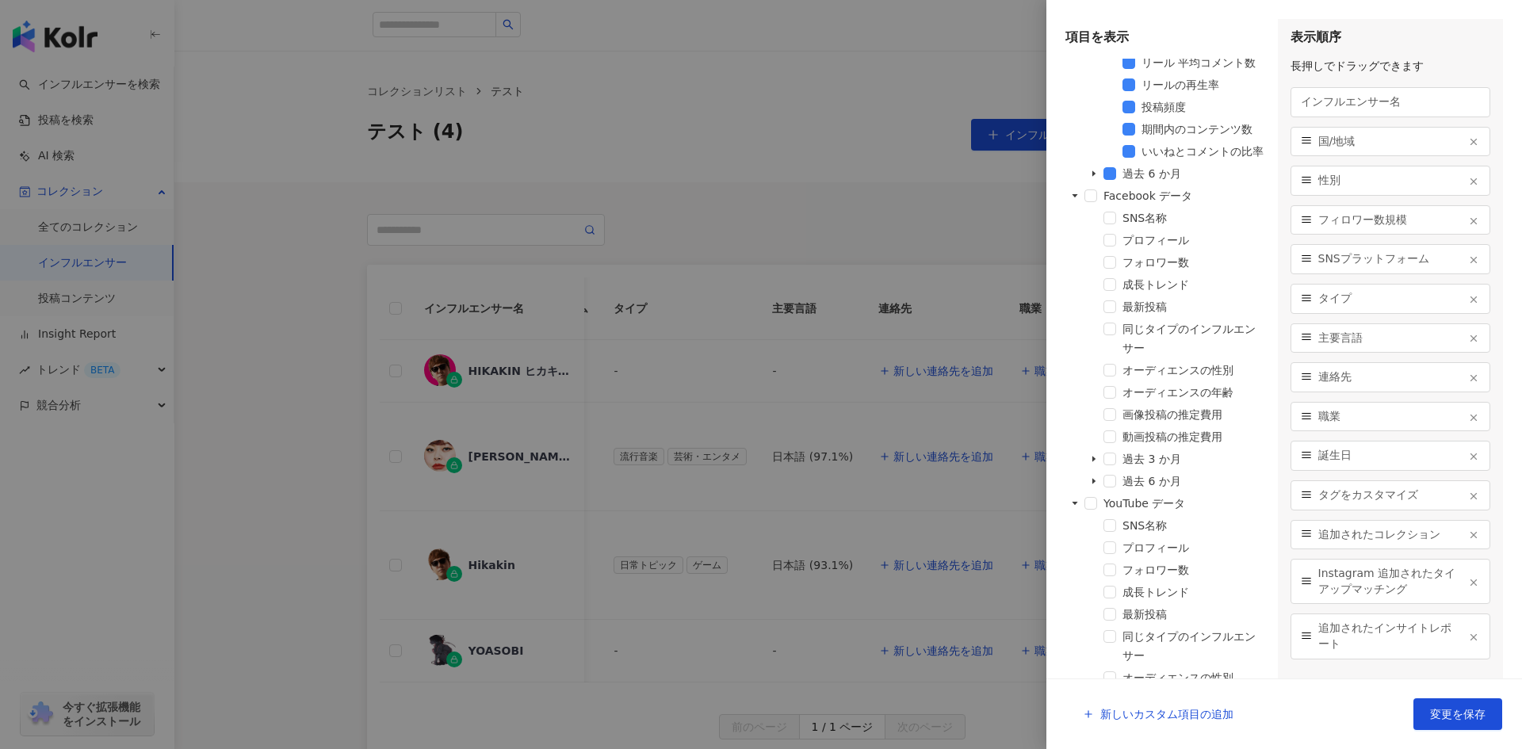
scroll to position [1427, 0]
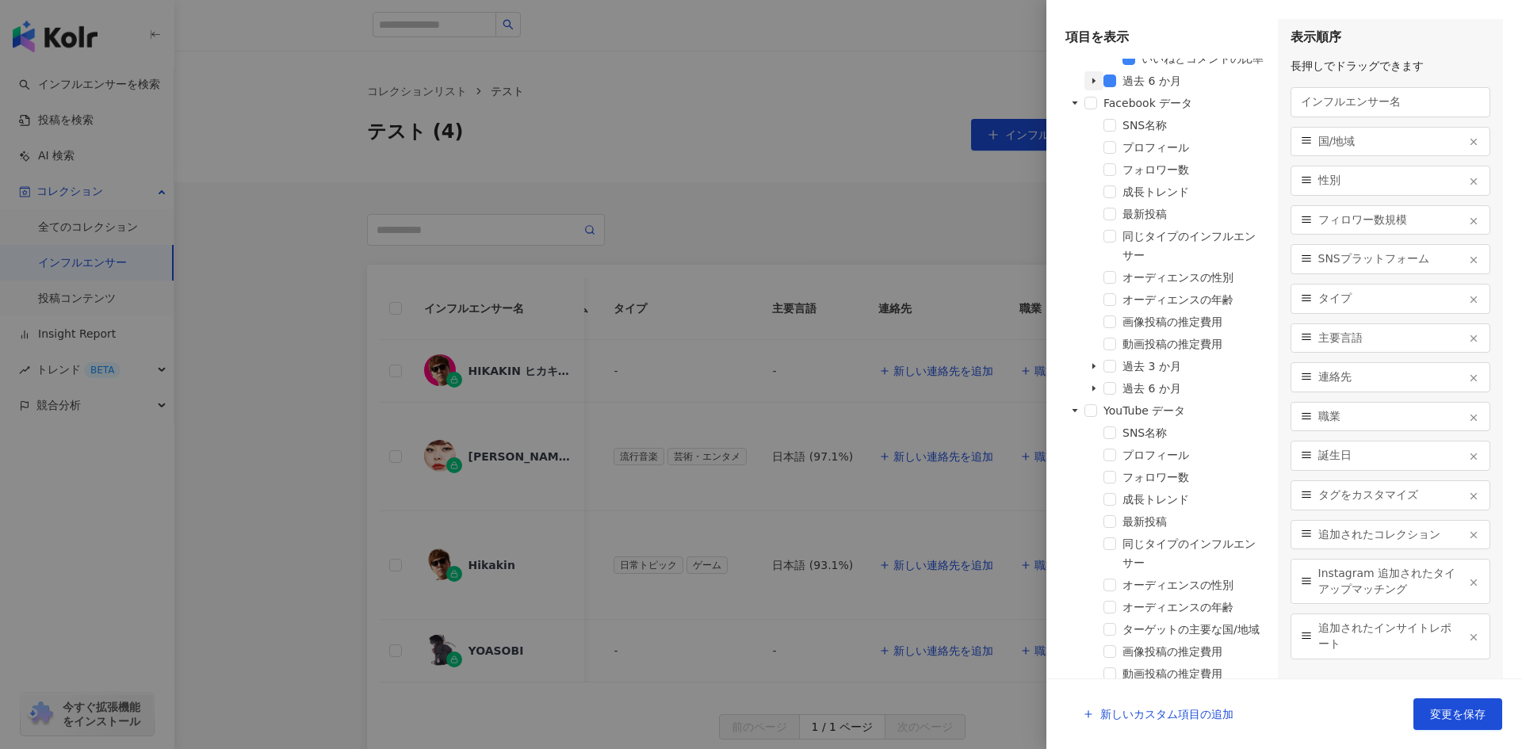
click at [1092, 85] on icon "caret-down" at bounding box center [1094, 81] width 8 height 8
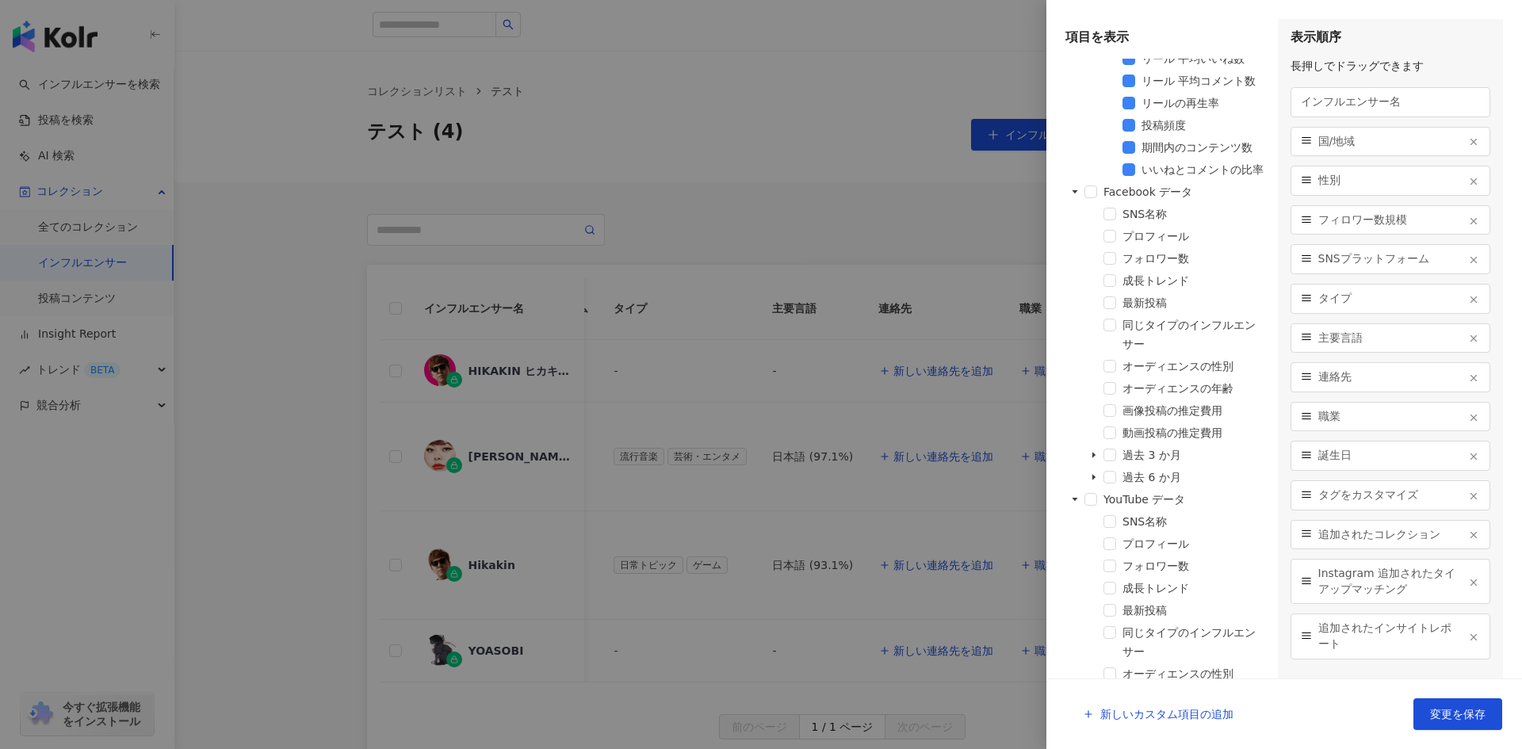
scroll to position [2061, 0]
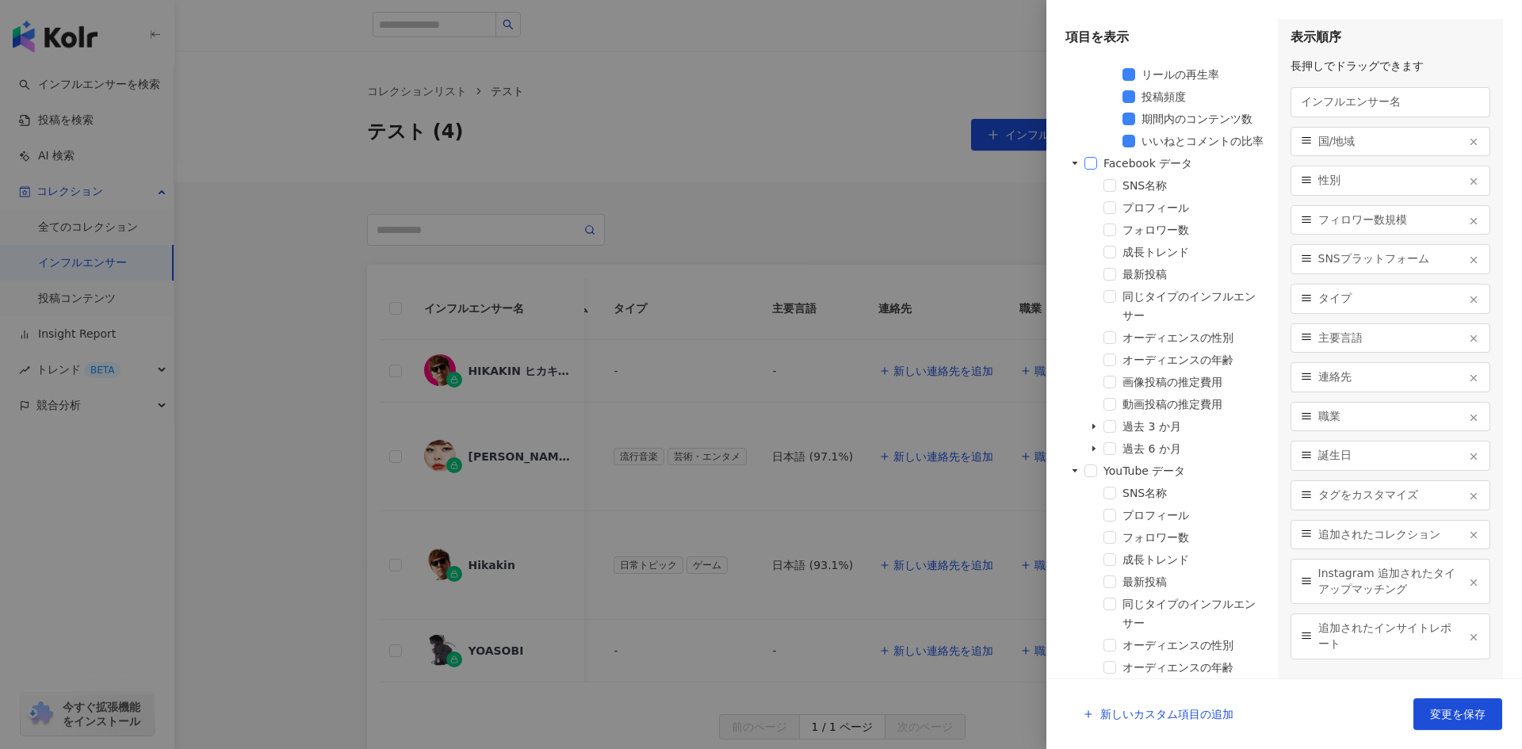
click at [1089, 170] on span at bounding box center [1090, 163] width 13 height 13
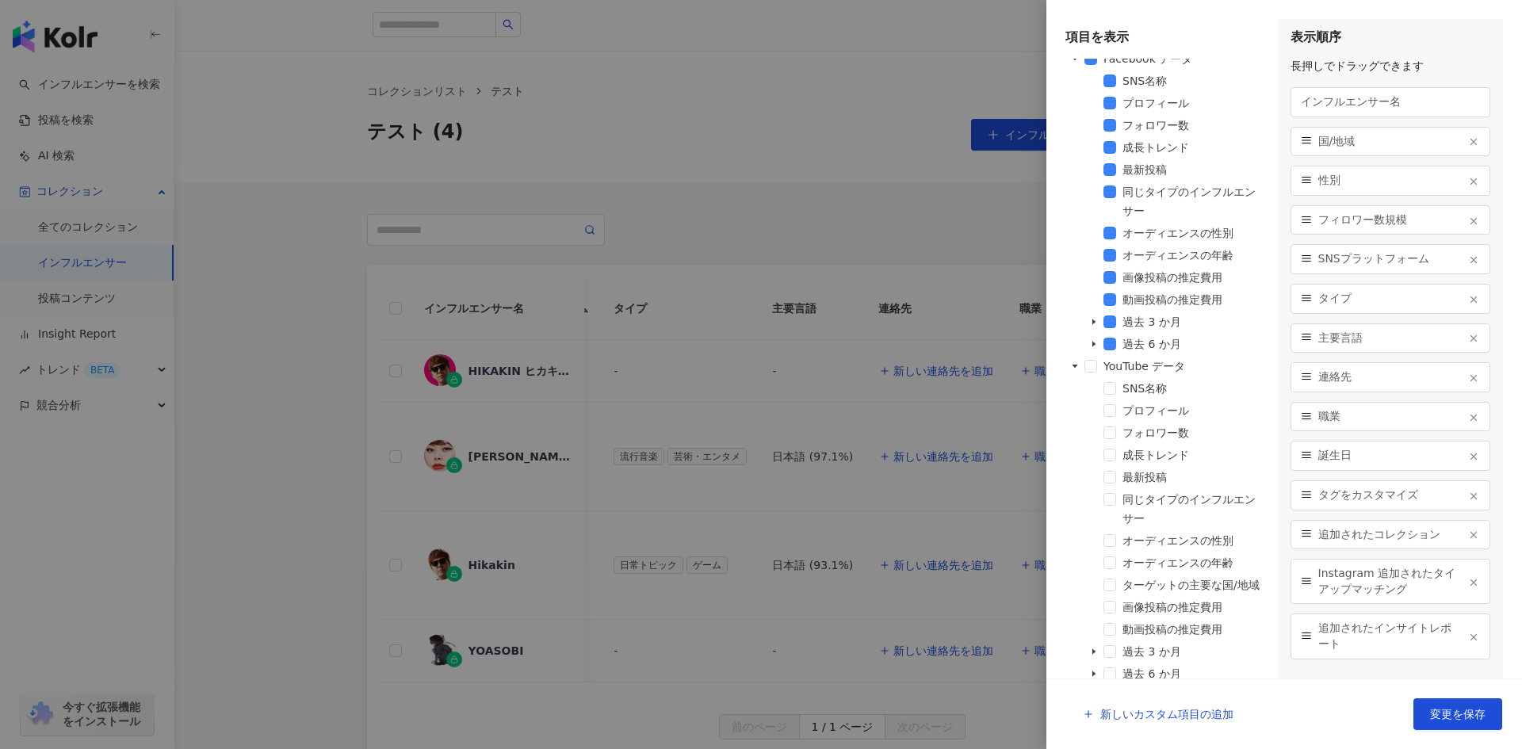
scroll to position [2299, 0]
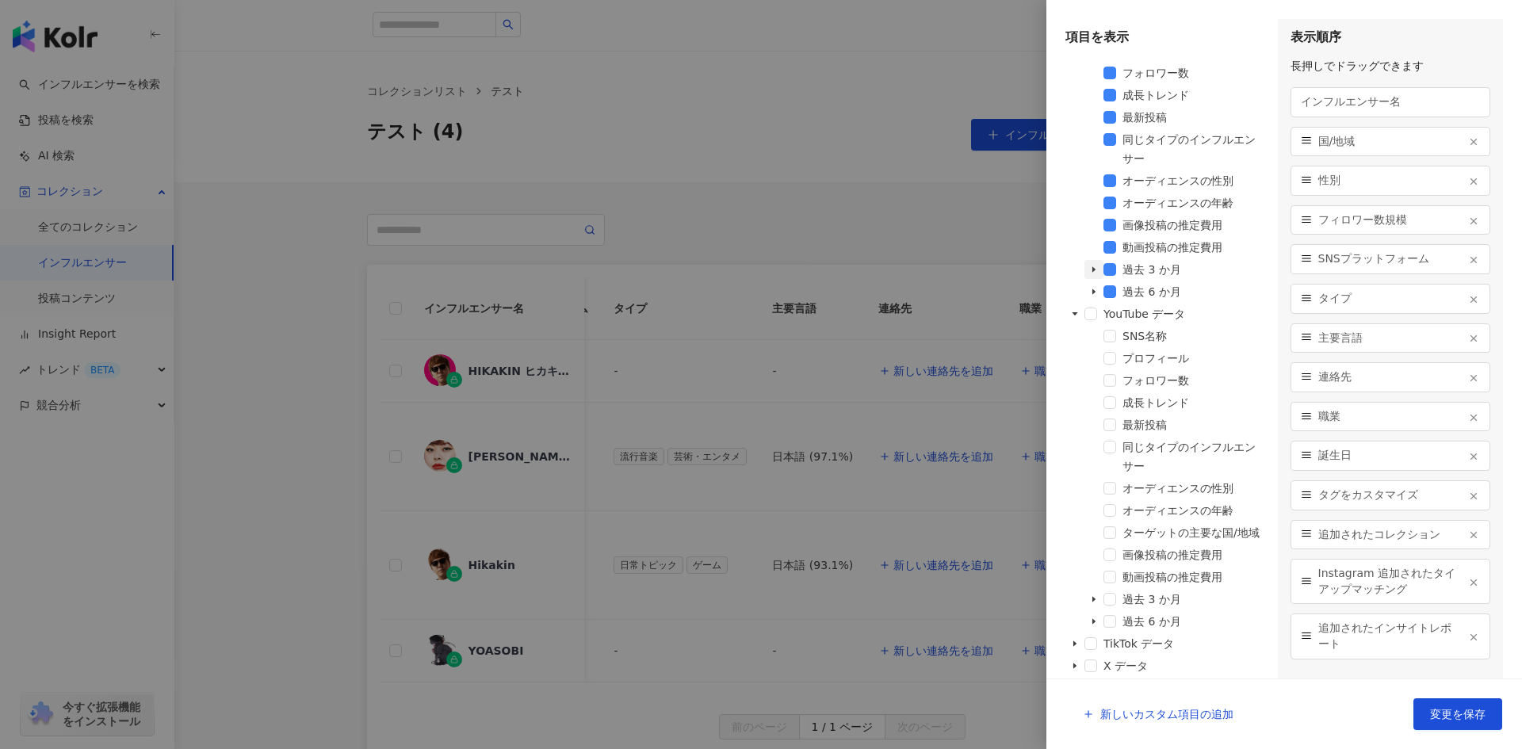
click at [1096, 274] on icon "caret-down" at bounding box center [1094, 270] width 8 height 8
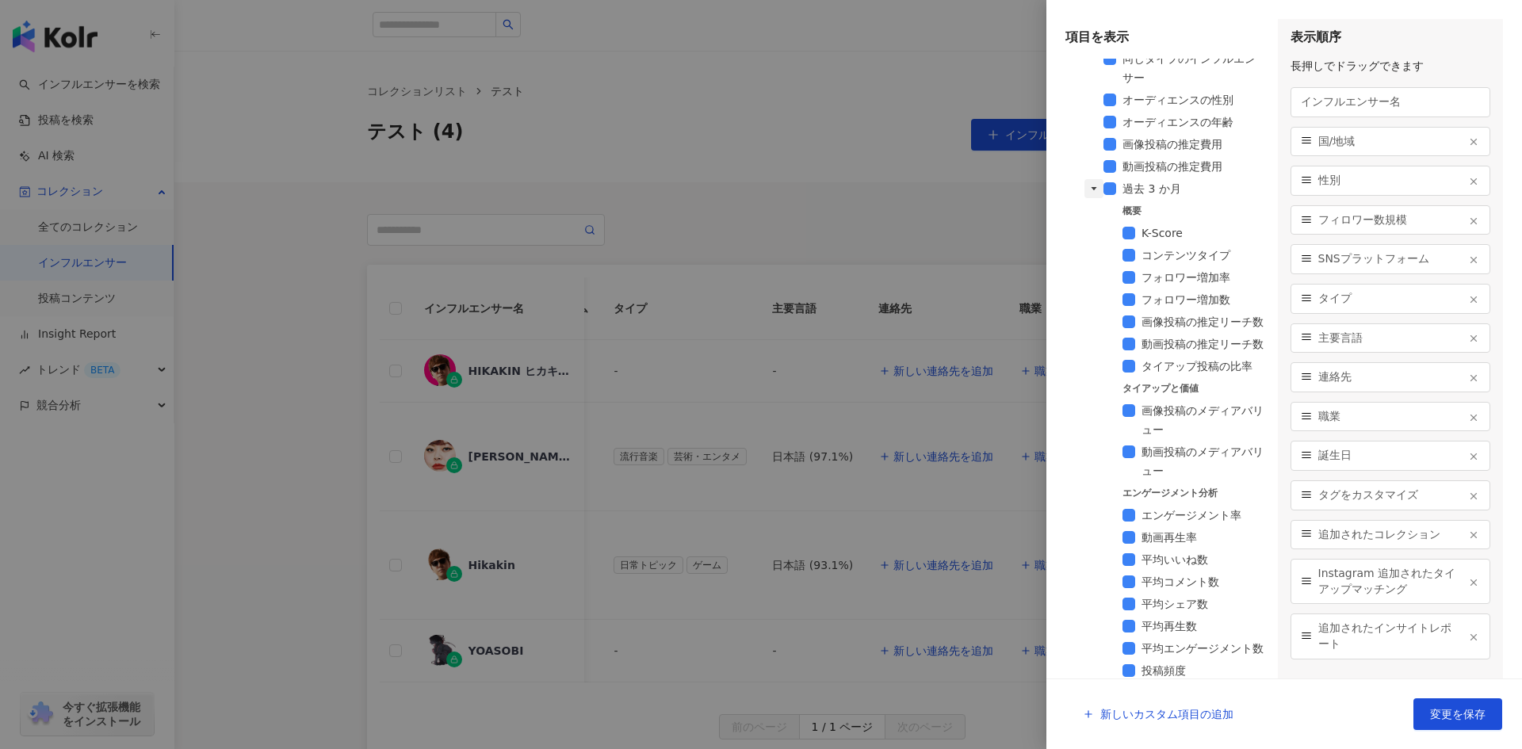
click at [1096, 193] on icon "caret-down" at bounding box center [1094, 189] width 8 height 8
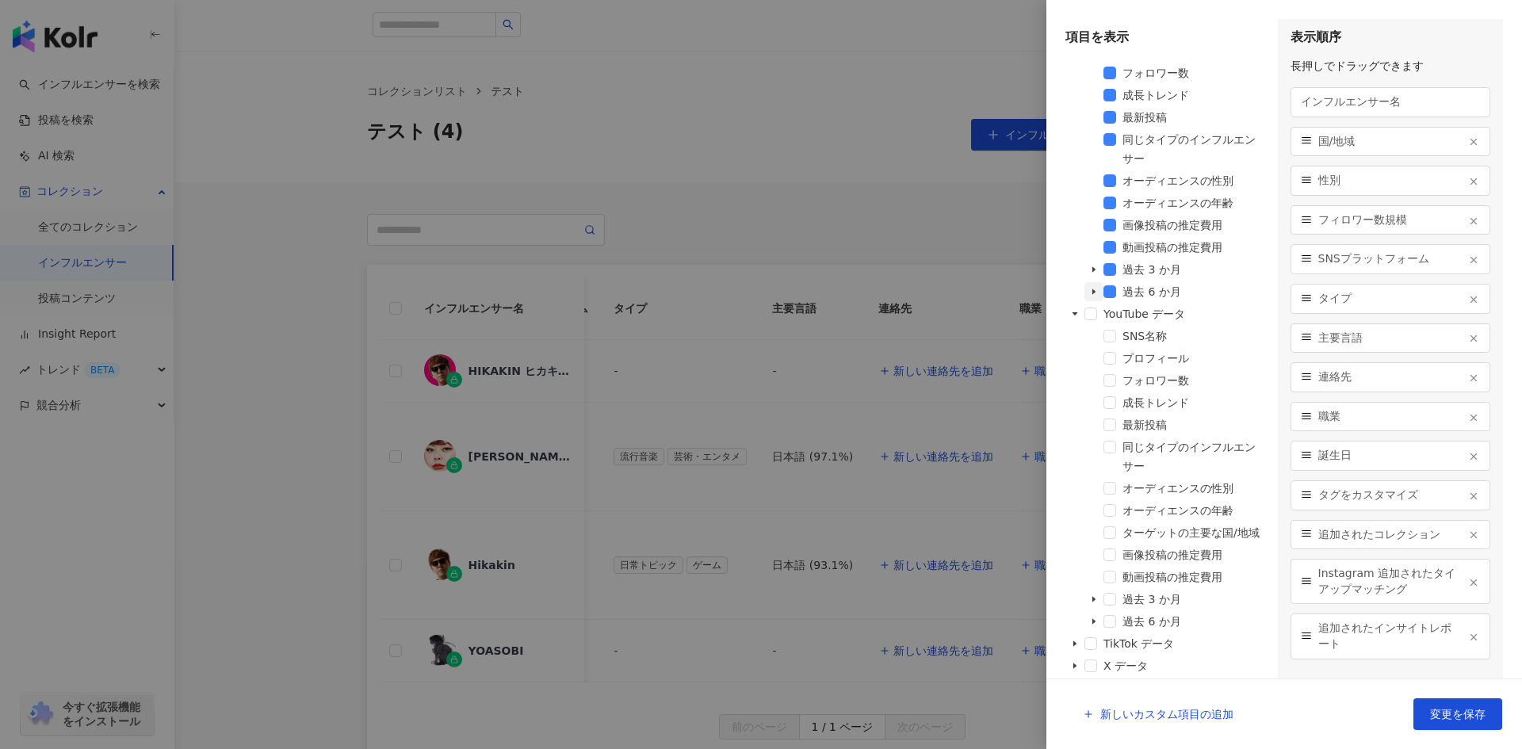
click at [1095, 296] on icon "caret-down" at bounding box center [1094, 292] width 8 height 8
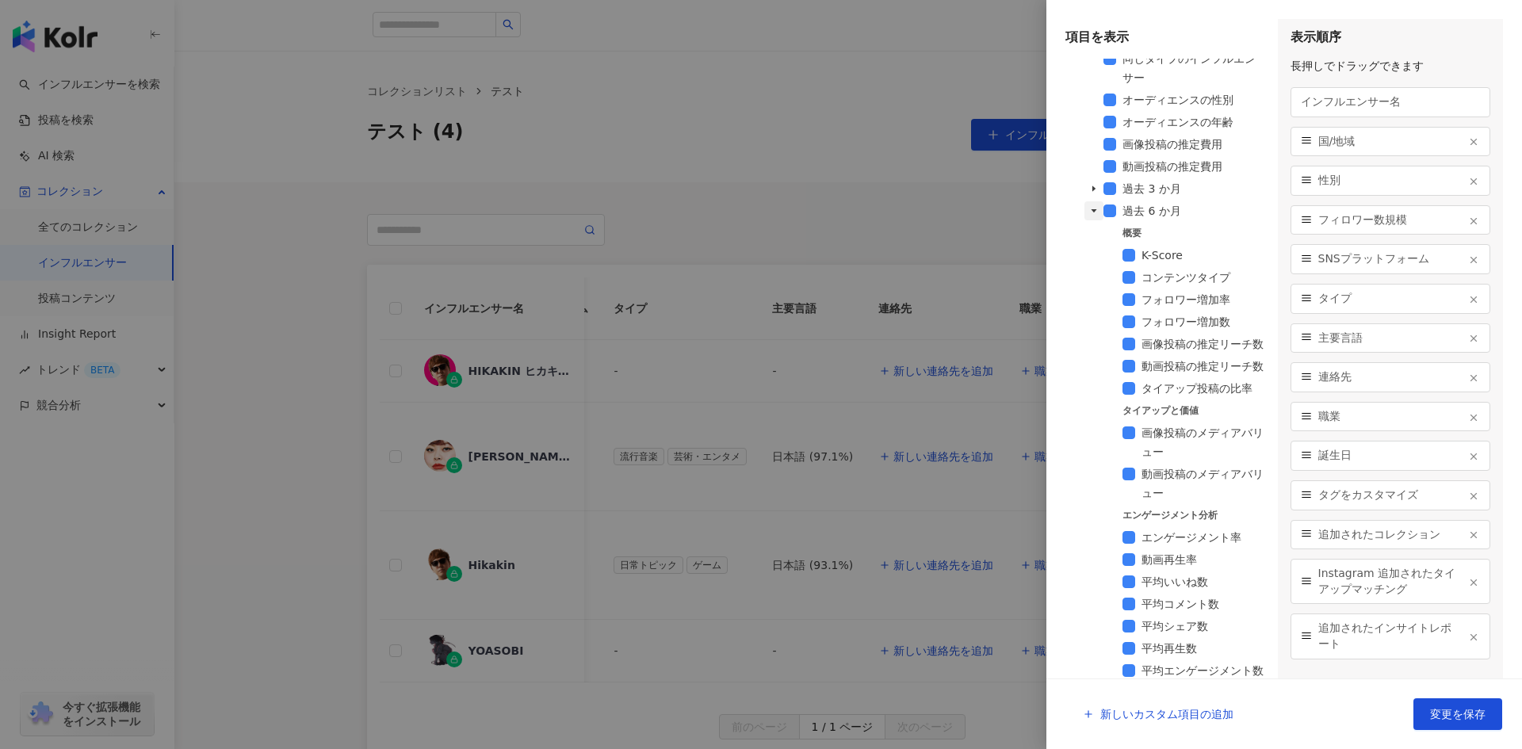
click at [1095, 215] on icon "caret-down" at bounding box center [1094, 211] width 8 height 8
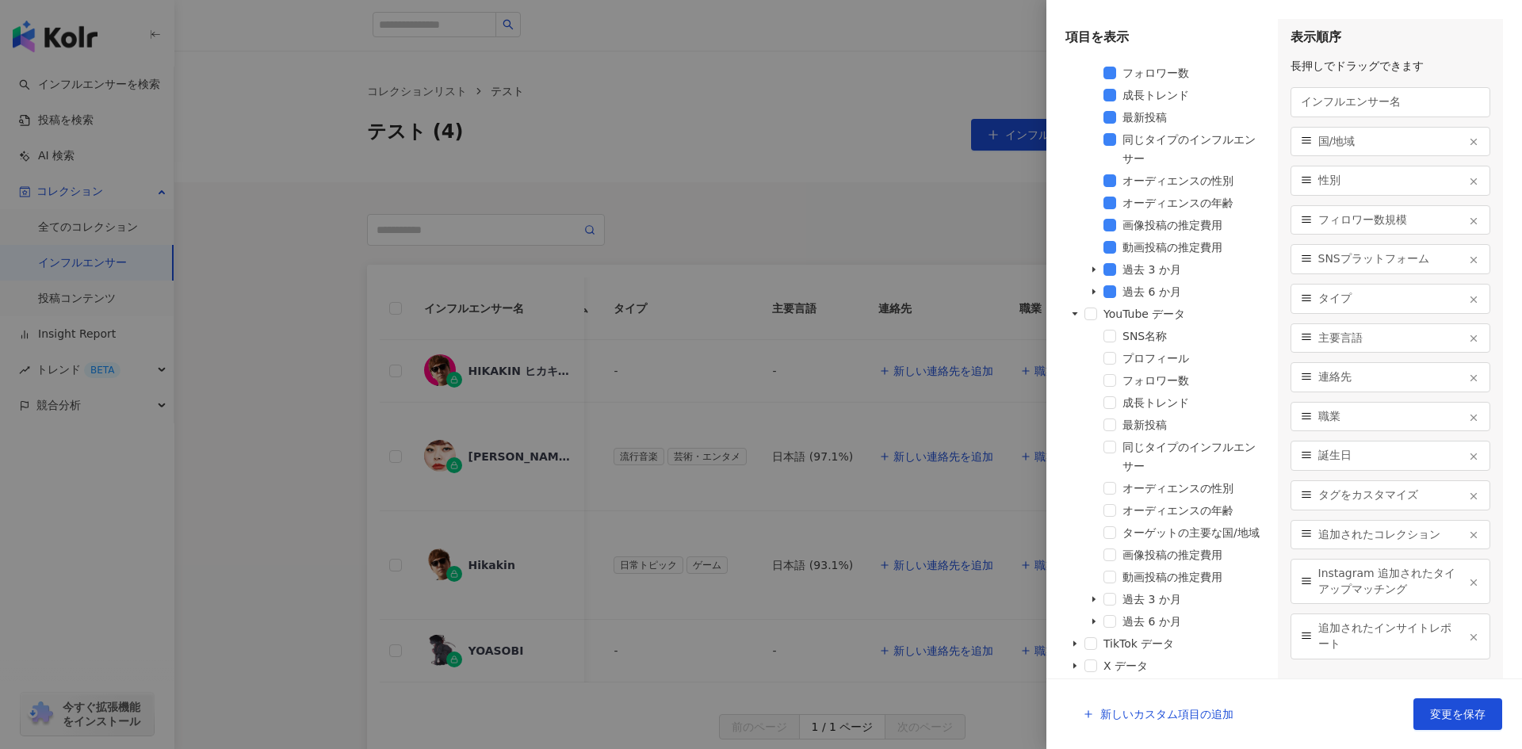
scroll to position [2485, 0]
click at [1088, 308] on span at bounding box center [1090, 314] width 13 height 13
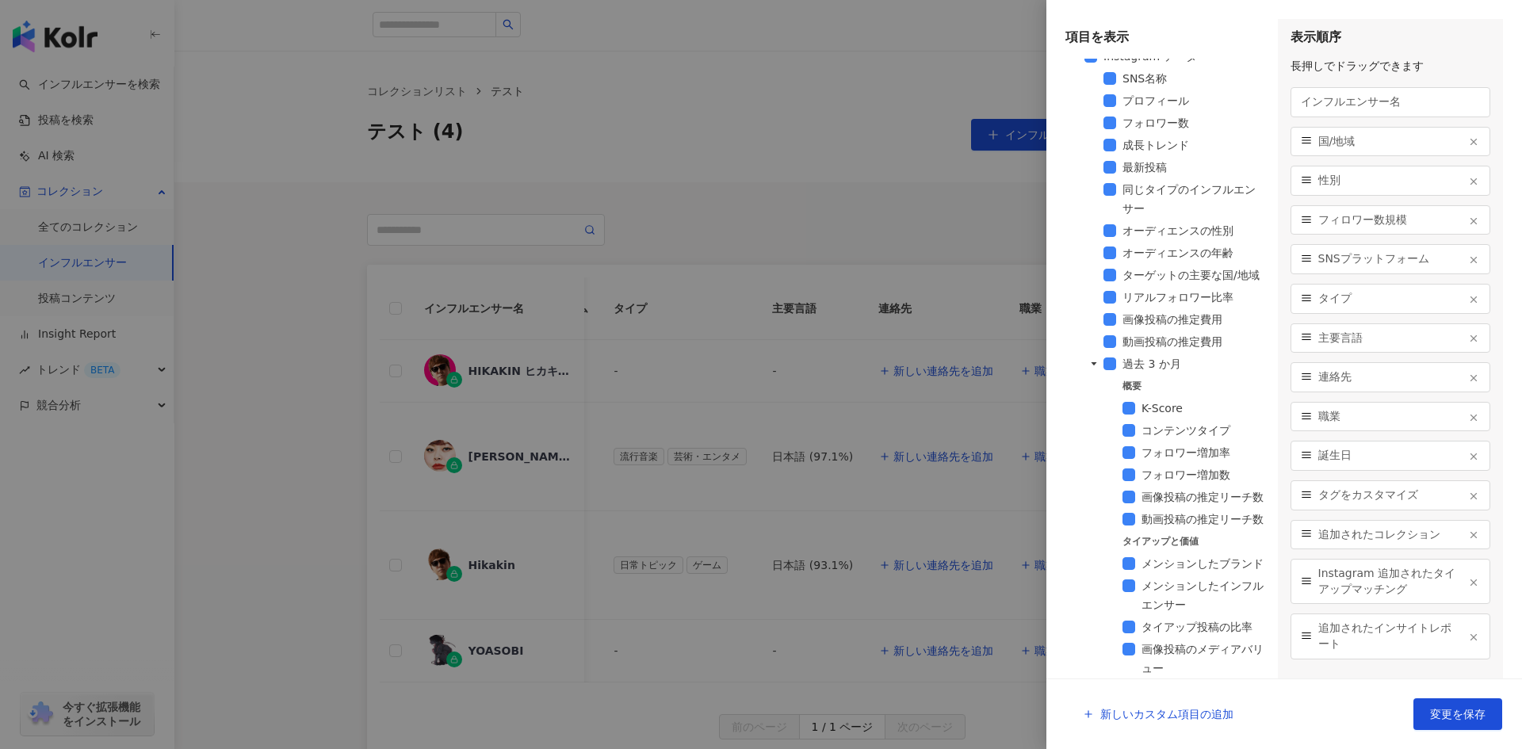
scroll to position [344, 0]
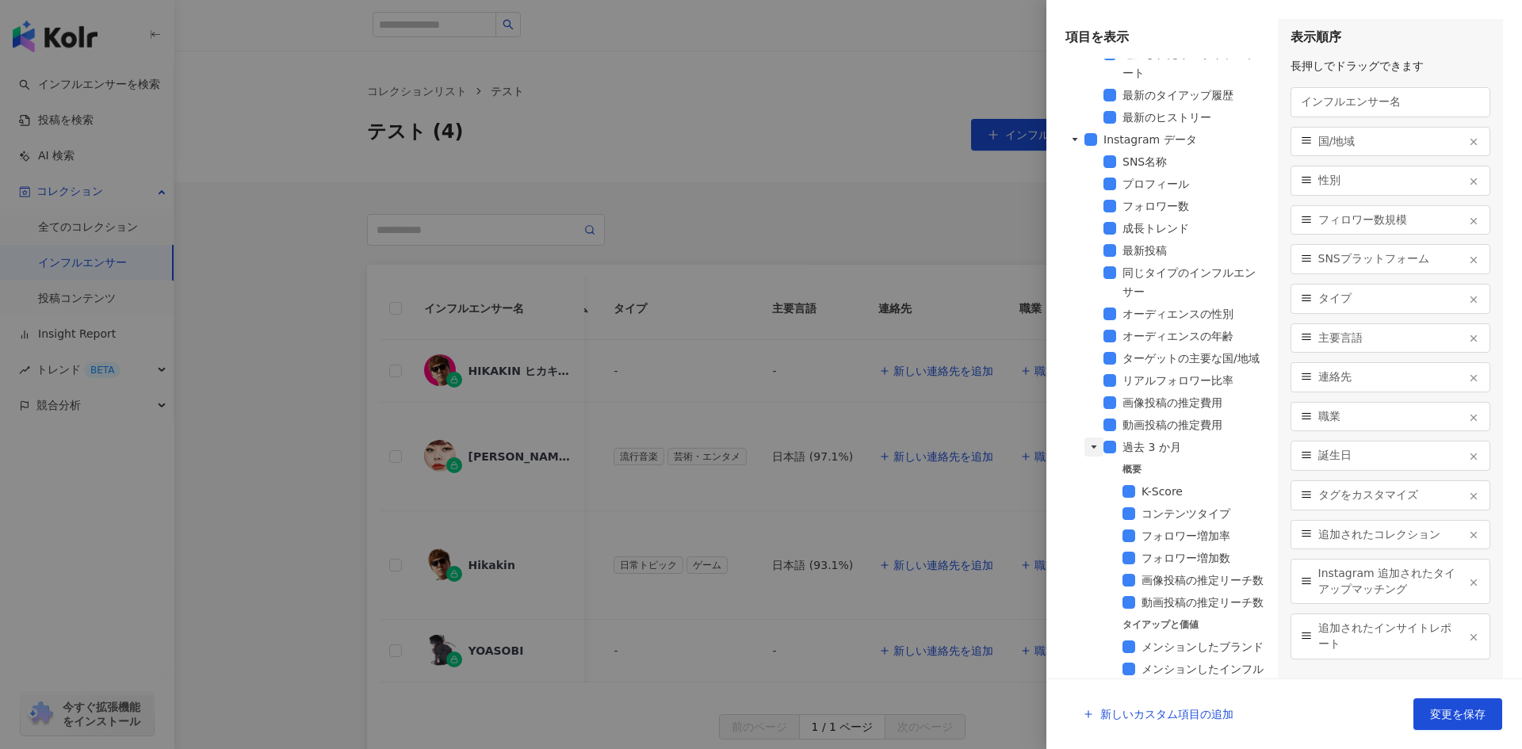
click at [1092, 451] on icon "caret-down" at bounding box center [1094, 447] width 8 height 8
click at [1096, 473] on icon "caret-down" at bounding box center [1094, 469] width 8 height 8
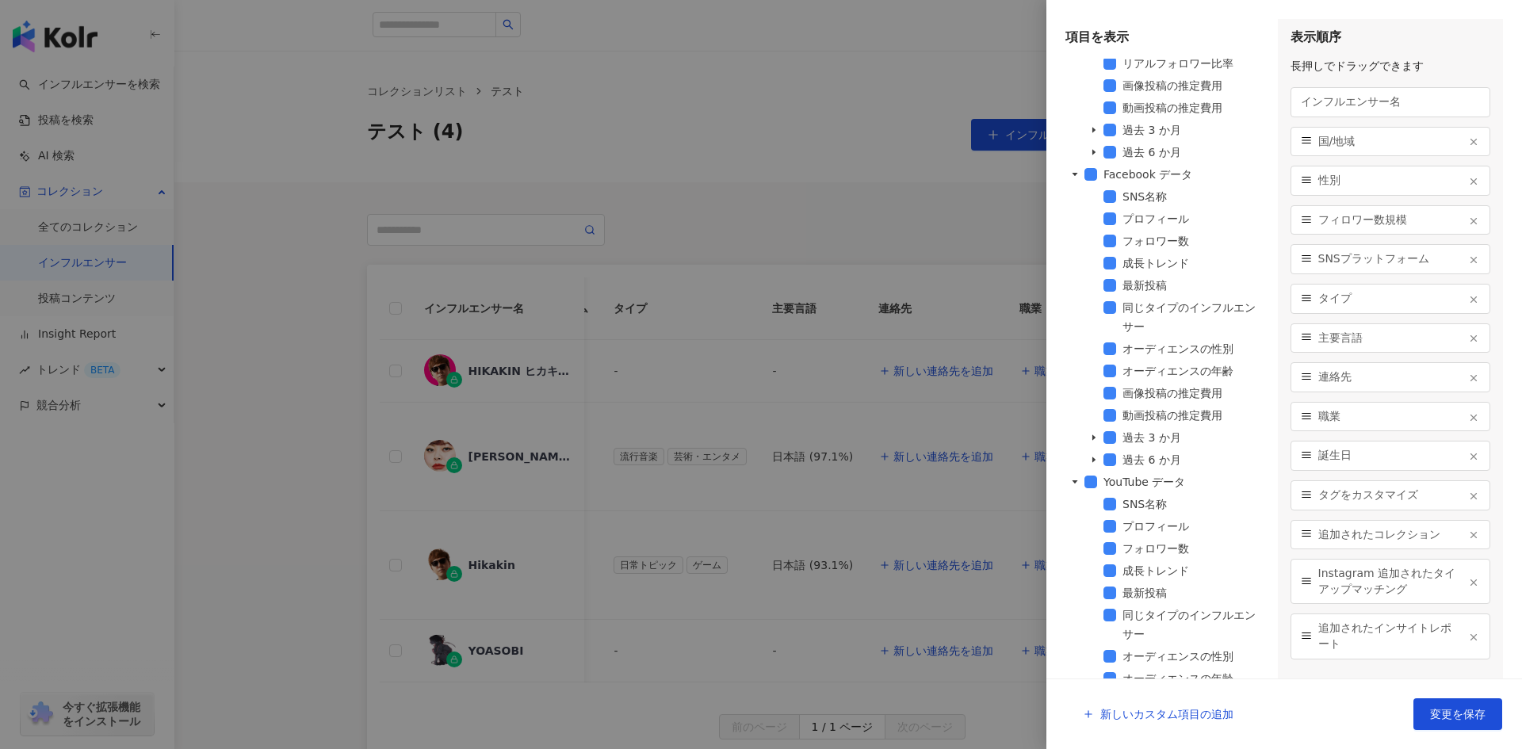
scroll to position [867, 0]
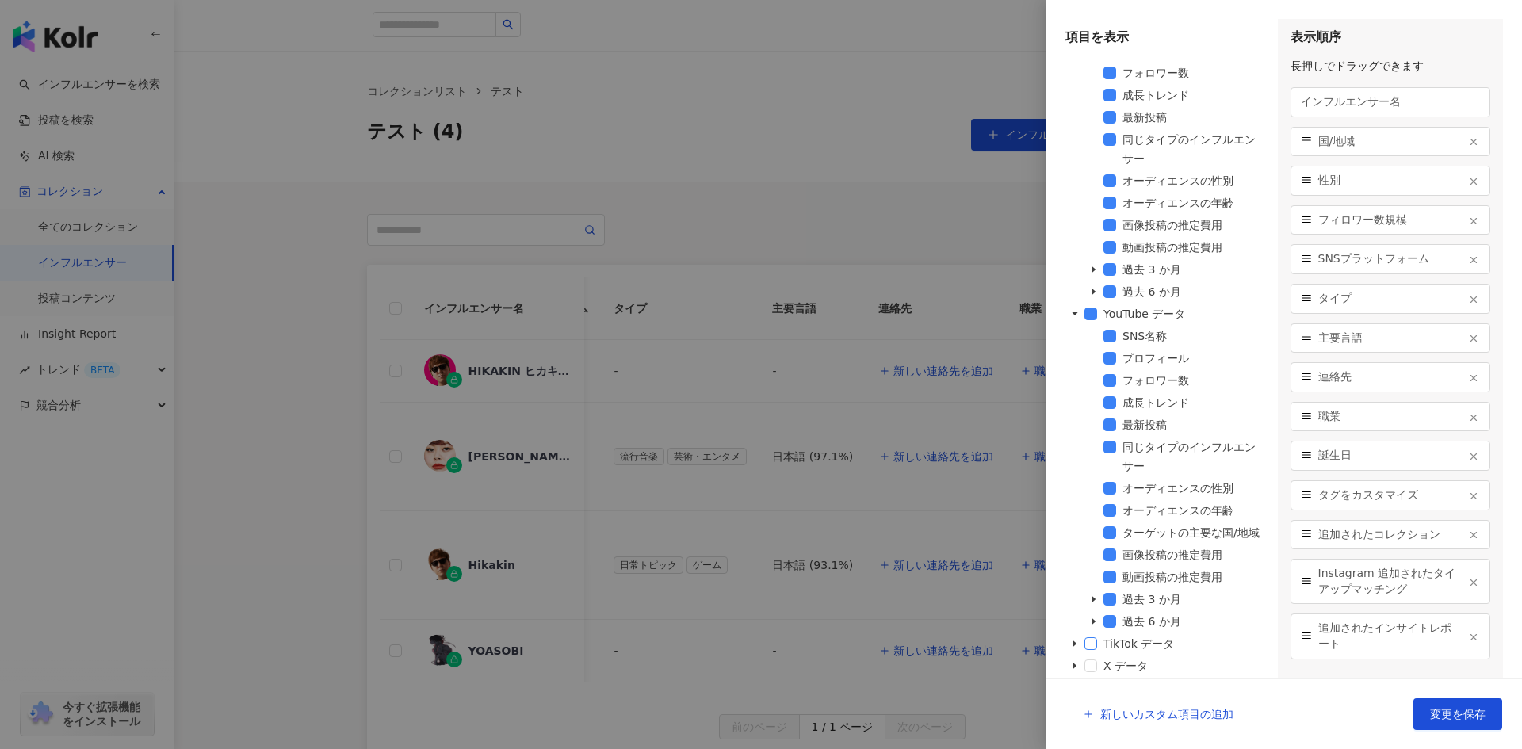
click at [1090, 646] on span at bounding box center [1090, 643] width 13 height 13
click at [1074, 641] on icon "caret-down" at bounding box center [1075, 644] width 8 height 8
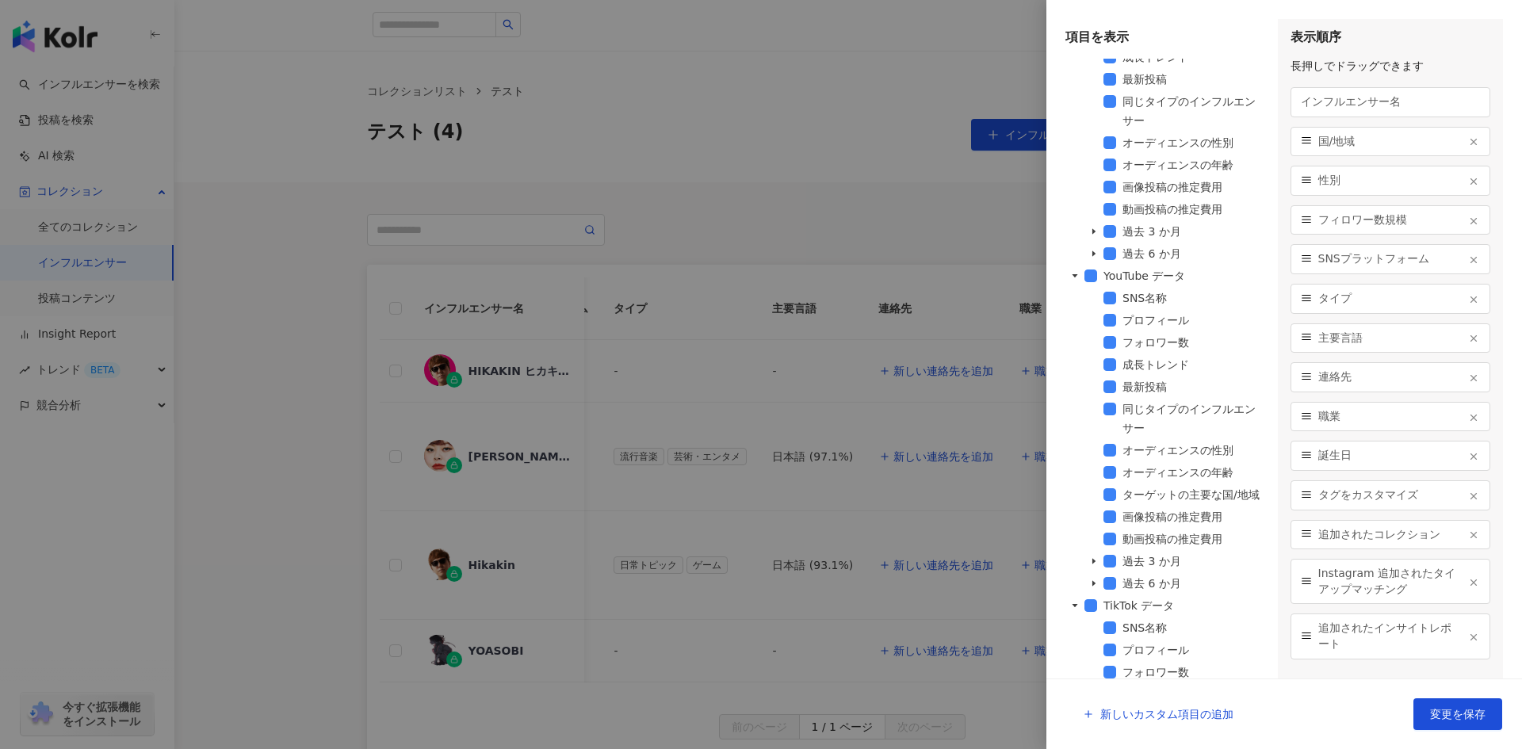
scroll to position [1045, 0]
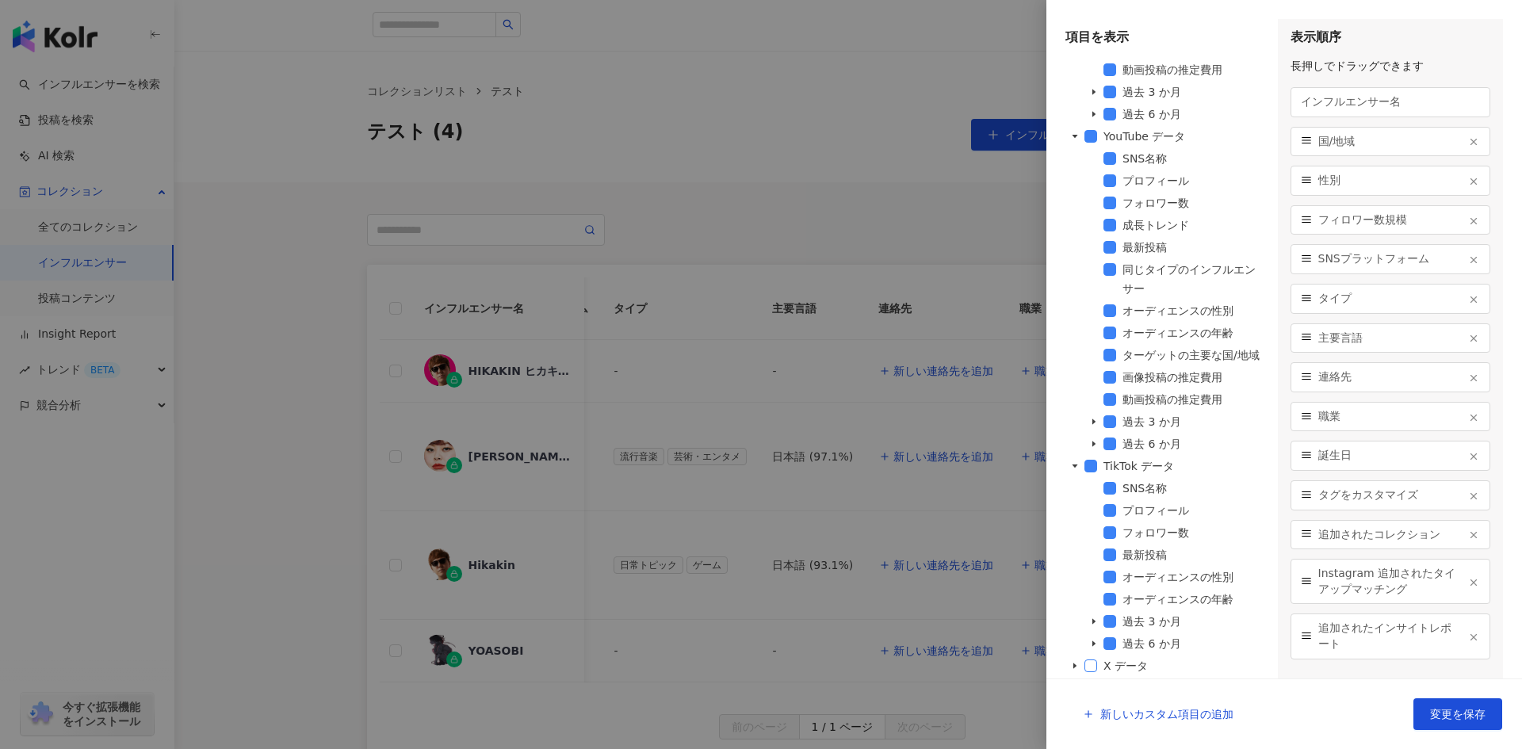
click at [1090, 671] on span at bounding box center [1090, 666] width 13 height 13
drag, startPoint x: 1074, startPoint y: 666, endPoint x: 1084, endPoint y: 590, distance: 76.7
click at [1076, 664] on icon "caret-down" at bounding box center [1075, 666] width 8 height 8
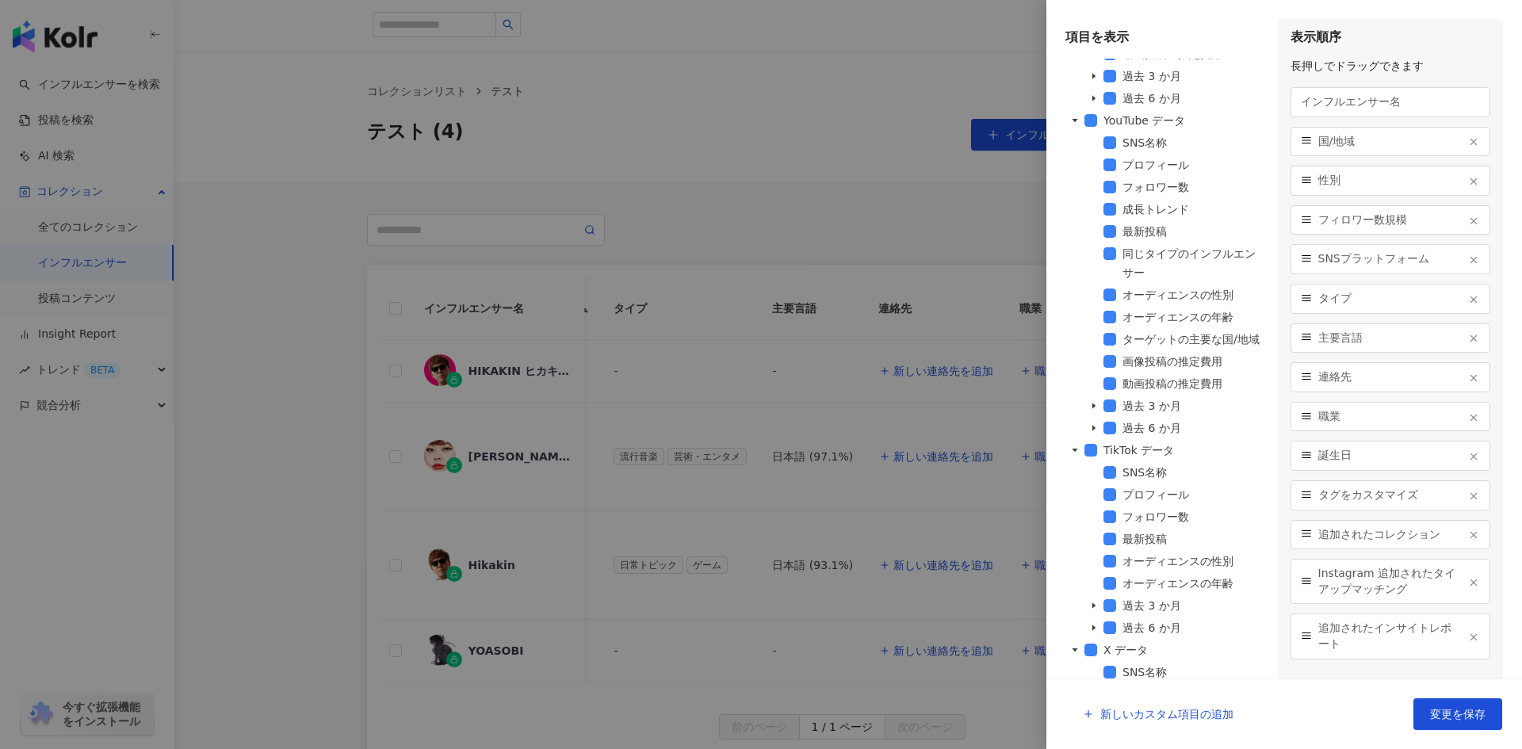
scroll to position [1134, 0]
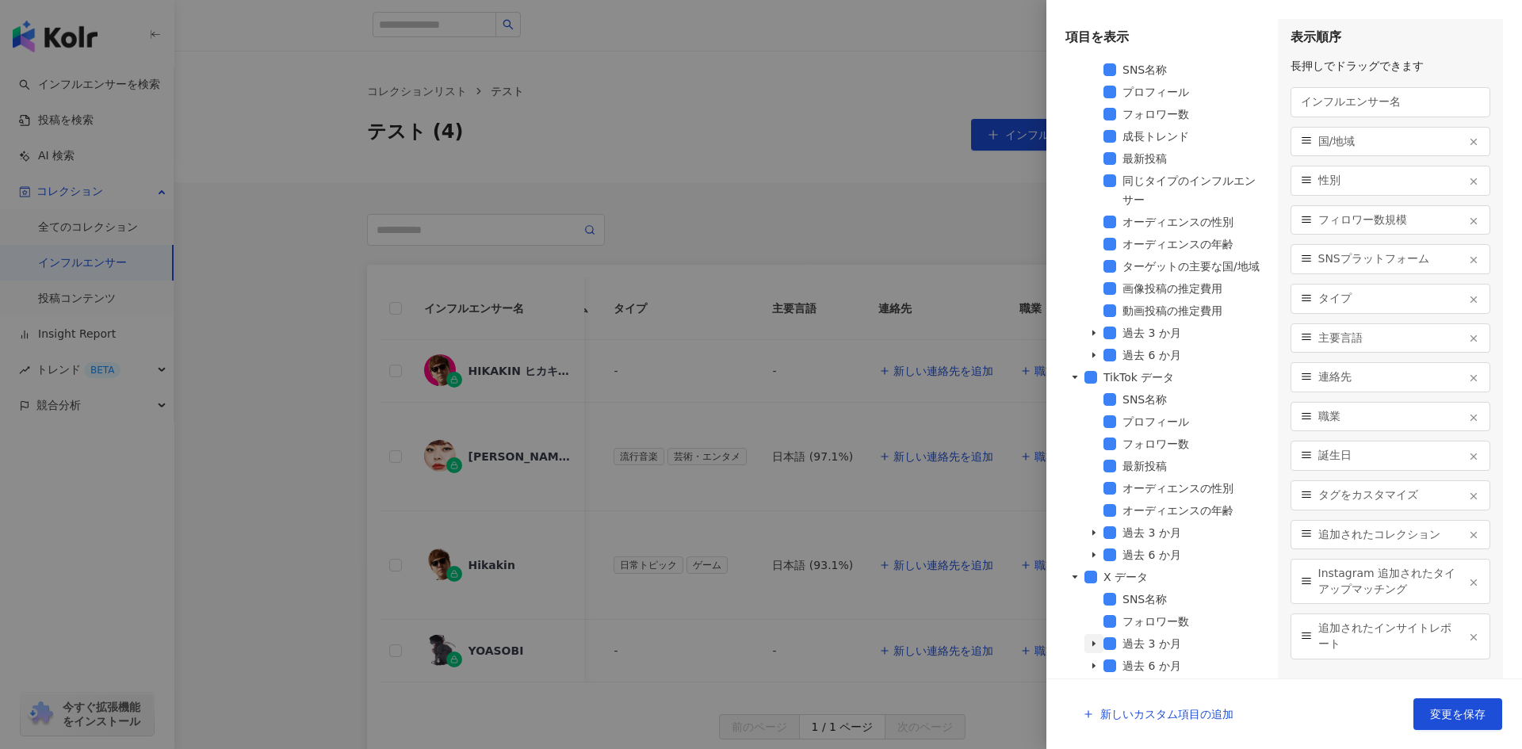
click at [1097, 641] on icon "caret-down" at bounding box center [1094, 644] width 8 height 8
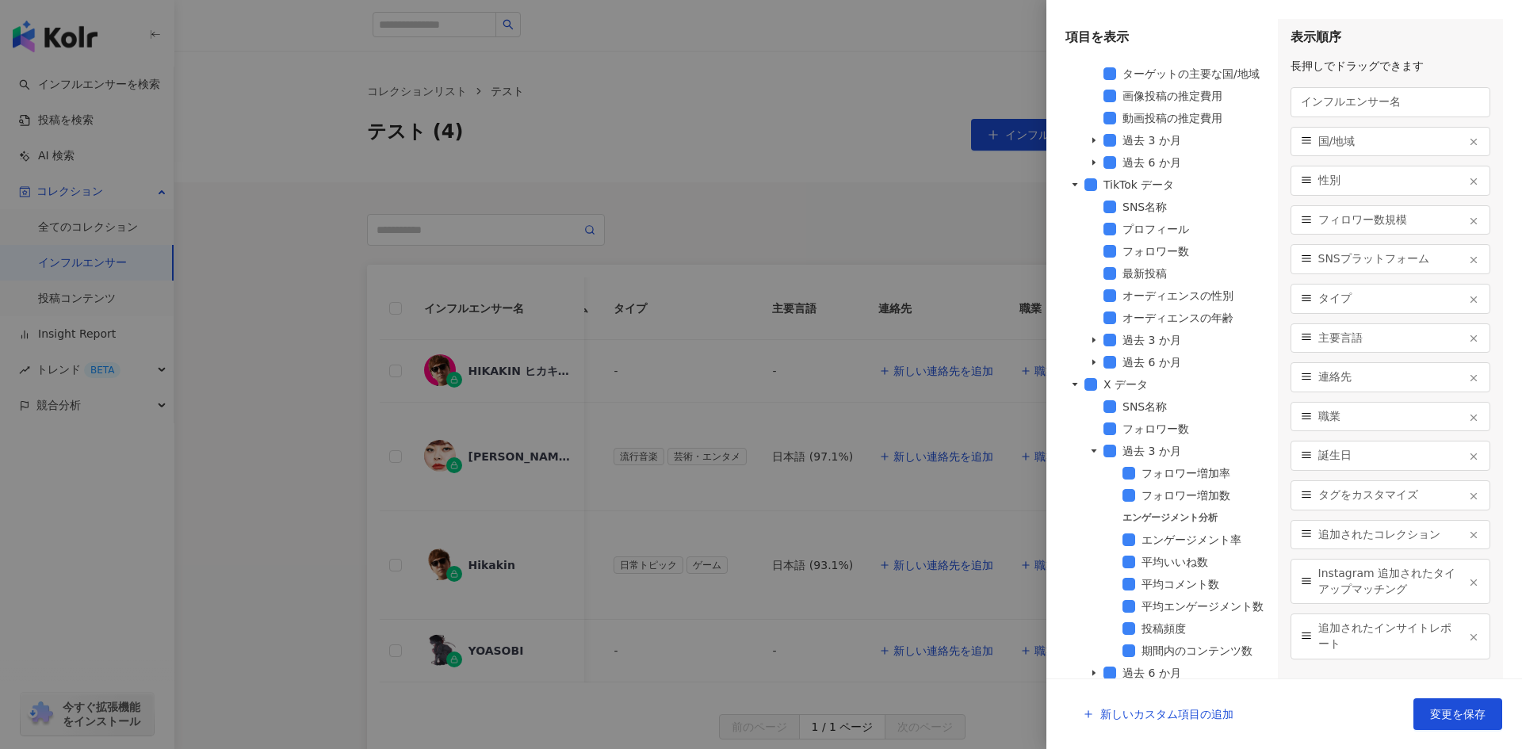
scroll to position [1352, 0]
click at [1091, 670] on span "caret-down" at bounding box center [1094, 666] width 8 height 8
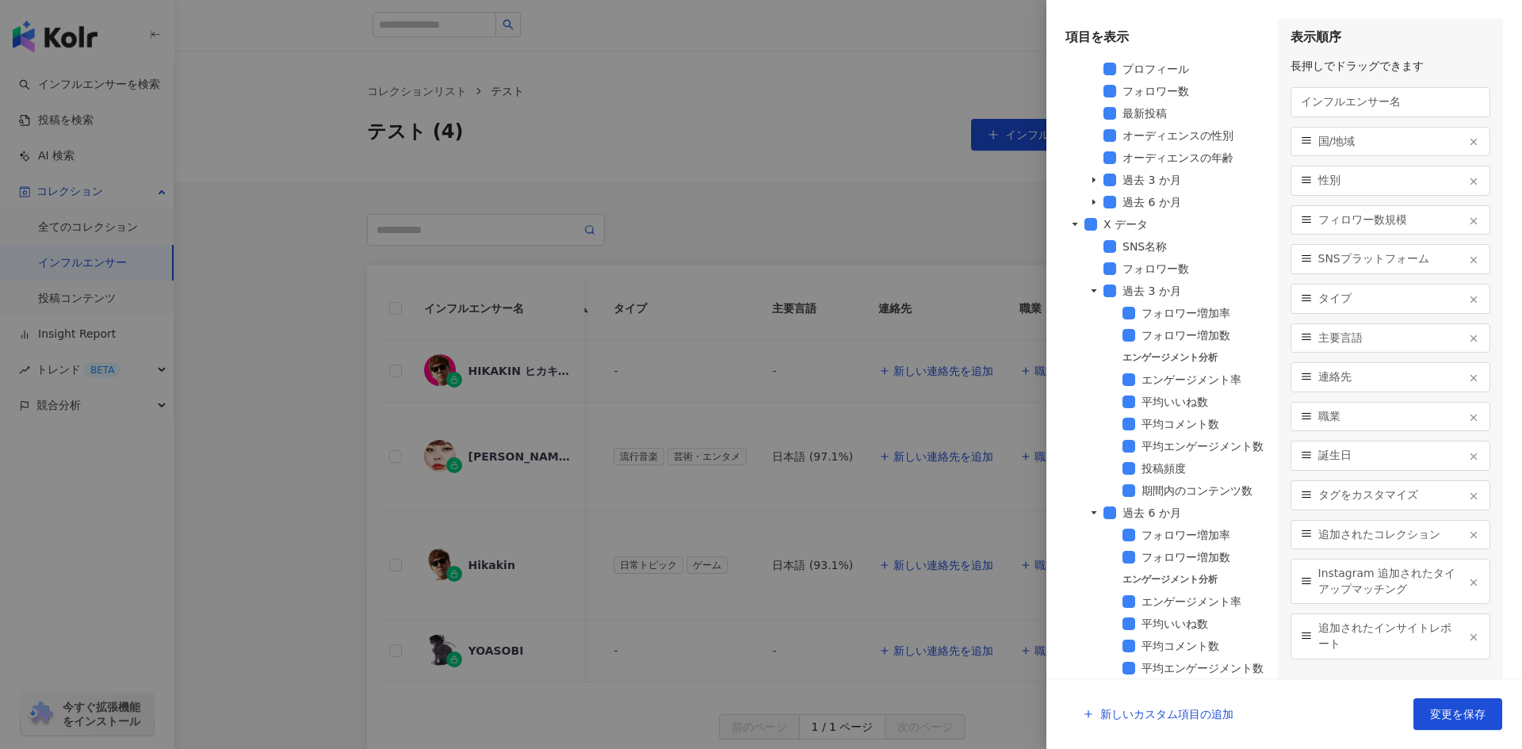
scroll to position [1571, 0]
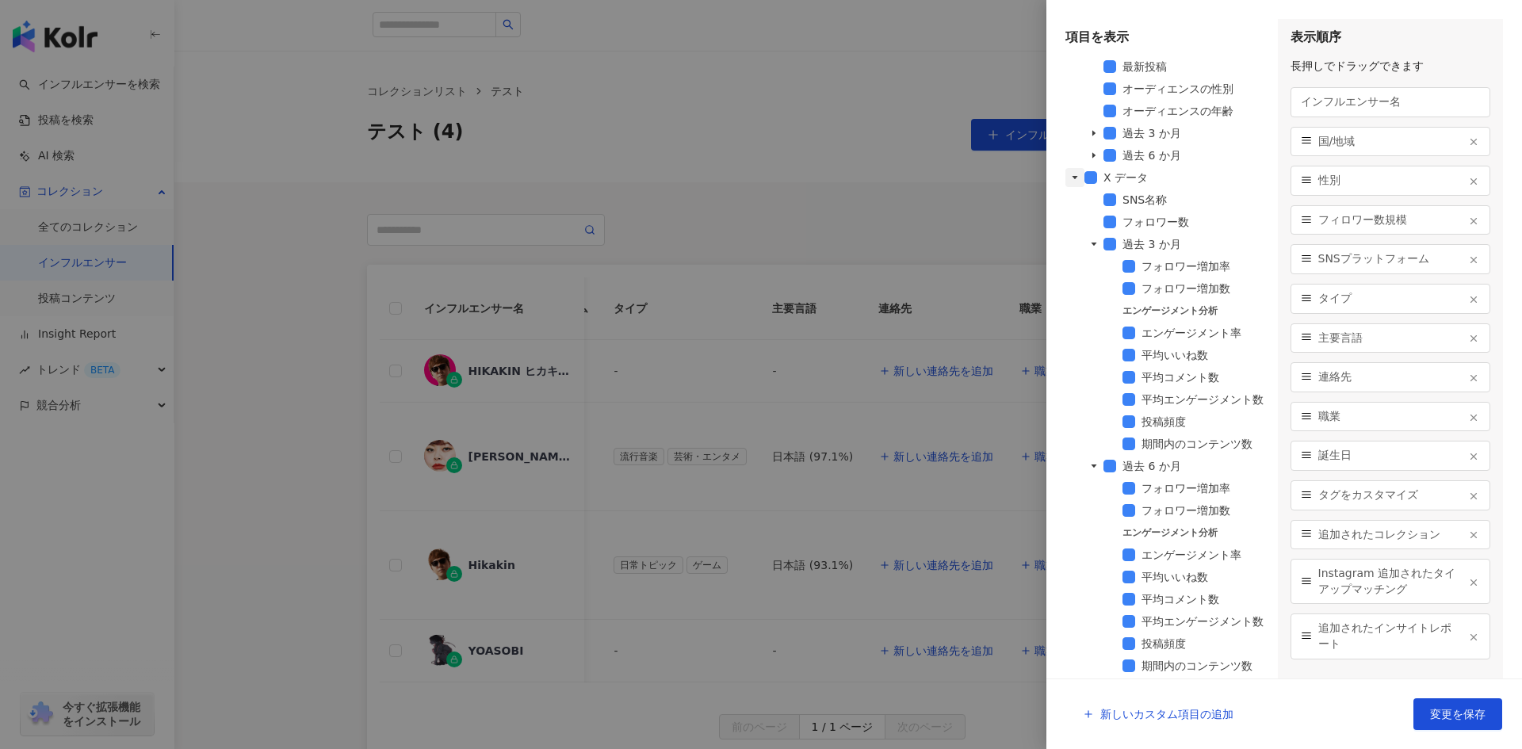
click at [1073, 174] on icon "caret-down" at bounding box center [1075, 178] width 8 height 8
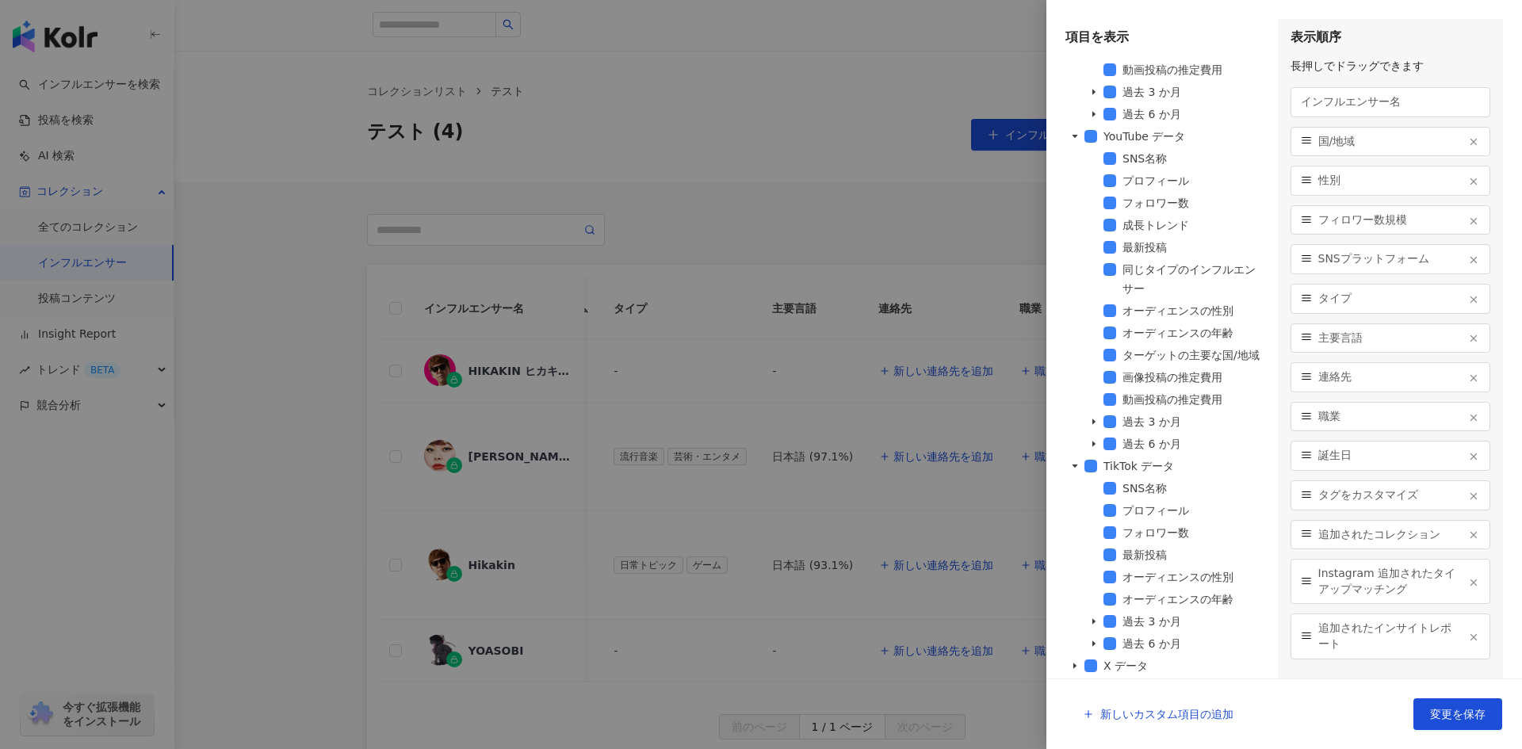
scroll to position [1045, 0]
click at [1093, 627] on span at bounding box center [1093, 621] width 19 height 19
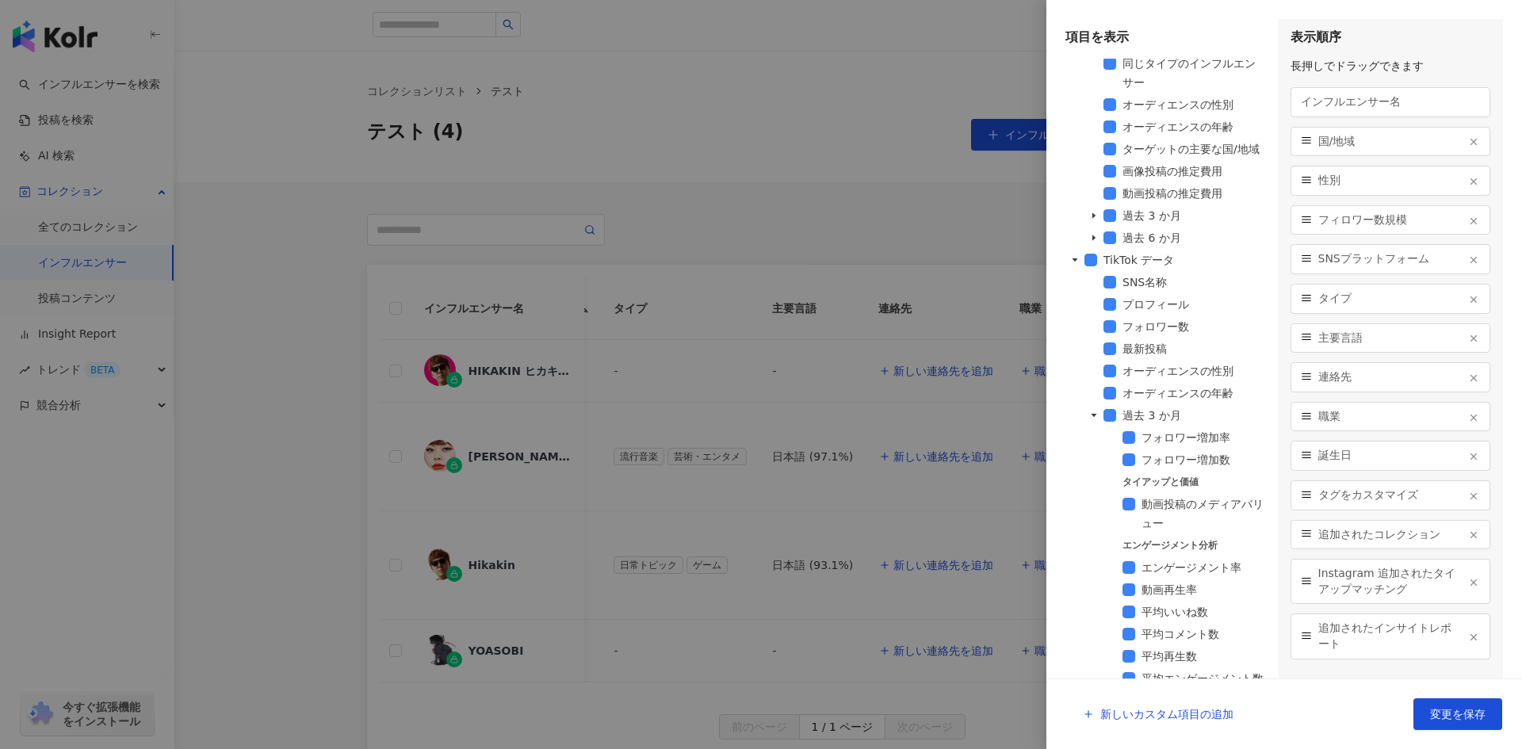
scroll to position [1371, 0]
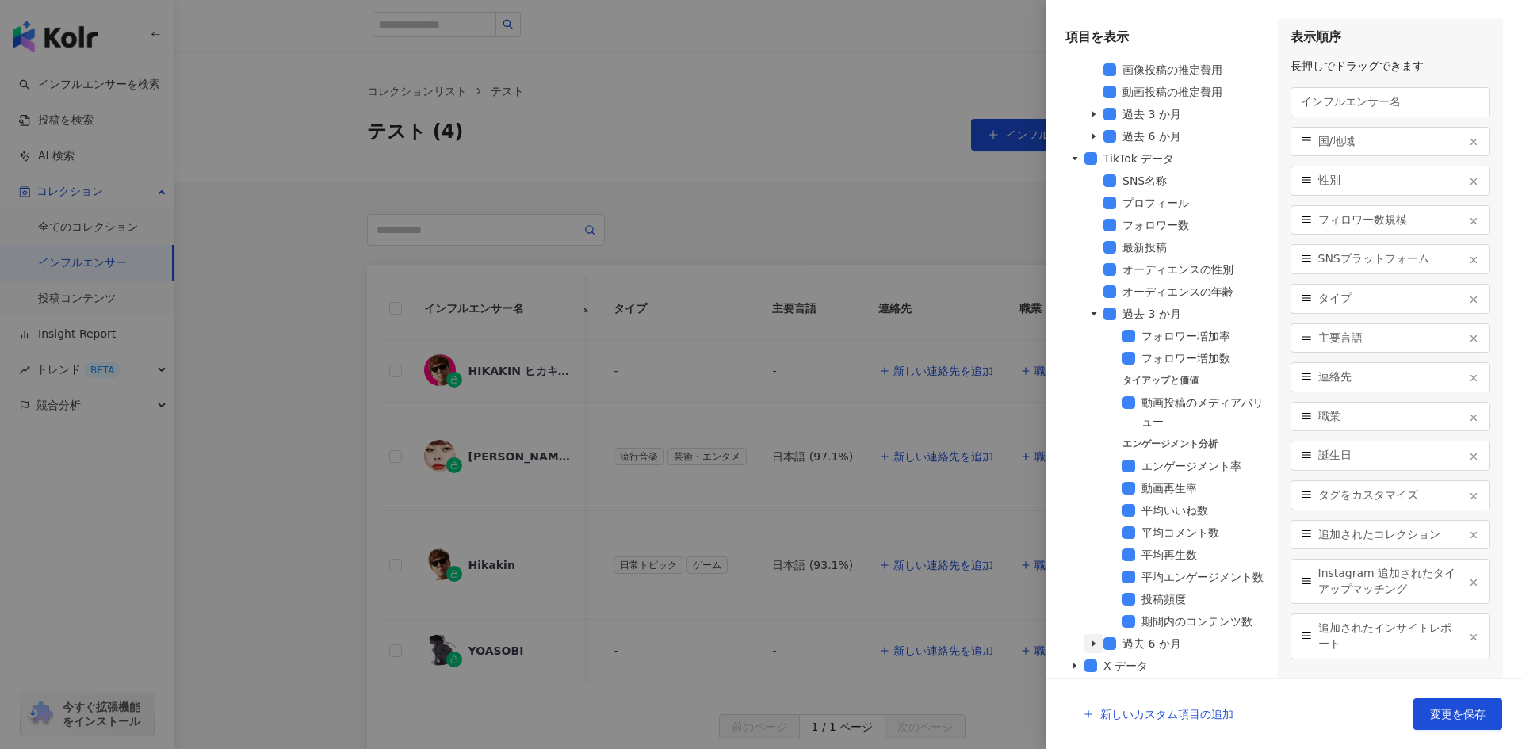
click at [1095, 641] on icon "caret-down" at bounding box center [1094, 644] width 8 height 8
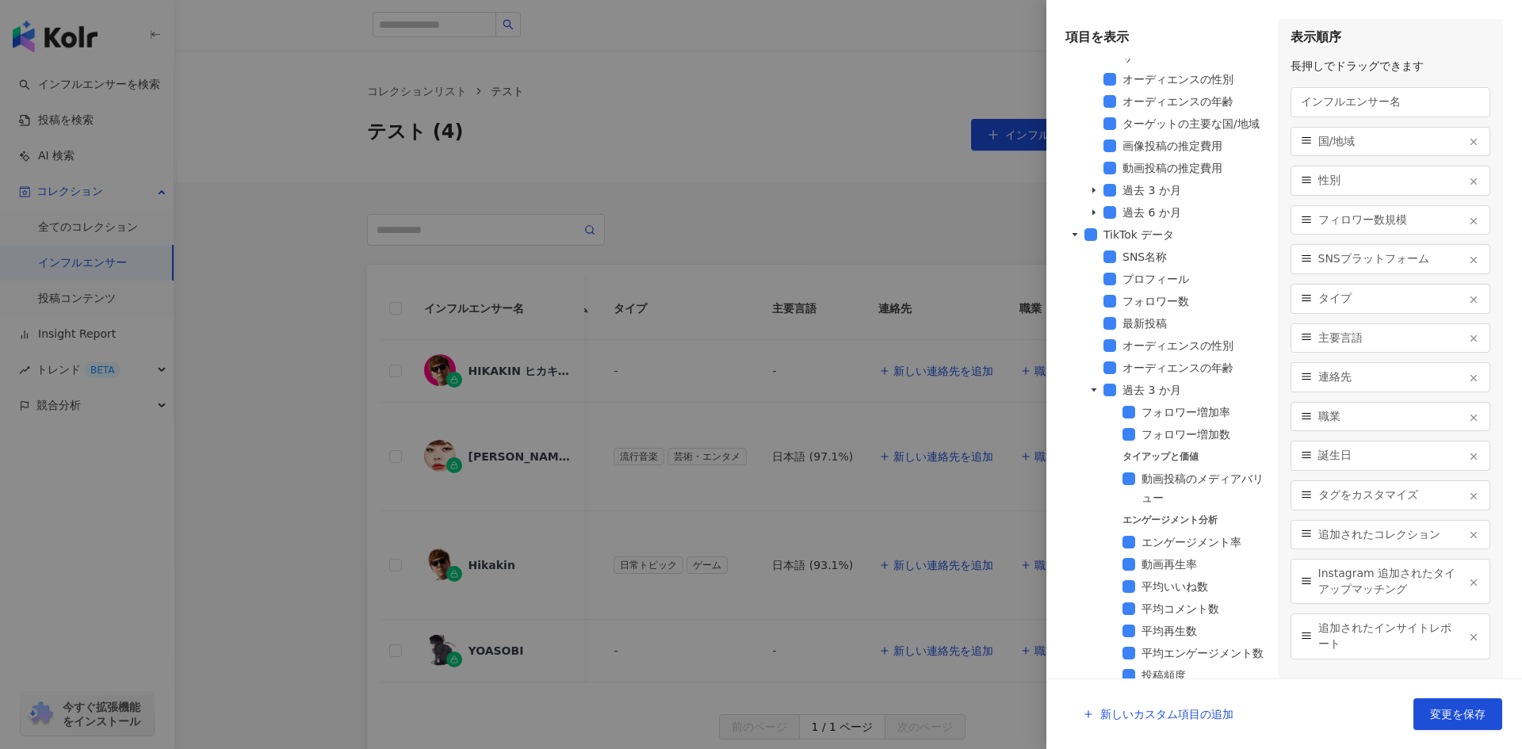
scroll to position [1222, 0]
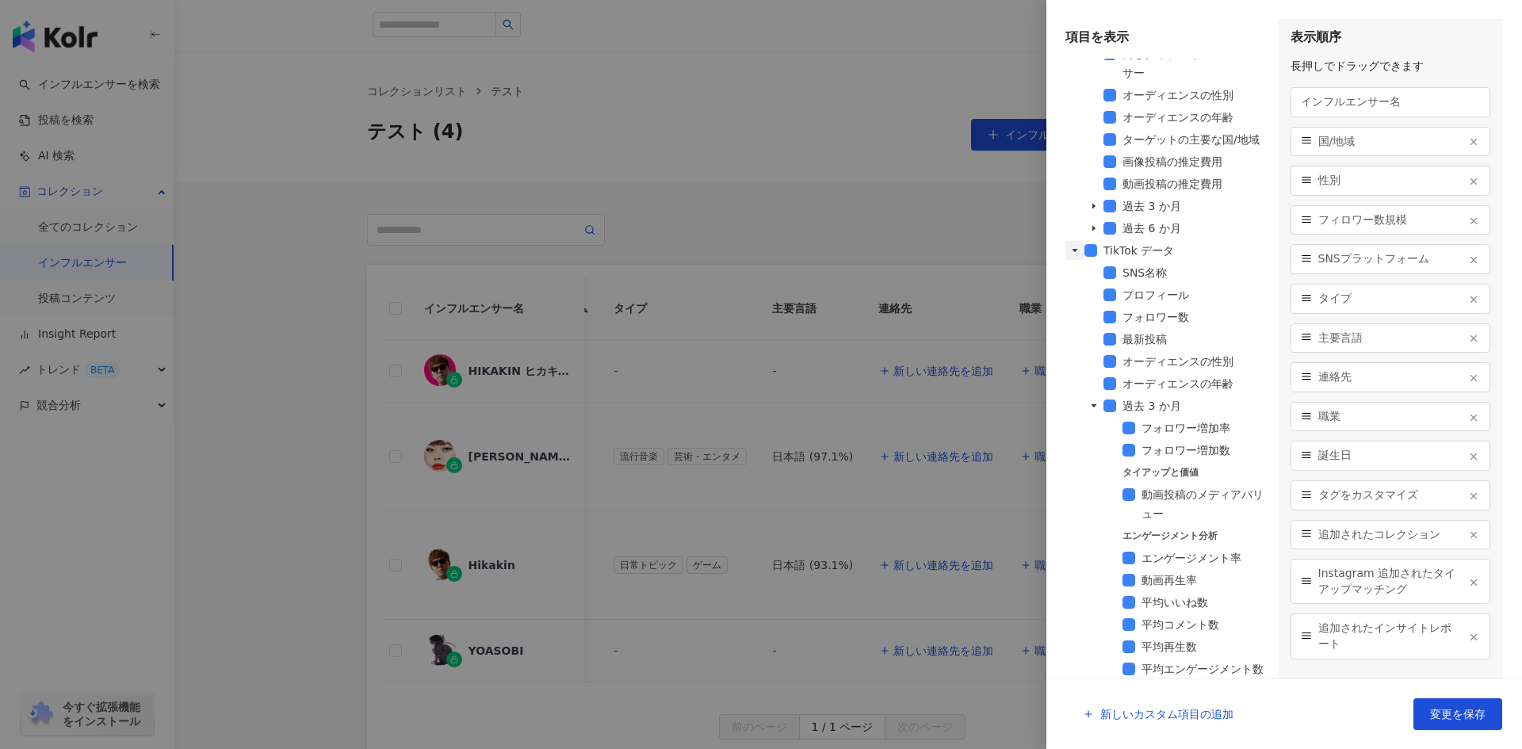
click at [1072, 254] on icon "caret-down" at bounding box center [1075, 251] width 8 height 8
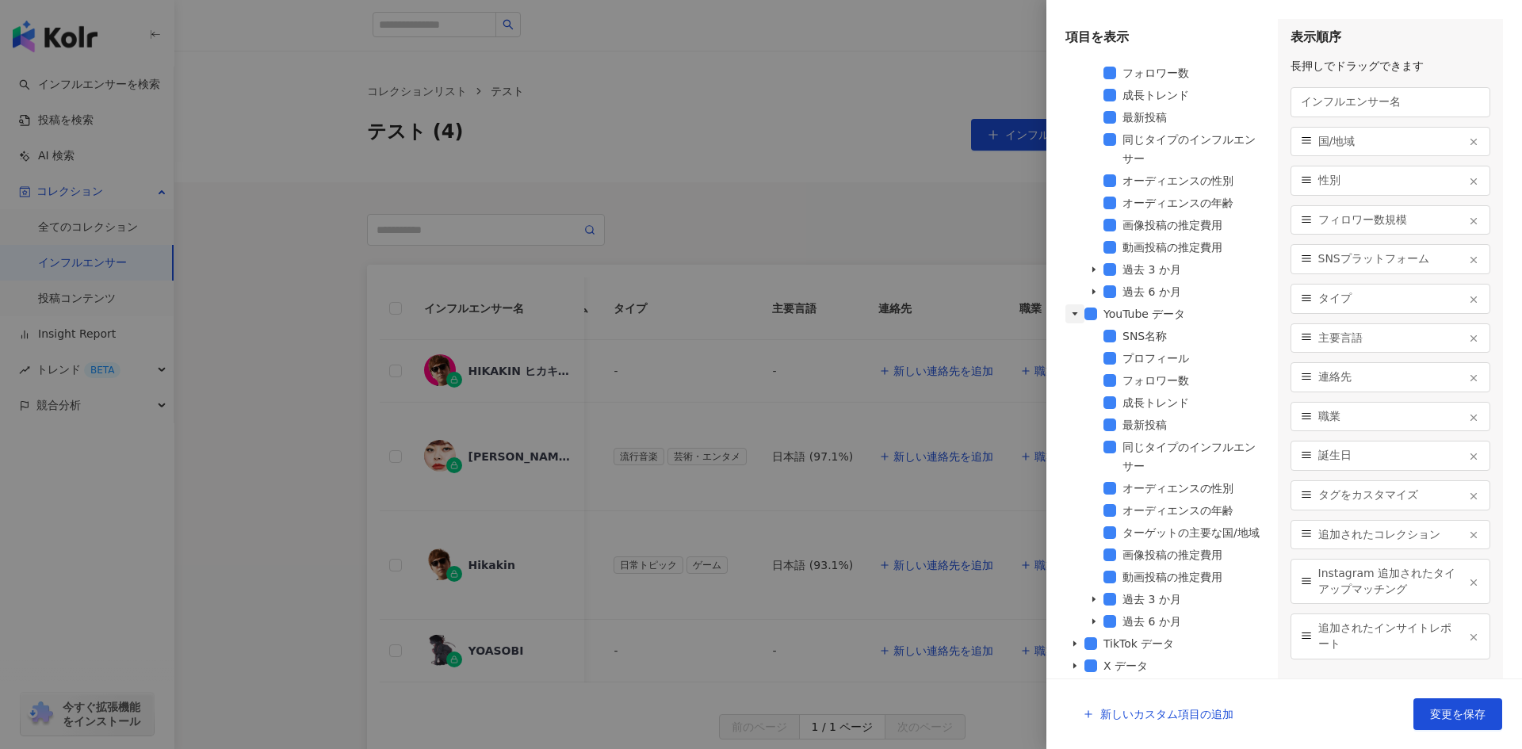
scroll to position [867, 0]
click at [1092, 599] on icon "caret-down" at bounding box center [1094, 599] width 8 height 8
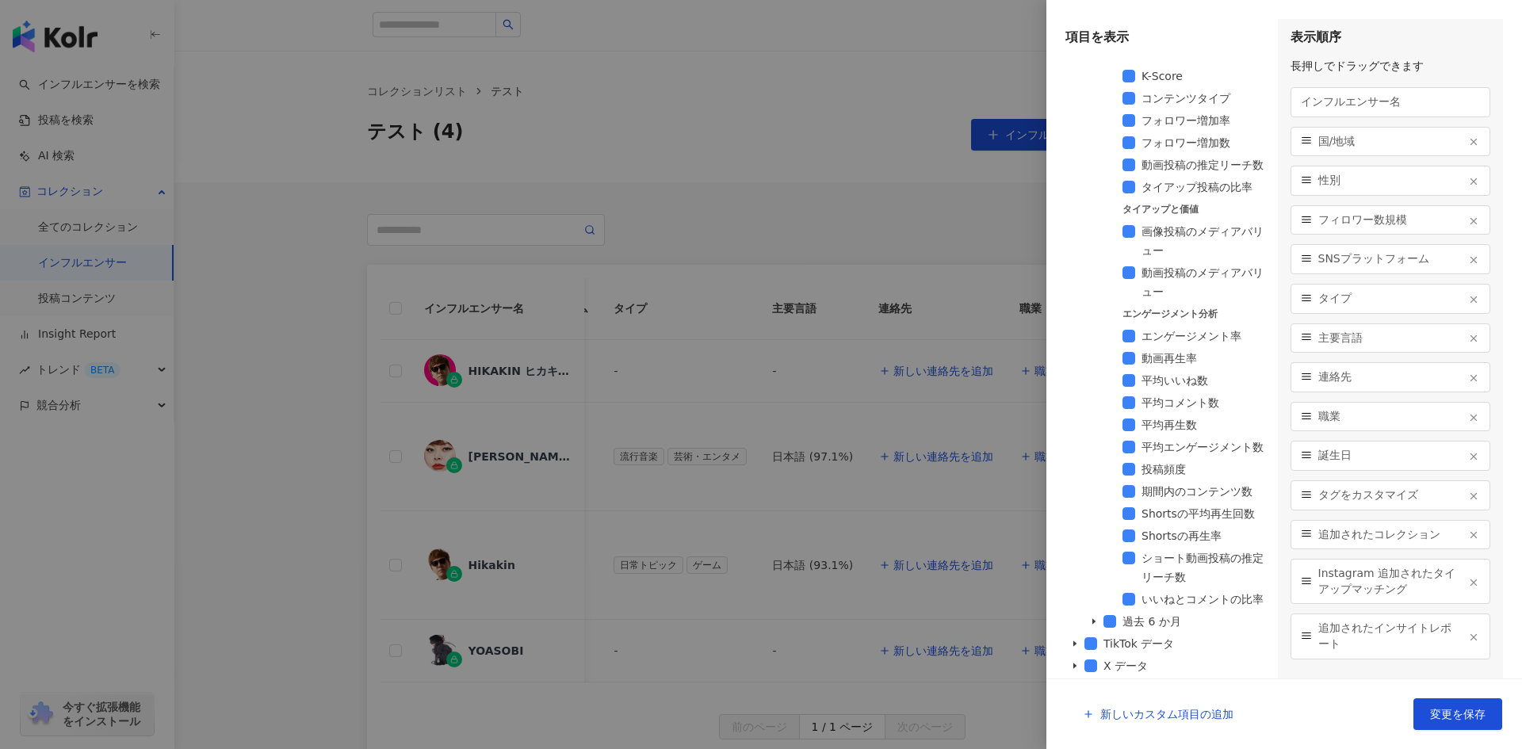
scroll to position [1492, 0]
click at [1092, 623] on icon "caret-down" at bounding box center [1093, 622] width 3 height 6
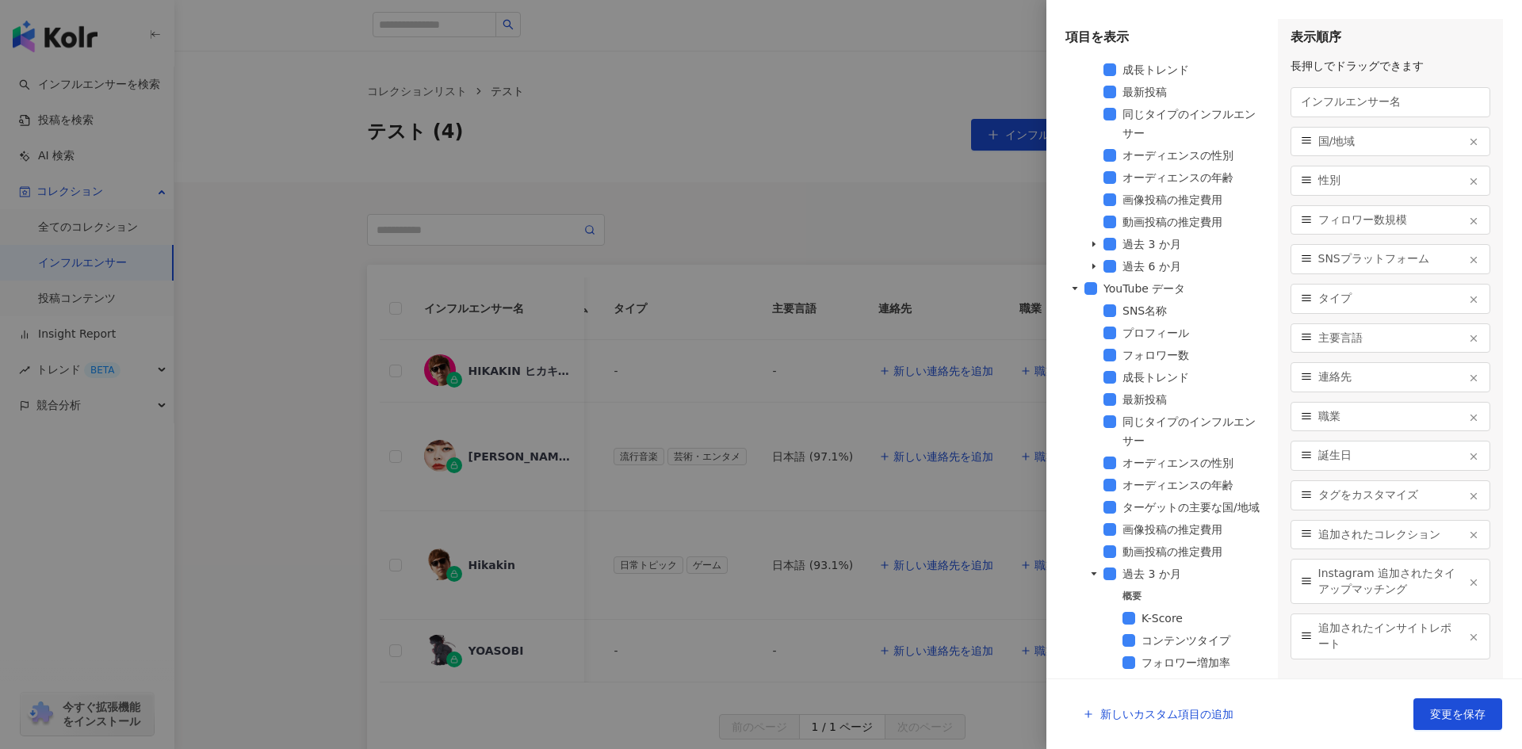
scroll to position [848, 0]
click at [1077, 299] on icon "caret-down" at bounding box center [1075, 295] width 8 height 8
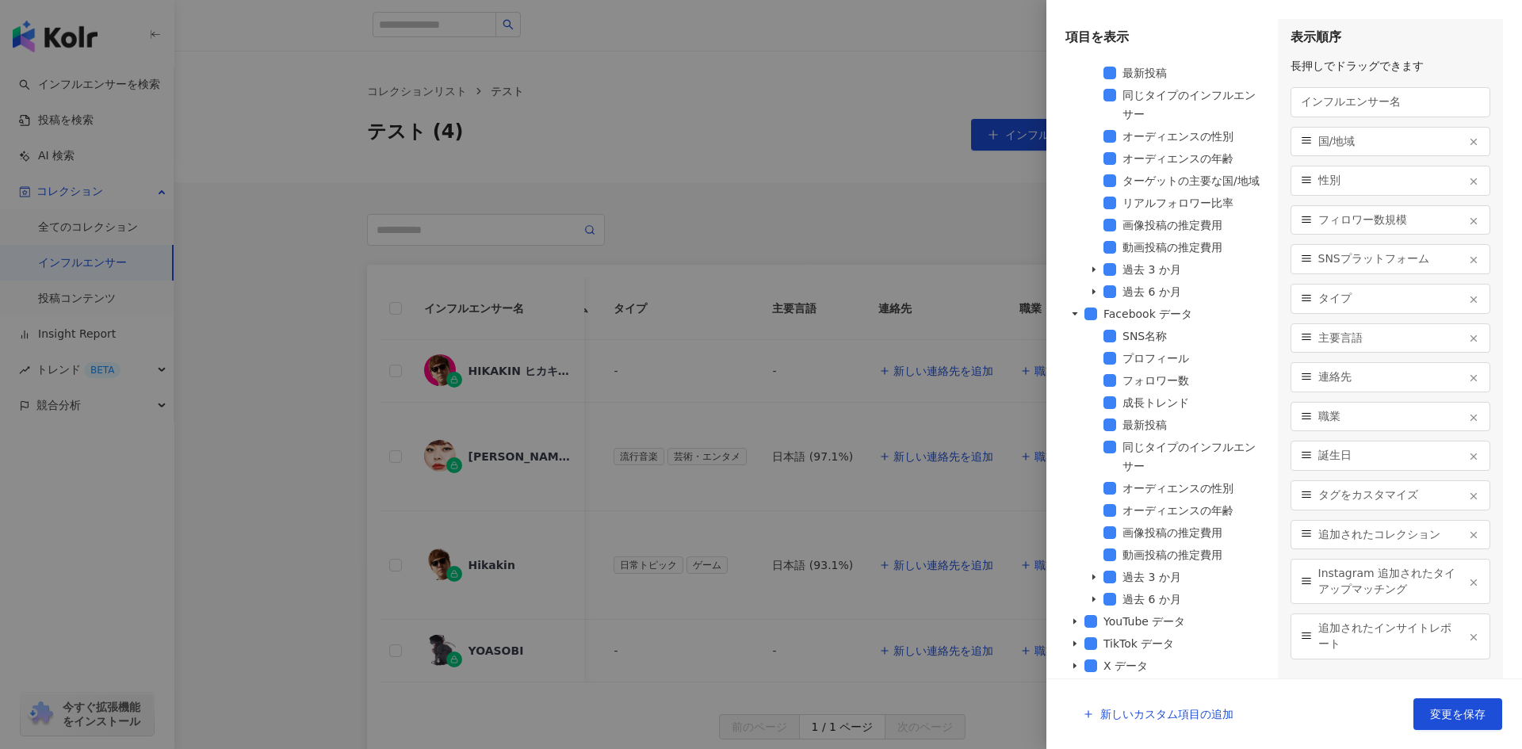
scroll to position [541, 0]
click at [1094, 579] on icon "caret-down" at bounding box center [1093, 578] width 3 height 6
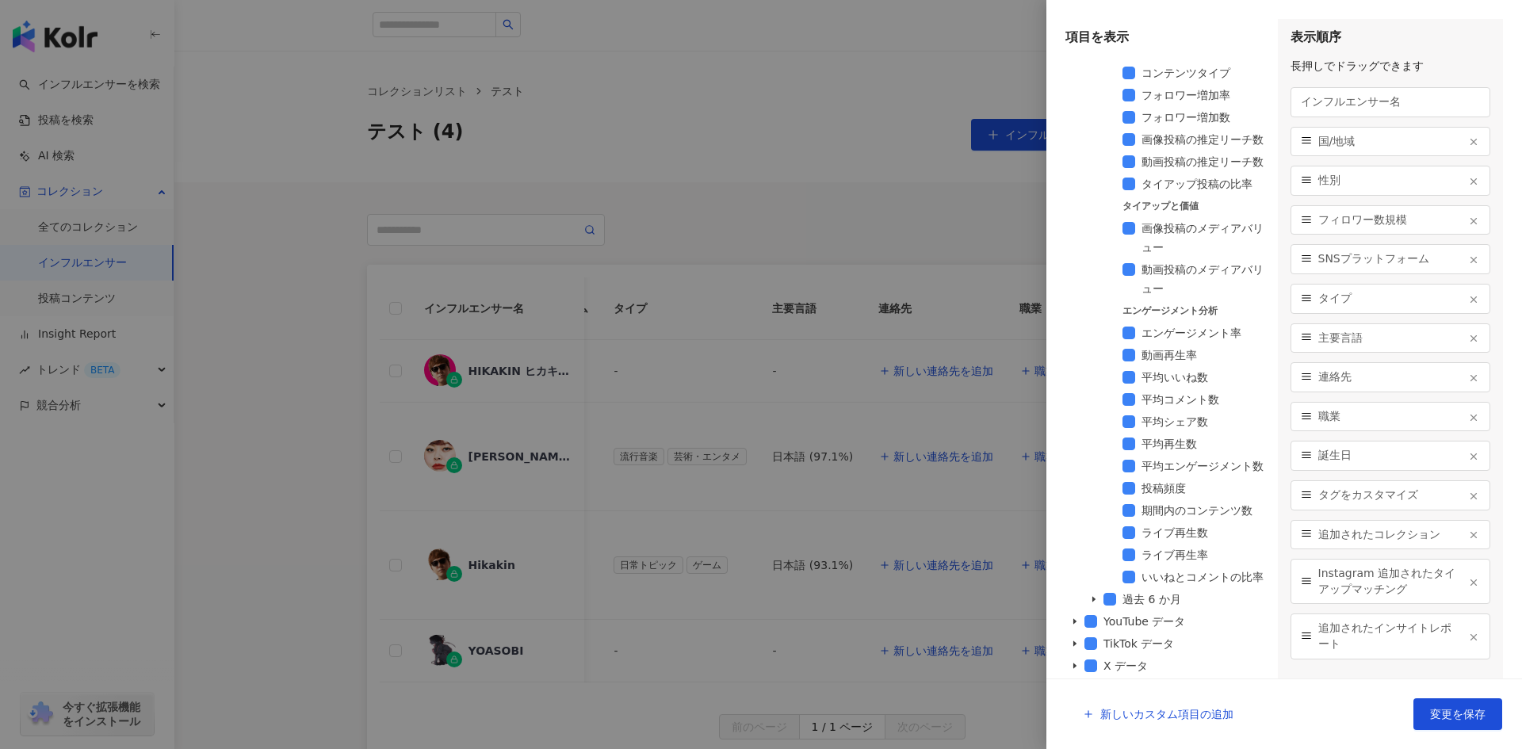
scroll to position [1188, 0]
click at [1094, 601] on icon "caret-down" at bounding box center [1093, 600] width 3 height 6
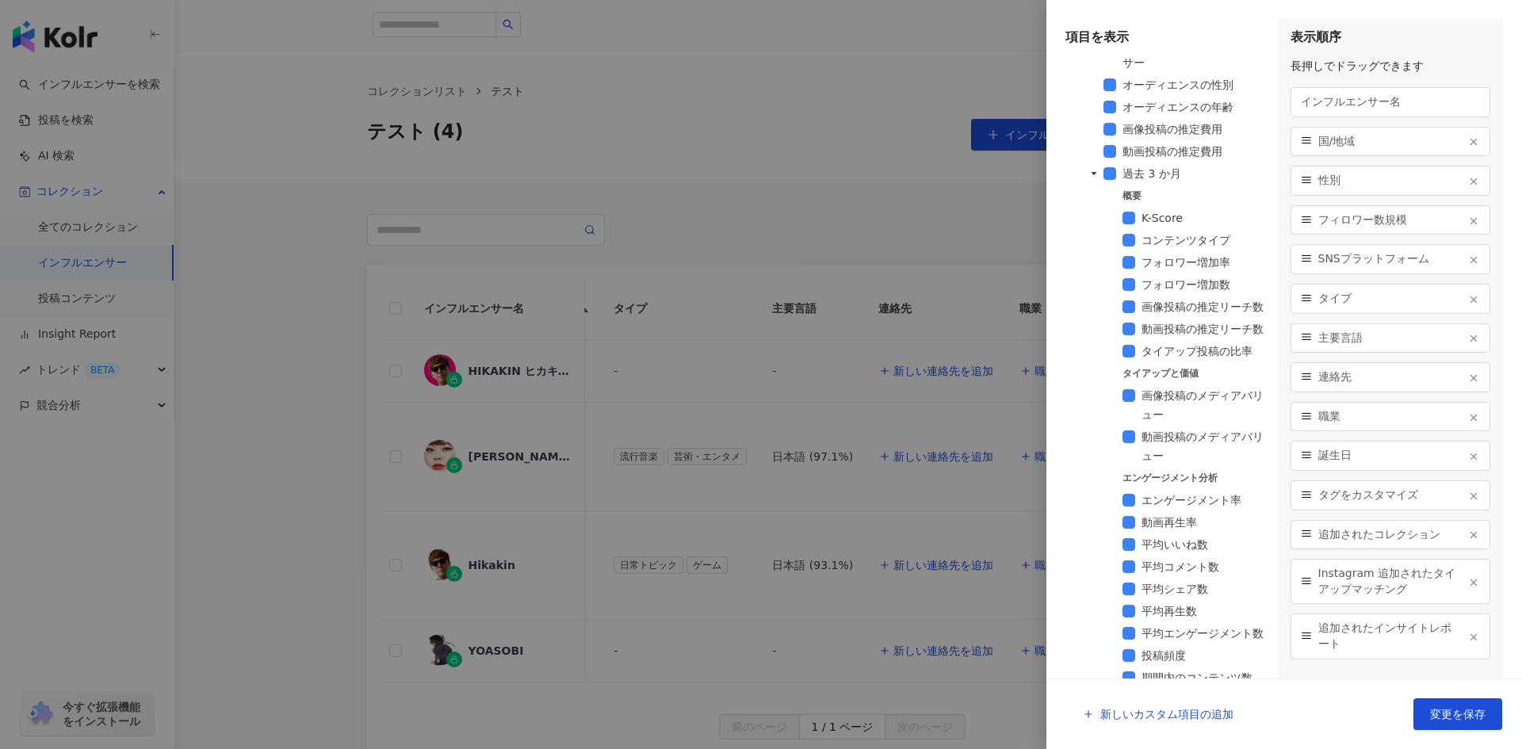
scroll to position [712, 0]
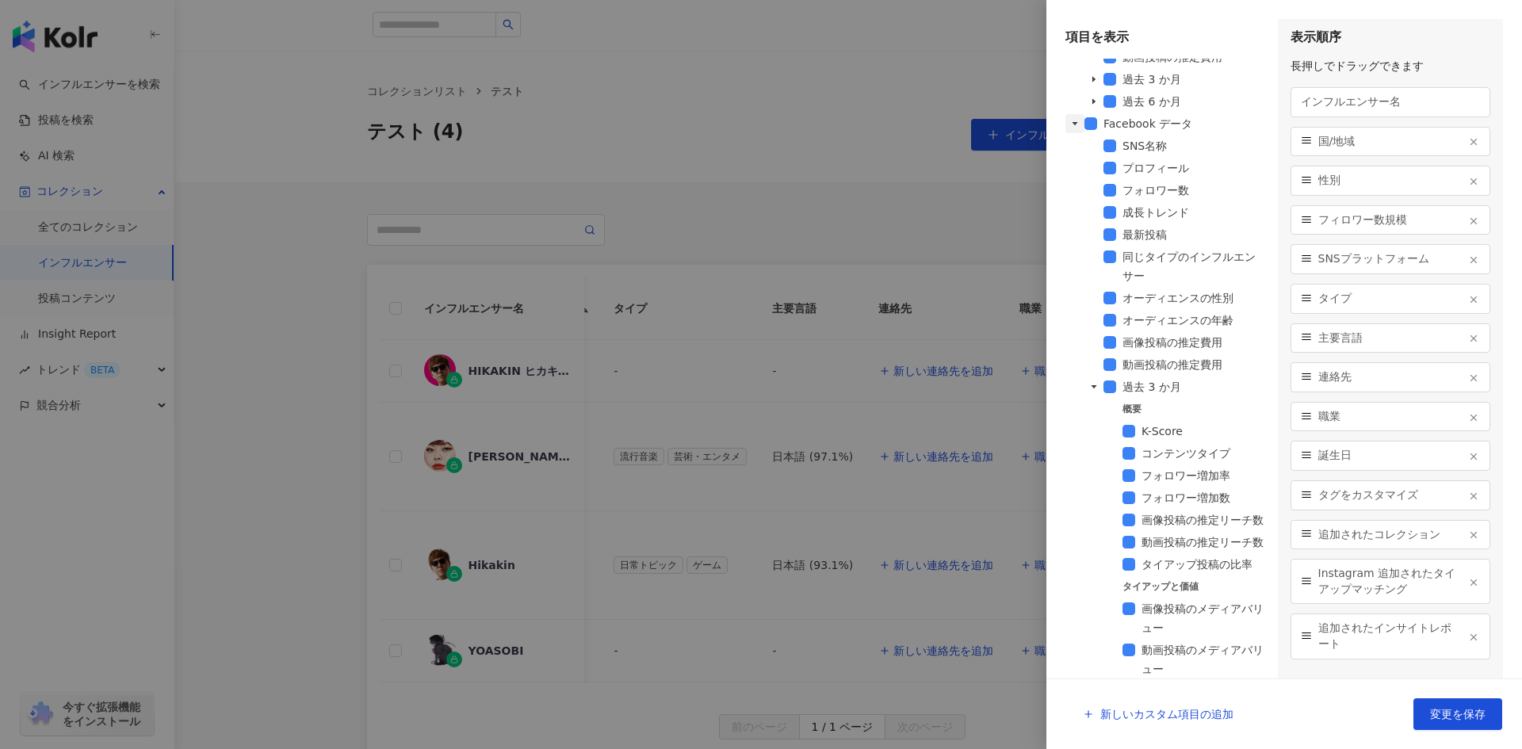
click at [1074, 128] on icon "caret-down" at bounding box center [1075, 124] width 8 height 8
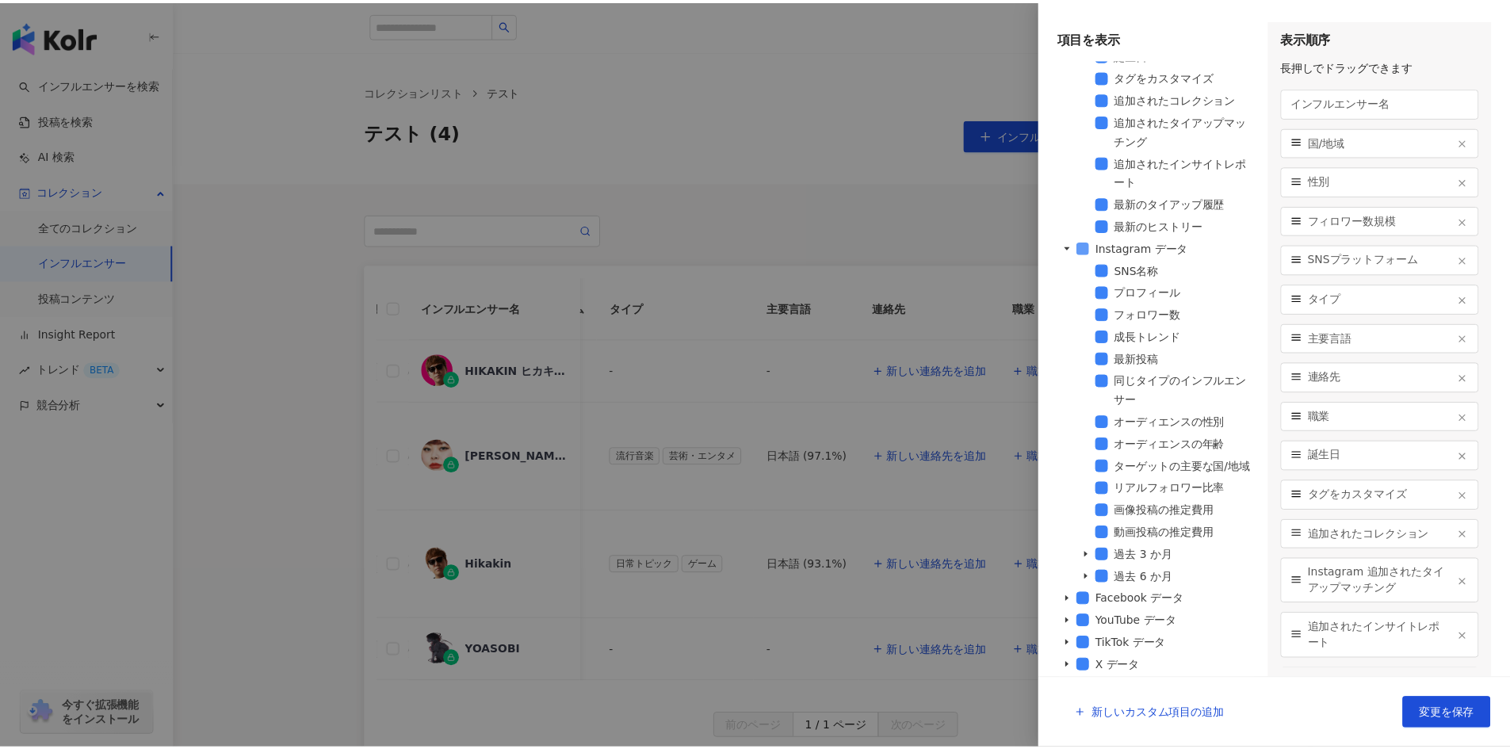
scroll to position [255, 0]
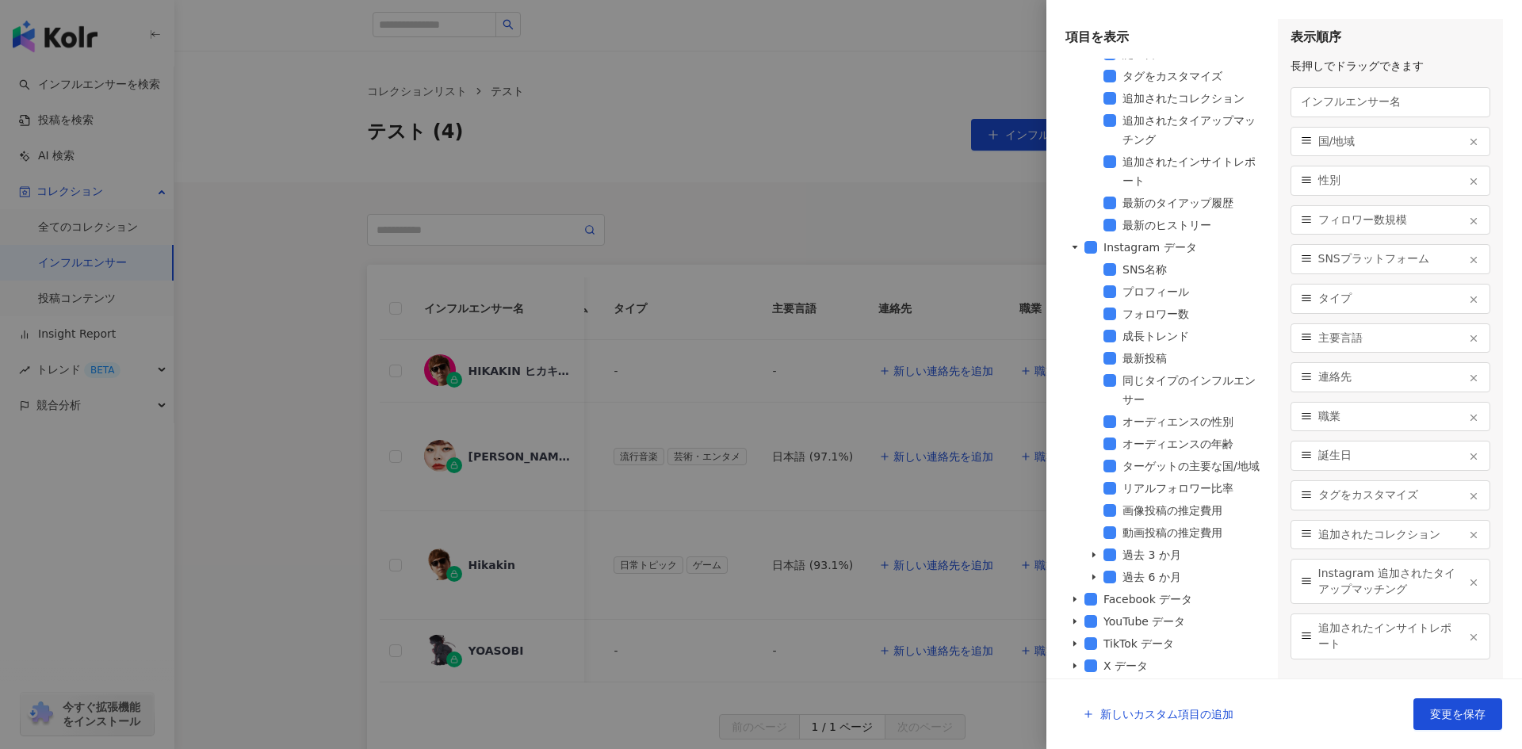
drag, startPoint x: 961, startPoint y: 159, endPoint x: 801, endPoint y: 231, distance: 174.6
click at [961, 159] on div at bounding box center [761, 374] width 1522 height 749
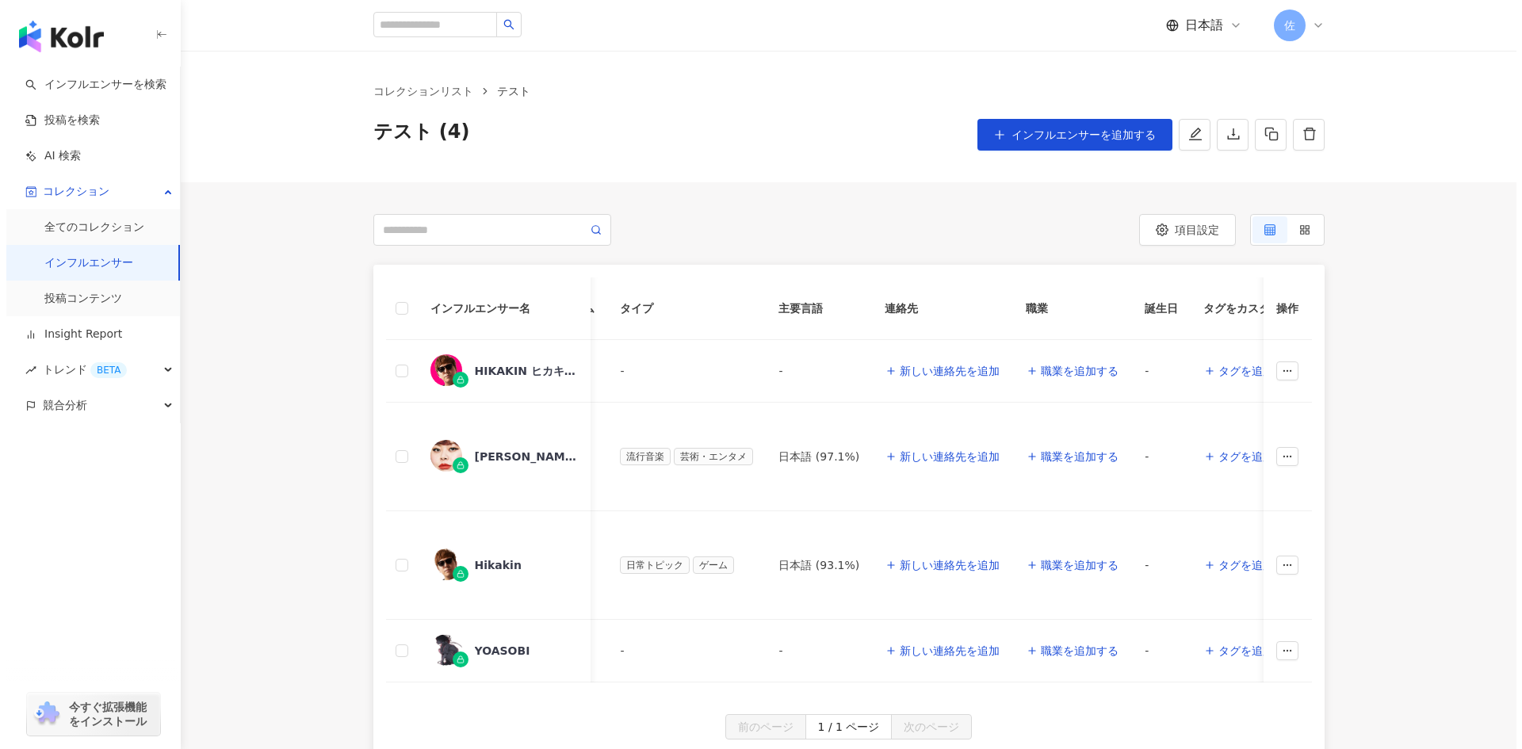
scroll to position [0, 0]
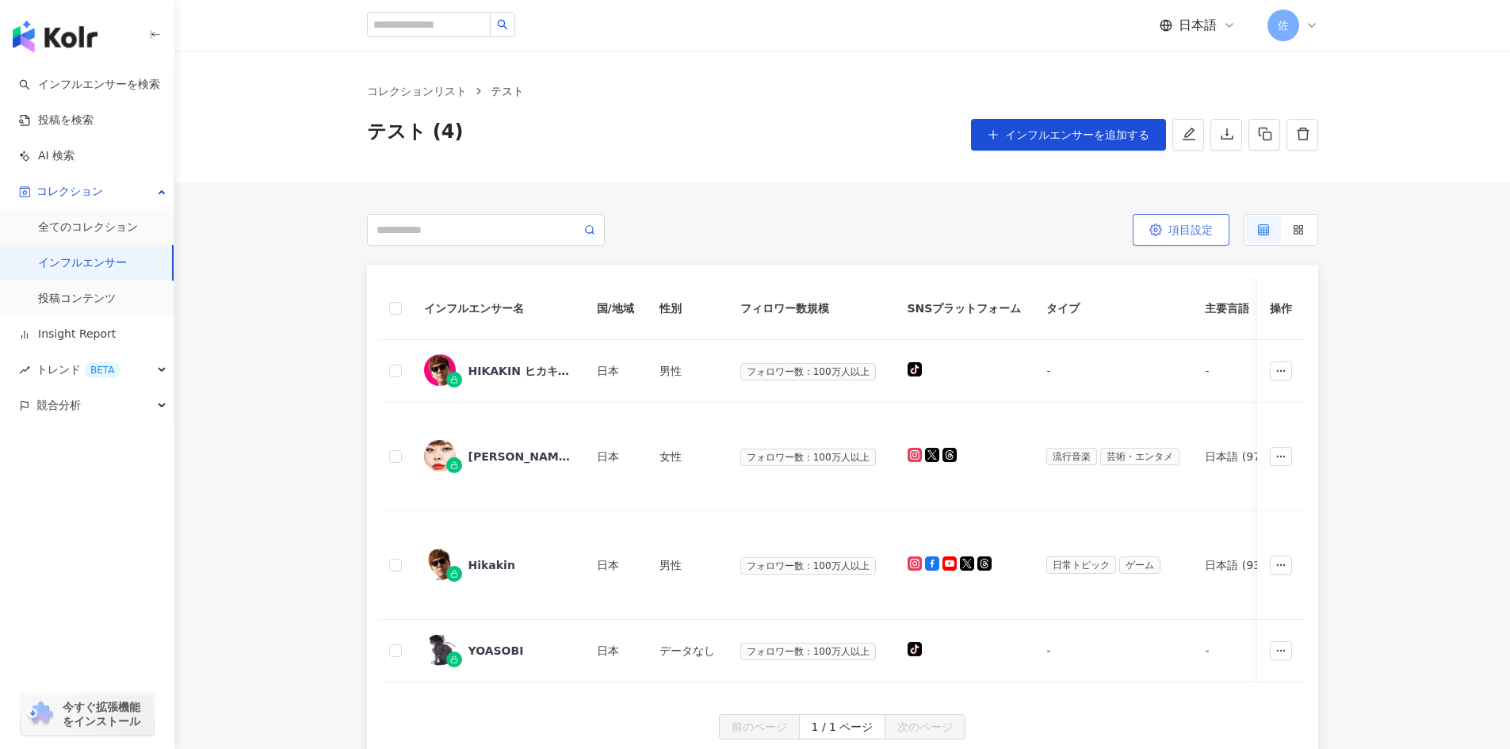
click at [1188, 232] on span "項目設定" at bounding box center [1191, 230] width 44 height 13
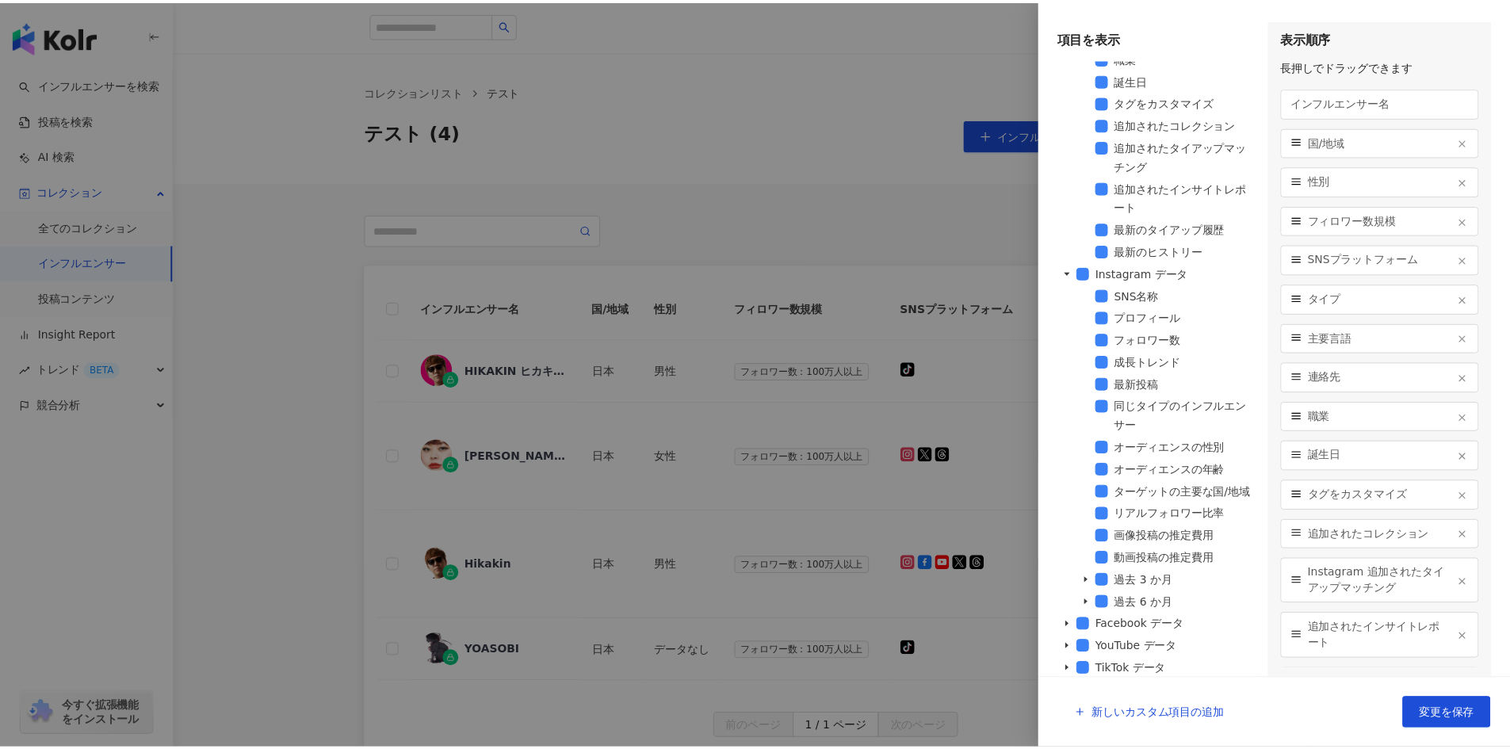
scroll to position [255, 0]
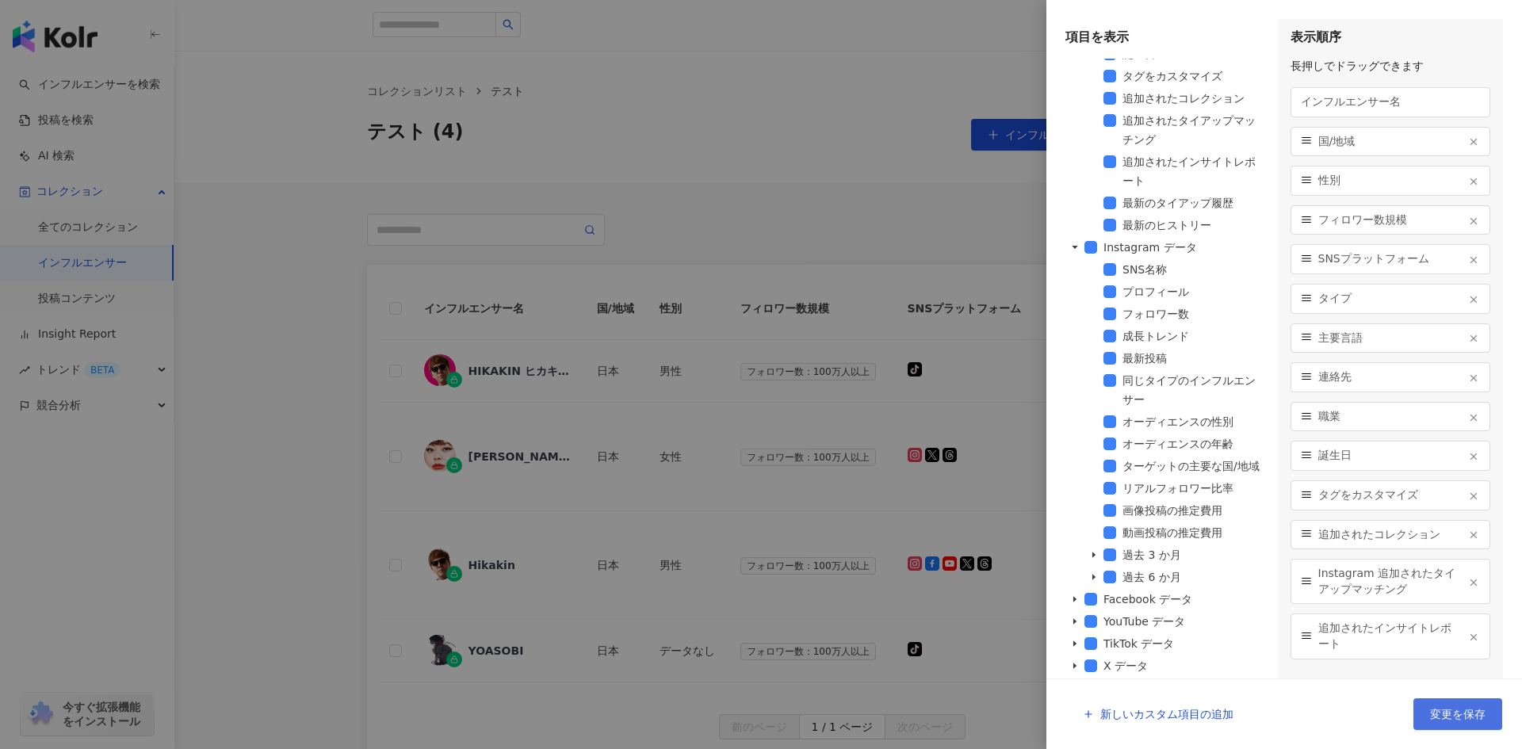
click at [1464, 715] on span "変更を保存" at bounding box center [1457, 714] width 55 height 13
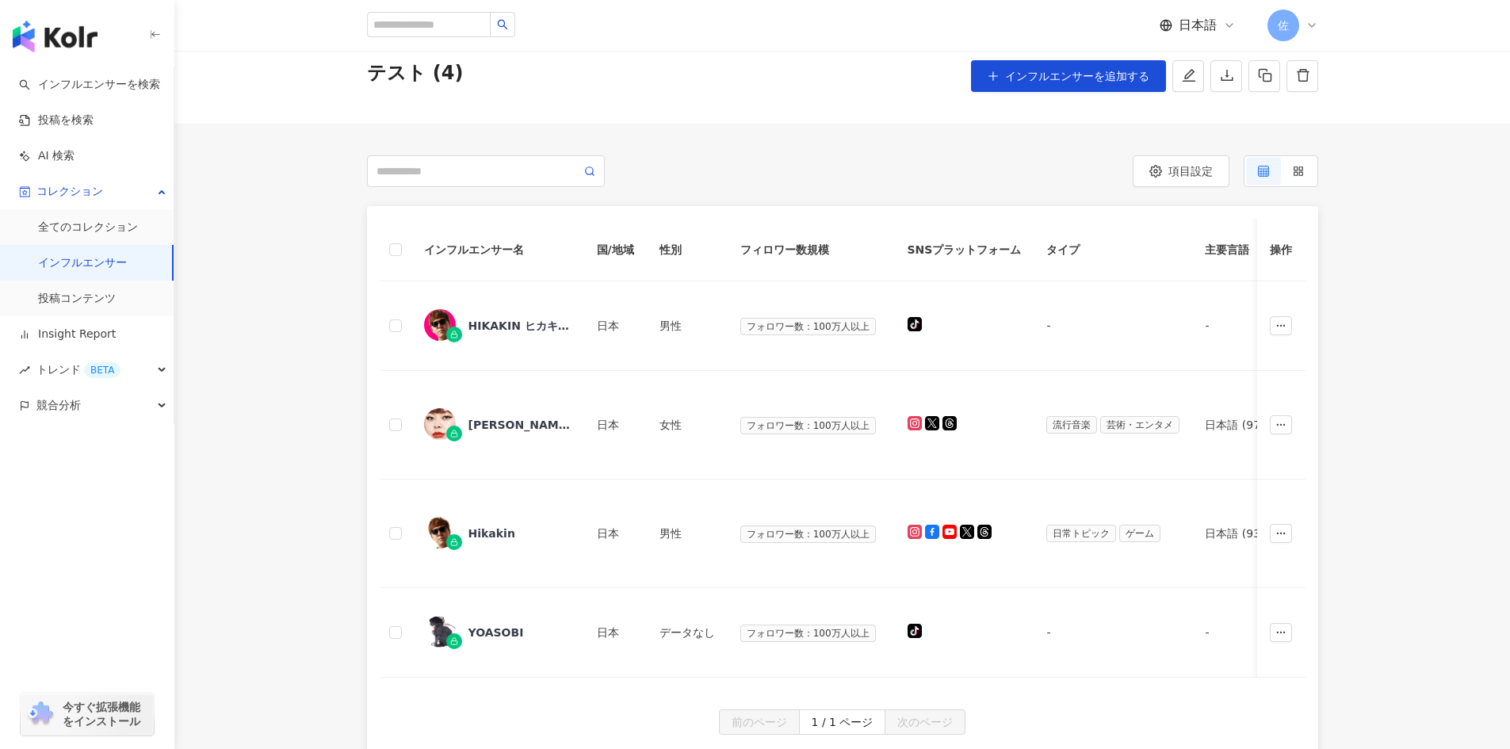
scroll to position [0, 0]
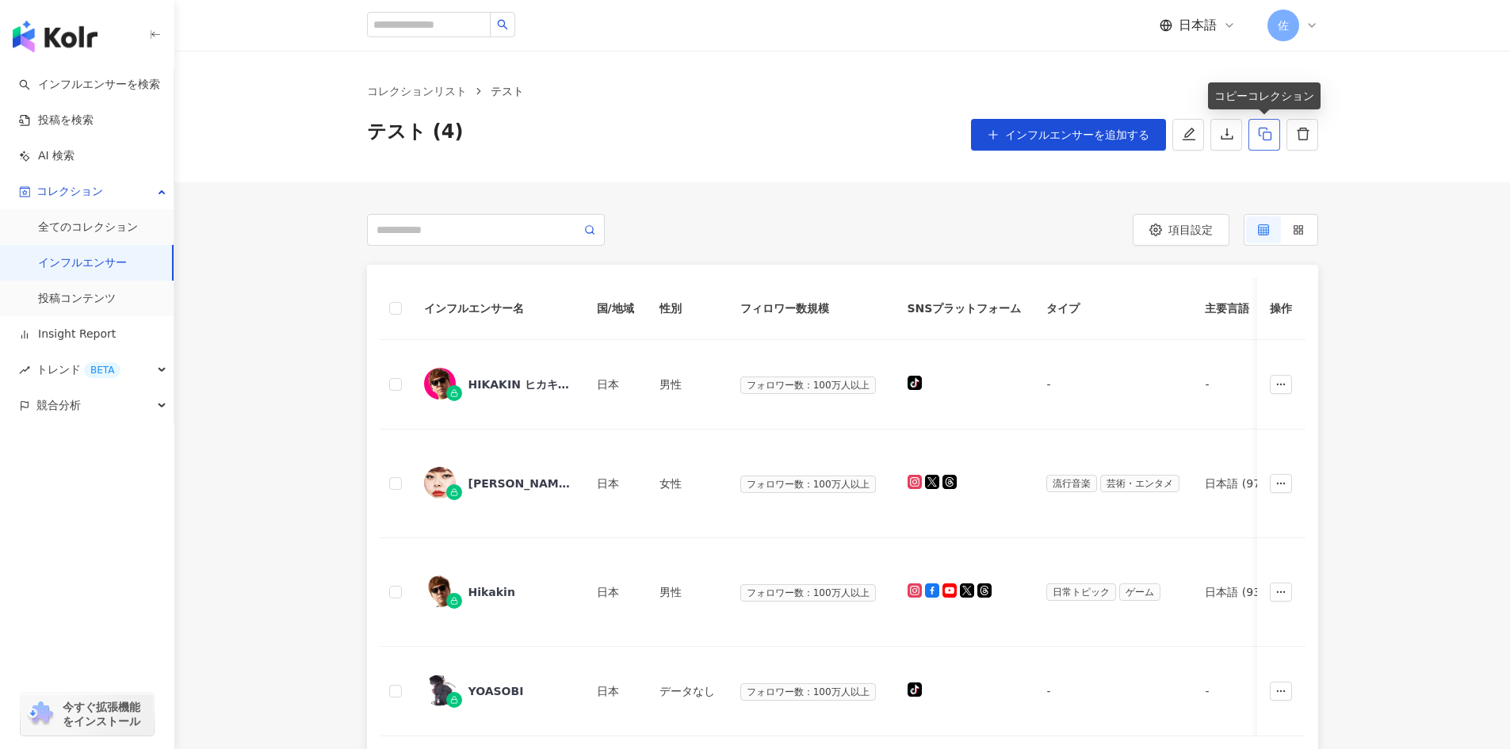
click at [1275, 137] on button "button" at bounding box center [1265, 135] width 32 height 32
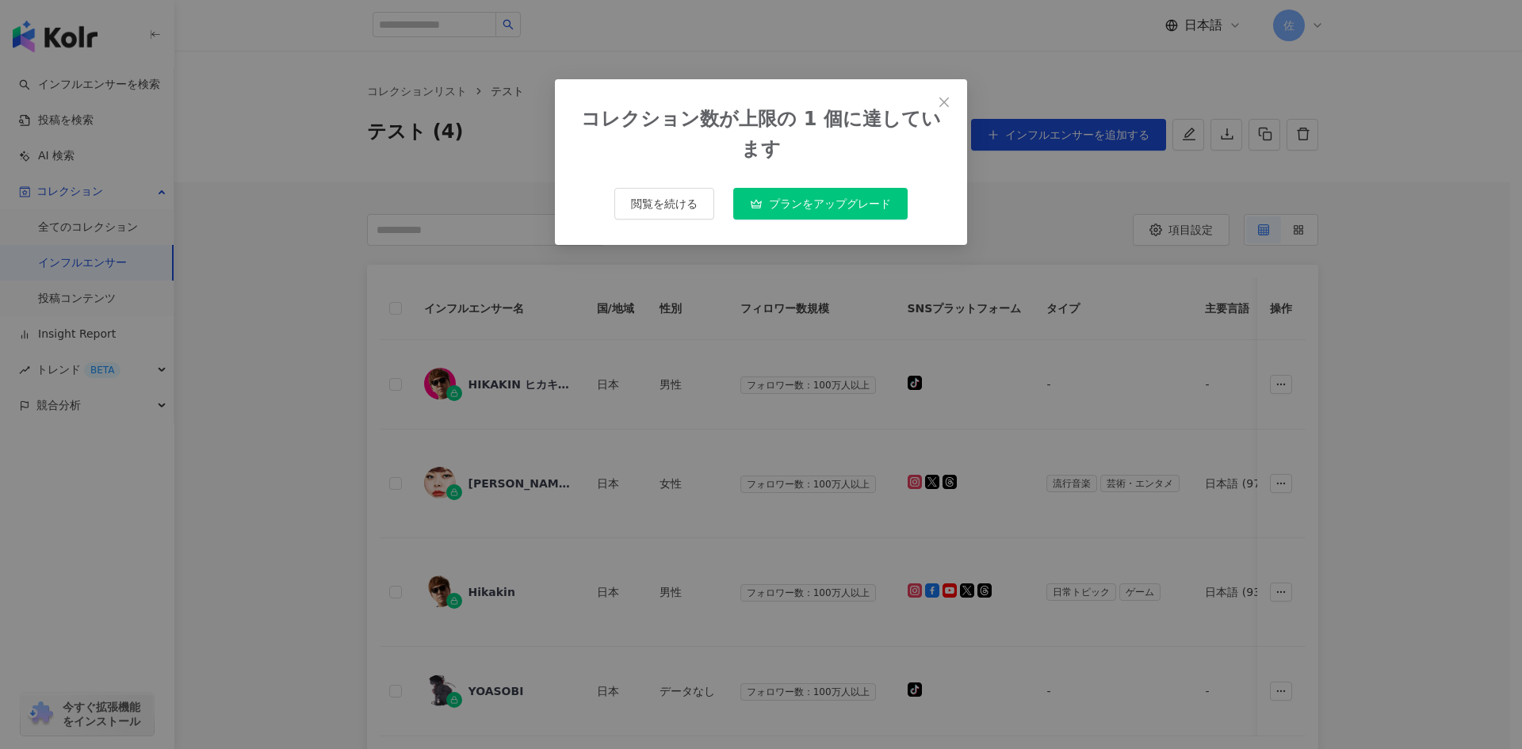
drag, startPoint x: 947, startPoint y: 101, endPoint x: 1147, endPoint y: 128, distance: 202.5
click at [947, 101] on icon "close" at bounding box center [944, 102] width 10 height 10
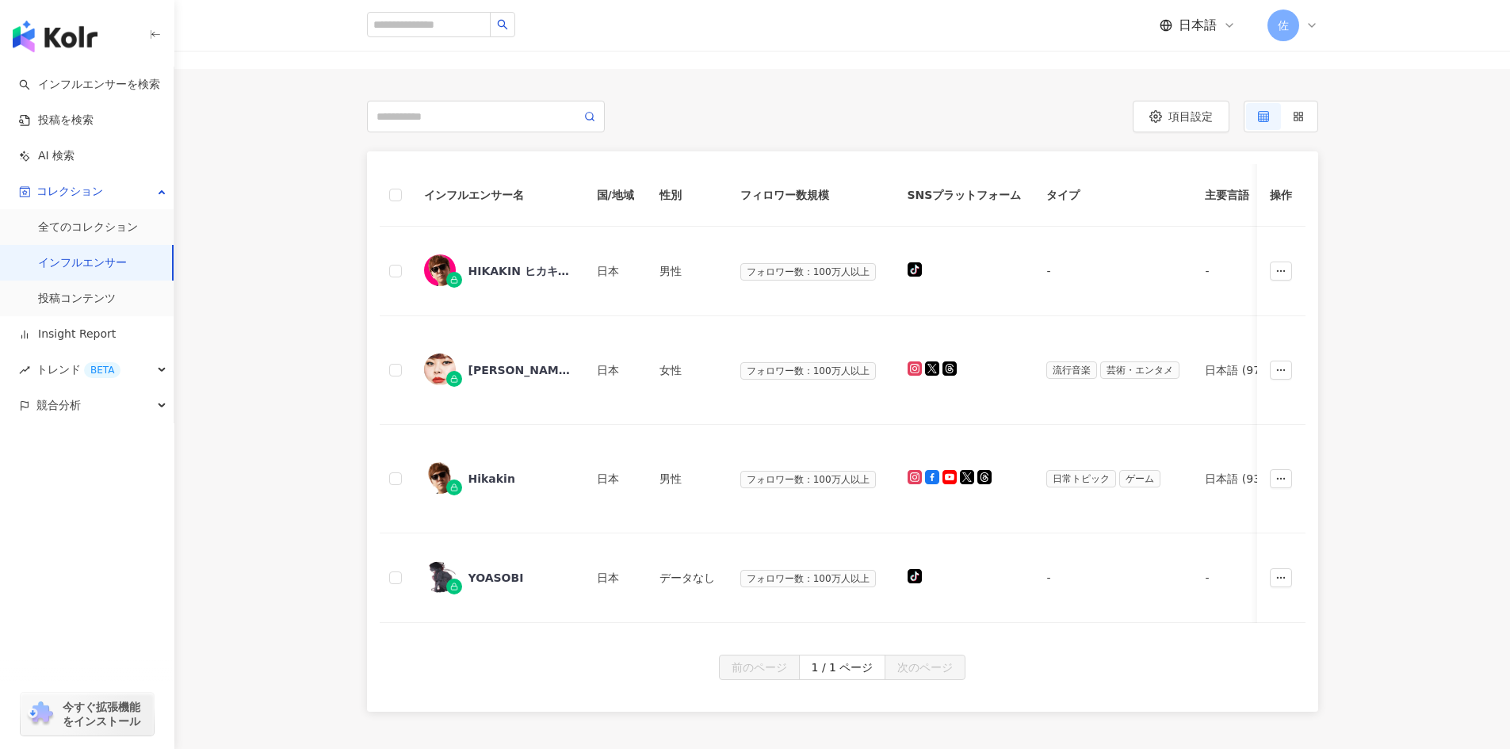
scroll to position [159, 0]
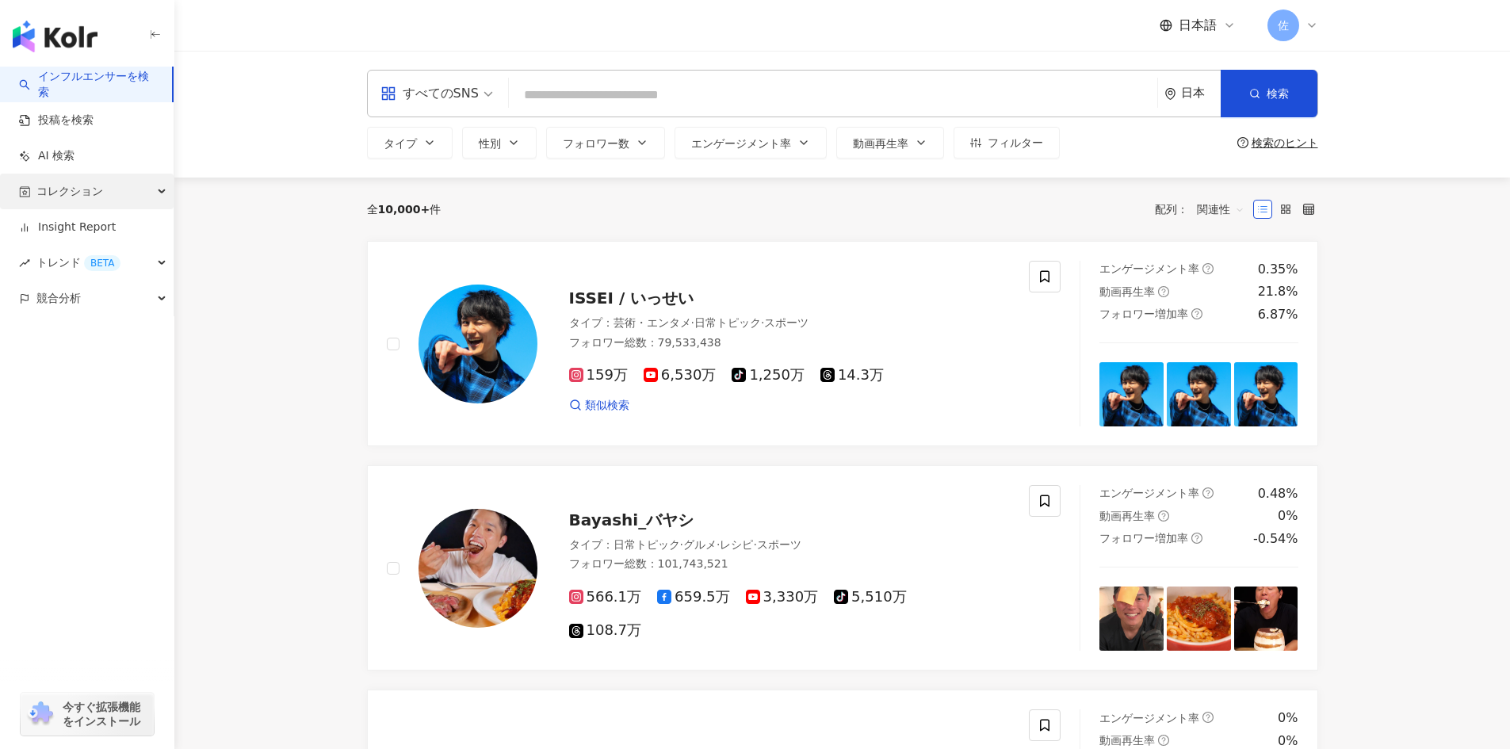
click at [75, 198] on span "コレクション" at bounding box center [69, 192] width 67 height 36
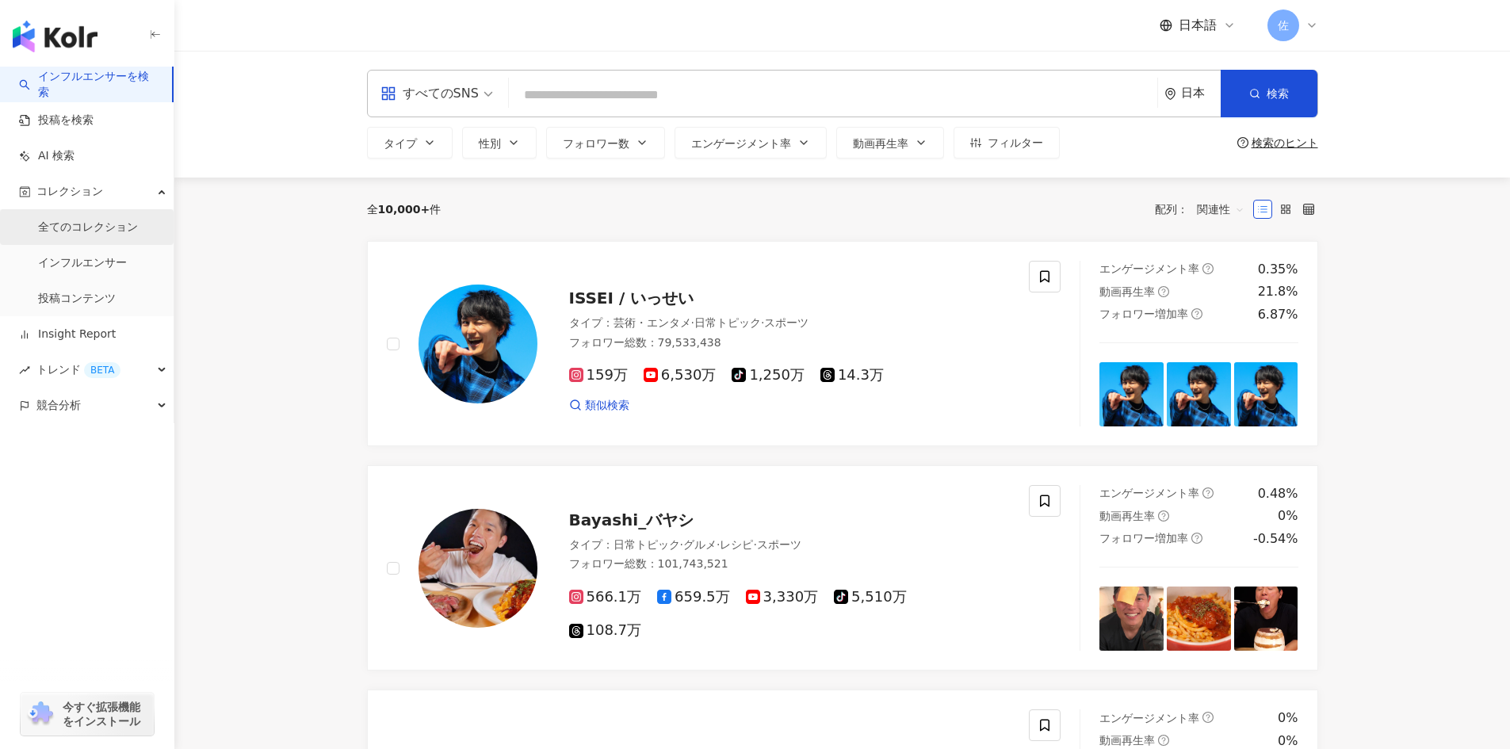
click at [75, 235] on link "全てのコレクション" at bounding box center [88, 228] width 100 height 16
